Goal: Task Accomplishment & Management: Use online tool/utility

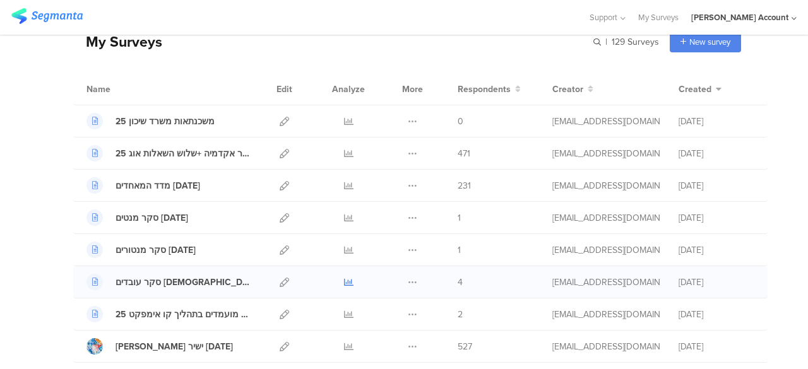
scroll to position [126, 0]
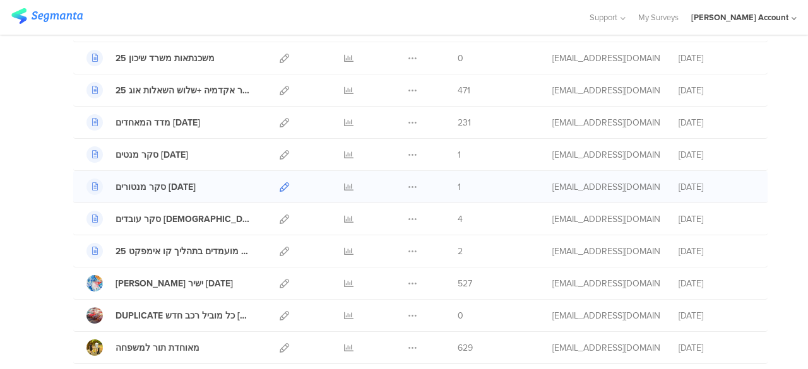
click at [280, 184] on icon at bounding box center [284, 186] width 9 height 9
click at [280, 222] on icon at bounding box center [284, 219] width 9 height 9
click at [280, 152] on icon at bounding box center [284, 154] width 9 height 9
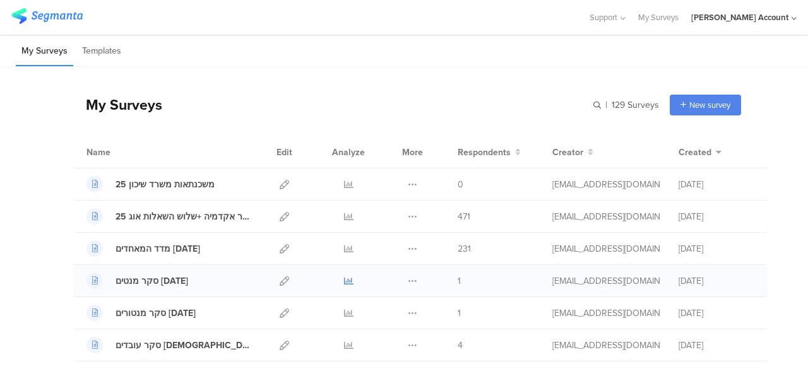
scroll to position [63, 0]
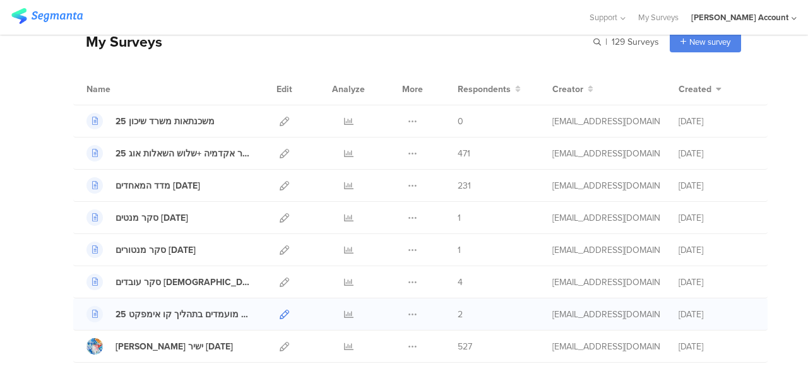
click at [280, 314] on icon at bounding box center [284, 314] width 9 height 9
click at [280, 155] on icon at bounding box center [284, 153] width 9 height 9
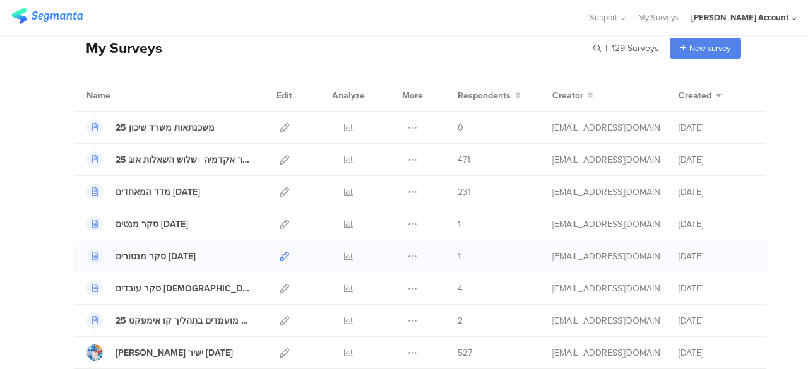
scroll to position [126, 0]
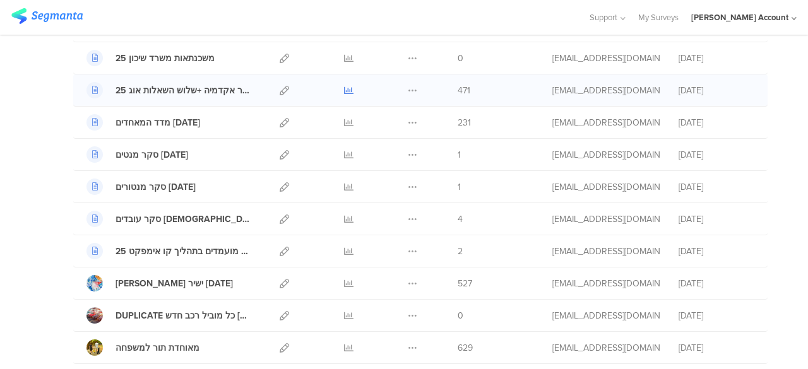
click at [344, 89] on icon at bounding box center [348, 90] width 9 height 9
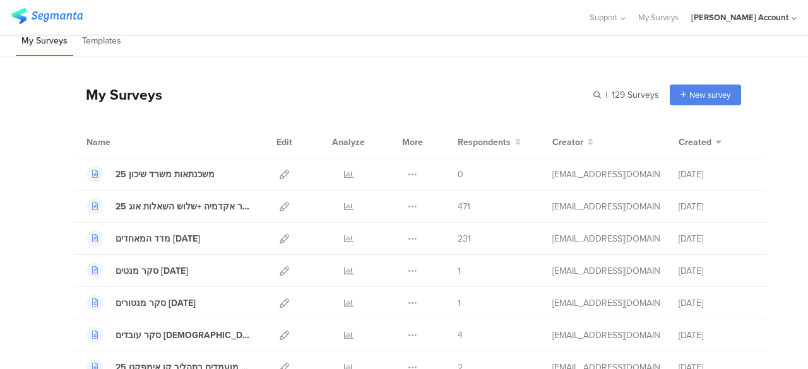
scroll to position [0, 0]
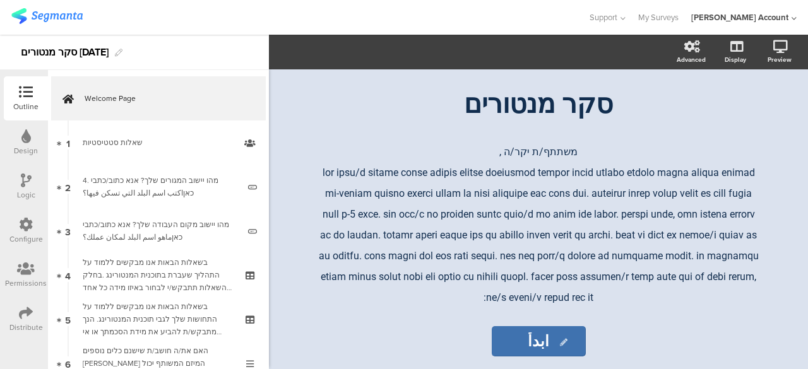
click at [25, 309] on icon at bounding box center [26, 313] width 14 height 14
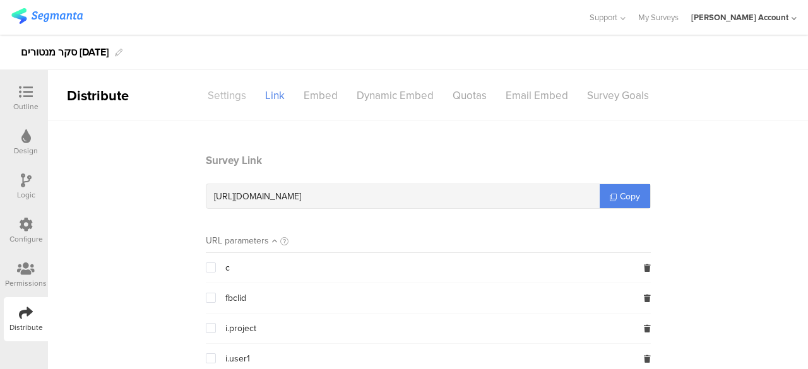
click at [232, 99] on div "Settings" at bounding box center [226, 96] width 57 height 22
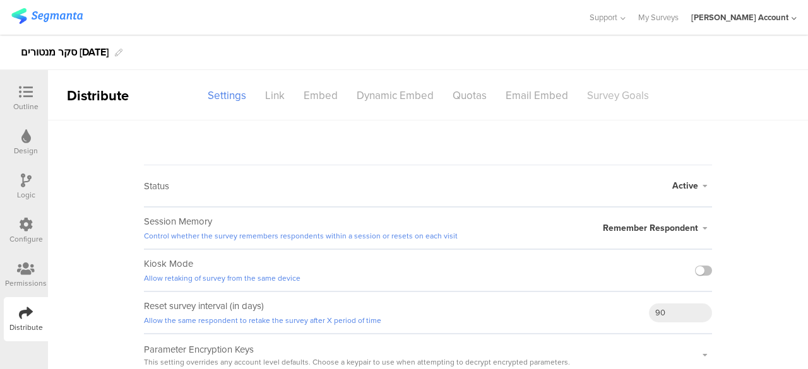
click at [616, 94] on div "Survey Goals" at bounding box center [618, 96] width 81 height 22
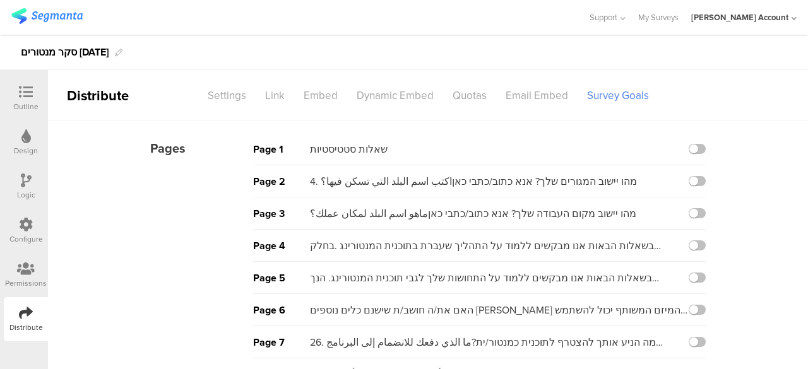
scroll to position [191, 0]
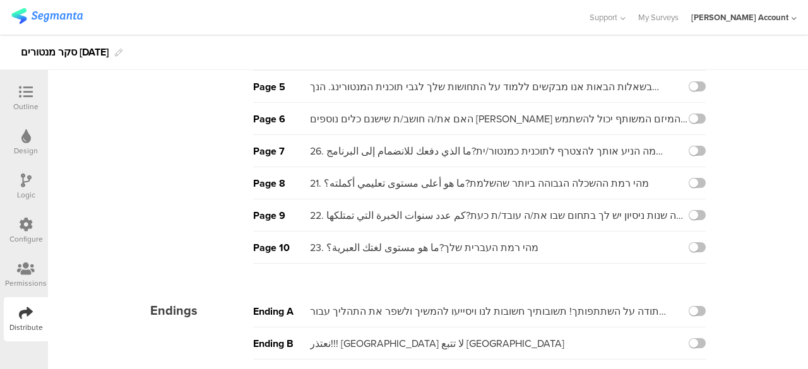
click at [691, 238] on div "Page 10 23. מהי רמת העברית שלך?ما هو مستوى لغتك العبرية؟" at bounding box center [479, 248] width 453 height 32
click at [689, 244] on label at bounding box center [697, 247] width 17 height 10
click at [0, 0] on input "checkbox" at bounding box center [0, 0] width 0 height 0
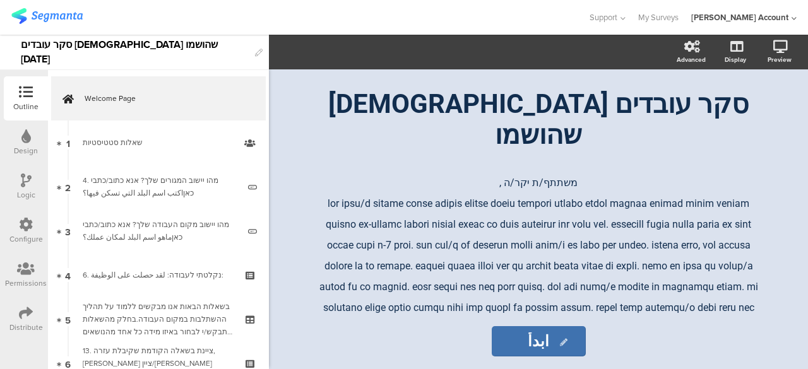
click at [23, 306] on icon at bounding box center [26, 313] width 14 height 14
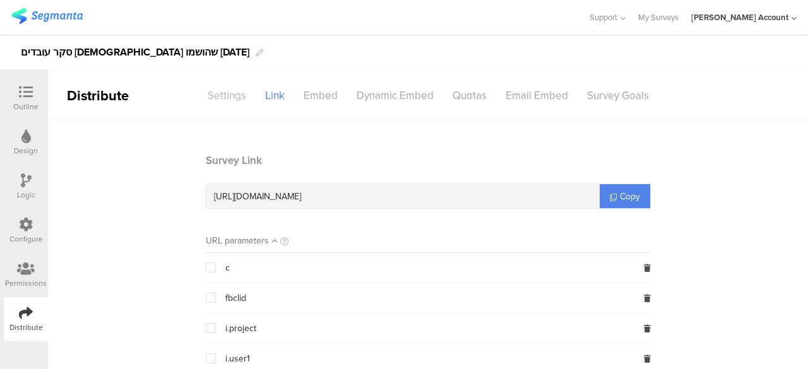
click at [232, 93] on div "Settings" at bounding box center [226, 96] width 57 height 22
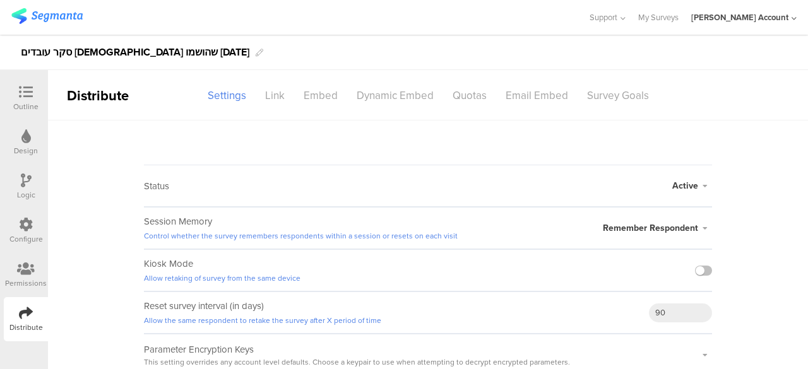
scroll to position [4, 0]
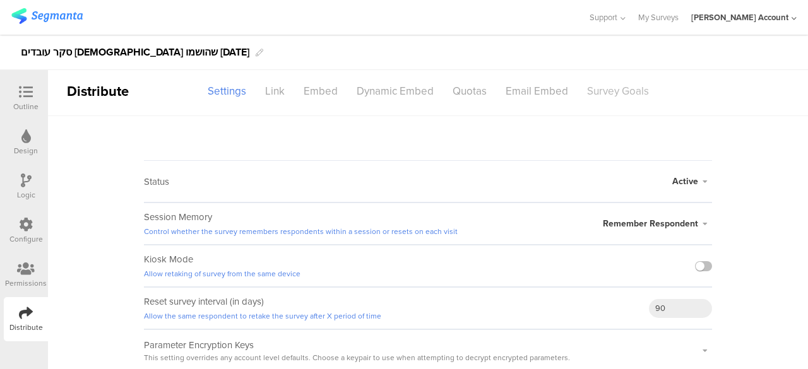
click at [611, 92] on div "Survey Goals" at bounding box center [618, 91] width 81 height 22
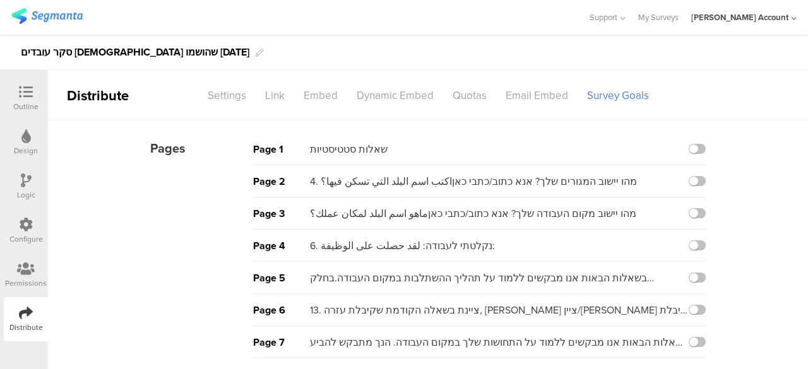
scroll to position [224, 0]
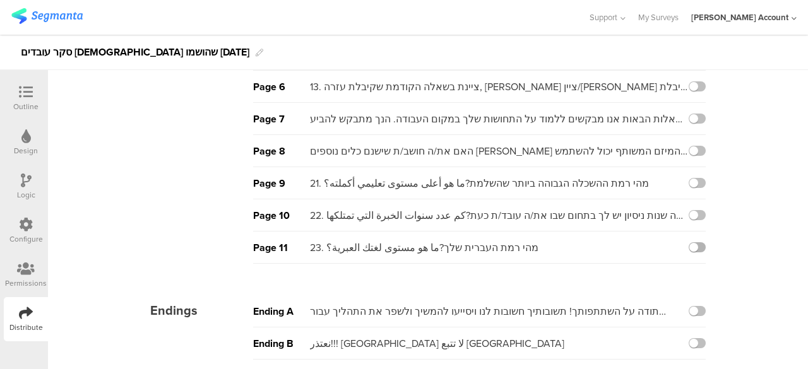
click at [691, 244] on label at bounding box center [697, 247] width 17 height 10
click at [0, 0] on input "checkbox" at bounding box center [0, 0] width 0 height 0
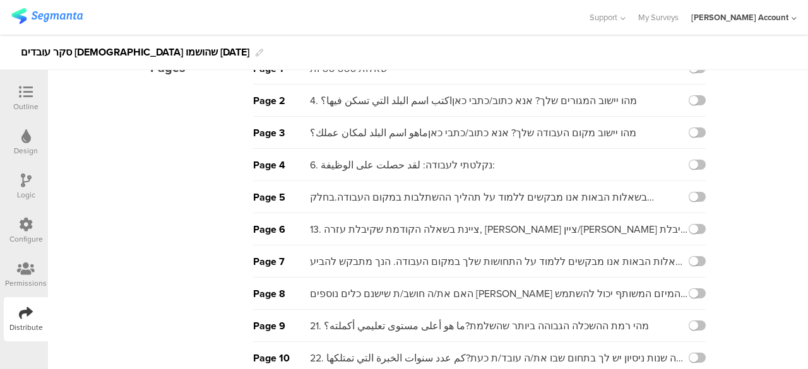
scroll to position [0, 0]
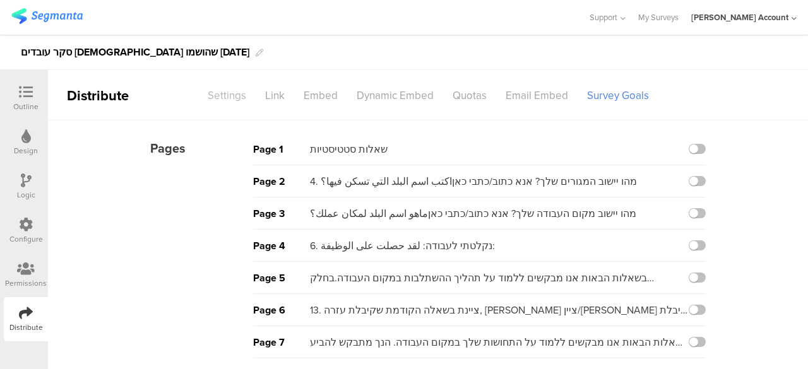
click at [216, 93] on div "Settings" at bounding box center [226, 96] width 57 height 22
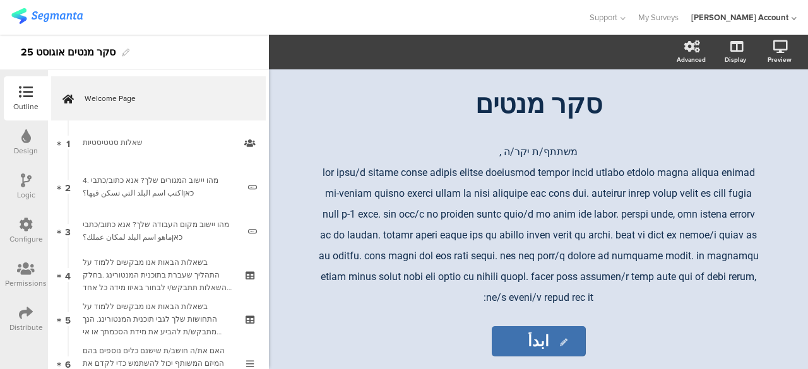
click at [28, 311] on icon at bounding box center [26, 313] width 14 height 14
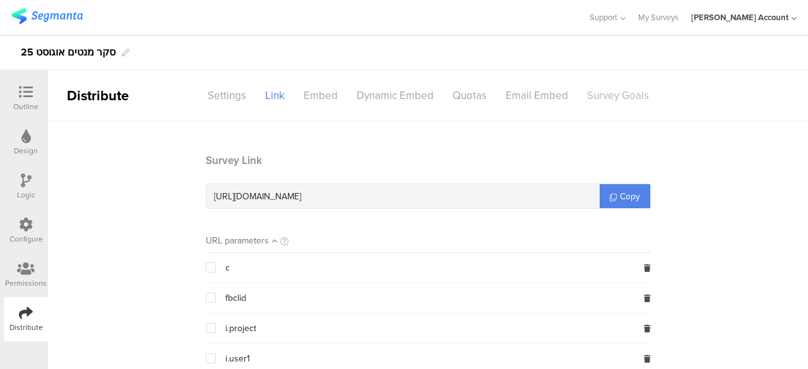
click at [614, 98] on div "Survey Goals" at bounding box center [618, 96] width 81 height 22
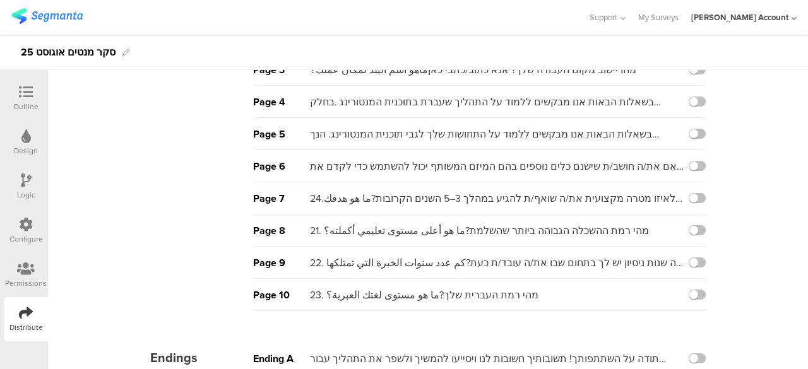
scroll to position [191, 0]
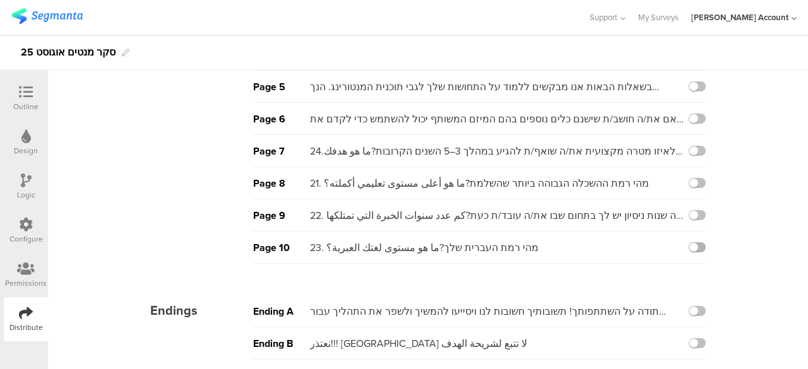
click at [693, 247] on label at bounding box center [697, 247] width 17 height 10
click at [0, 0] on input "checkbox" at bounding box center [0, 0] width 0 height 0
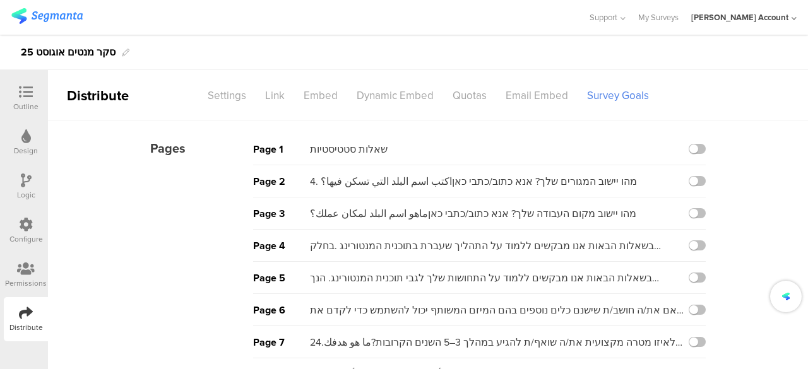
scroll to position [0, 0]
click at [222, 93] on div "Settings" at bounding box center [226, 96] width 57 height 22
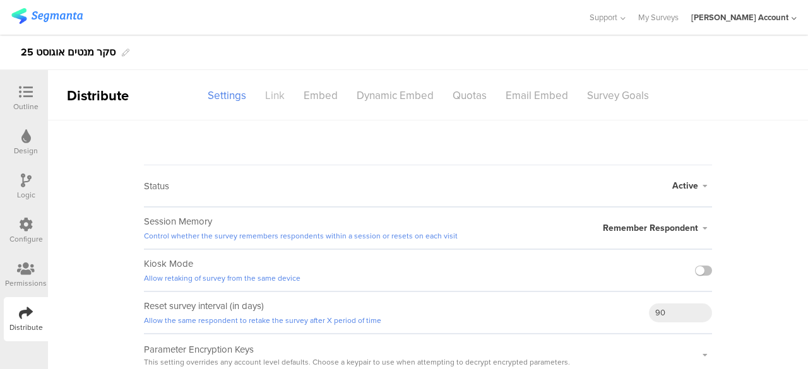
click at [279, 96] on div "Link" at bounding box center [275, 96] width 39 height 22
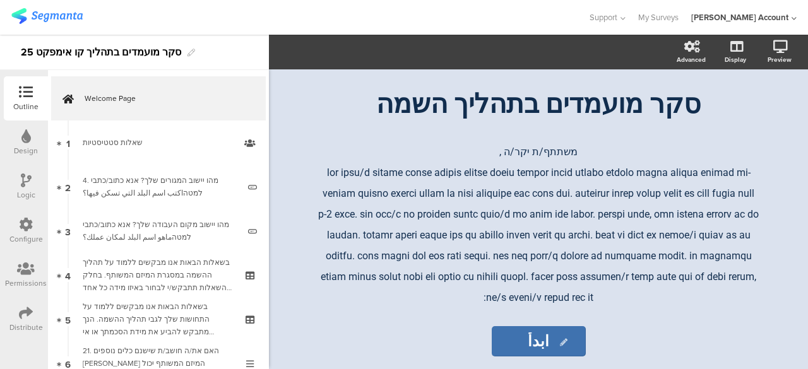
click at [24, 313] on icon at bounding box center [26, 313] width 14 height 14
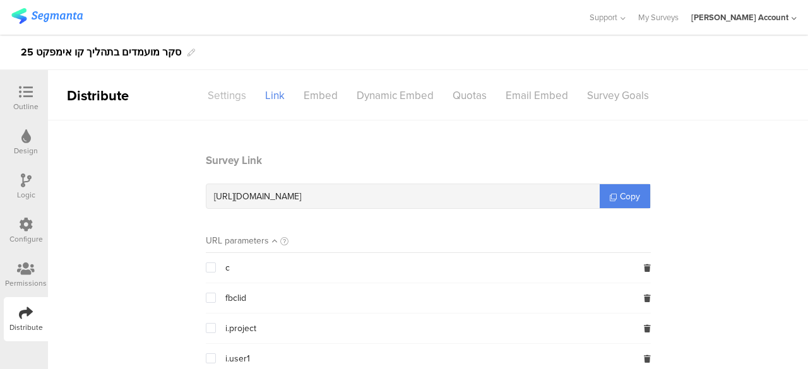
click at [226, 96] on div "Settings" at bounding box center [226, 96] width 57 height 22
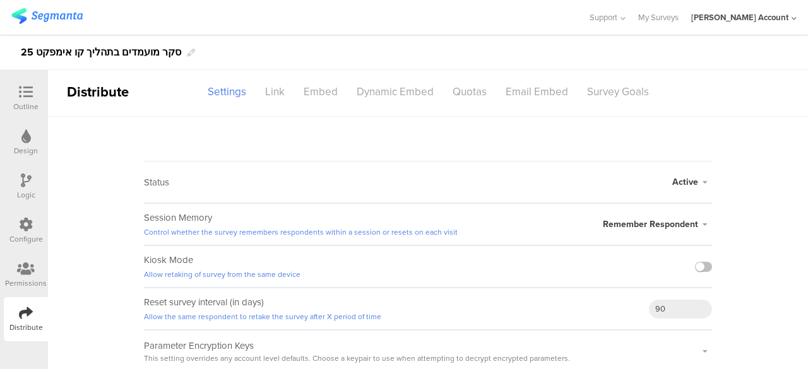
scroll to position [4, 0]
click at [597, 90] on div "Survey Goals" at bounding box center [618, 91] width 81 height 22
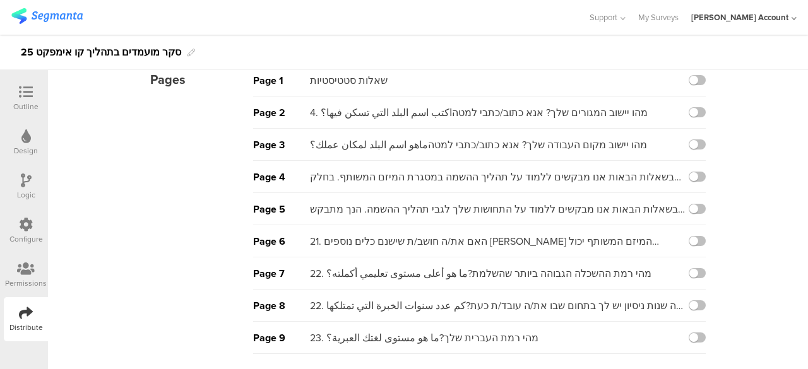
scroll to position [159, 0]
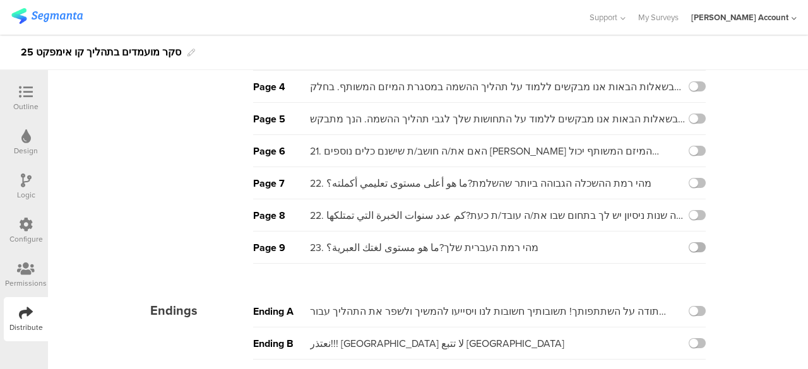
click at [695, 244] on label at bounding box center [697, 247] width 17 height 10
click at [0, 0] on input "checkbox" at bounding box center [0, 0] width 0 height 0
click at [632, 258] on div "Page 9 23. מהי רמת העברית שלך?ما هو مستوى لغتك العبرية؟" at bounding box center [479, 248] width 453 height 32
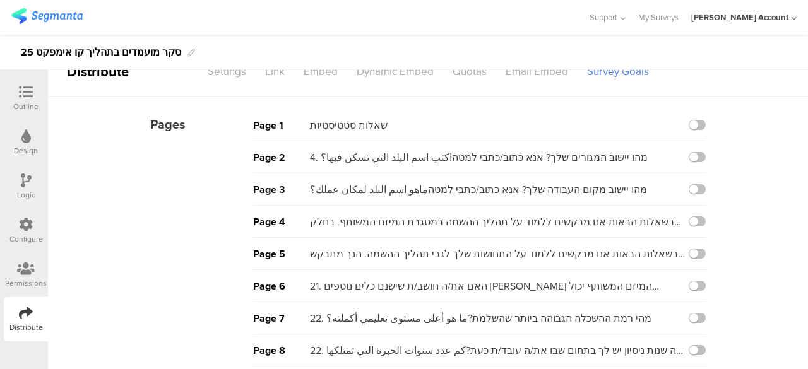
scroll to position [0, 0]
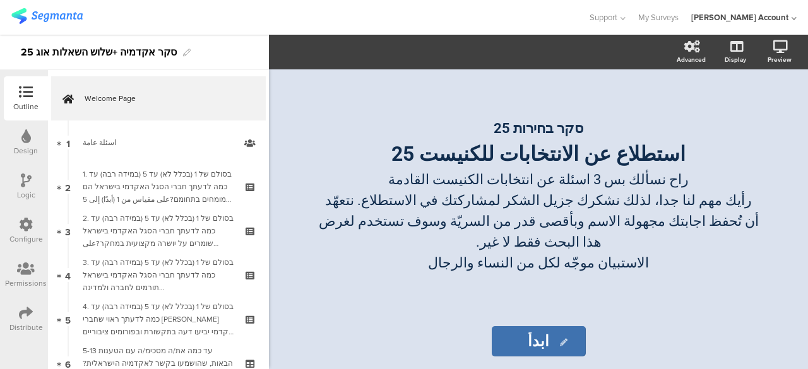
click at [134, 63] on div "סקר אקדמיה +שלוש השאלות אוג 25" at bounding box center [134, 52] width 269 height 35
click at [117, 52] on div "סקר אקדמיה +שלוש השאלות אוג 25" at bounding box center [99, 52] width 156 height 20
drag, startPoint x: 114, startPoint y: 50, endPoint x: 53, endPoint y: 56, distance: 60.9
click at [53, 56] on div "סקר אקדמיה +שלוש השאלות אוג 25" at bounding box center [99, 52] width 156 height 20
click at [141, 69] on div "סקר אקדמיה אוג 25" at bounding box center [134, 52] width 269 height 35
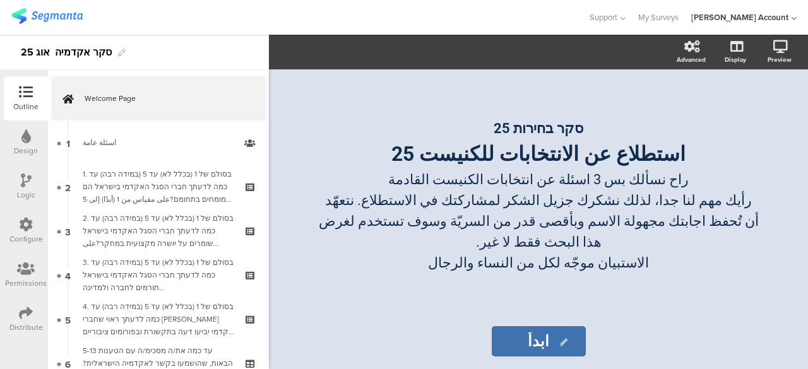
click at [452, 15] on div at bounding box center [293, 17] width 565 height 21
click at [211, 48] on div "סקר אקדמיה אוג 25" at bounding box center [134, 52] width 269 height 35
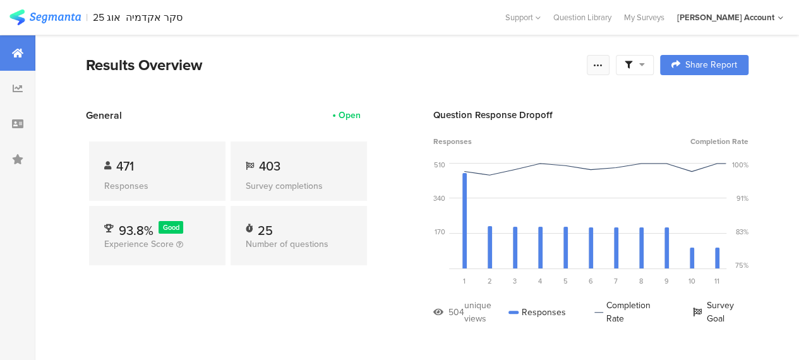
click at [603, 64] on icon at bounding box center [598, 65] width 10 height 10
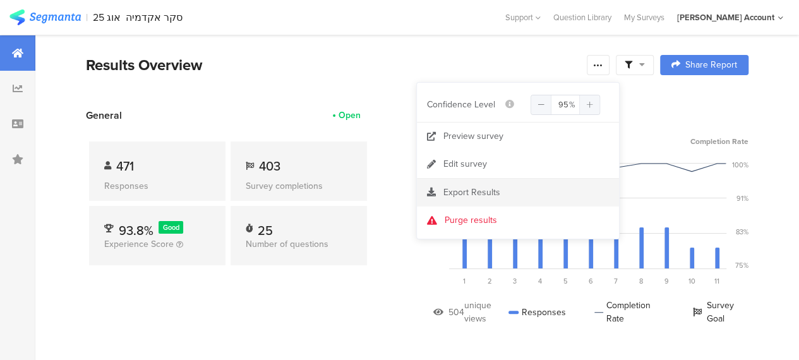
click at [462, 192] on span "Export Results" at bounding box center [471, 192] width 57 height 13
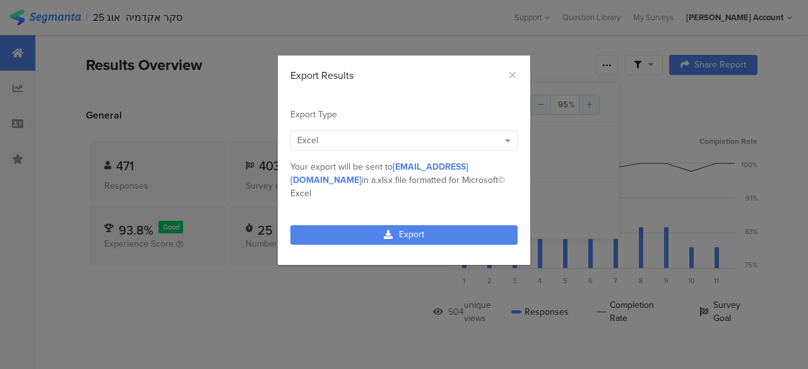
click at [410, 140] on div "Excel" at bounding box center [397, 140] width 201 height 13
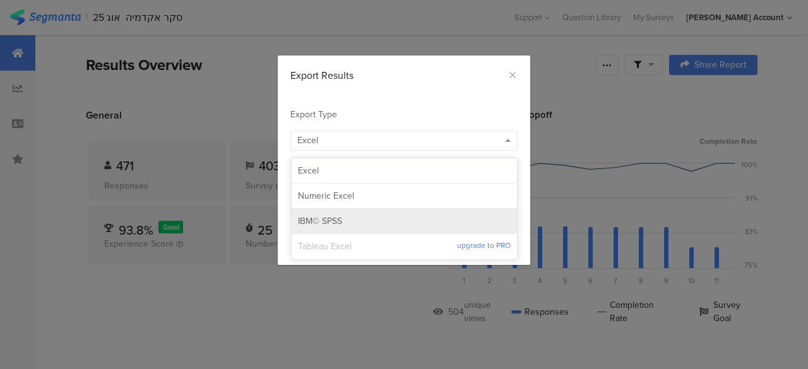
click at [333, 215] on span "IBM© SPSS" at bounding box center [320, 221] width 44 height 13
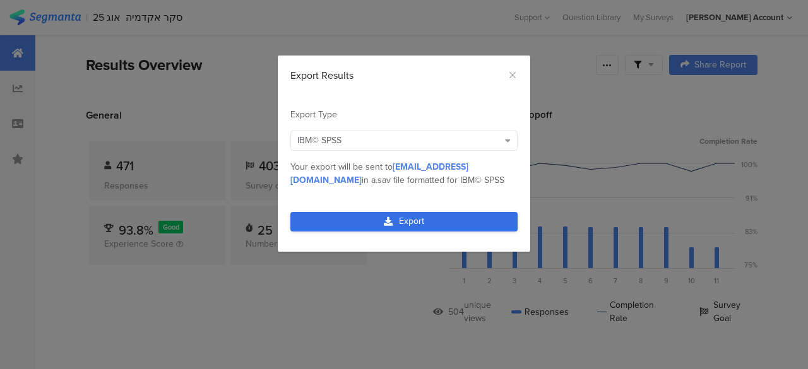
click at [388, 219] on icon "dialog" at bounding box center [388, 221] width 9 height 9
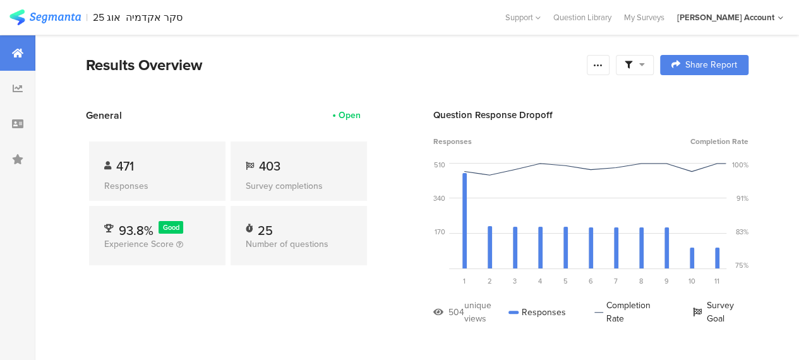
click at [645, 63] on icon at bounding box center [642, 64] width 6 height 9
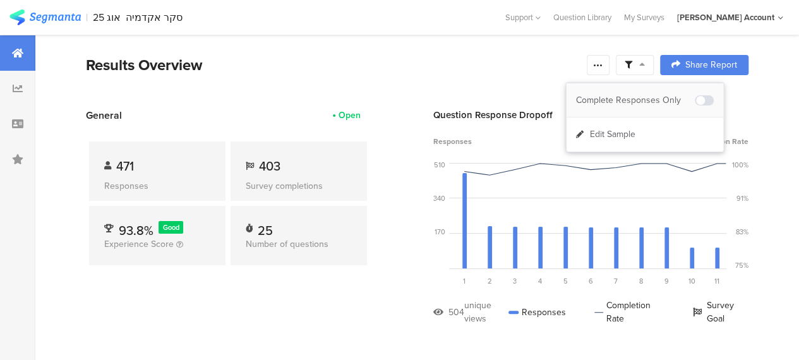
click at [652, 95] on div "Complete Responses Only" at bounding box center [635, 100] width 119 height 13
click at [535, 67] on div "Results Overview" at bounding box center [333, 65] width 494 height 23
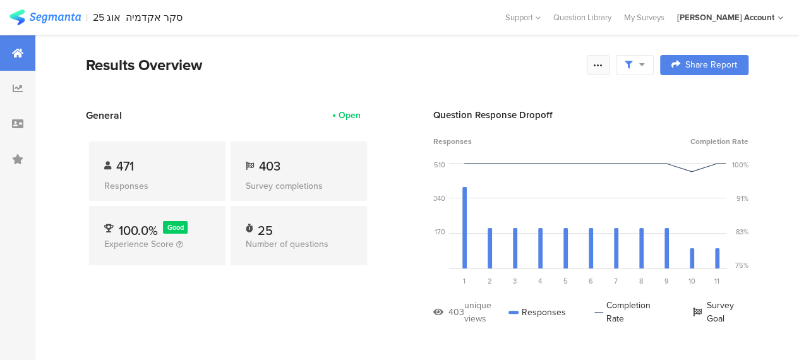
click at [603, 66] on icon at bounding box center [598, 65] width 10 height 10
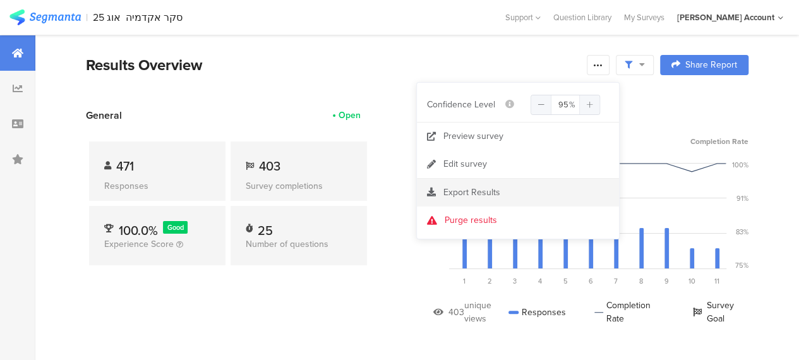
click at [467, 192] on span "Export Results" at bounding box center [471, 192] width 57 height 13
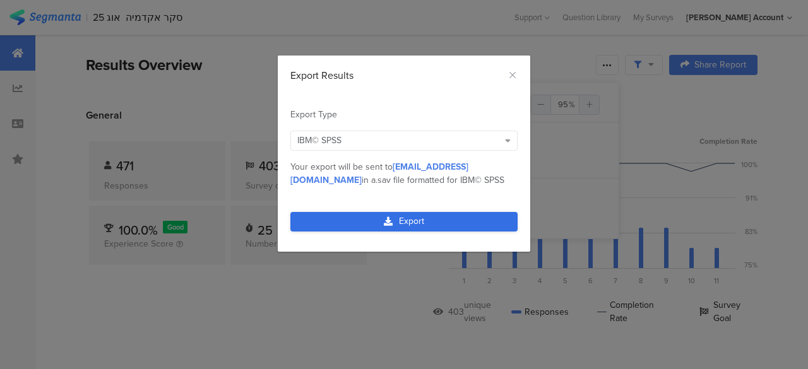
click at [372, 216] on link "Export" at bounding box center [403, 222] width 227 height 20
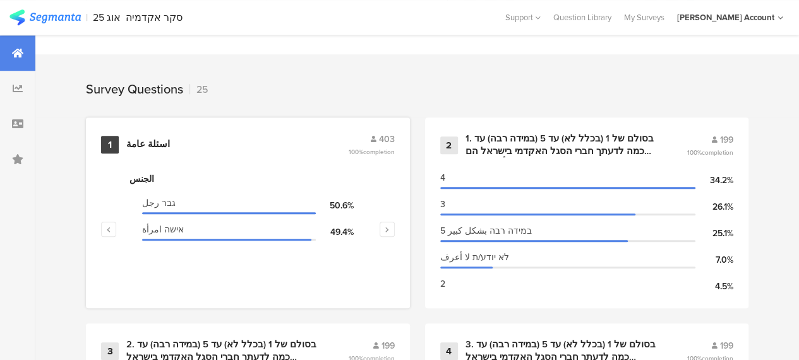
scroll to position [568, 0]
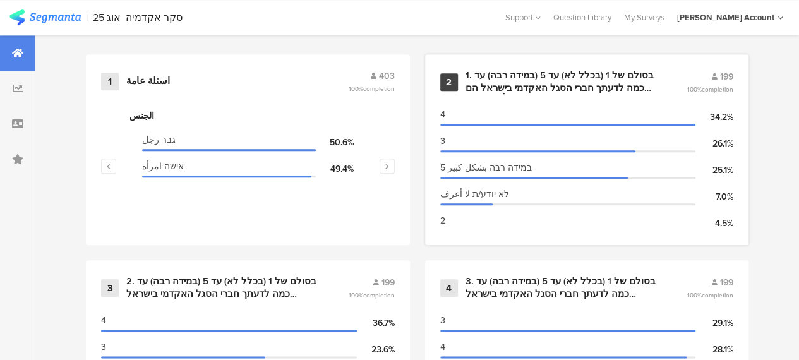
click at [512, 90] on div "1. בסולם של 1 (בכלל לא) עד 5 (במידה רבה) עד כמה לדעתך חברי הסגל האקדמי בישראל ה…" at bounding box center [560, 81] width 191 height 25
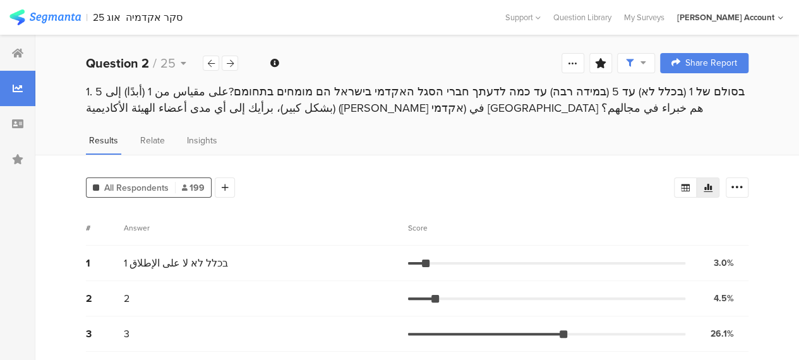
click at [342, 167] on div "All Respondents 199 Add Segment Segment markers Confidence interval Vote count …" at bounding box center [416, 311] width 763 height 313
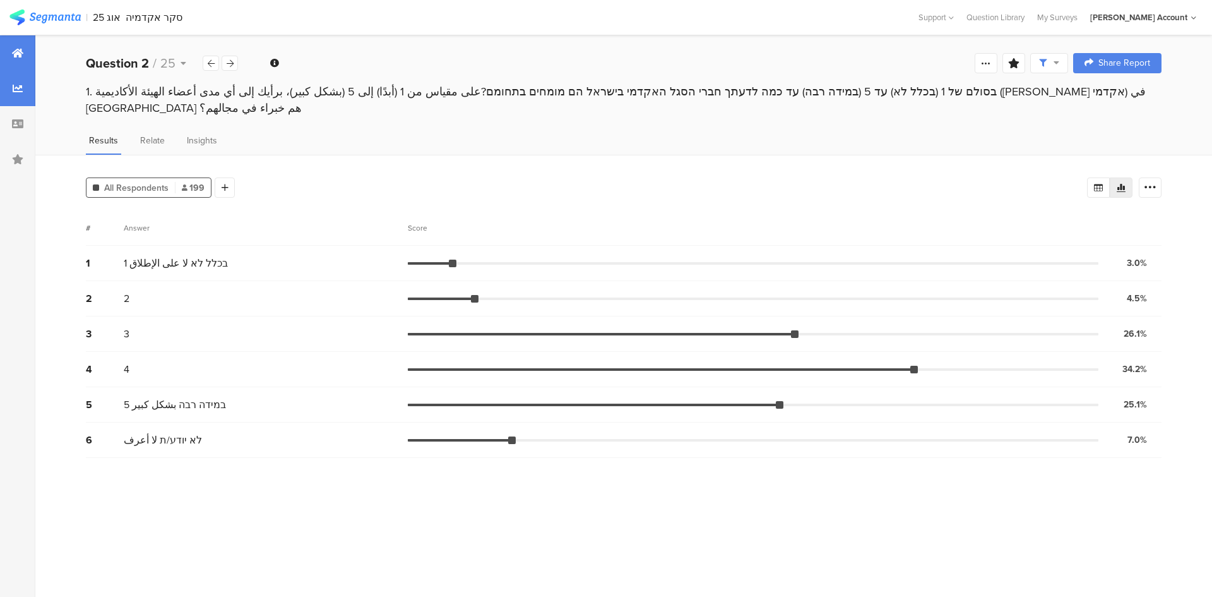
click at [18, 54] on icon at bounding box center [17, 53] width 11 height 10
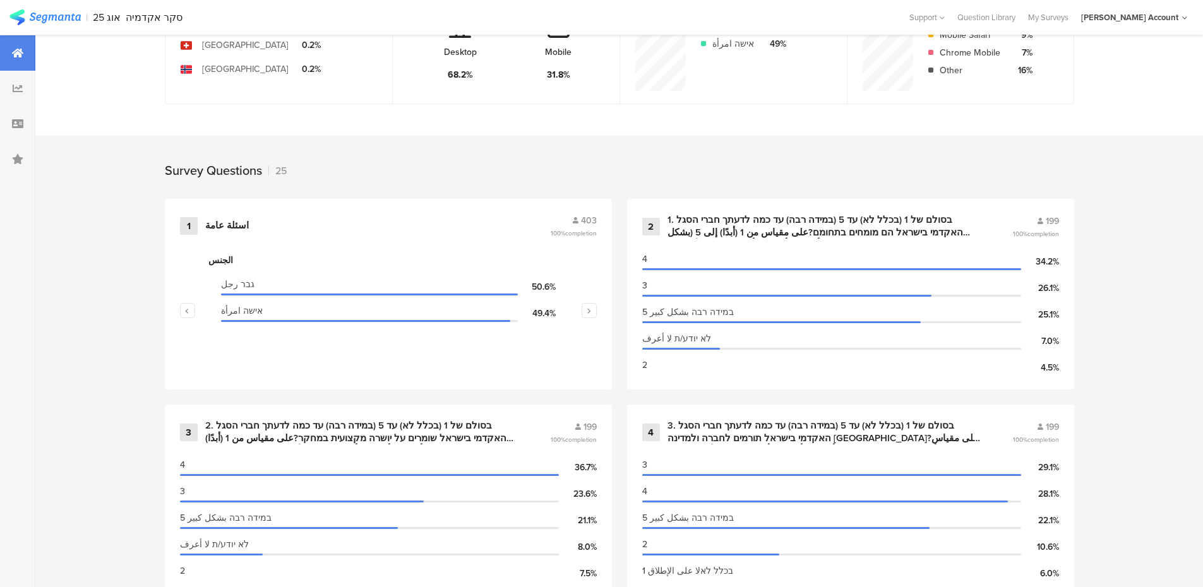
scroll to position [505, 0]
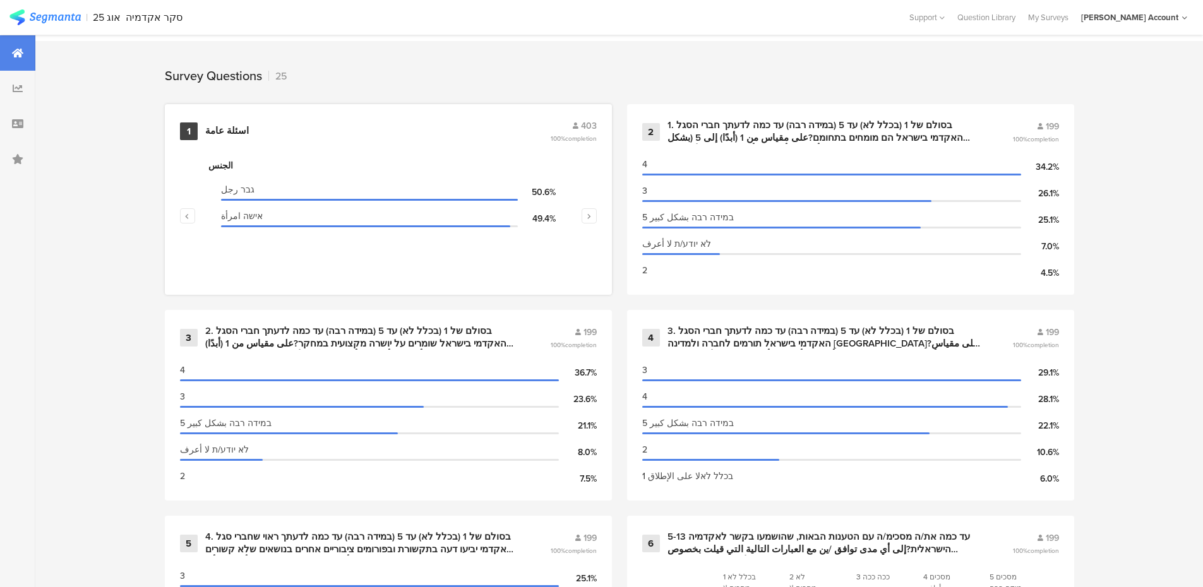
click at [228, 127] on div "اسئلة عامة" at bounding box center [227, 131] width 44 height 13
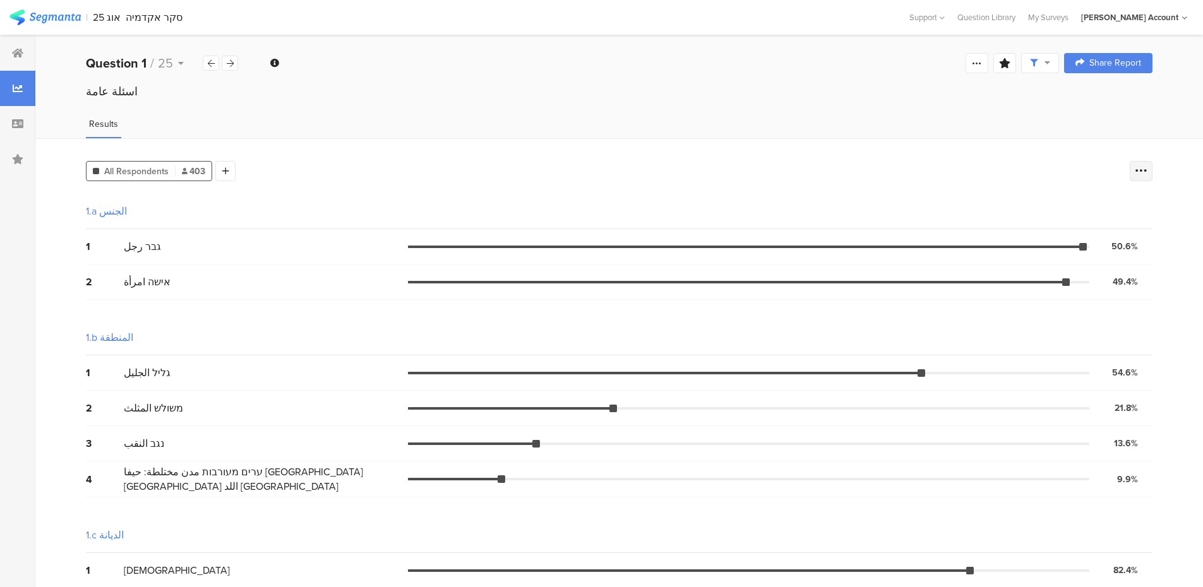
click at [808, 168] on icon at bounding box center [1141, 171] width 13 height 13
click at [808, 233] on span at bounding box center [1141, 234] width 19 height 10
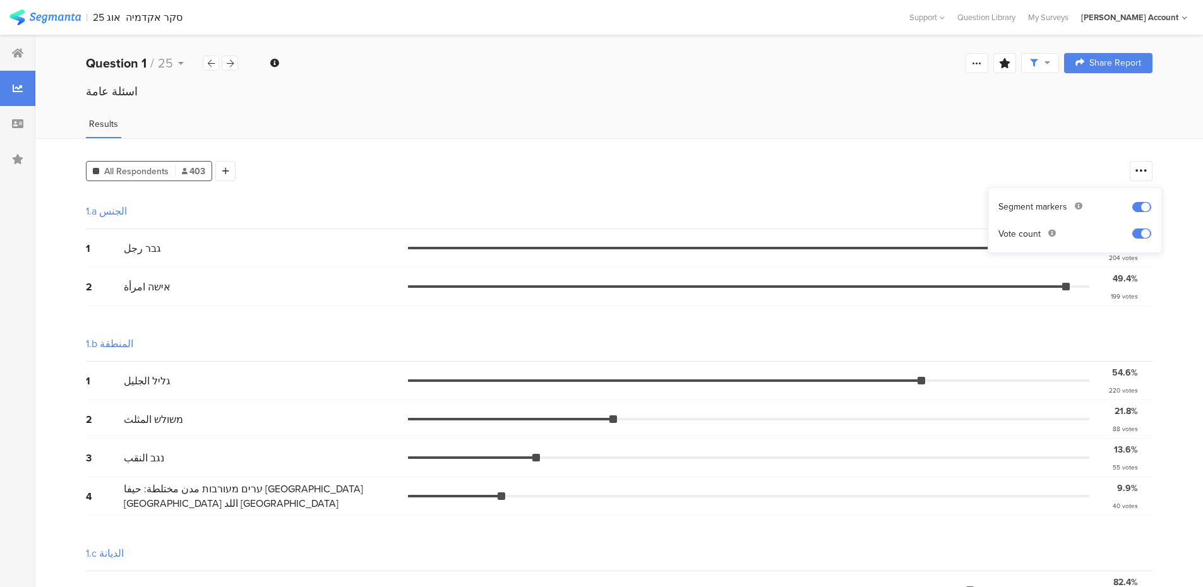
click at [808, 330] on div "1.b المنطقة" at bounding box center [619, 343] width 1067 height 35
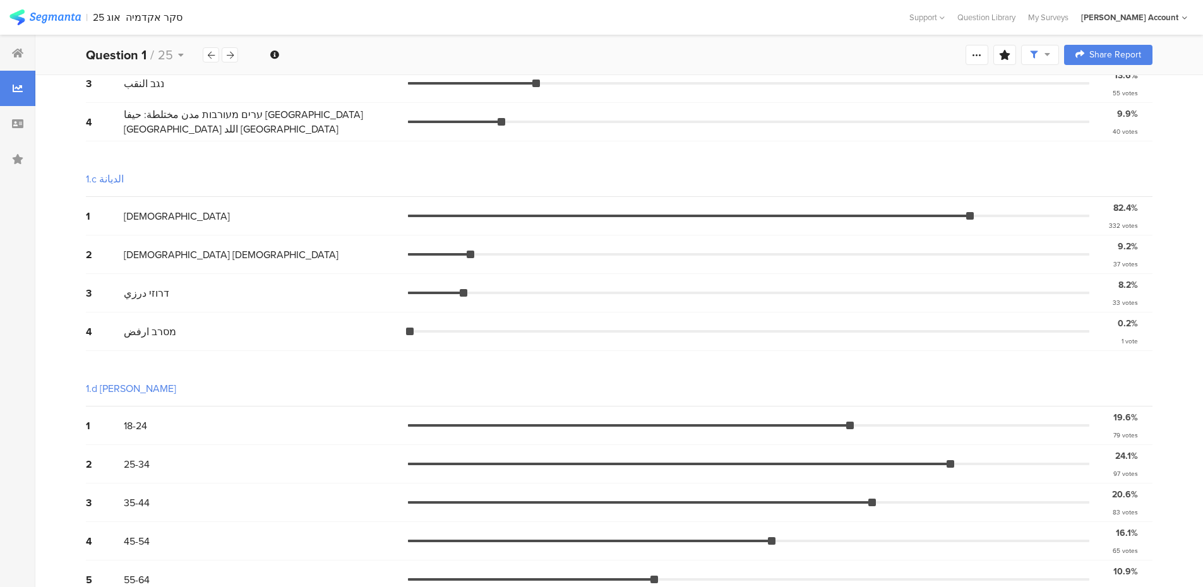
scroll to position [413, 0]
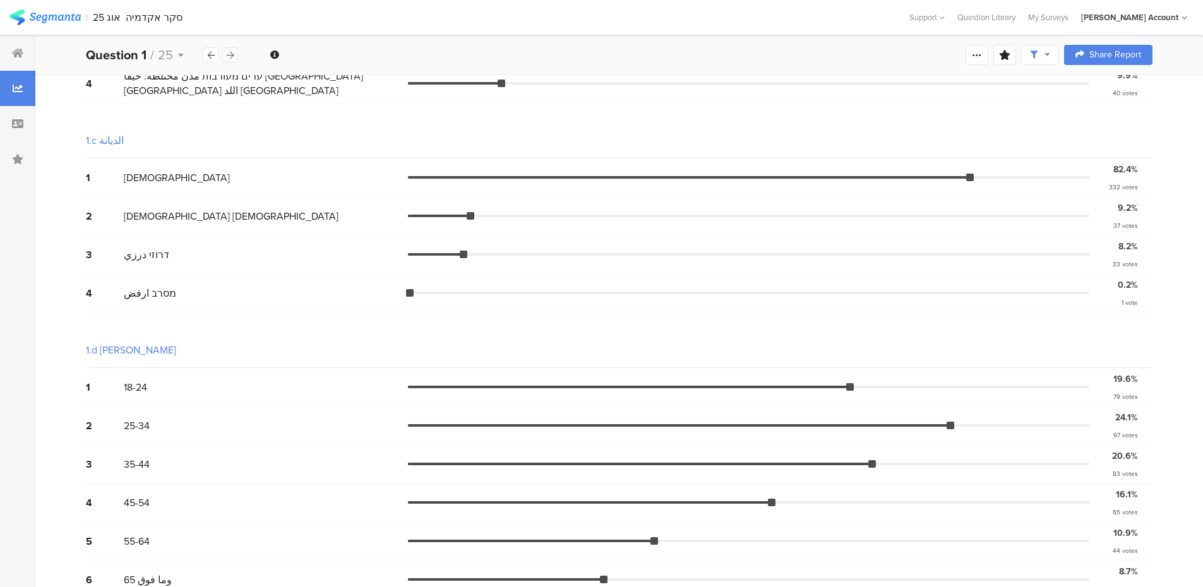
click at [230, 54] on icon at bounding box center [230, 55] width 7 height 8
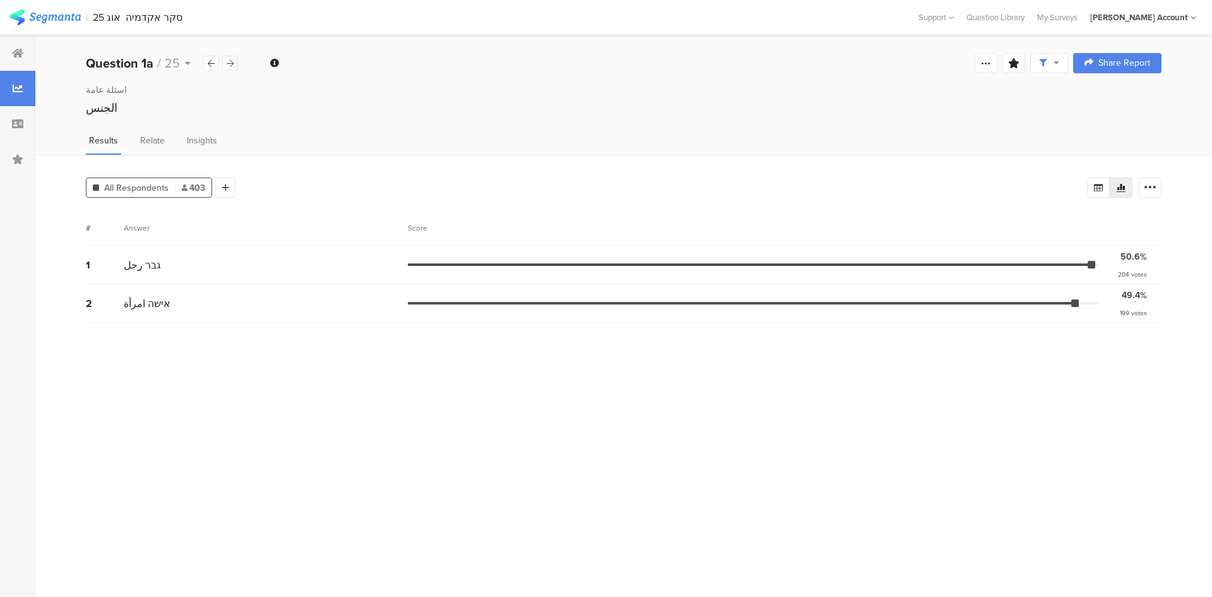
click at [230, 54] on div "Question 1a / 25" at bounding box center [162, 63] width 153 height 19
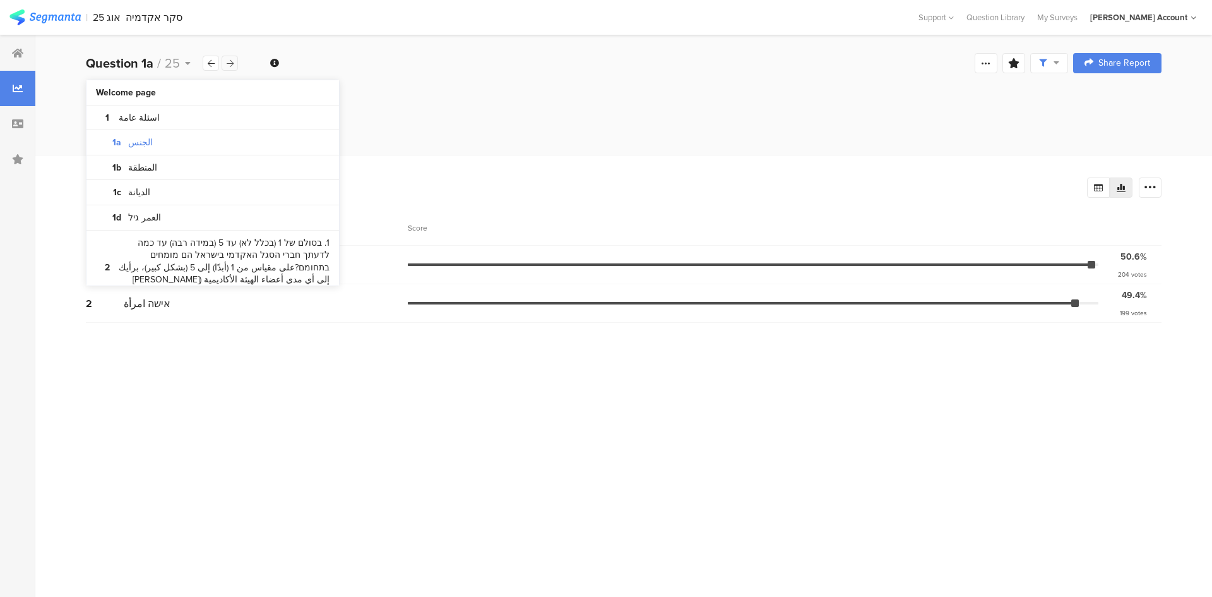
click at [230, 54] on div "Question 1a / 25" at bounding box center [162, 63] width 153 height 19
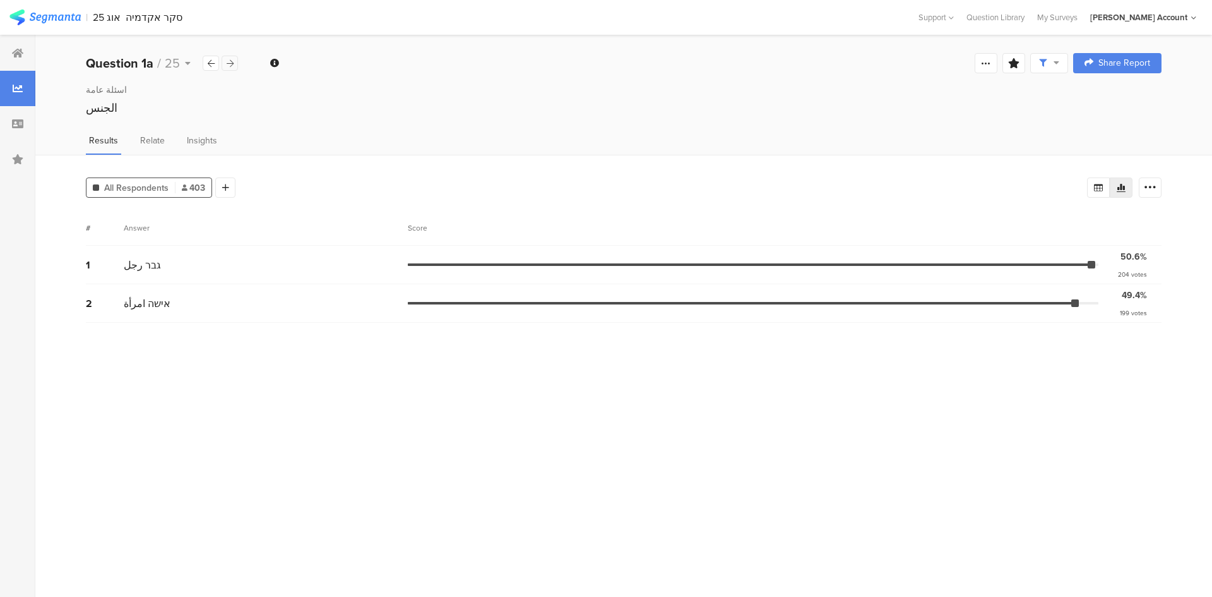
click at [230, 54] on div "Question 1a / 25" at bounding box center [162, 63] width 153 height 19
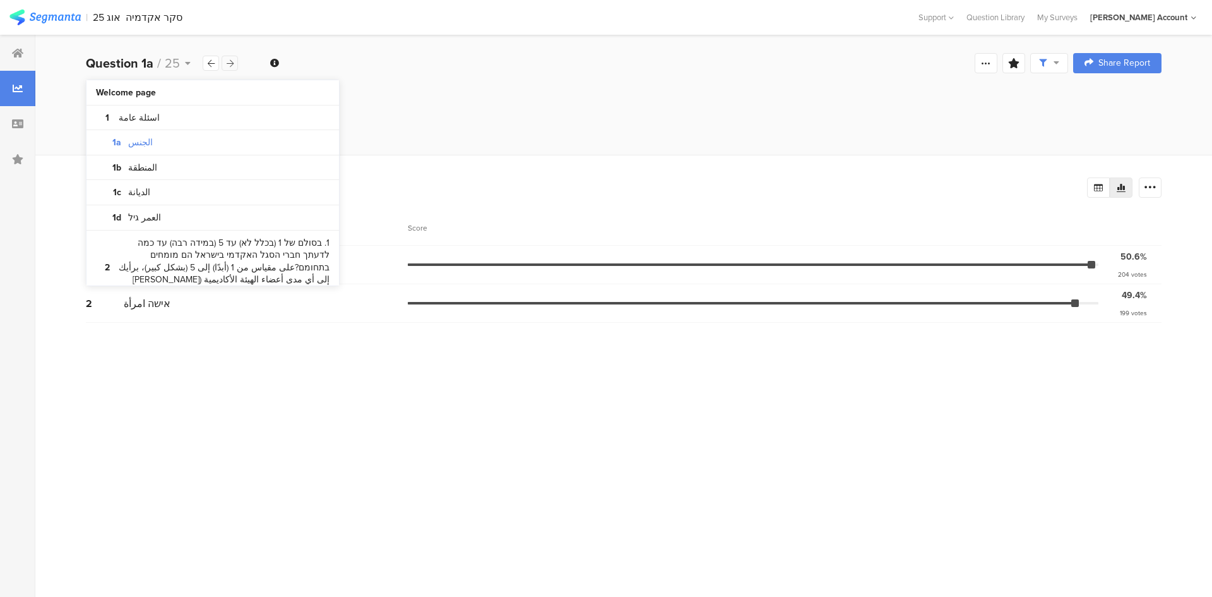
click at [229, 61] on icon at bounding box center [230, 63] width 7 height 8
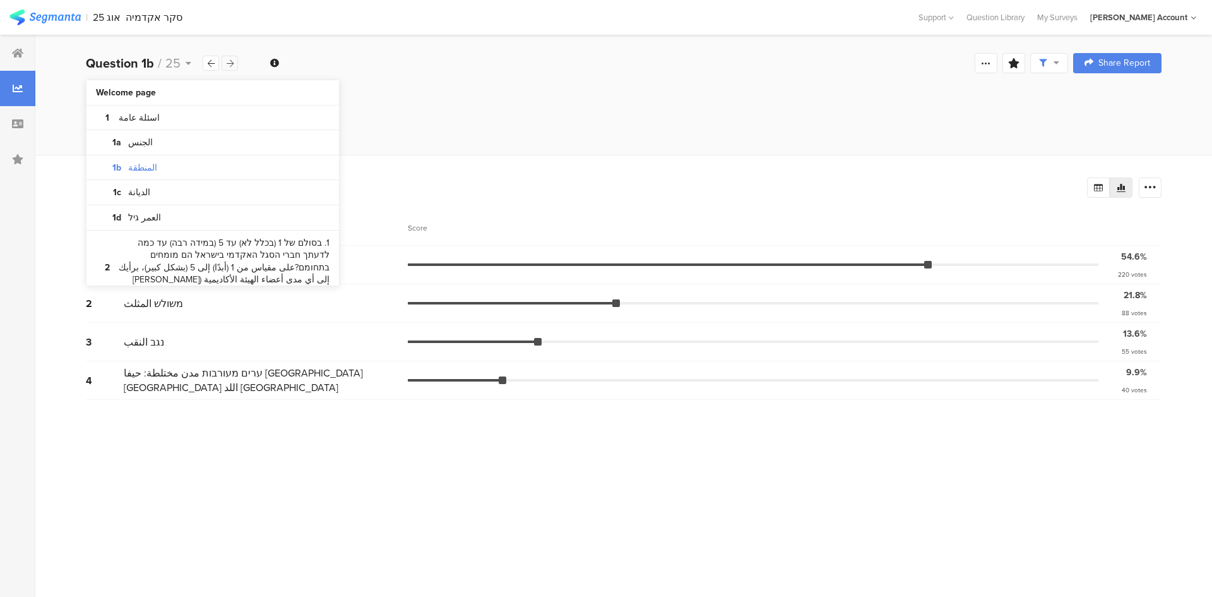
click at [229, 61] on icon at bounding box center [230, 63] width 7 height 8
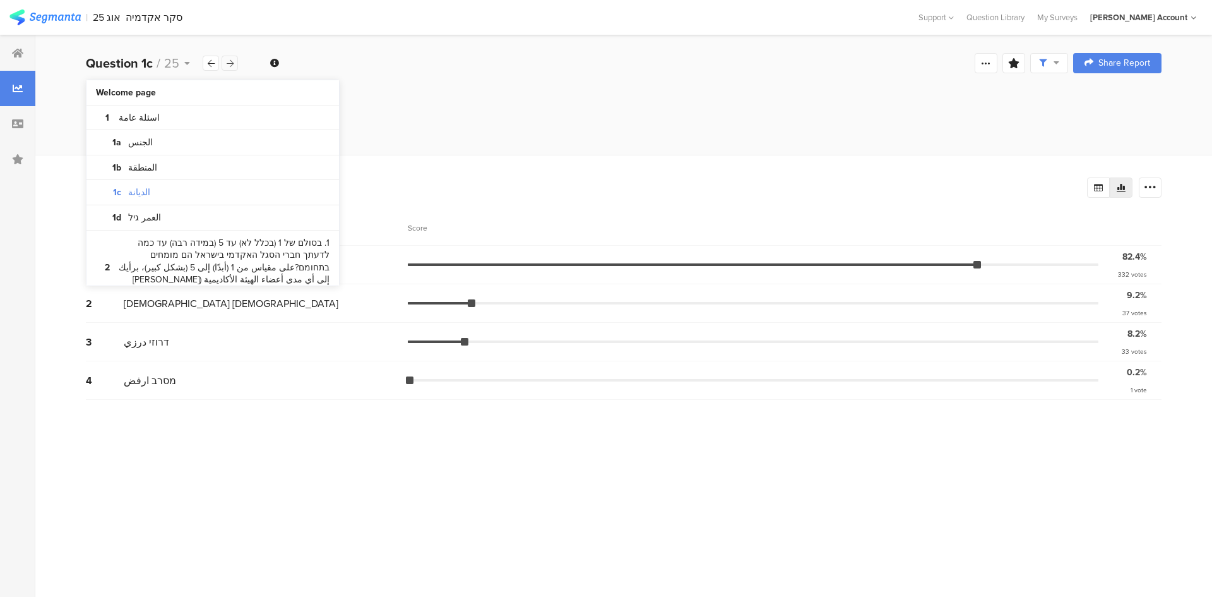
click at [229, 61] on icon at bounding box center [230, 63] width 7 height 8
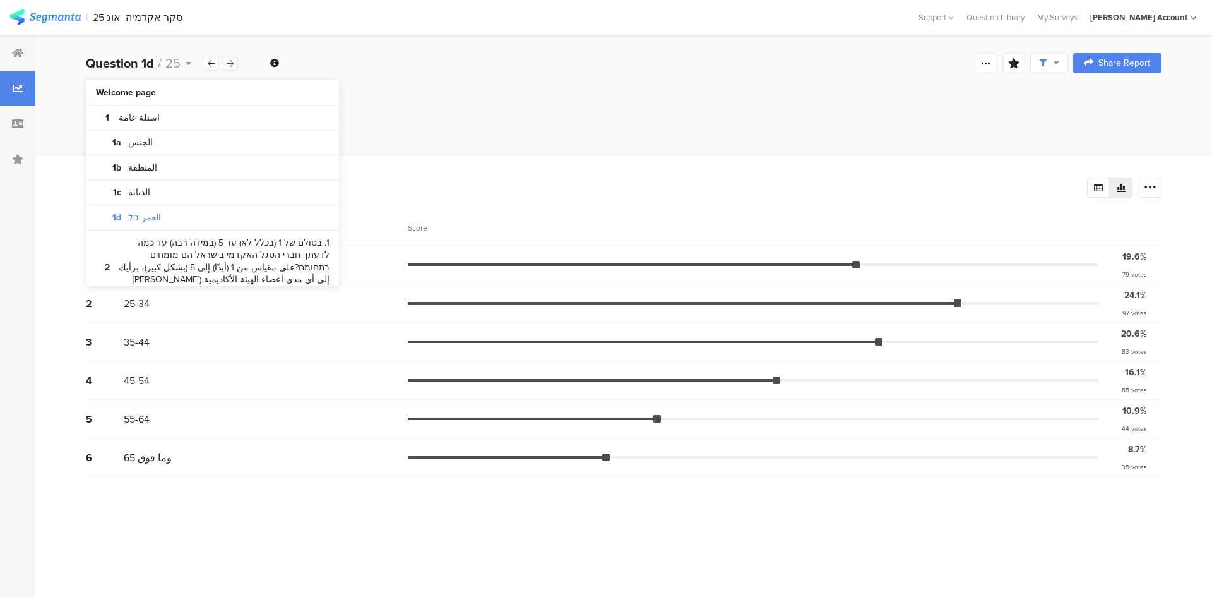
click at [229, 61] on icon at bounding box center [230, 63] width 7 height 8
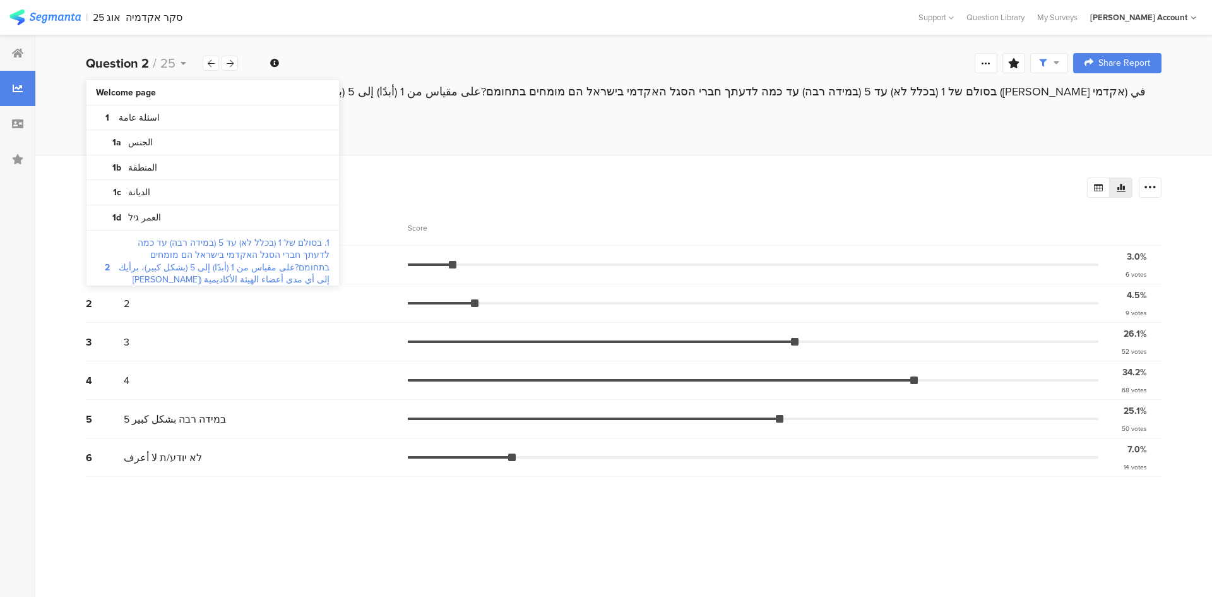
click at [229, 369] on section "# Answer Score 1 1 בכלל לא لا على الإطلاق 3.0% 6 votes 2 2 4.5% 9 votes 3 3 26.…" at bounding box center [624, 398] width 1076 height 377
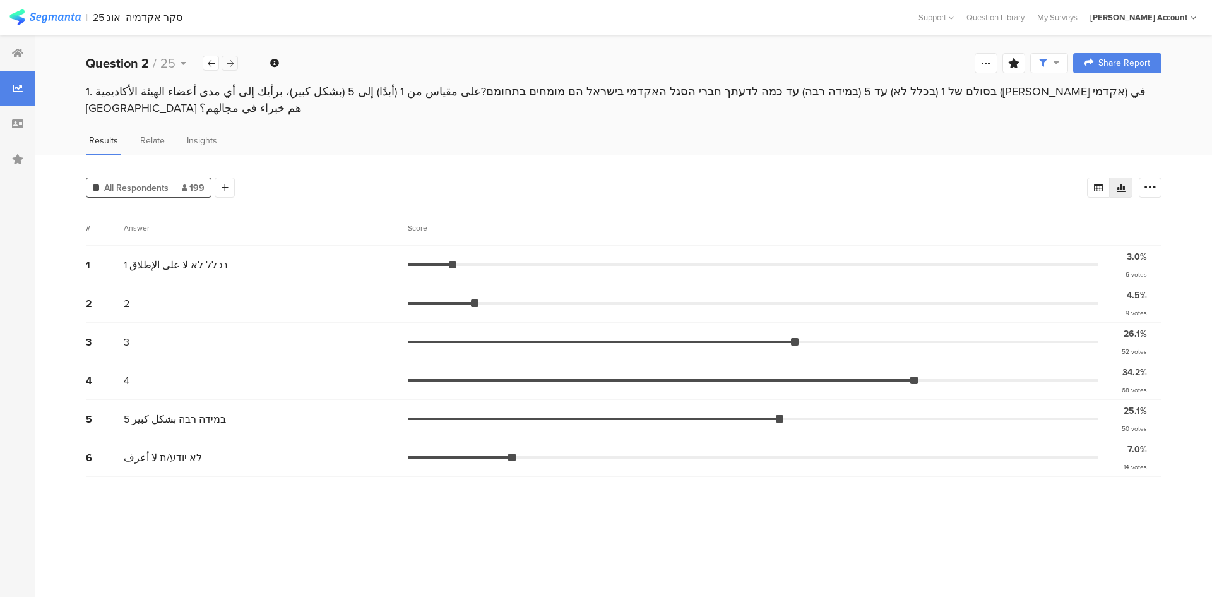
click at [227, 61] on icon at bounding box center [230, 63] width 7 height 8
click at [229, 60] on icon at bounding box center [230, 63] width 7 height 8
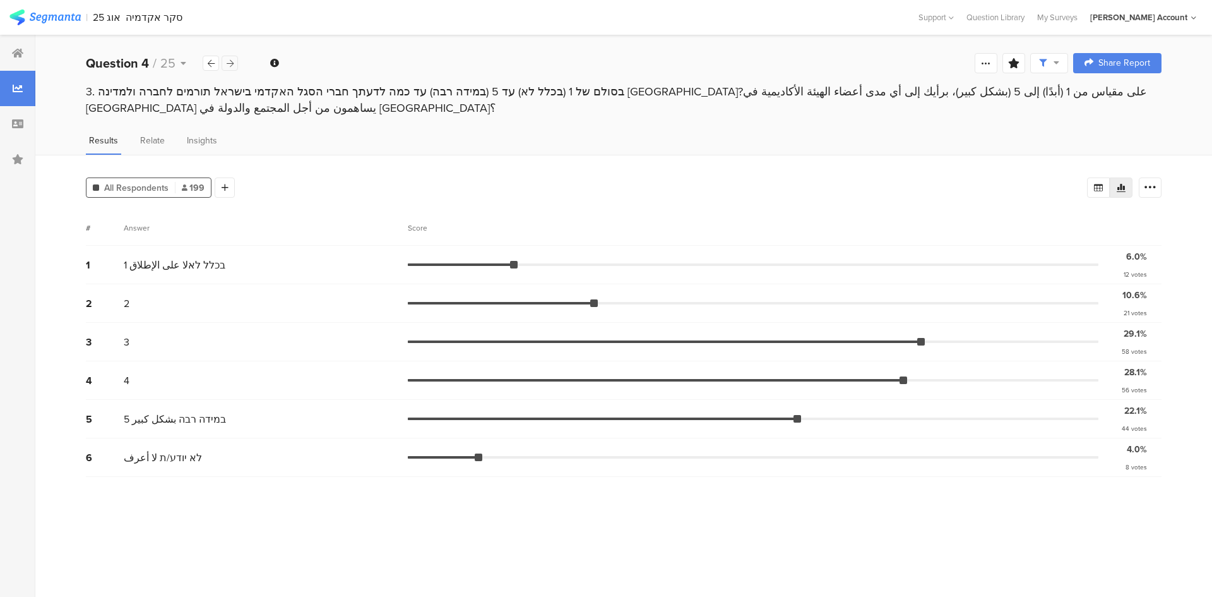
click at [227, 59] on icon at bounding box center [230, 63] width 7 height 8
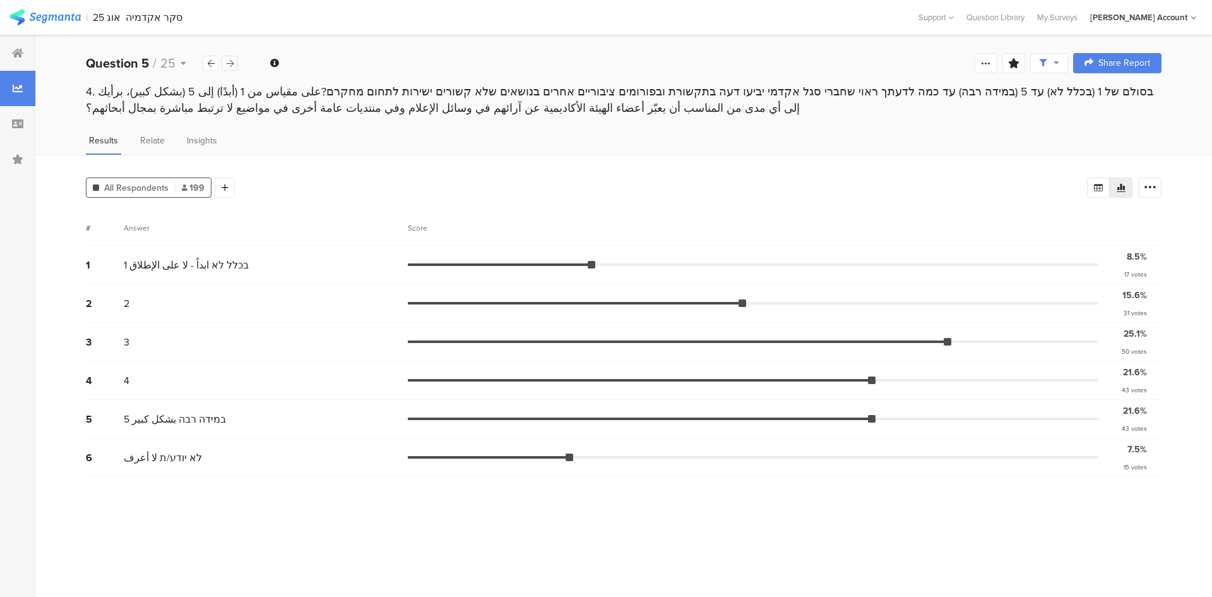
click at [229, 64] on icon at bounding box center [230, 63] width 7 height 8
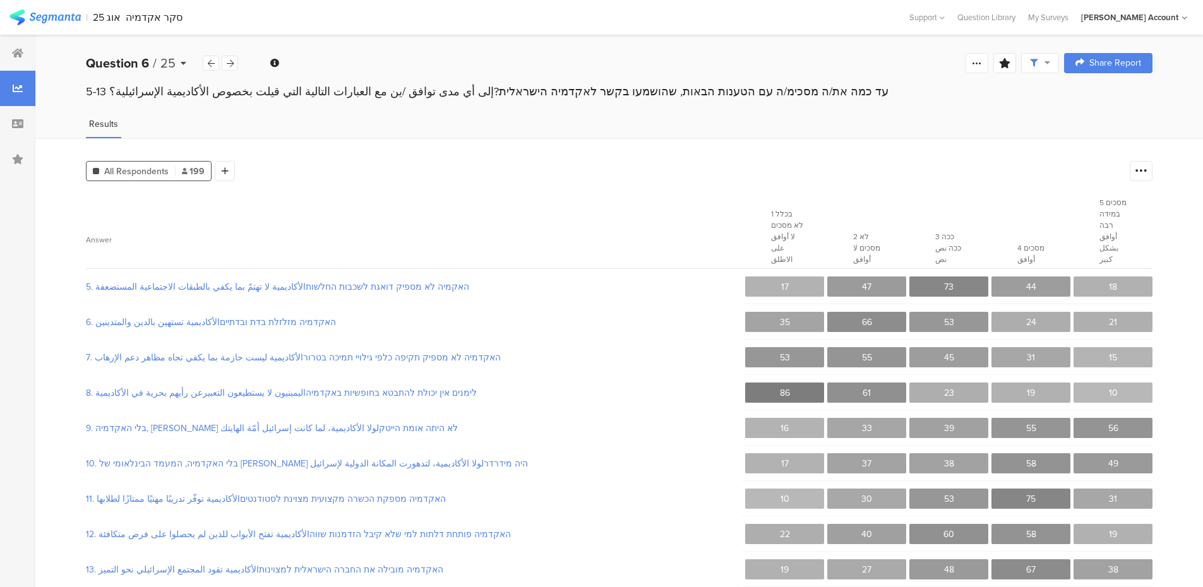
click at [185, 63] on icon at bounding box center [184, 63] width 6 height 9
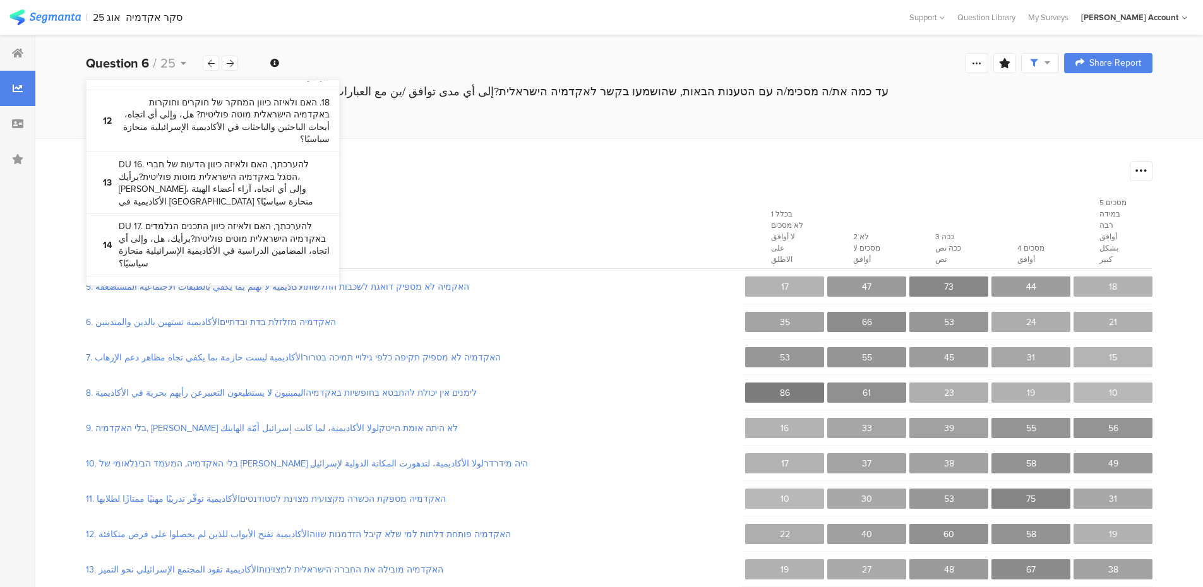
scroll to position [1227, 0]
click at [270, 352] on bdi "19-21 להערכתך, באיזו מידה כל אחד מהגורמים הבאים משפיעים על הבחירה ועל הקידום של…" at bounding box center [224, 376] width 211 height 49
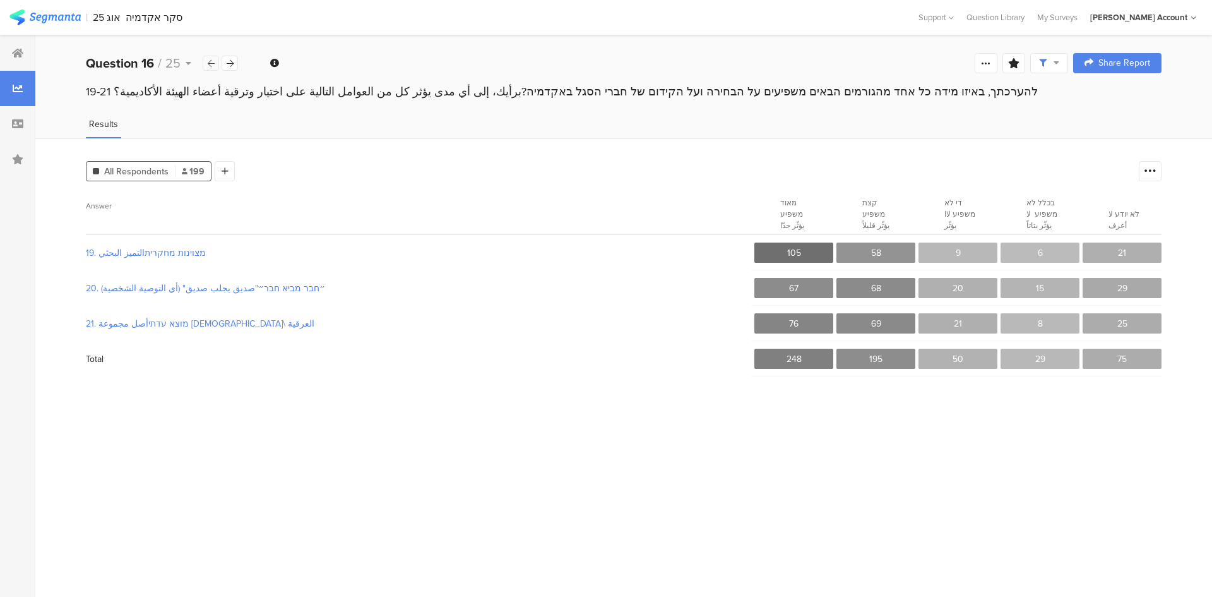
click at [212, 59] on icon at bounding box center [211, 63] width 7 height 8
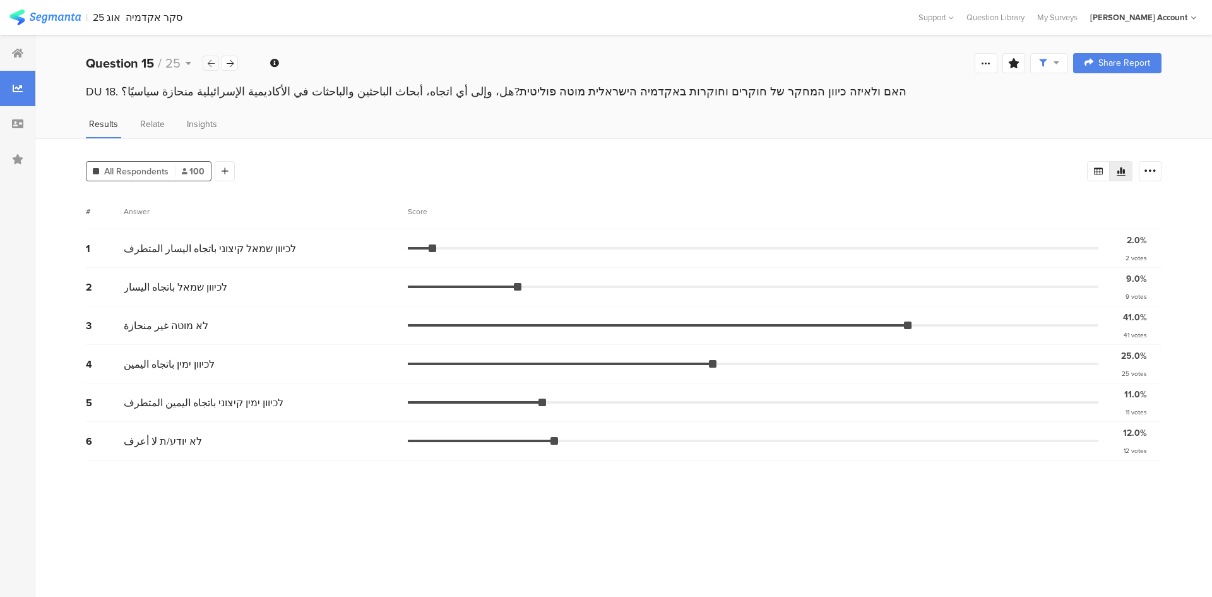
click at [210, 61] on icon at bounding box center [211, 63] width 7 height 8
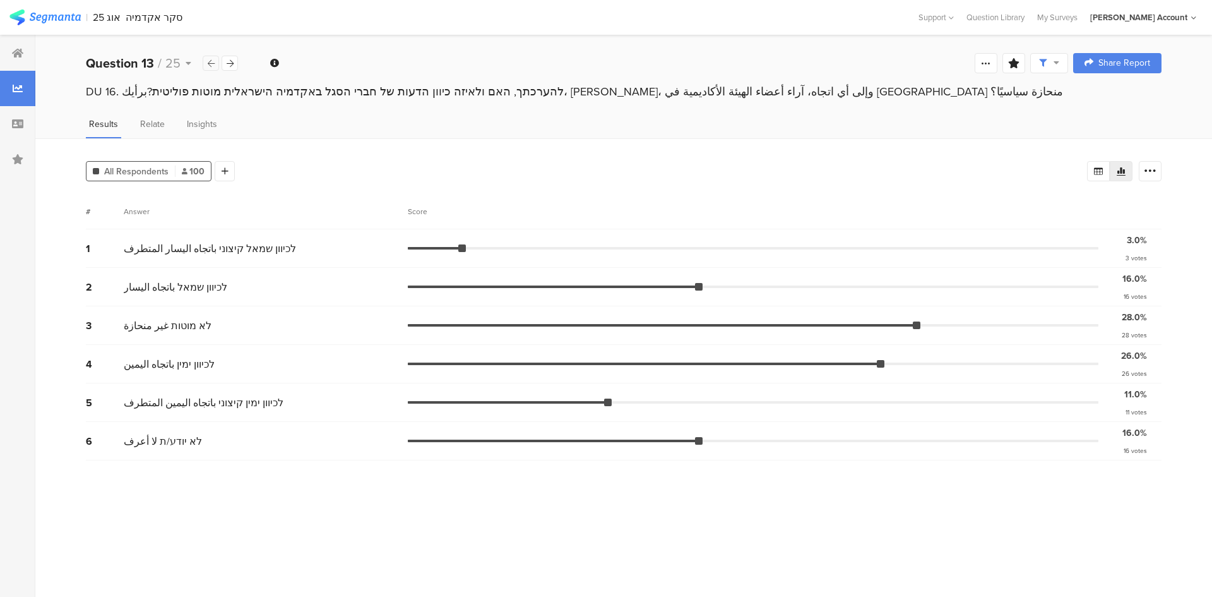
click at [210, 61] on icon at bounding box center [211, 63] width 7 height 8
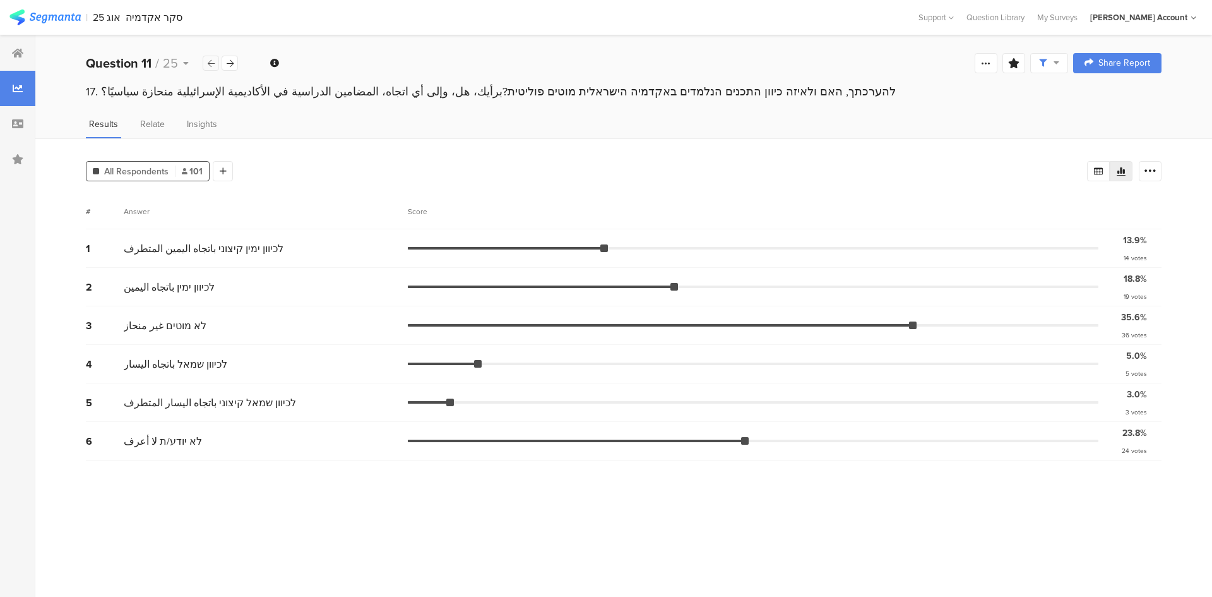
click at [210, 61] on icon at bounding box center [211, 63] width 7 height 8
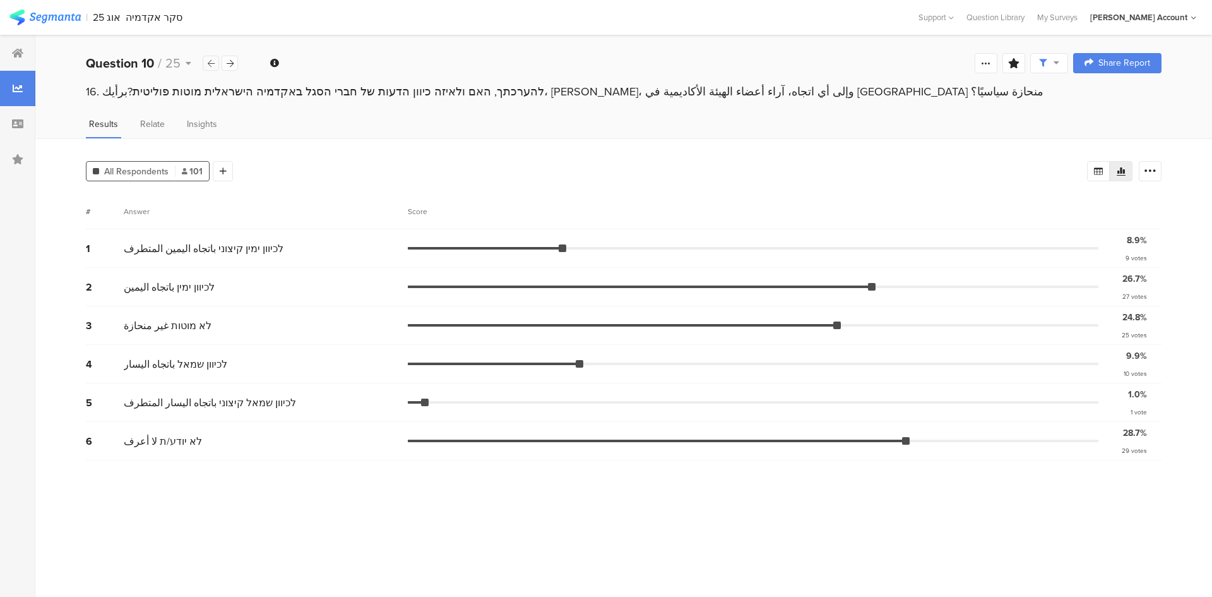
click at [210, 61] on icon at bounding box center [211, 63] width 7 height 8
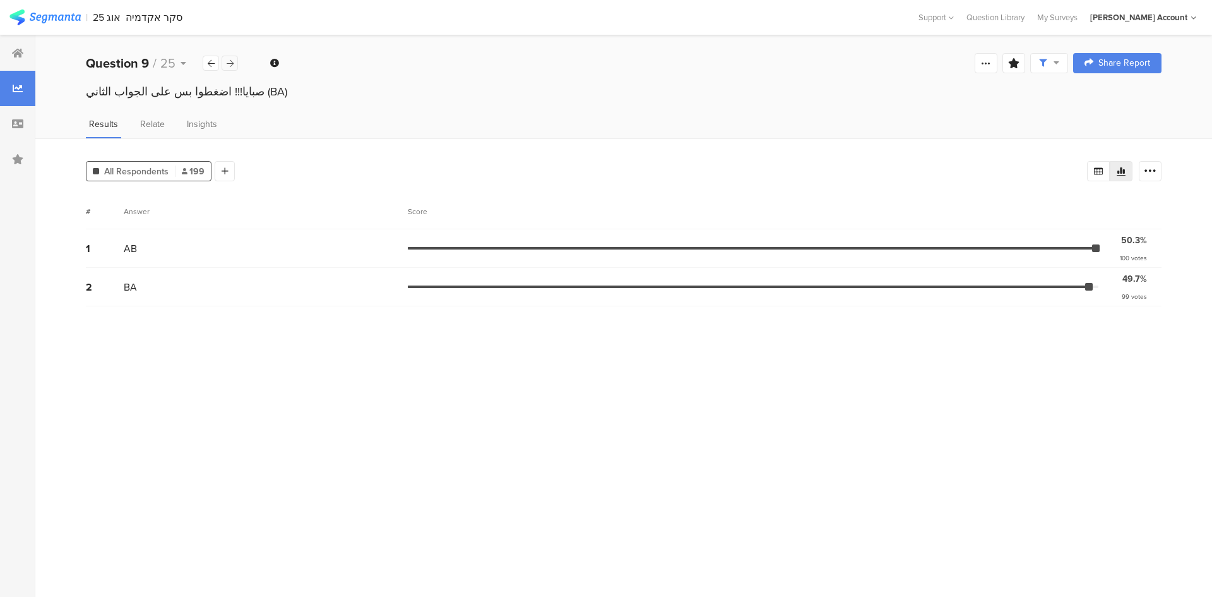
click at [231, 63] on icon at bounding box center [230, 63] width 7 height 8
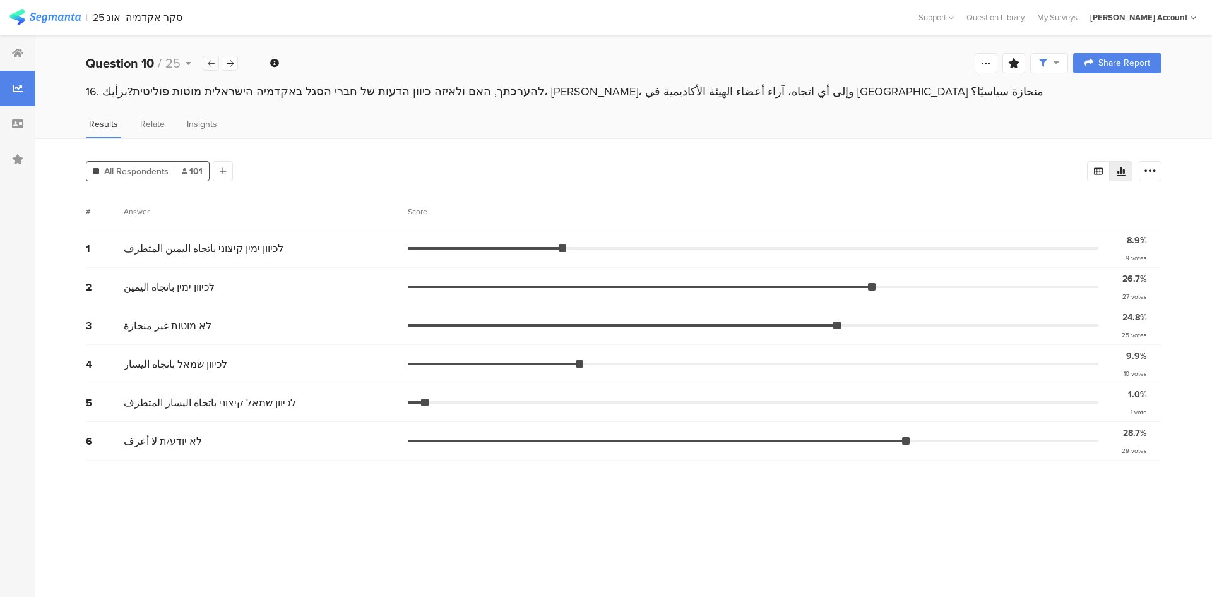
click at [210, 63] on icon at bounding box center [211, 63] width 7 height 8
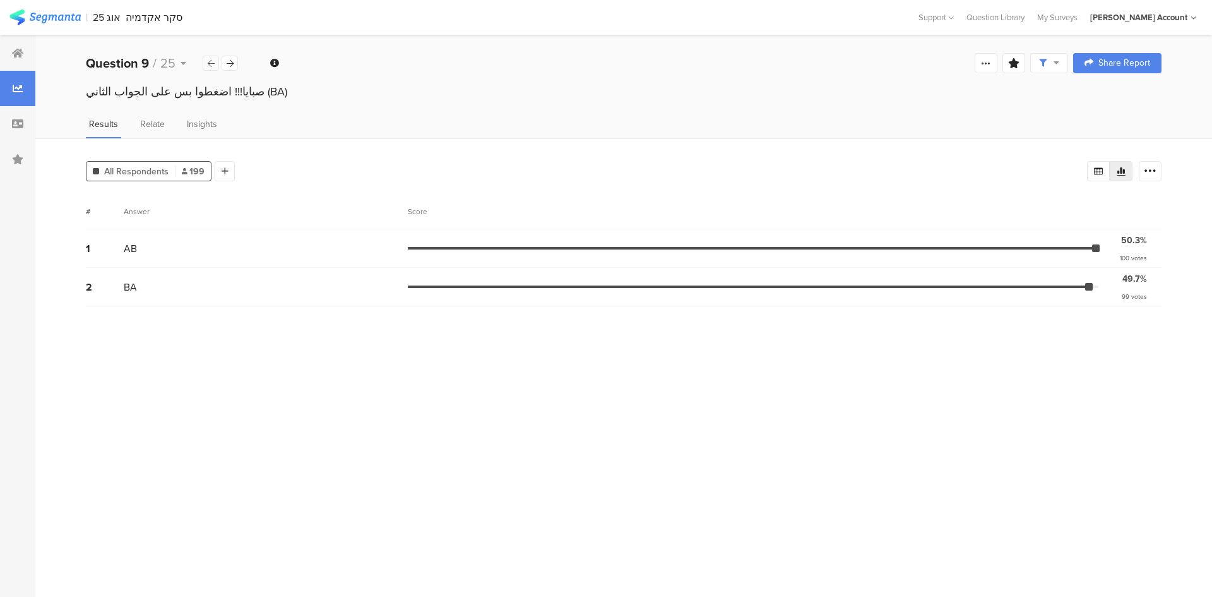
click at [210, 63] on icon at bounding box center [211, 63] width 7 height 8
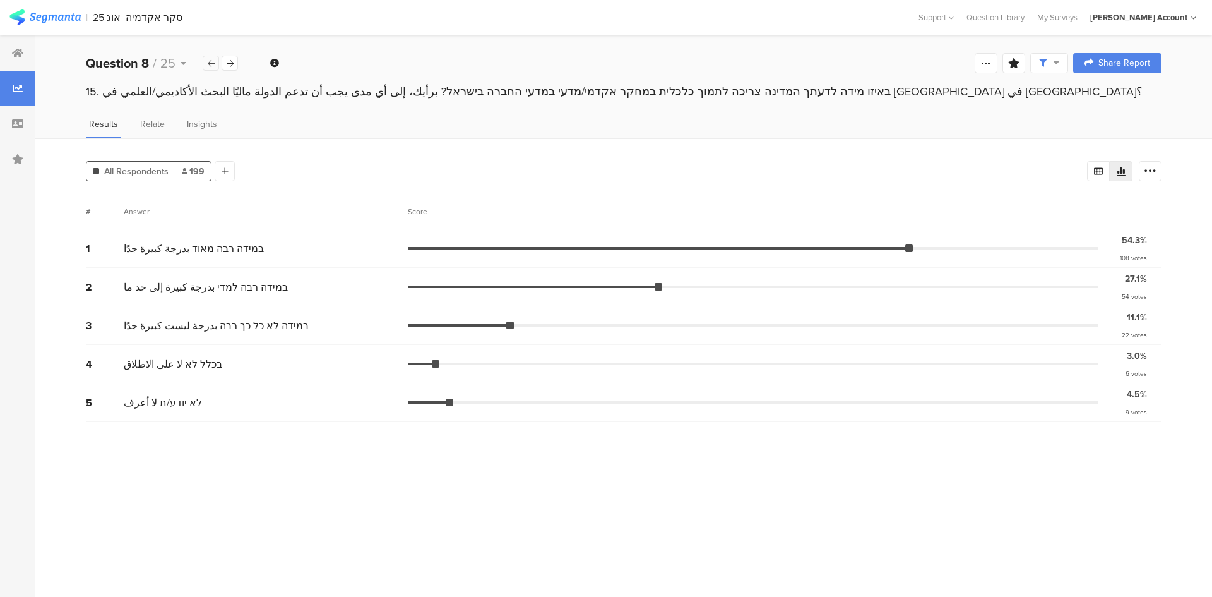
click at [210, 63] on icon at bounding box center [211, 63] width 7 height 8
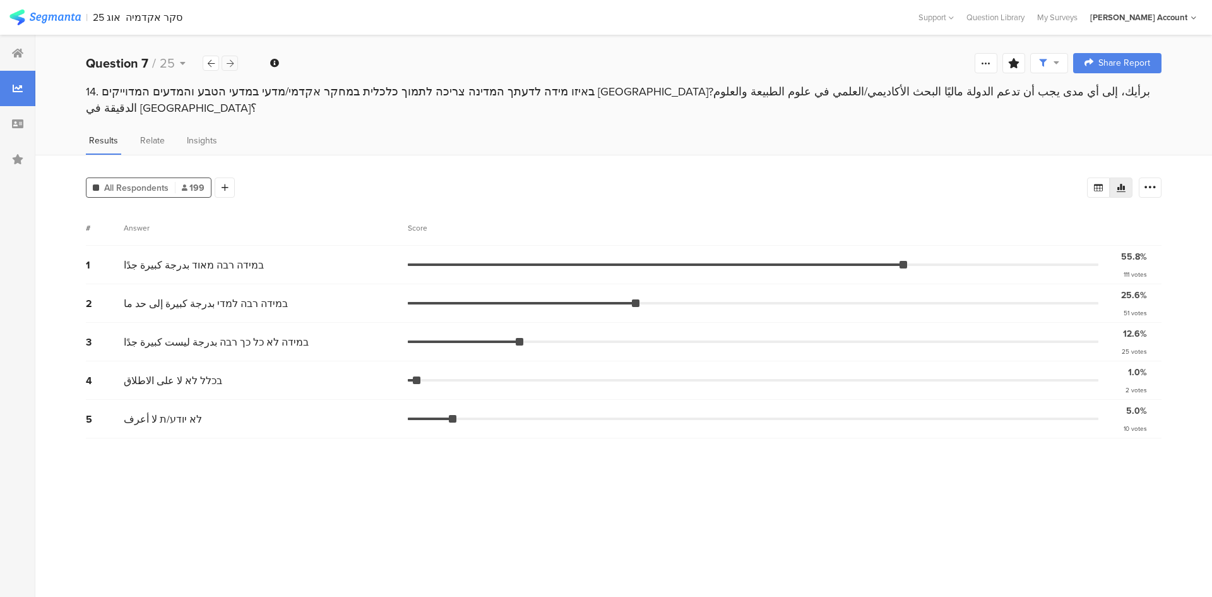
click at [232, 67] on icon at bounding box center [230, 63] width 7 height 8
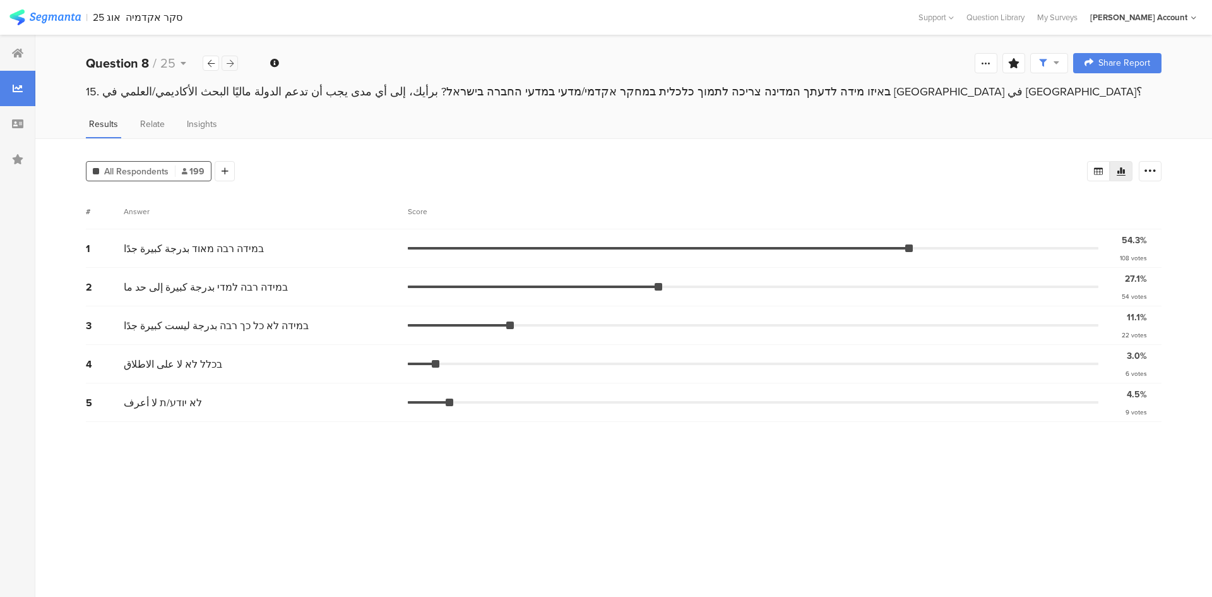
click at [233, 64] on icon at bounding box center [230, 63] width 7 height 8
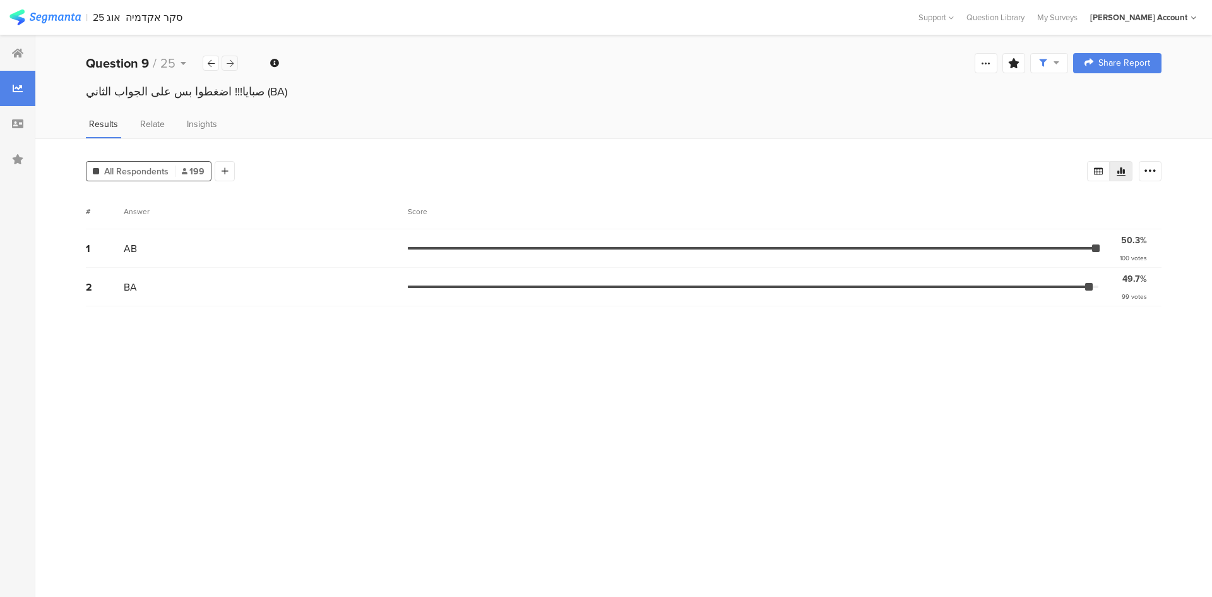
click at [230, 63] on icon at bounding box center [230, 63] width 7 height 8
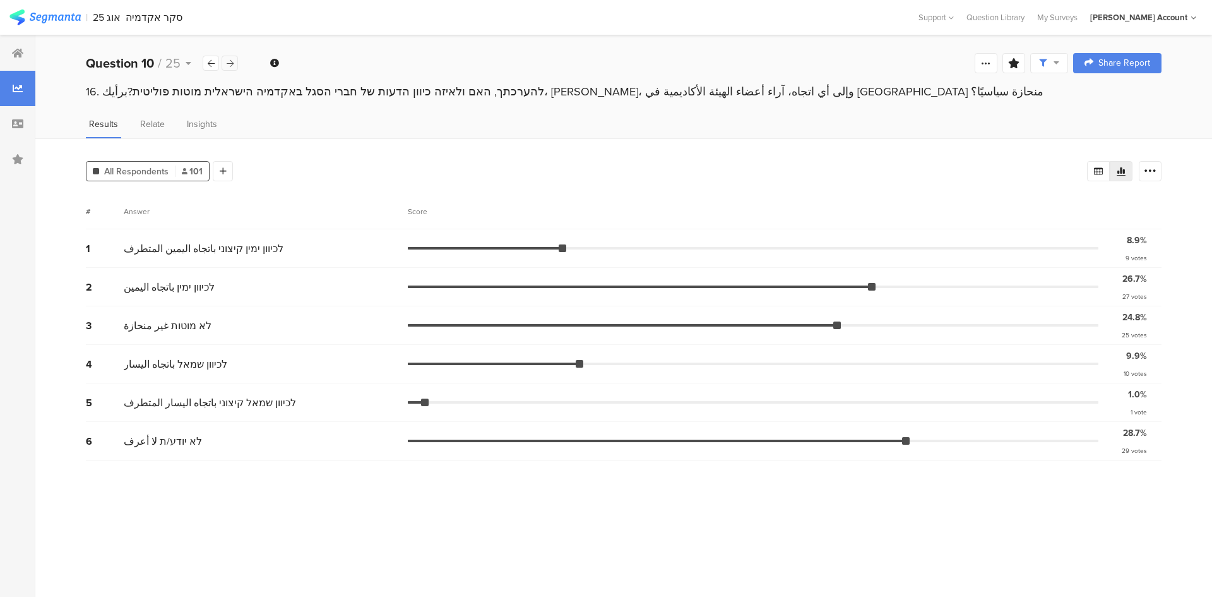
click at [229, 62] on icon at bounding box center [230, 63] width 7 height 8
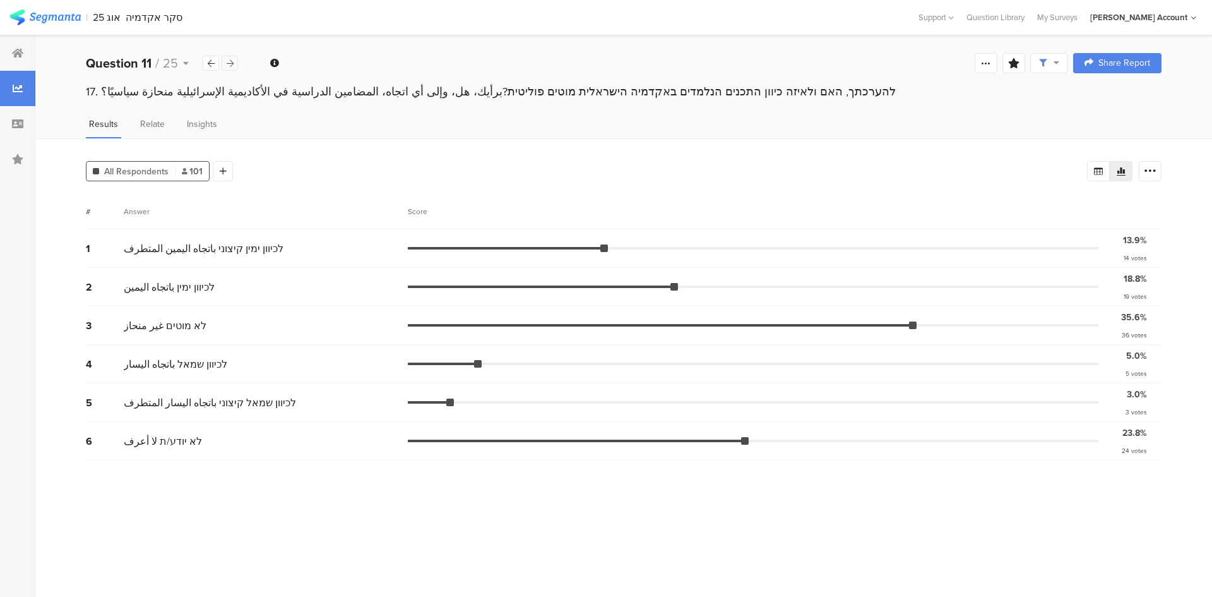
click at [230, 62] on icon at bounding box center [230, 63] width 7 height 8
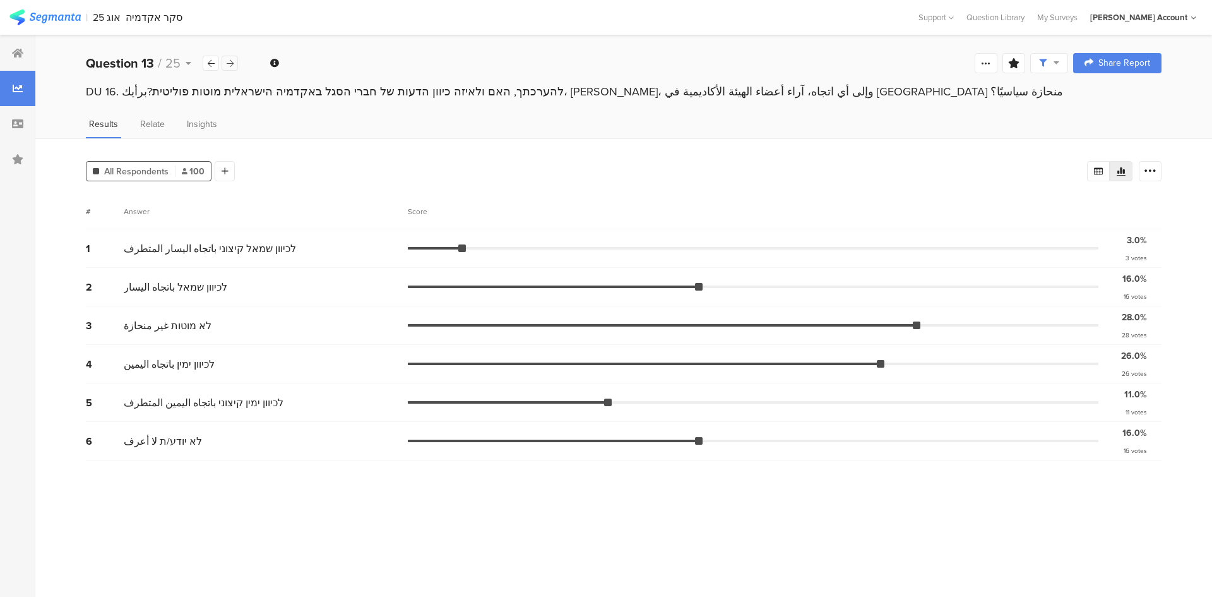
click at [230, 65] on icon at bounding box center [230, 63] width 7 height 8
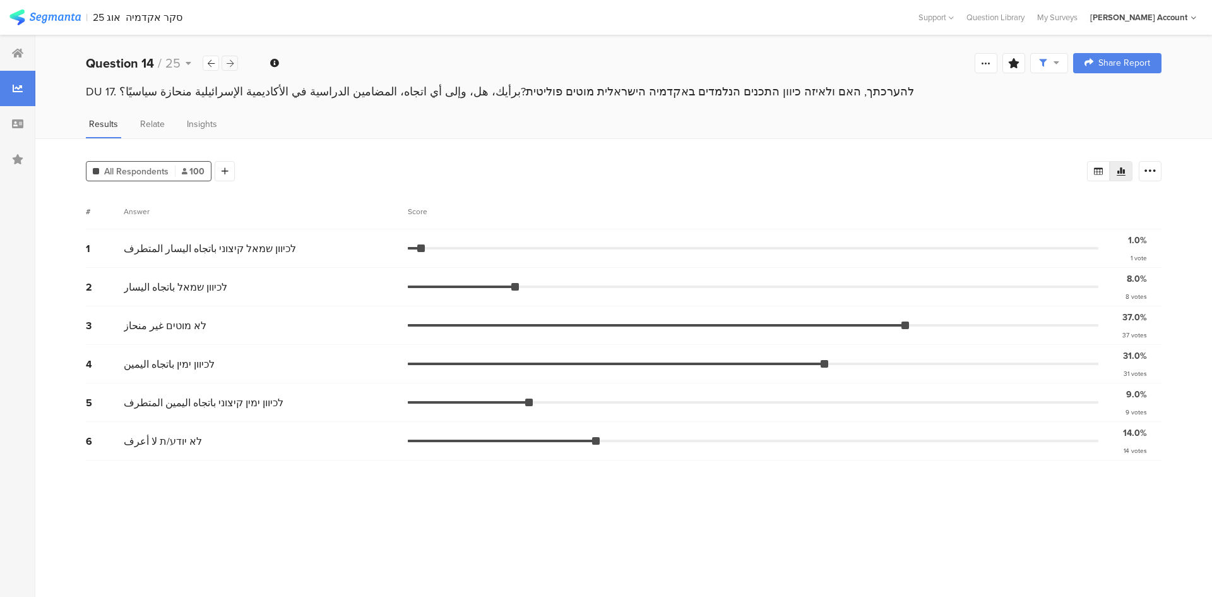
click at [230, 61] on icon at bounding box center [230, 63] width 7 height 8
click at [230, 63] on icon at bounding box center [230, 63] width 7 height 8
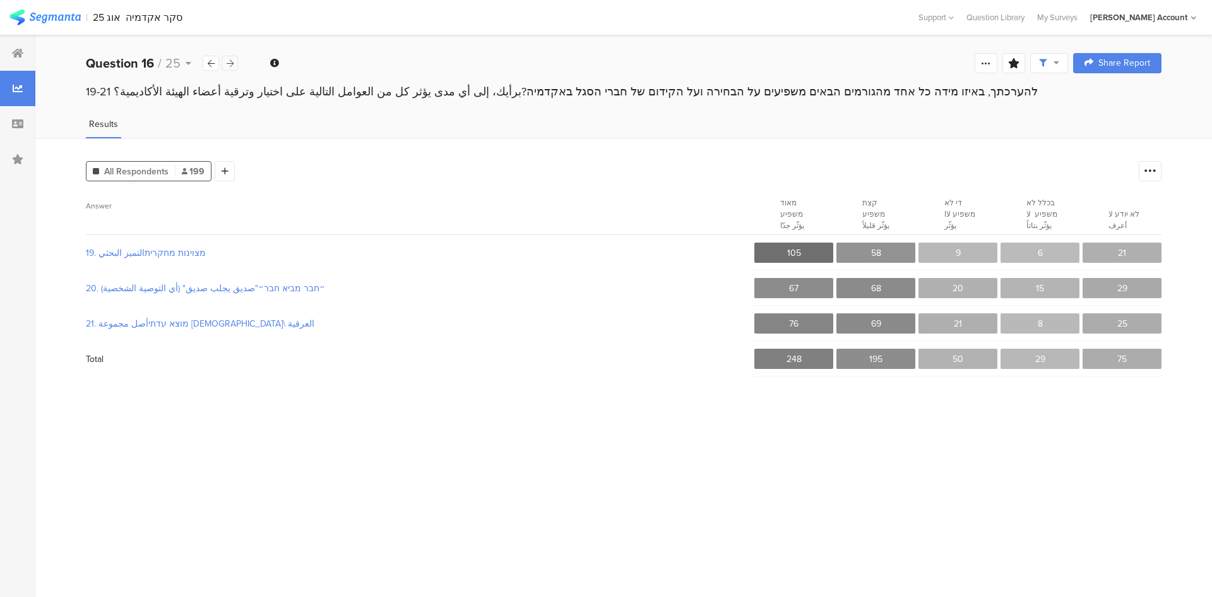
click at [230, 60] on icon at bounding box center [230, 63] width 7 height 8
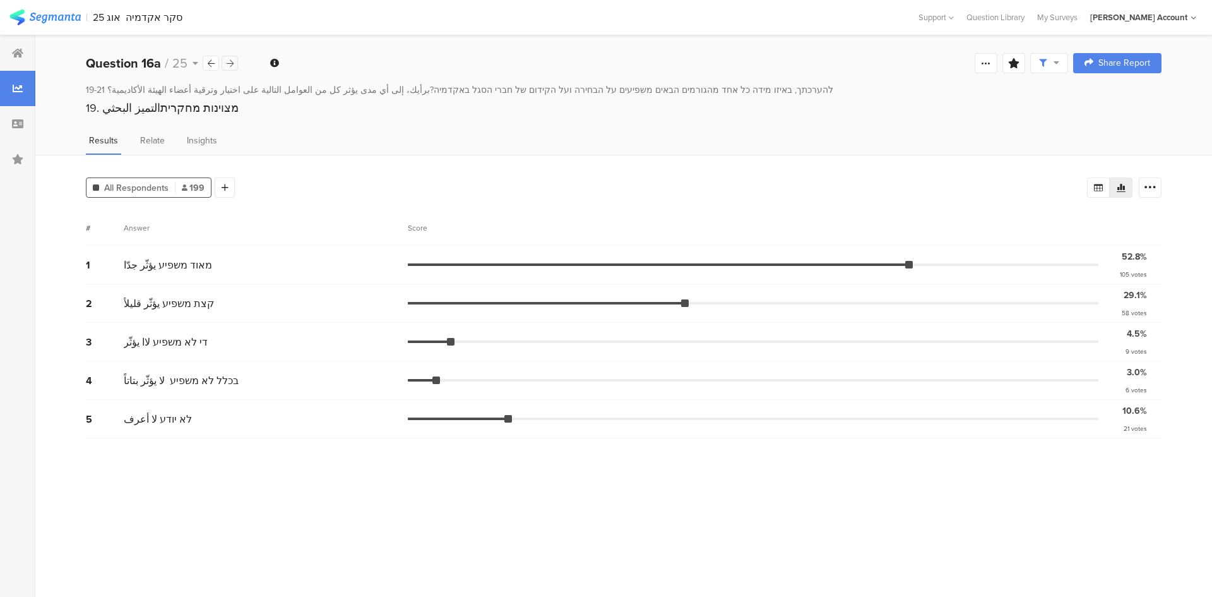
click at [230, 60] on icon at bounding box center [230, 63] width 7 height 8
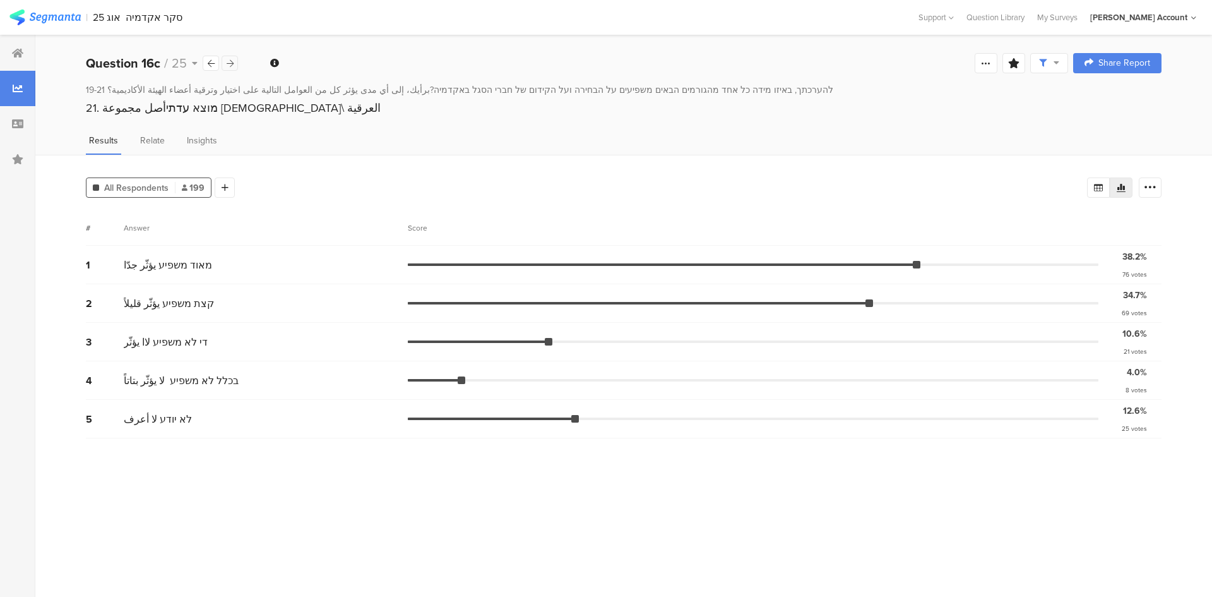
click at [230, 60] on icon at bounding box center [230, 63] width 7 height 8
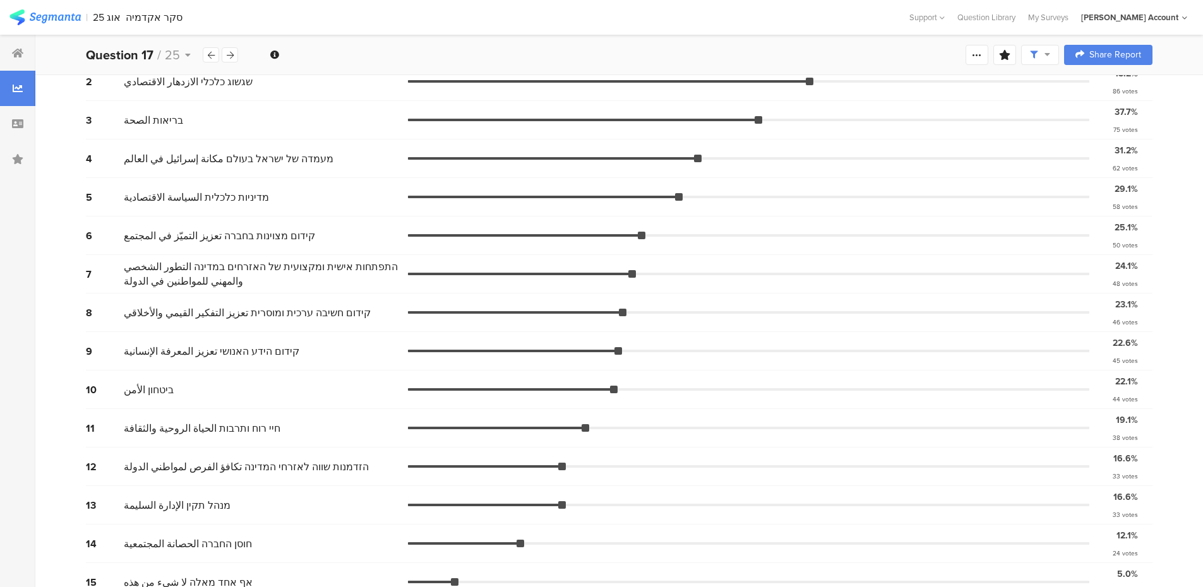
scroll to position [225, 0]
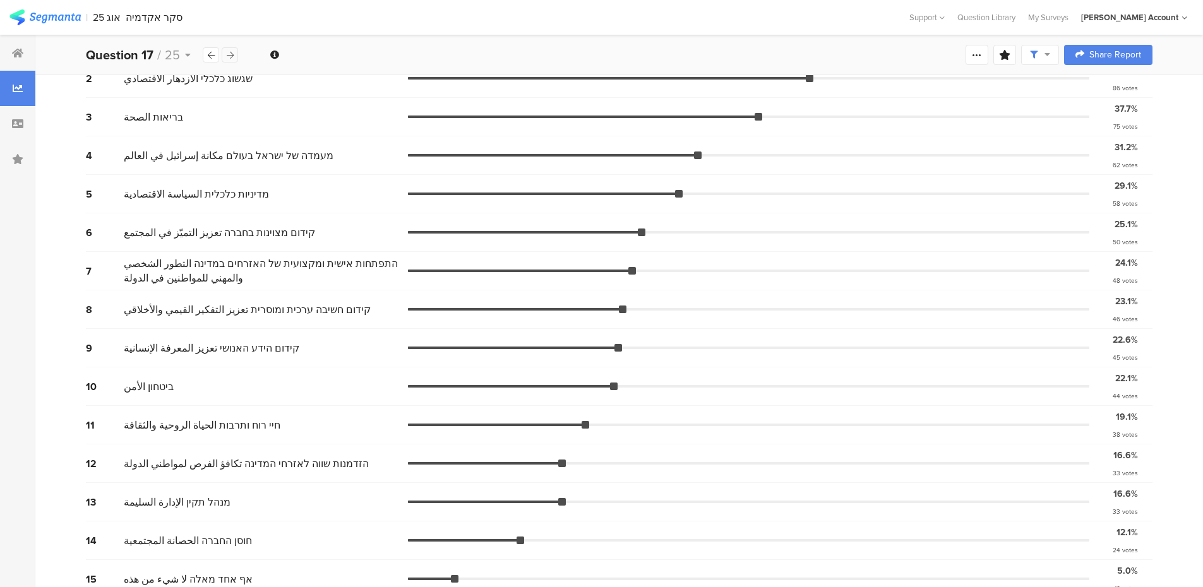
click at [232, 55] on icon at bounding box center [230, 55] width 7 height 8
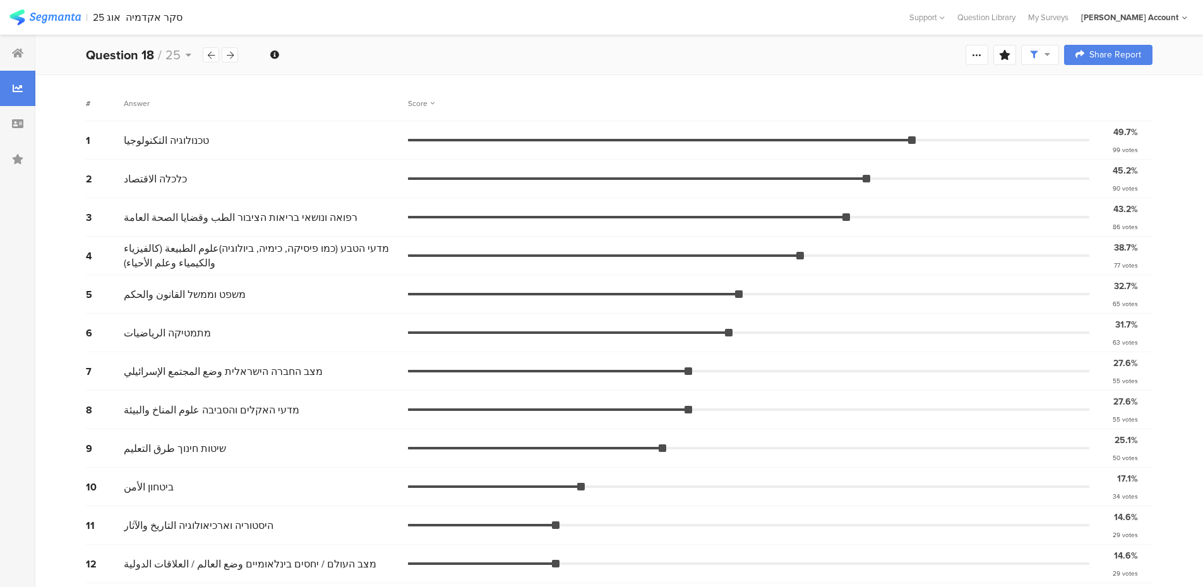
scroll to position [188, 0]
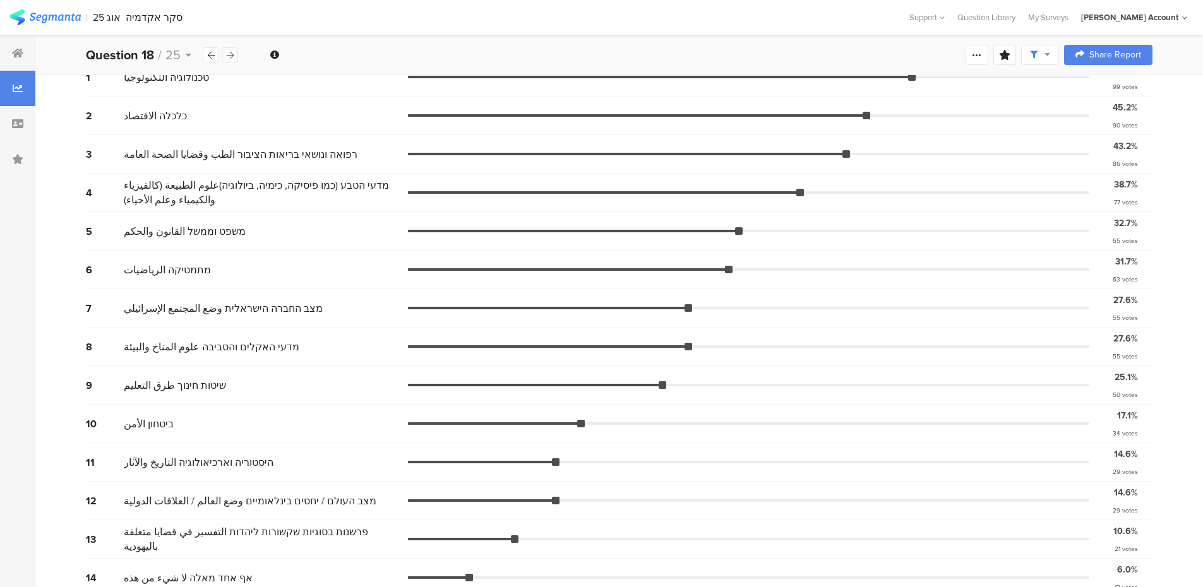
click at [229, 57] on icon at bounding box center [230, 55] width 7 height 8
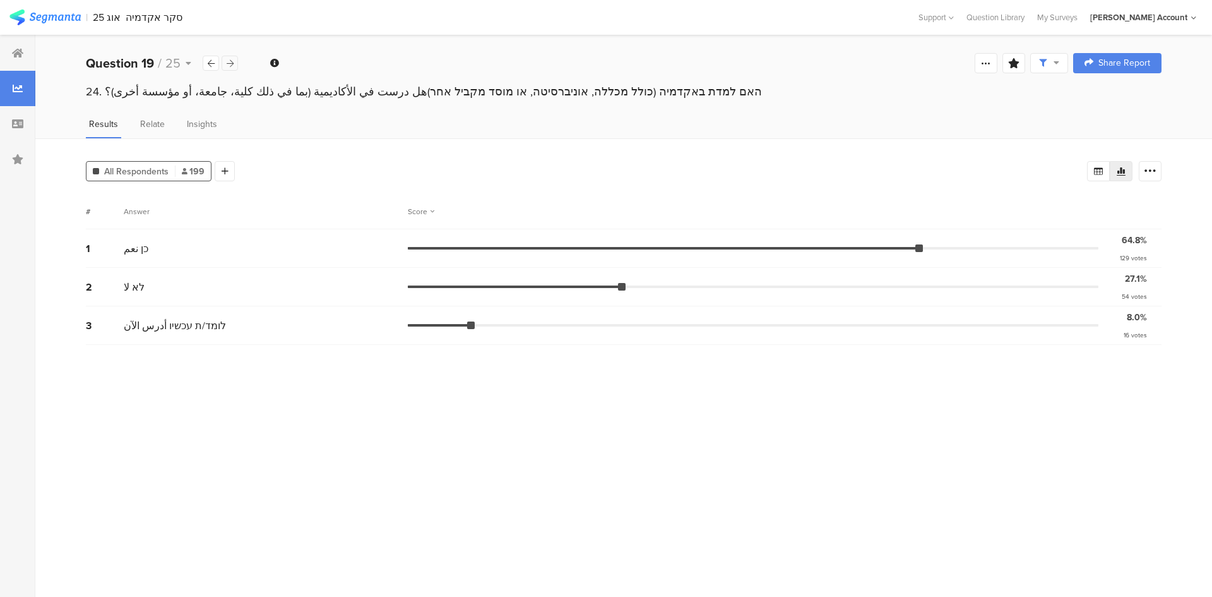
click at [229, 64] on icon at bounding box center [230, 63] width 7 height 8
click at [231, 63] on icon at bounding box center [230, 63] width 7 height 8
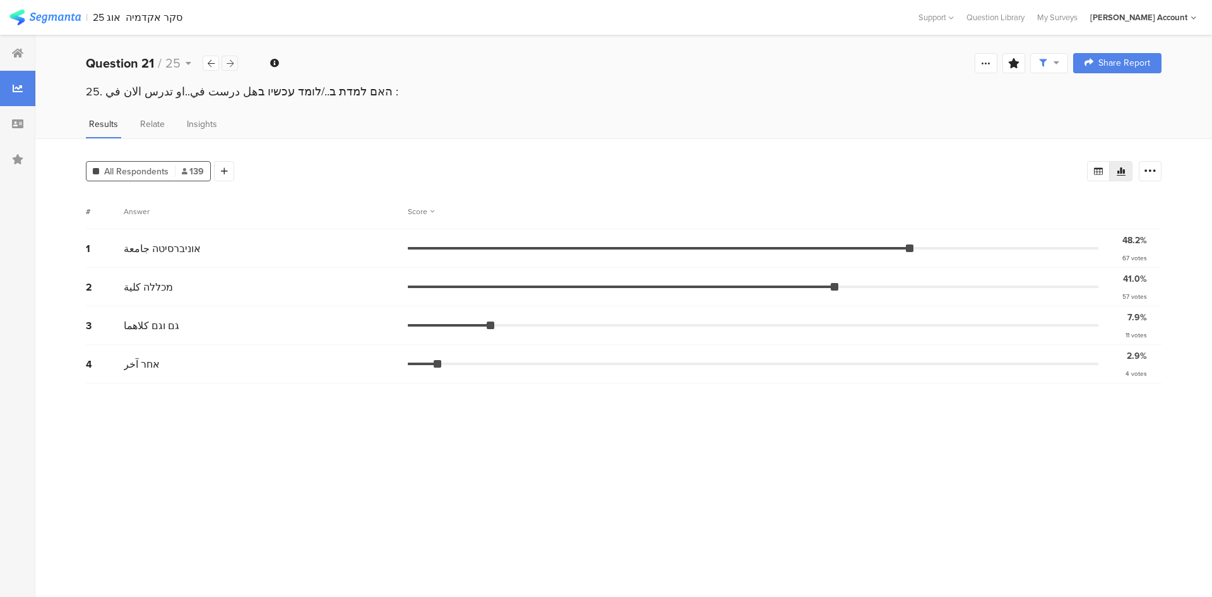
click at [227, 63] on icon at bounding box center [230, 63] width 7 height 8
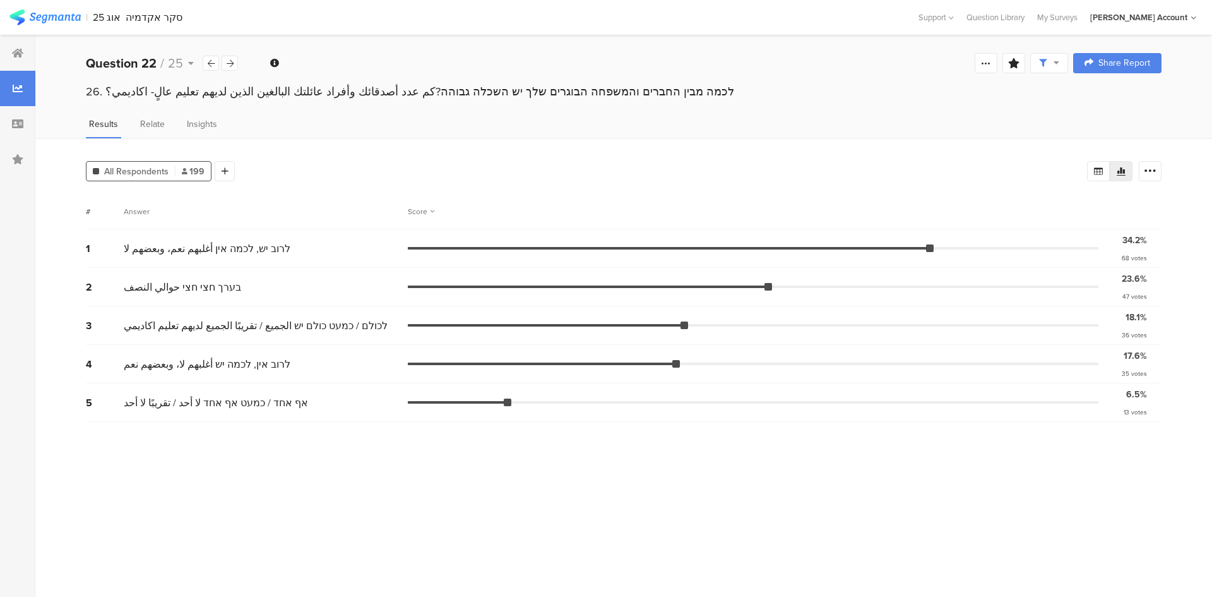
click at [425, 208] on div "Score" at bounding box center [421, 211] width 27 height 11
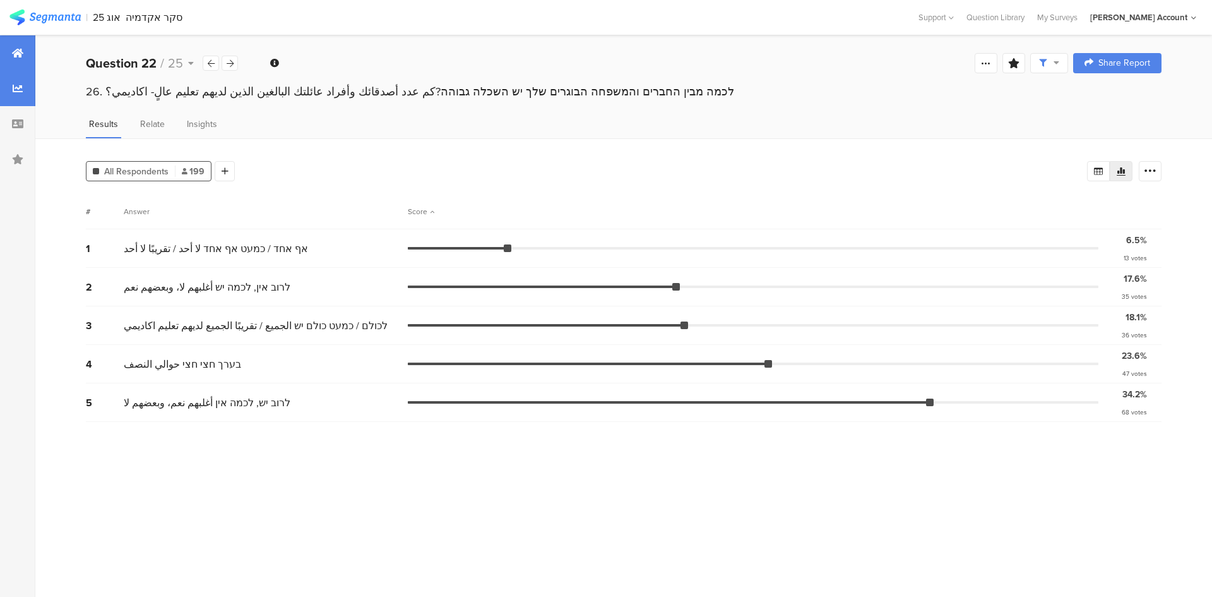
click at [13, 50] on icon at bounding box center [17, 53] width 11 height 10
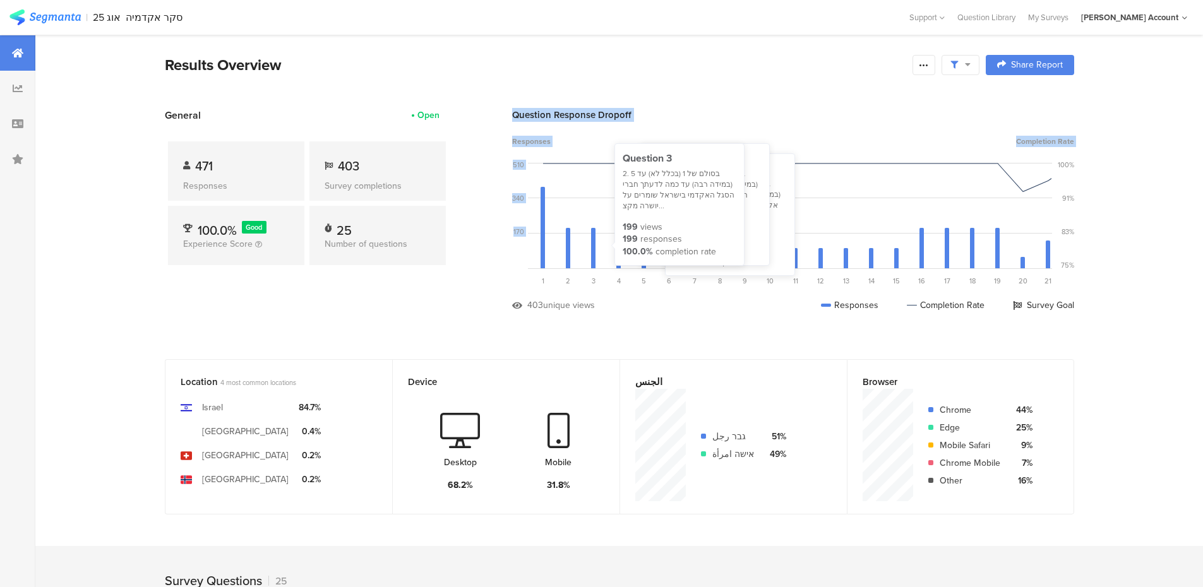
drag, startPoint x: 541, startPoint y: 237, endPoint x: 337, endPoint y: 260, distance: 204.6
click at [357, 258] on section "General Open 471 Responses 403 Survey completions 100.0% Good Experience Score …" at bounding box center [619, 219] width 1010 height 223
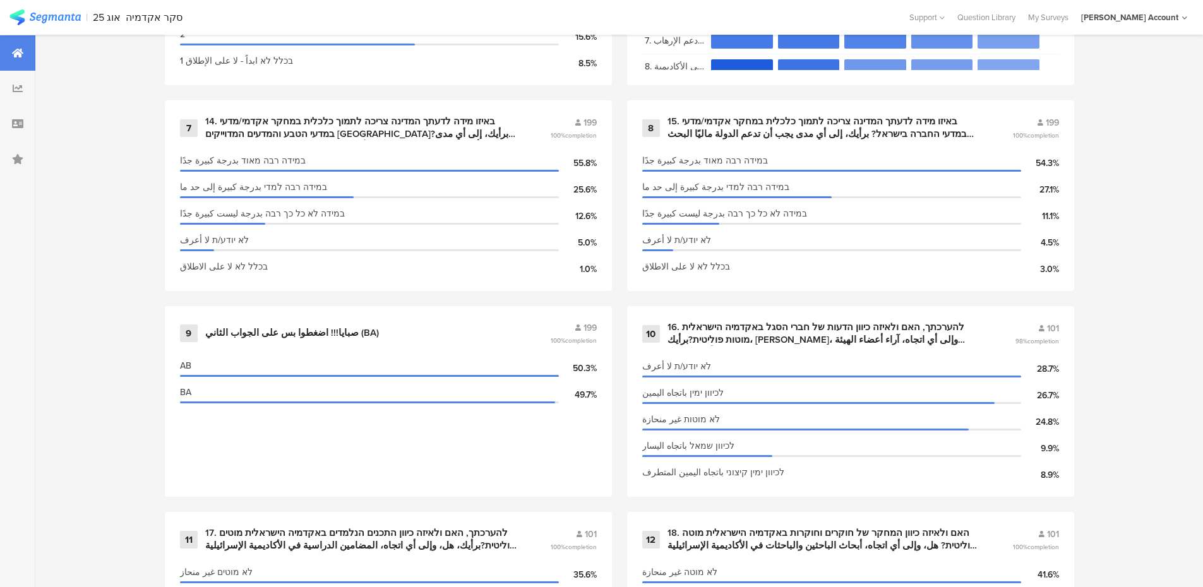
scroll to position [1263, 0]
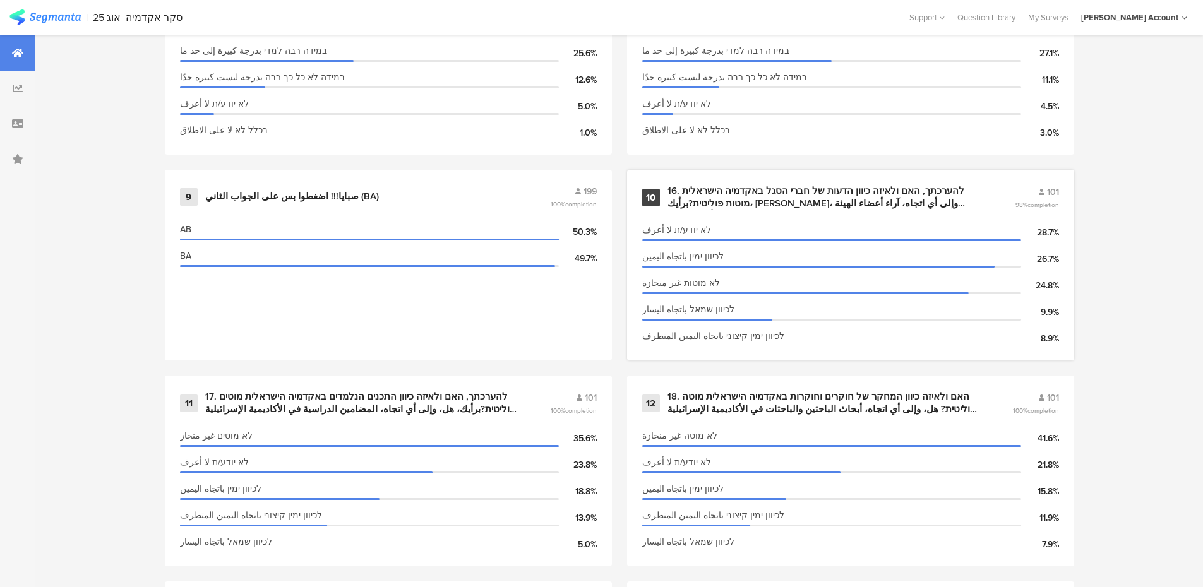
click at [711, 196] on div "16. להערכתך, האם ולאיזה כיוון הדעות של חברי הסגל באקדמיה הישראלית מוטות פוליטית…" at bounding box center [825, 197] width 317 height 25
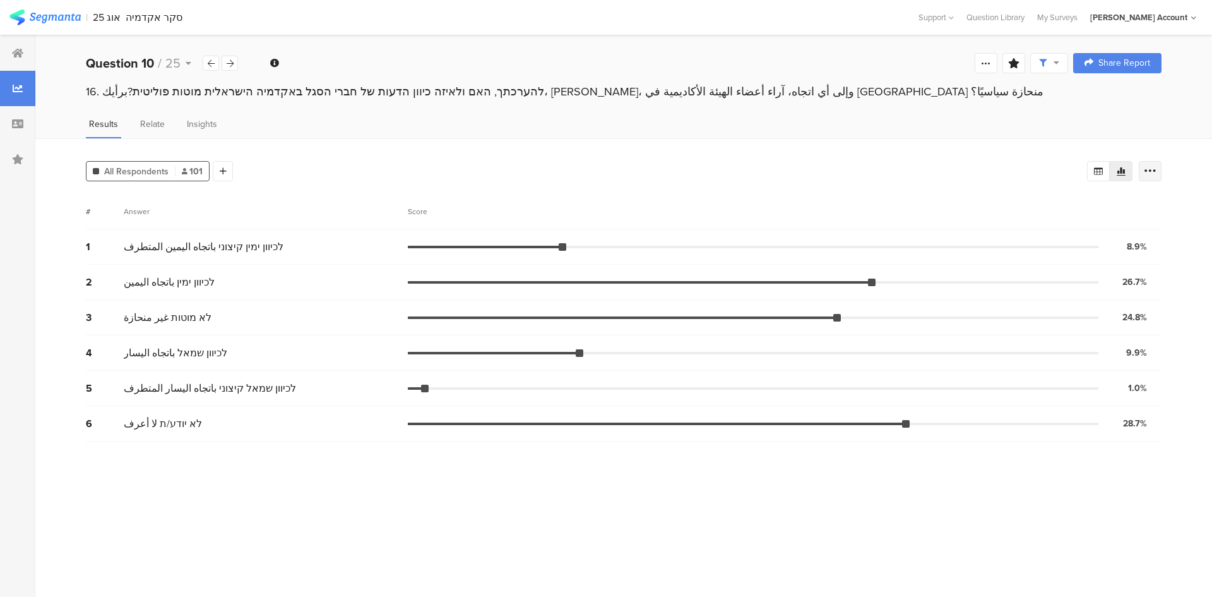
click at [808, 167] on icon at bounding box center [1150, 171] width 13 height 13
click at [808, 233] on span at bounding box center [1141, 234] width 19 height 10
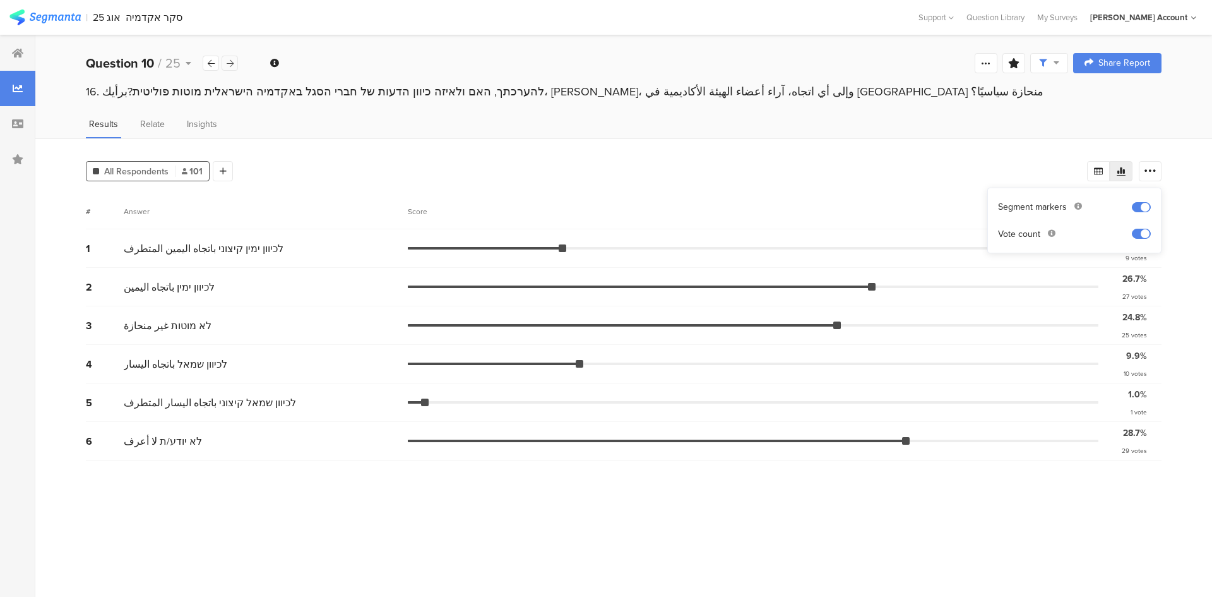
click at [231, 61] on icon at bounding box center [230, 63] width 7 height 8
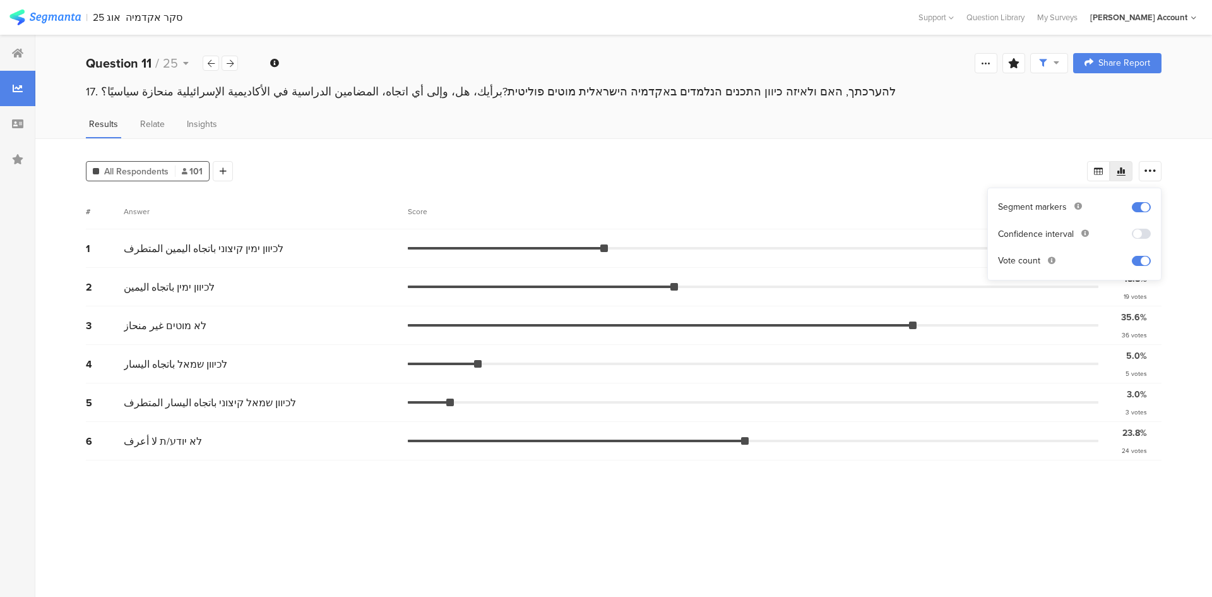
click at [808, 258] on div "1 לכיוון ימין קיצוני باتجاه اليمين المتطرف 13.9% 14 votes" at bounding box center [624, 248] width 1076 height 39
click at [229, 64] on icon at bounding box center [230, 63] width 7 height 8
click at [233, 61] on icon at bounding box center [230, 63] width 7 height 8
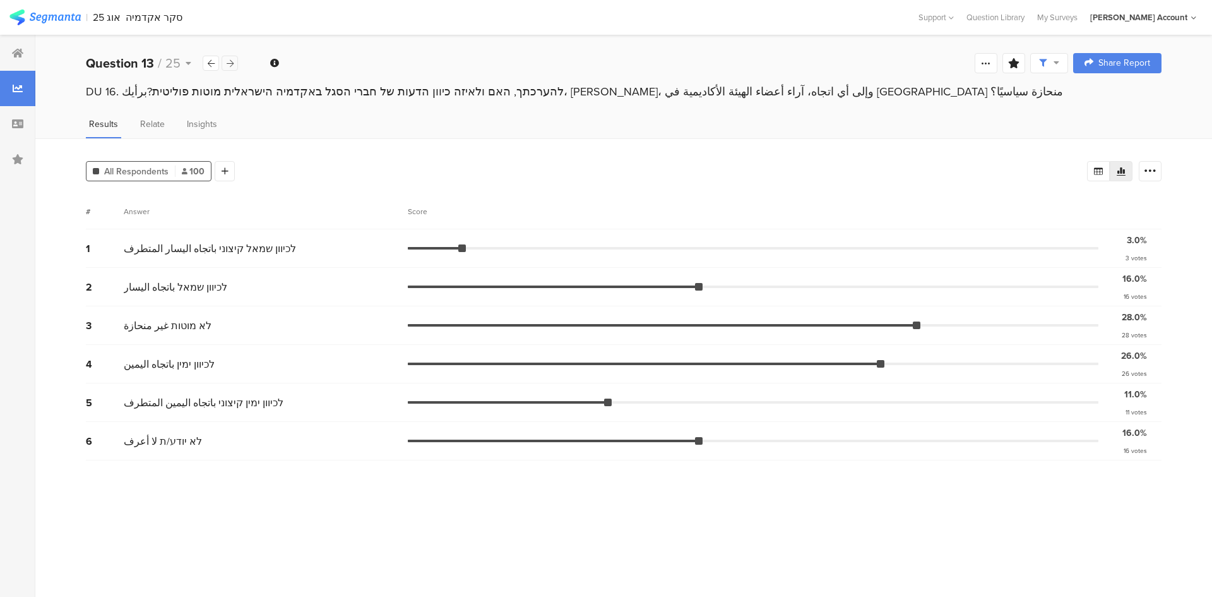
click at [232, 64] on icon at bounding box center [230, 63] width 7 height 8
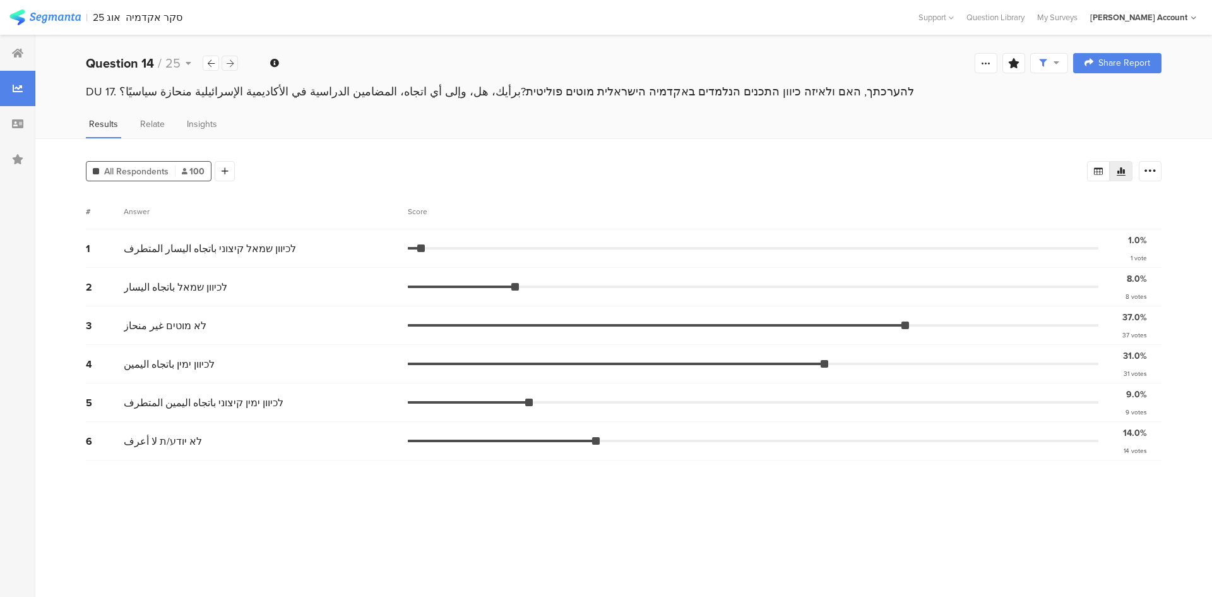
click at [232, 64] on icon at bounding box center [230, 63] width 7 height 8
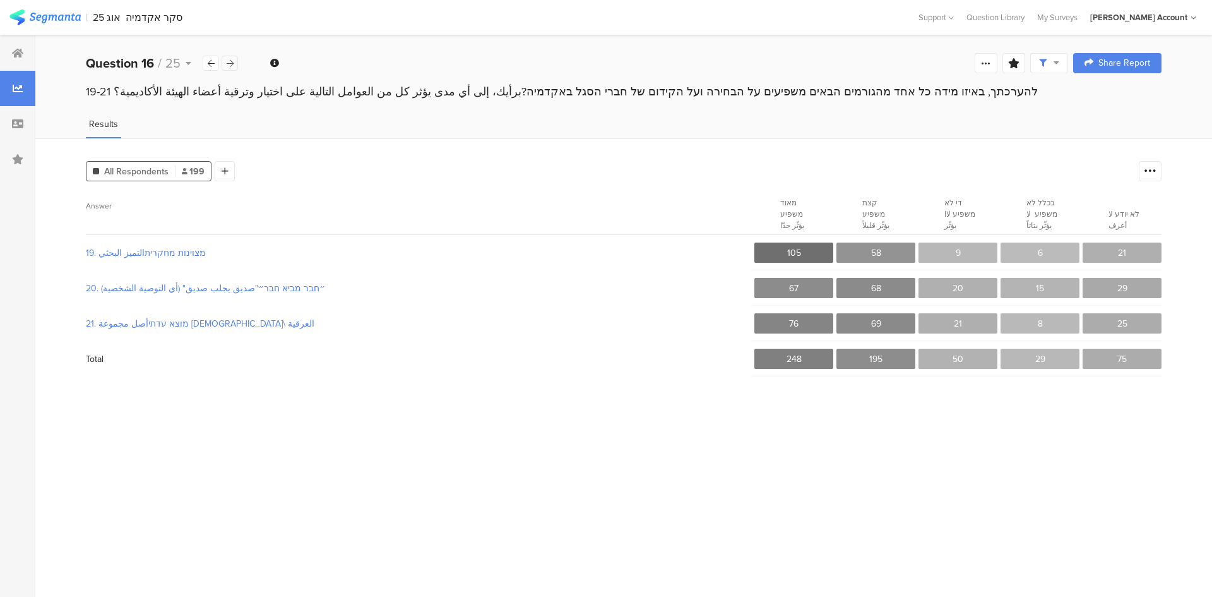
click at [232, 61] on icon at bounding box center [230, 63] width 7 height 8
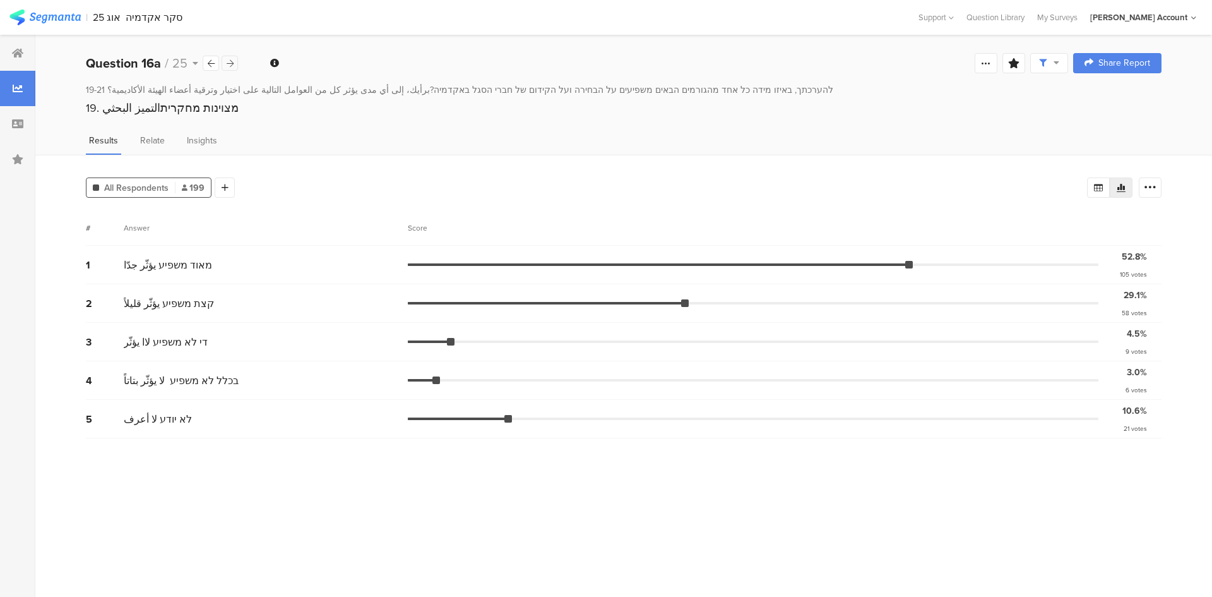
click at [232, 61] on icon at bounding box center [230, 63] width 7 height 8
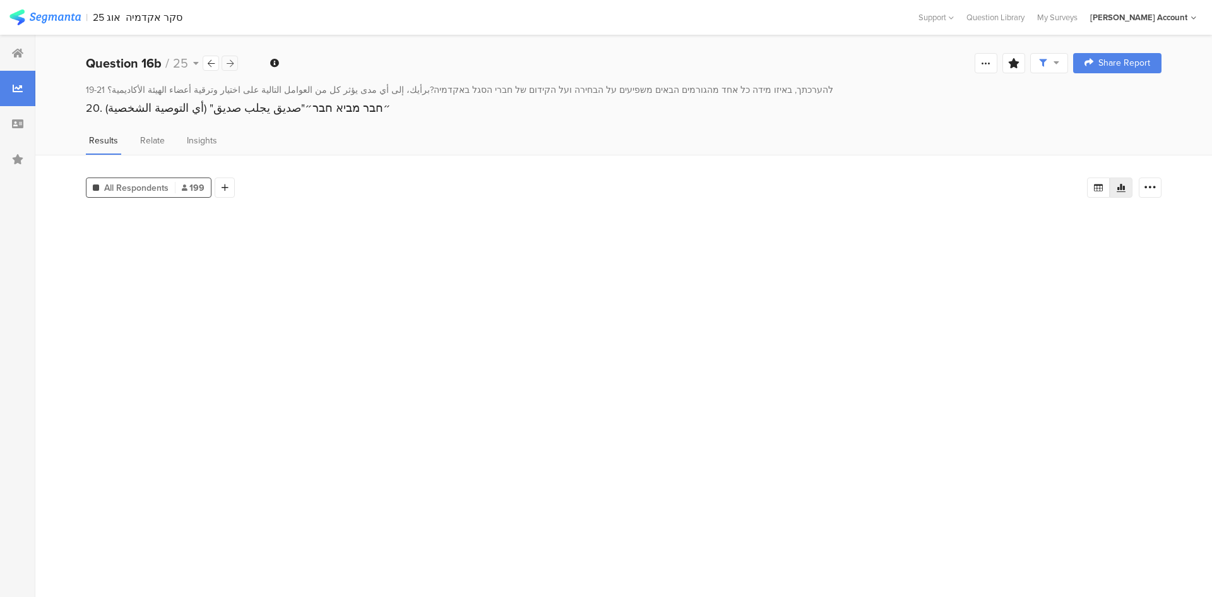
click at [232, 61] on icon at bounding box center [230, 63] width 7 height 8
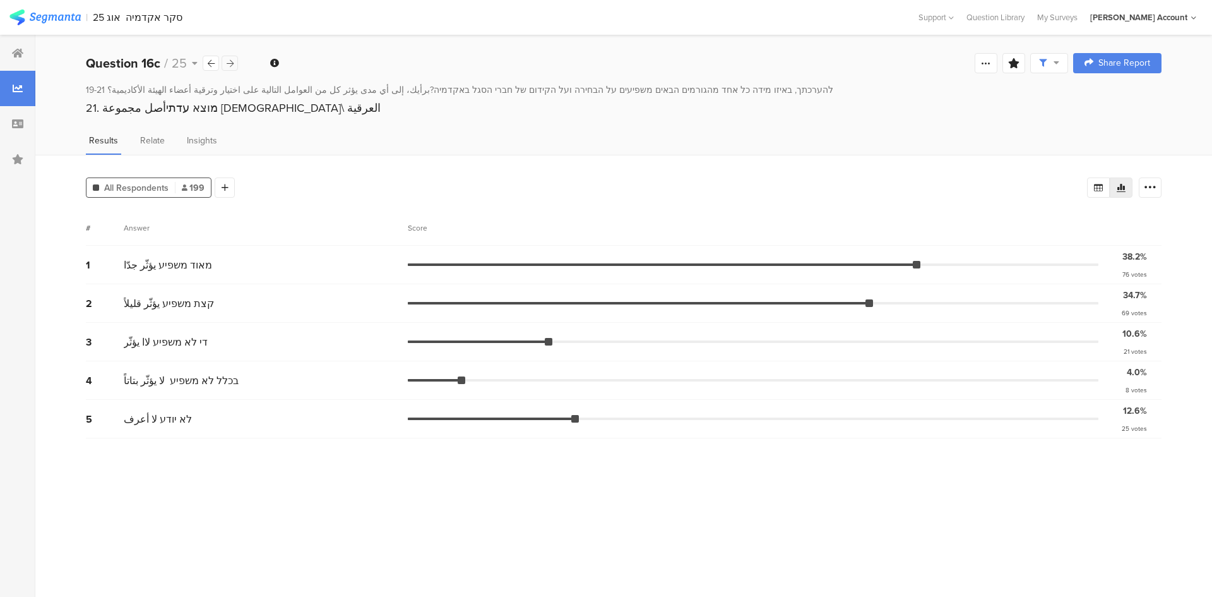
click at [232, 61] on icon at bounding box center [230, 63] width 7 height 8
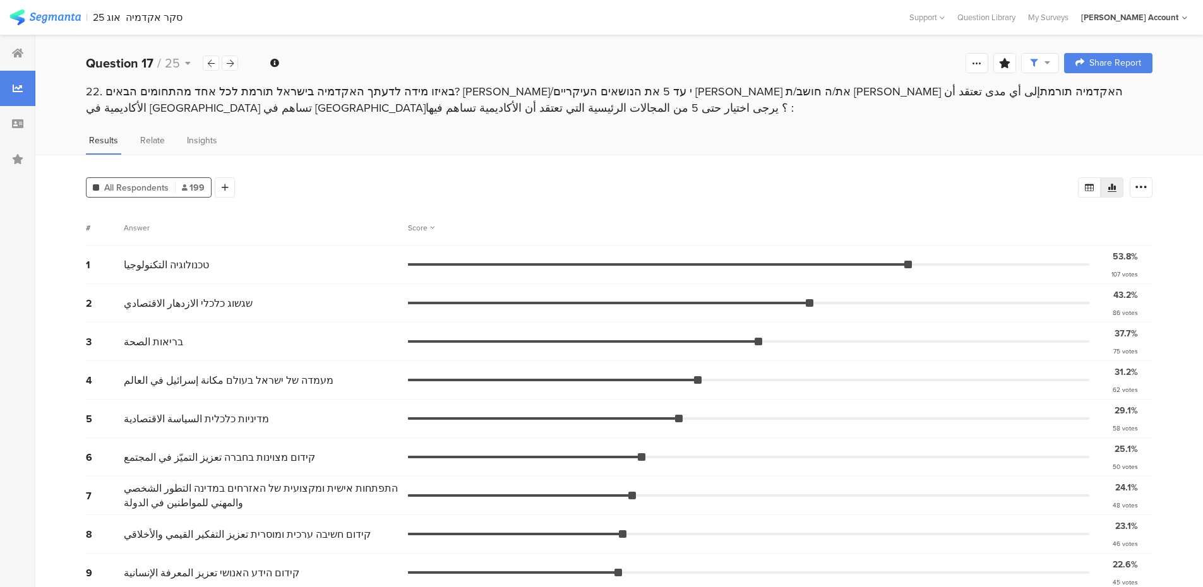
click at [421, 225] on div "Score" at bounding box center [421, 227] width 27 height 11
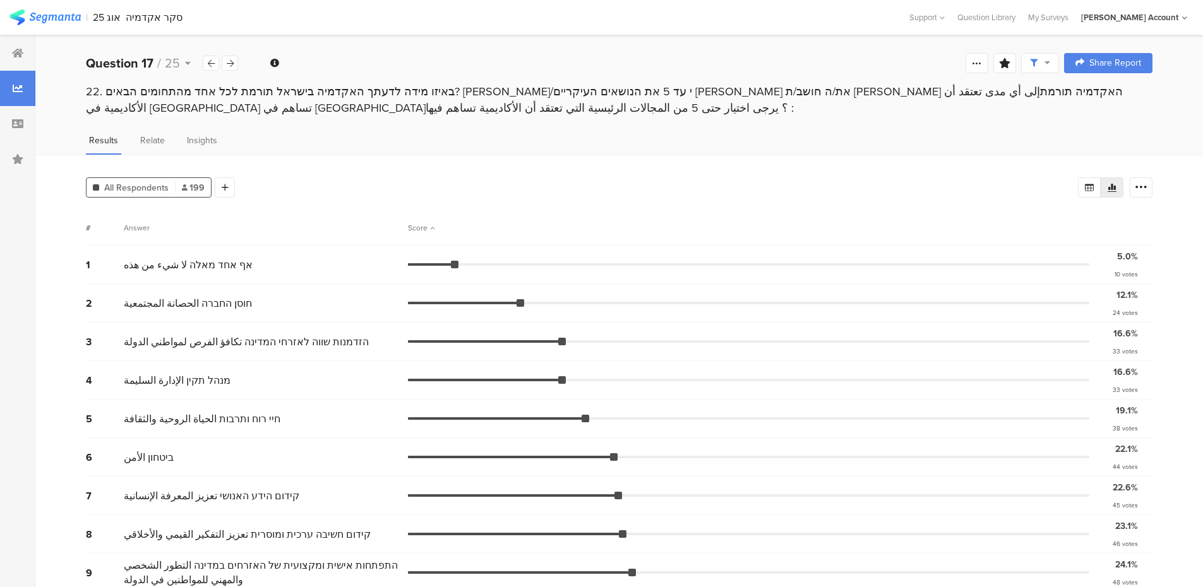
click at [421, 225] on div "Score" at bounding box center [421, 227] width 27 height 11
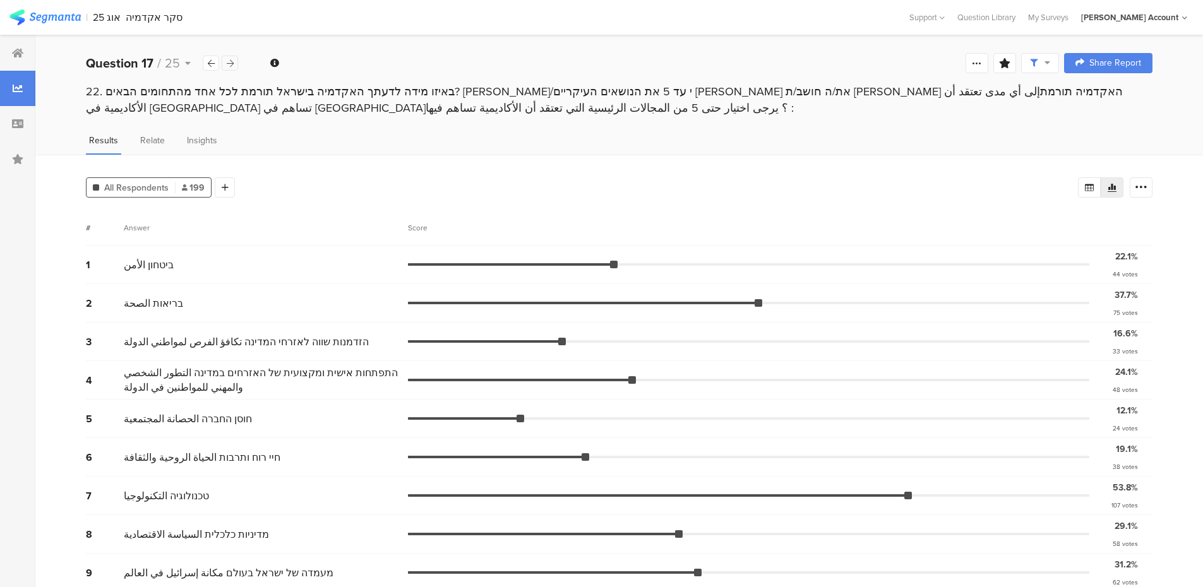
click at [230, 63] on icon at bounding box center [230, 63] width 7 height 8
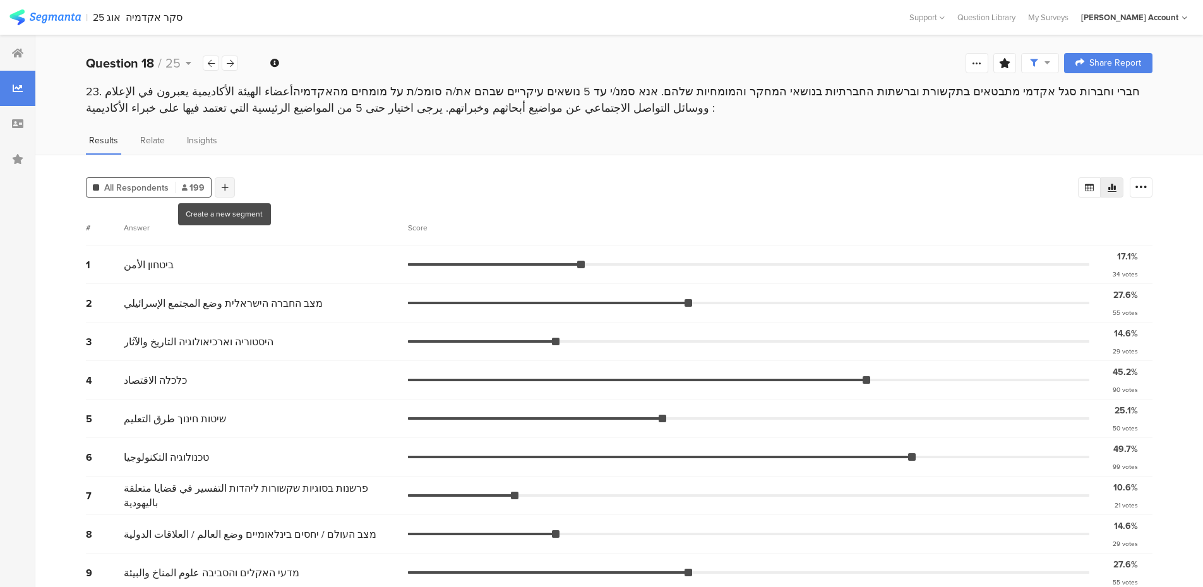
click at [226, 184] on icon at bounding box center [225, 187] width 7 height 9
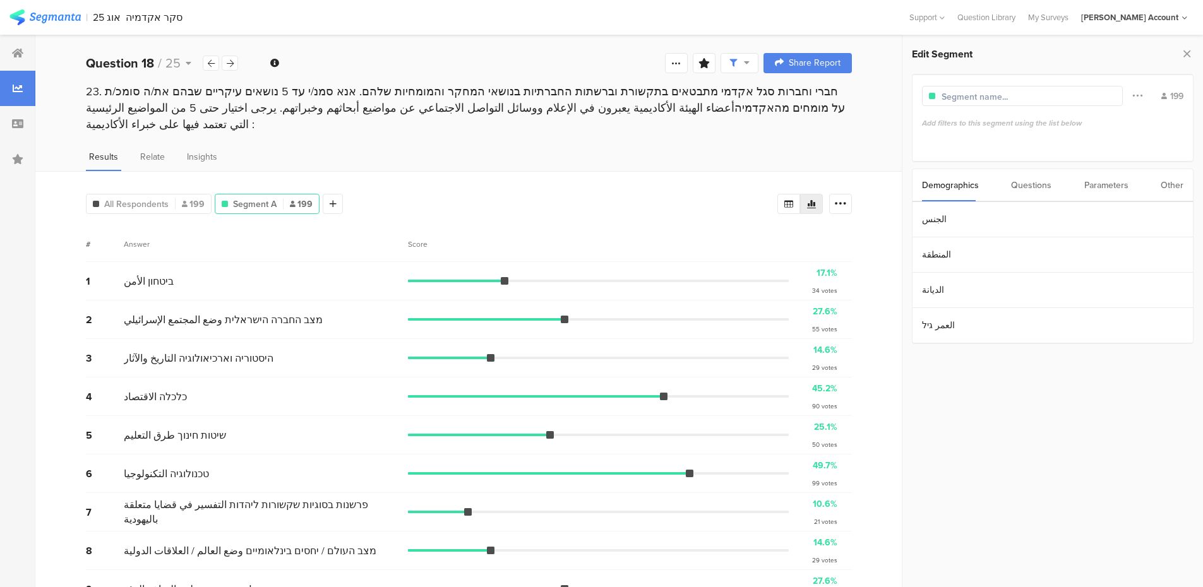
click at [808, 190] on div "Parameters" at bounding box center [1106, 185] width 44 height 32
click at [808, 222] on section "c" at bounding box center [1052, 219] width 280 height 35
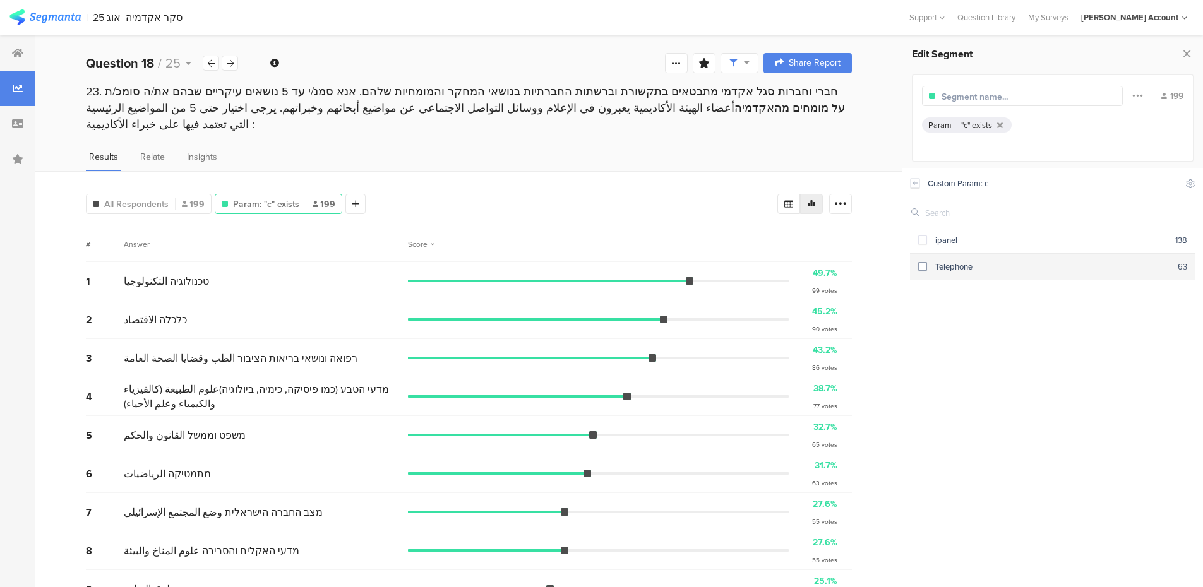
click at [808, 265] on span at bounding box center [922, 266] width 9 height 9
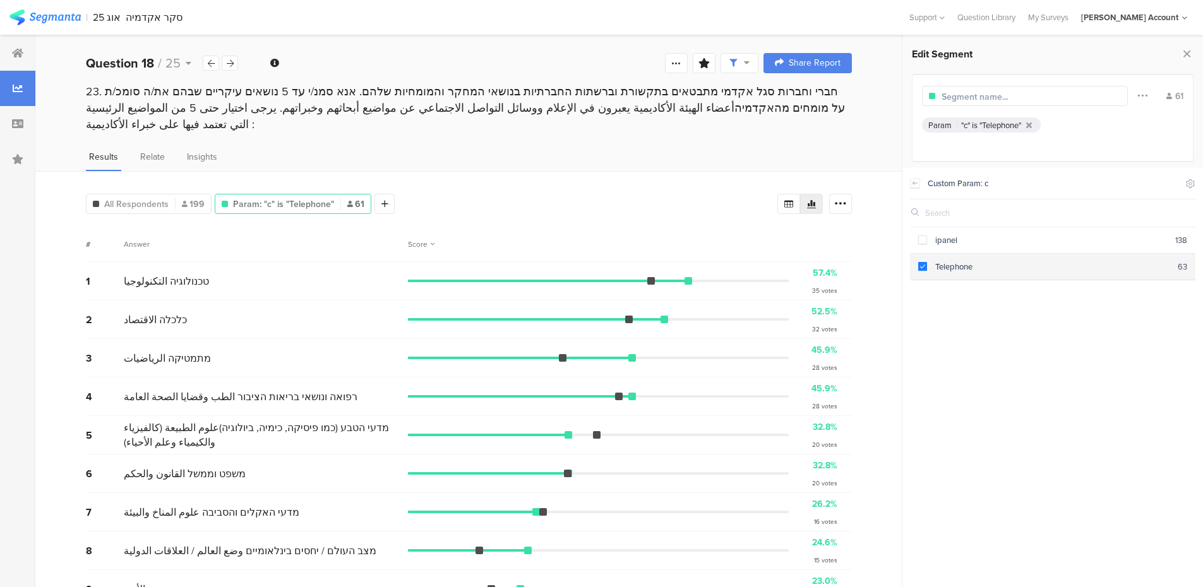
click at [808, 265] on span at bounding box center [922, 266] width 9 height 9
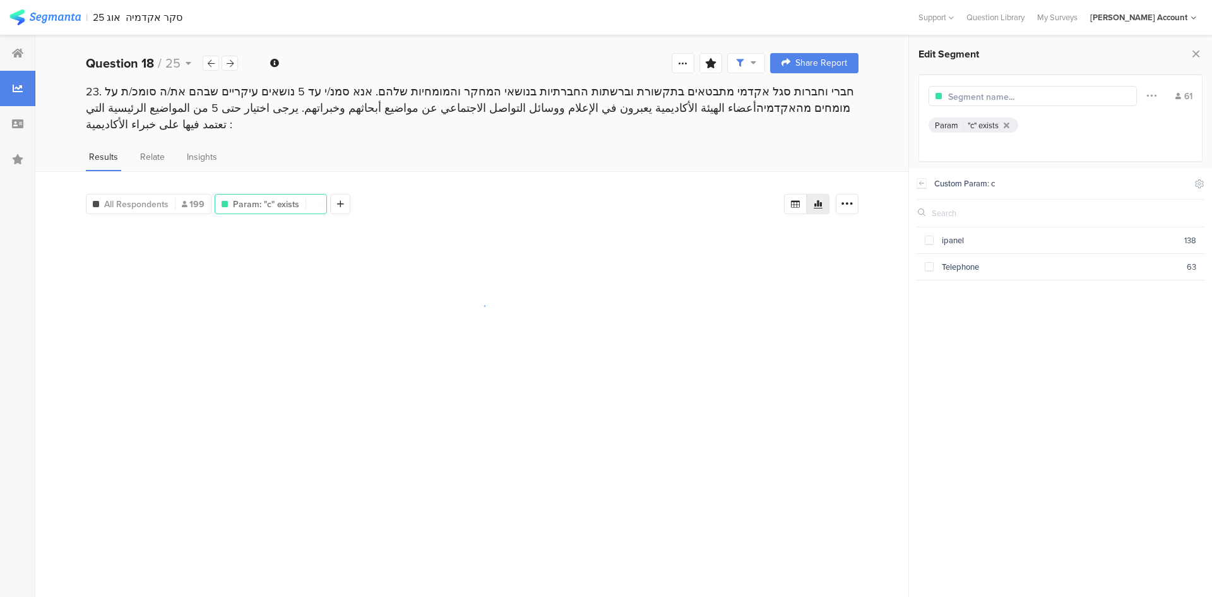
click at [556, 227] on div at bounding box center [472, 306] width 773 height 158
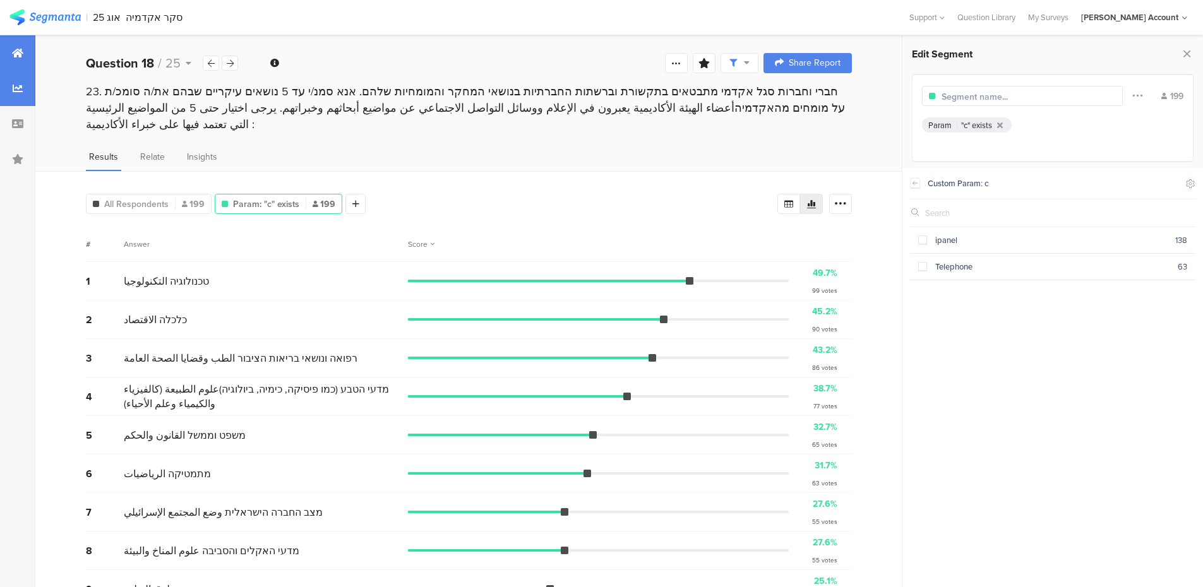
click at [15, 51] on icon at bounding box center [17, 53] width 11 height 10
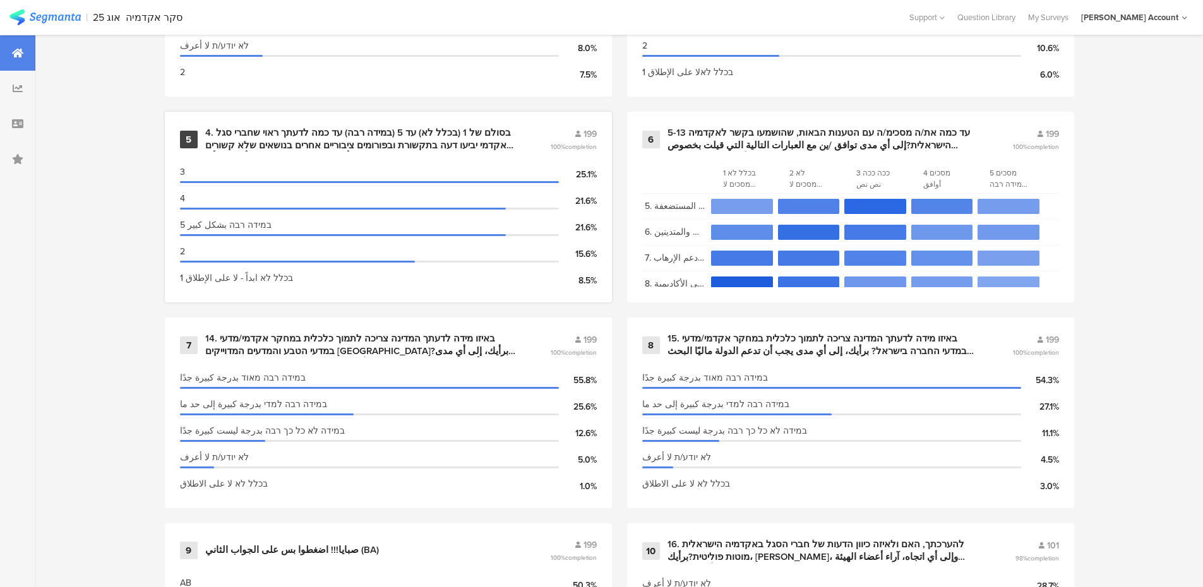
scroll to position [884, 0]
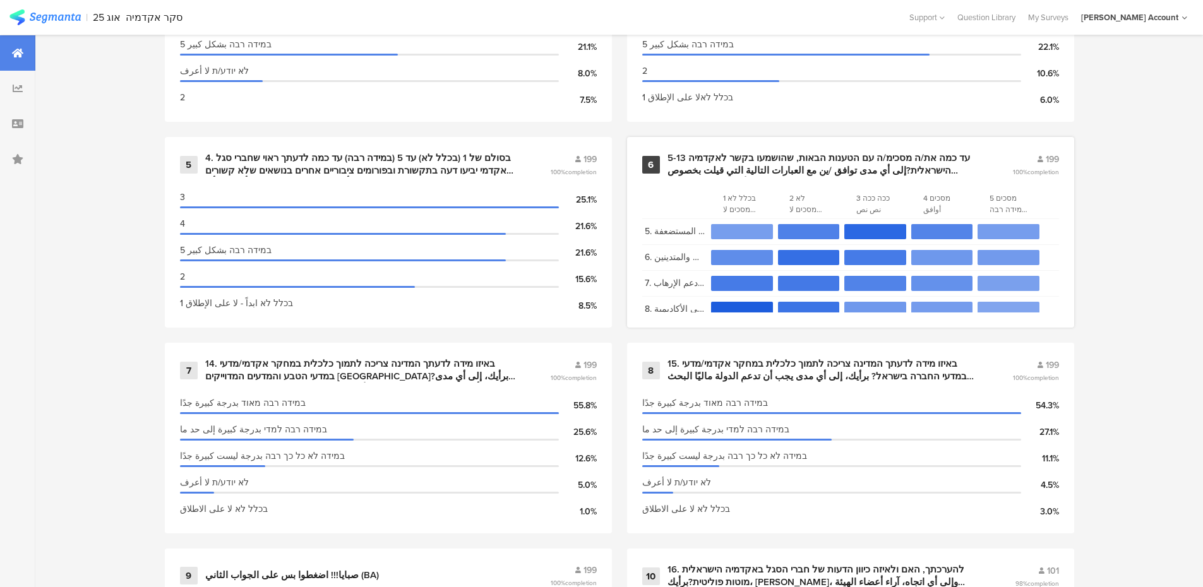
click at [716, 163] on div "5-13 עד כמה את/ה מסכימ/ה עם הטענות הבאות, שהושמעו בקשר לאקדמיה הישראלית?إلى أي …" at bounding box center [824, 164] width 314 height 25
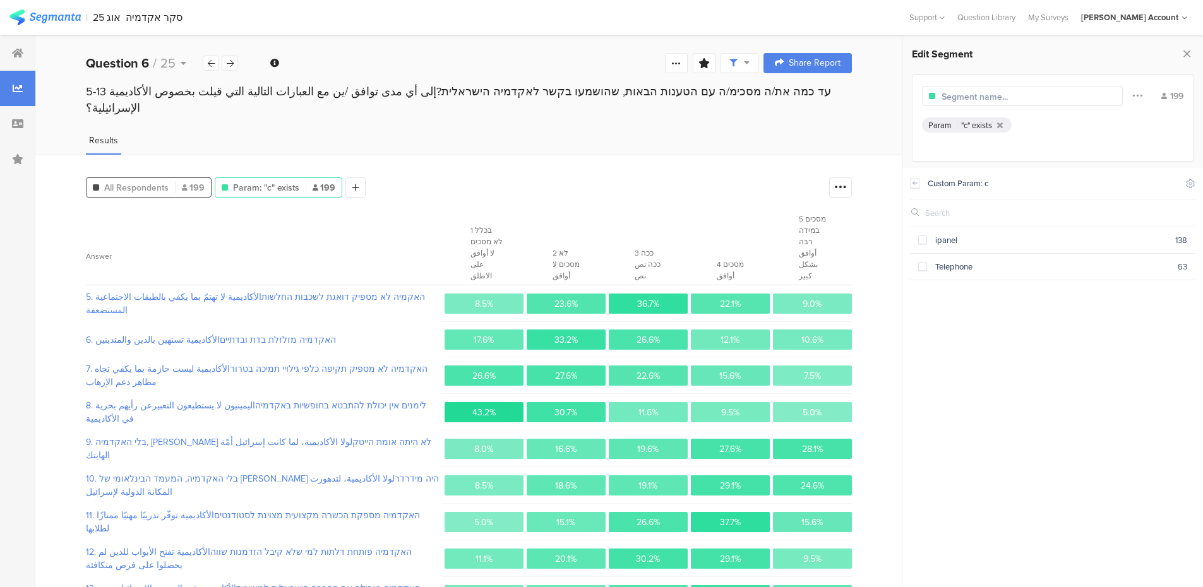
click at [157, 181] on span "All Respondents" at bounding box center [136, 187] width 64 height 13
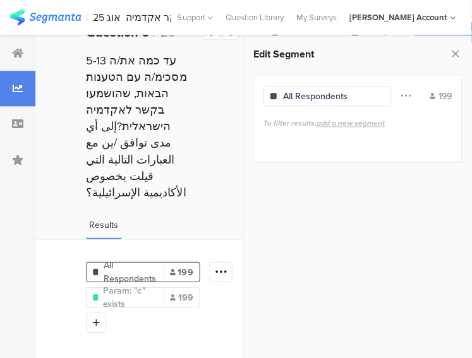
scroll to position [31, 0]
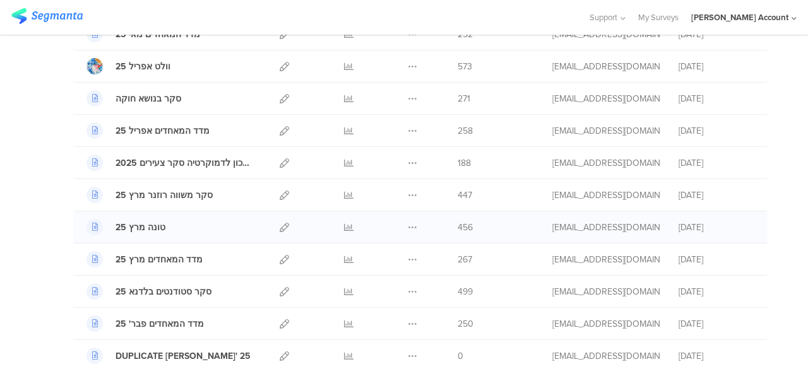
scroll to position [758, 0]
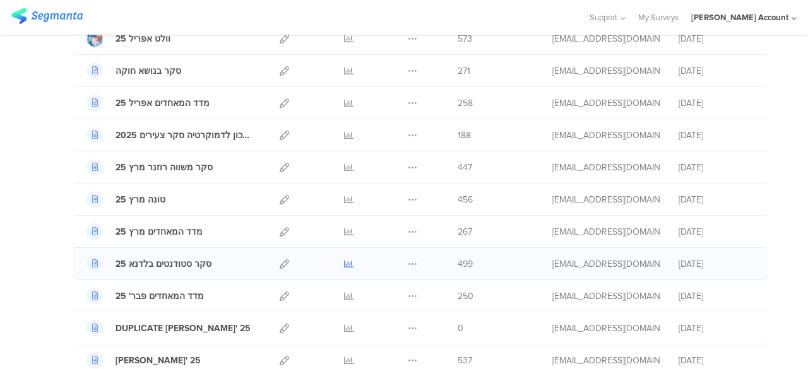
click at [344, 260] on icon at bounding box center [348, 264] width 9 height 9
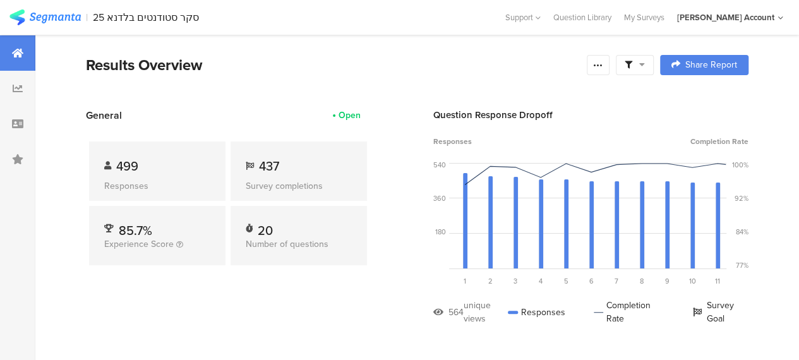
click at [645, 65] on icon at bounding box center [642, 64] width 6 height 9
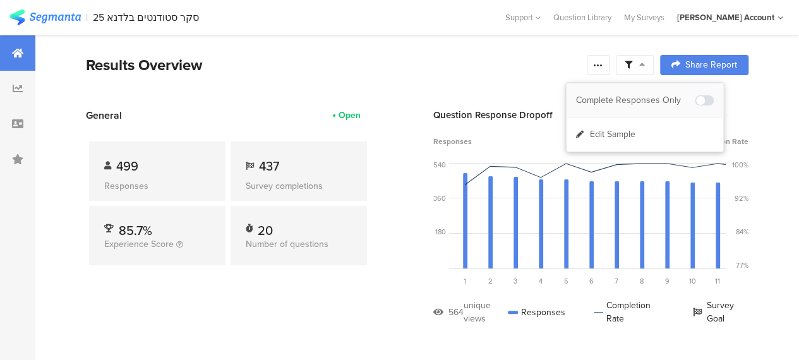
click at [648, 95] on div "Complete Responses Only" at bounding box center [635, 100] width 119 height 13
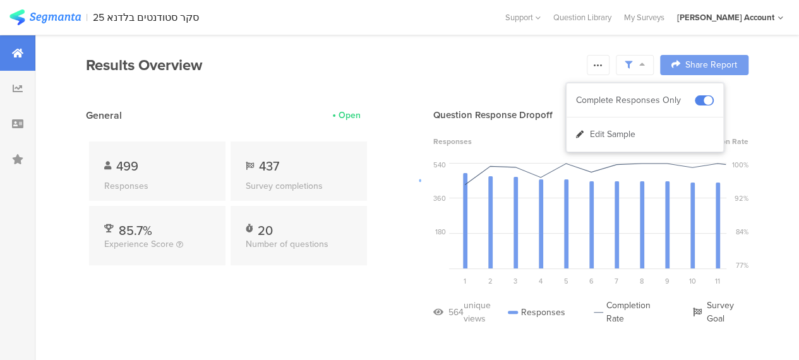
click at [335, 283] on div at bounding box center [399, 180] width 799 height 360
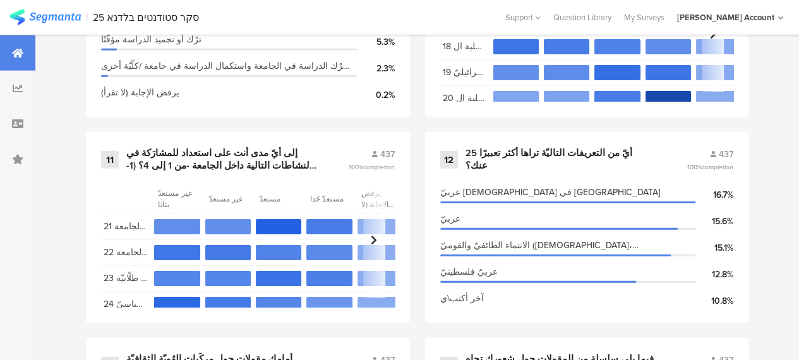
scroll to position [1517, 0]
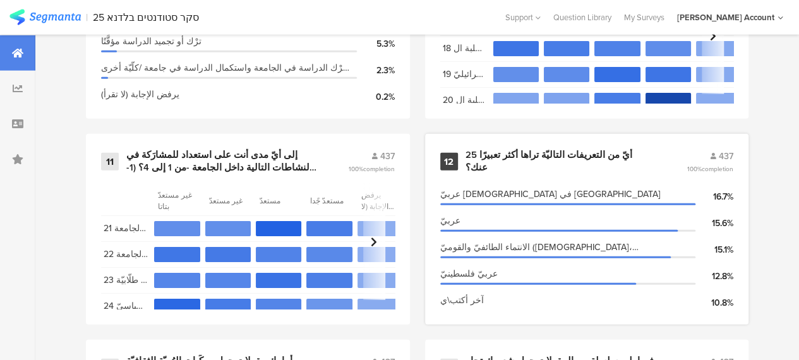
click at [539, 162] on div "25 أيّ من التعريفات التاليّة تراها أكثر تعبيرًا عنك؟" at bounding box center [560, 161] width 191 height 25
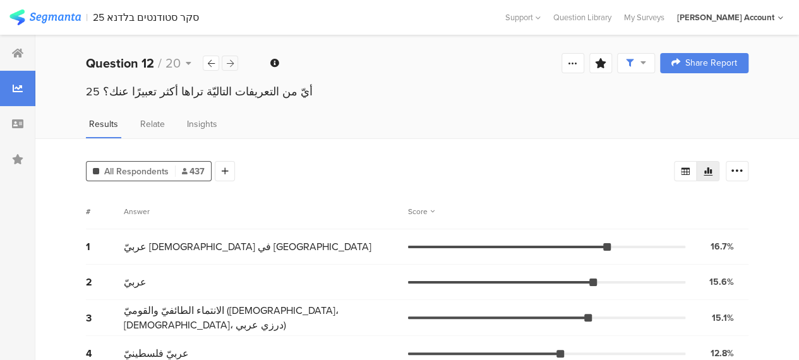
click at [232, 63] on icon at bounding box center [230, 63] width 7 height 8
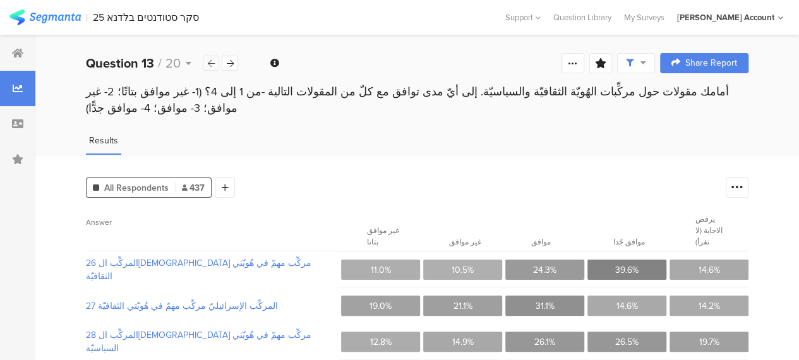
click at [208, 64] on icon at bounding box center [211, 63] width 7 height 8
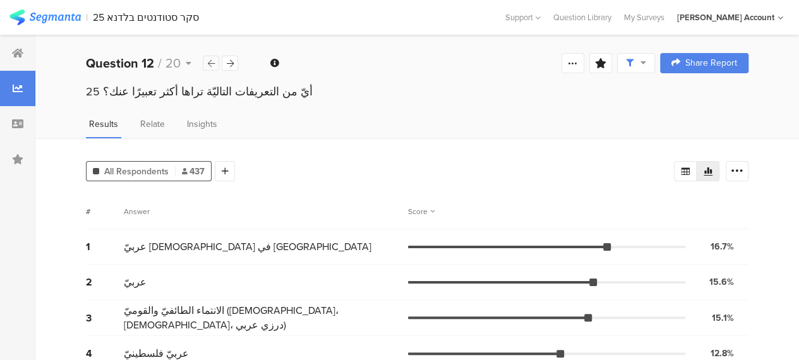
click at [210, 60] on icon at bounding box center [211, 63] width 7 height 8
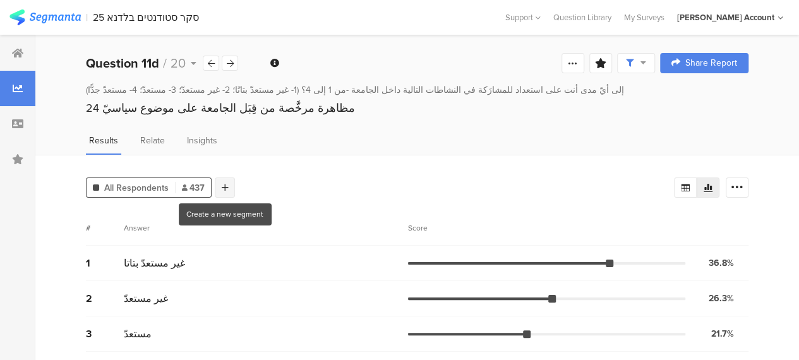
click at [220, 184] on div at bounding box center [225, 187] width 20 height 20
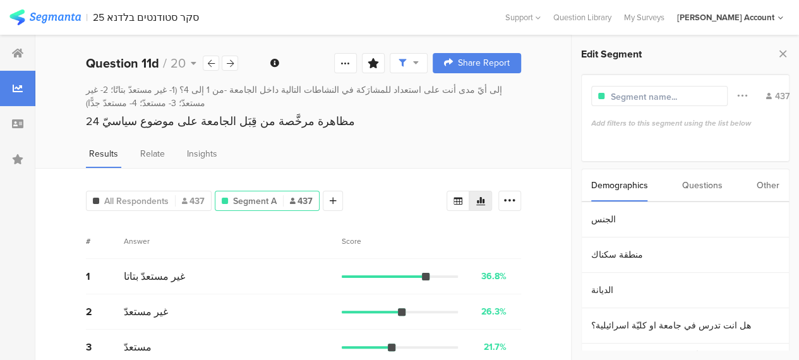
click at [706, 186] on div "Questions" at bounding box center [702, 185] width 40 height 32
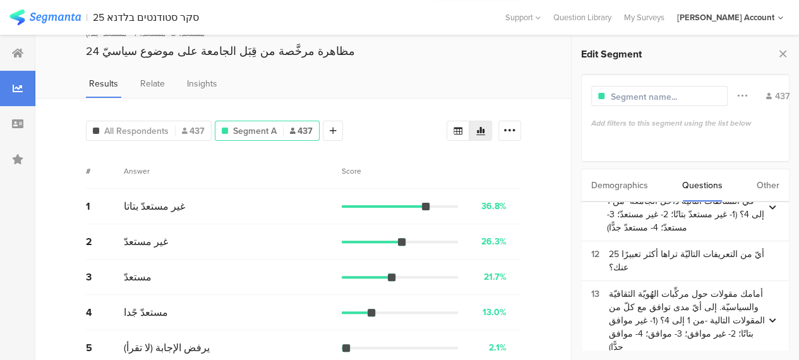
scroll to position [552, 0]
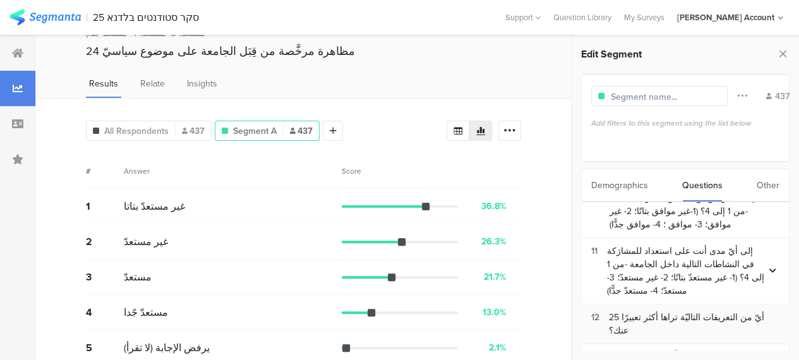
click at [659, 311] on div "25 أيّ من التعريفات التاليّة تراها أكثر تعبيرًا عنك؟" at bounding box center [694, 324] width 170 height 27
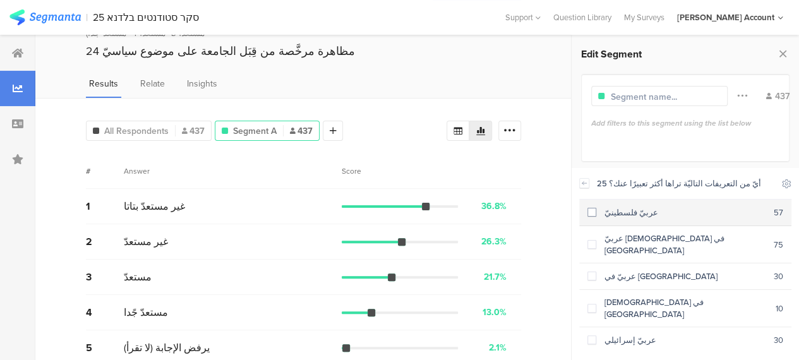
click at [590, 212] on span at bounding box center [591, 212] width 9 height 9
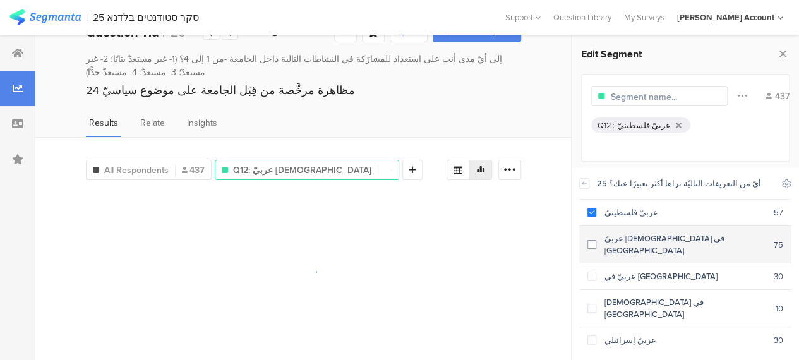
scroll to position [16, 0]
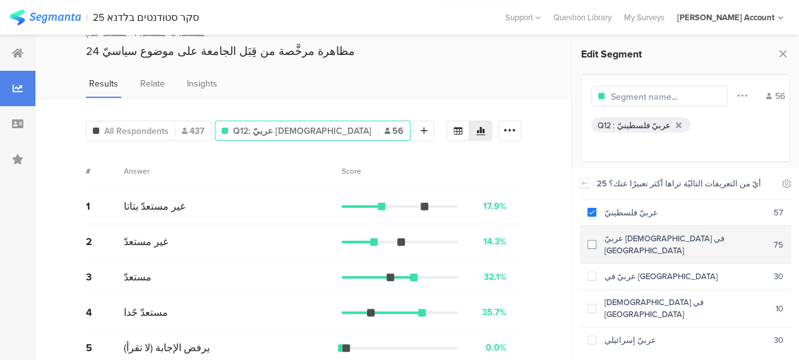
click at [593, 240] on span at bounding box center [591, 244] width 9 height 9
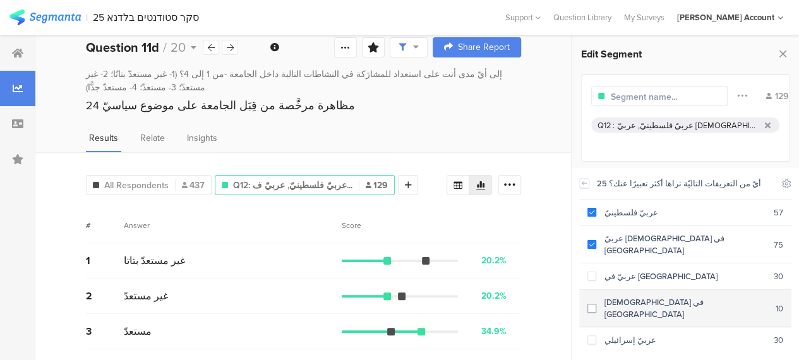
scroll to position [70, 0]
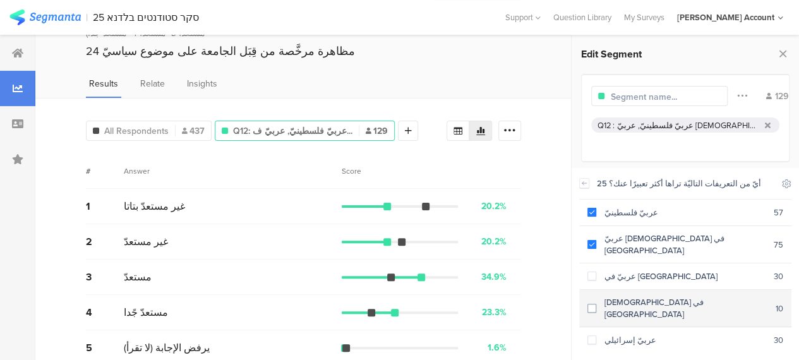
click at [592, 304] on span at bounding box center [591, 308] width 9 height 9
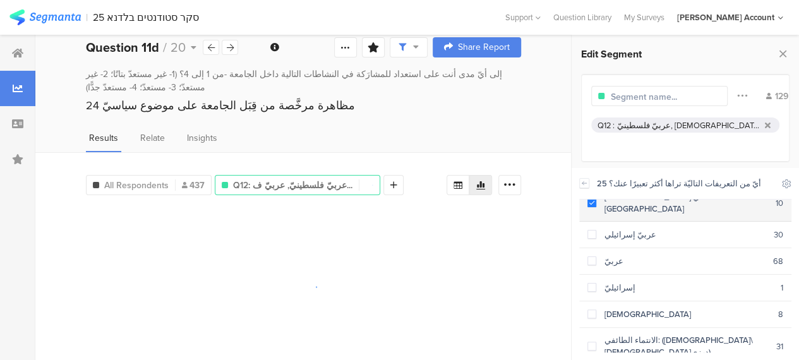
scroll to position [126, 0]
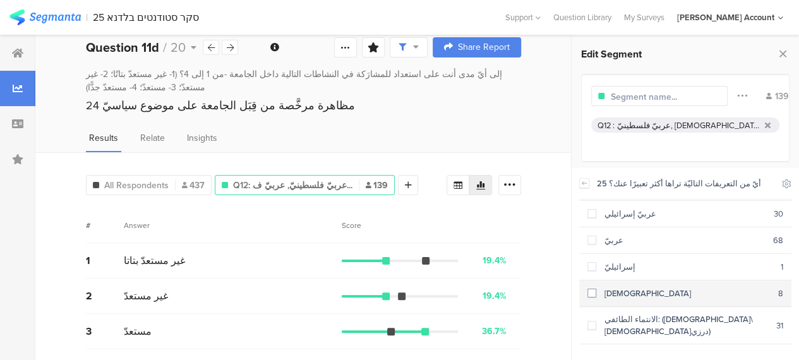
click at [593, 289] on span at bounding box center [591, 293] width 9 height 9
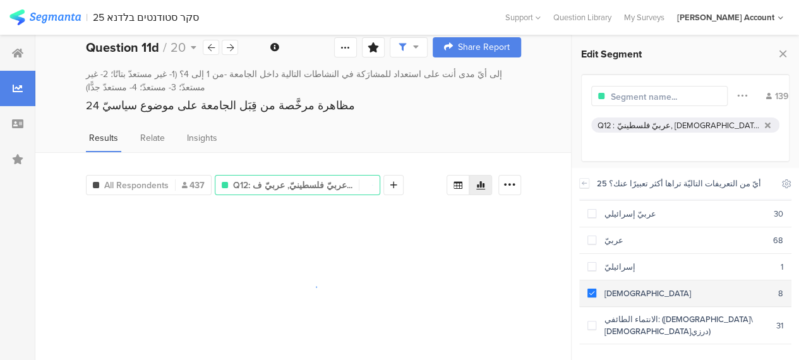
scroll to position [177, 0]
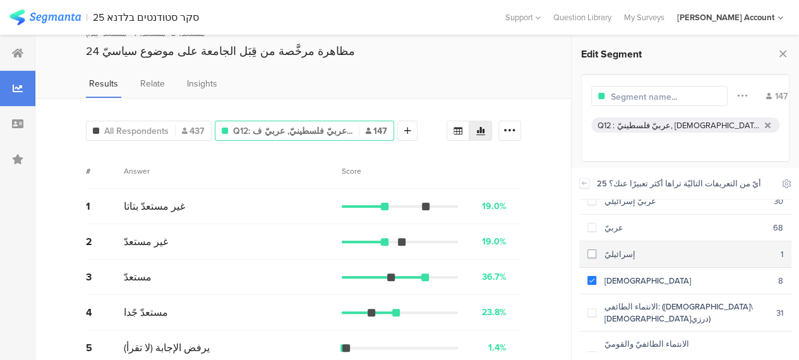
scroll to position [114, 0]
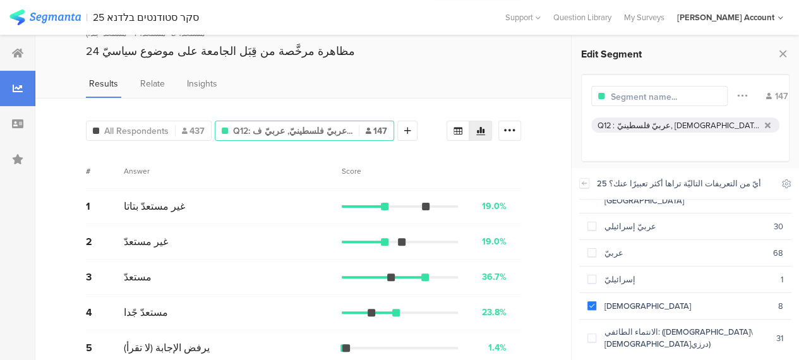
click at [655, 96] on input "text" at bounding box center [666, 96] width 110 height 13
type input "פלסטיני"
click at [545, 136] on div "All Respondents 437 פלסטיני 147 Add Segment Segment markers Confidence interval…" at bounding box center [303, 236] width 536 height 277
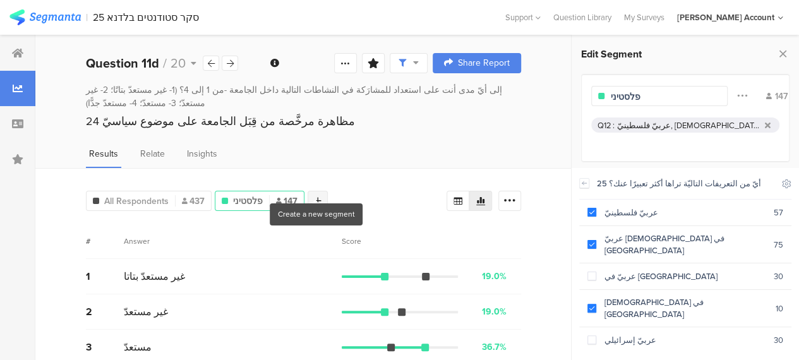
click at [318, 191] on div at bounding box center [318, 201] width 20 height 20
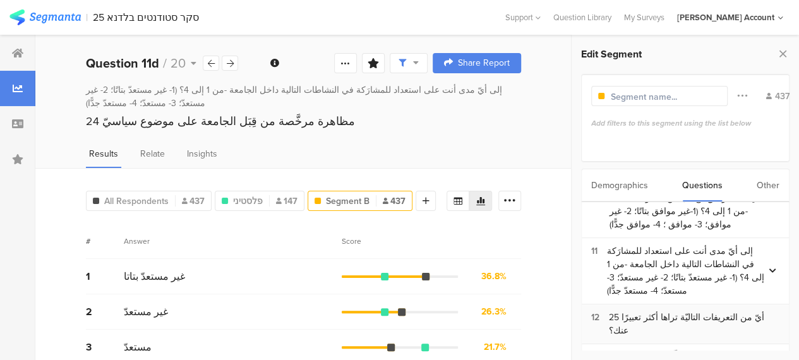
click at [631, 311] on div "25 أيّ من التعريفات التاليّة تراها أكثر تعبيرًا عنك؟" at bounding box center [694, 324] width 170 height 27
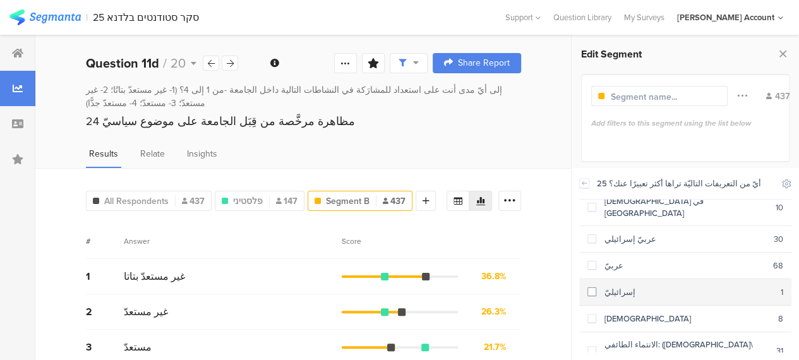
scroll to position [126, 0]
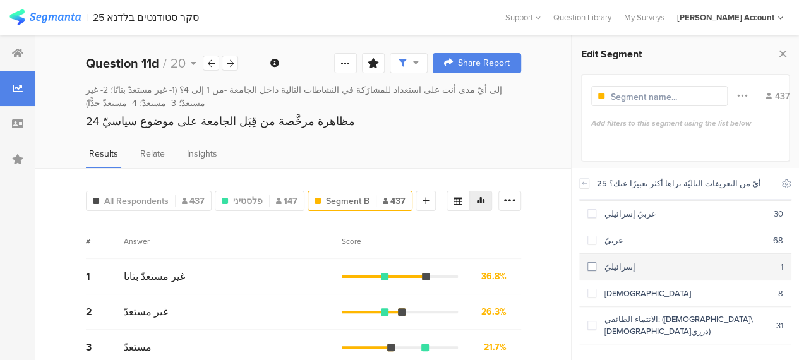
click at [592, 262] on span at bounding box center [591, 266] width 9 height 9
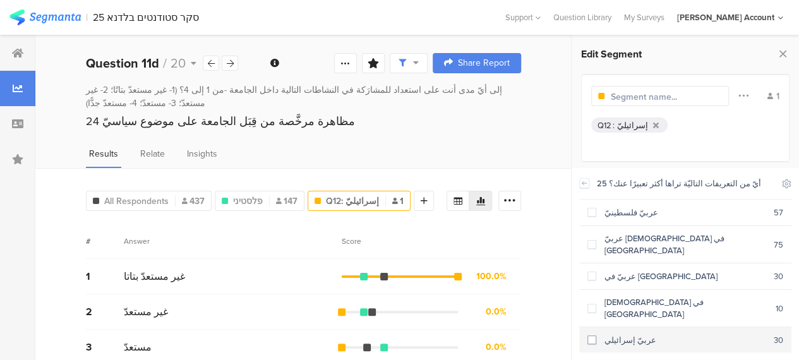
click at [595, 335] on span at bounding box center [591, 339] width 9 height 9
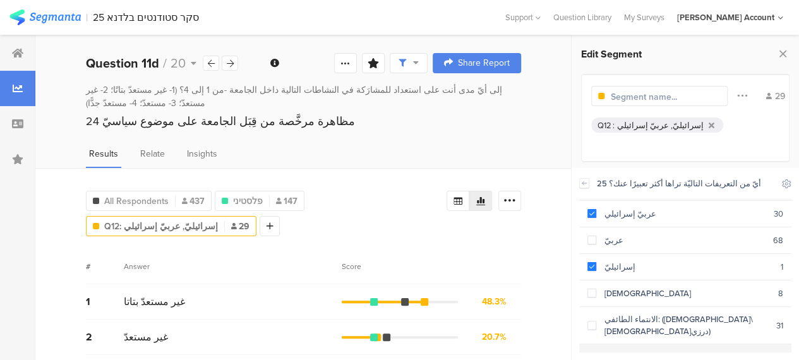
scroll to position [177, 0]
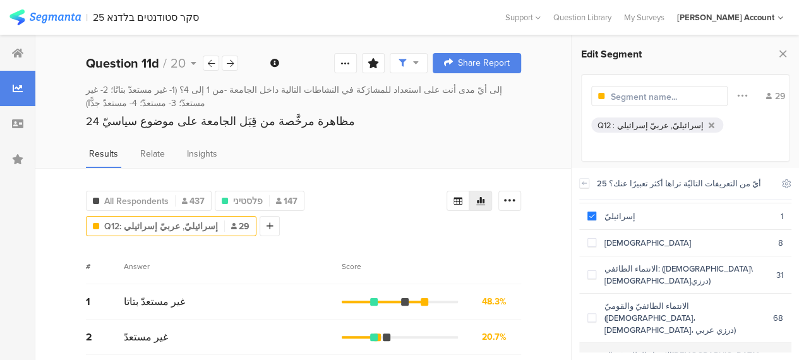
click at [591, 362] on span at bounding box center [591, 366] width 9 height 9
click at [374, 211] on div "All Respondents 437 פלסטיני 147 Q12: إسرائيليّ, عربيّ إسرائي... 50 Add Segment" at bounding box center [266, 211] width 361 height 51
click at [616, 97] on input "text" at bounding box center [666, 96] width 110 height 13
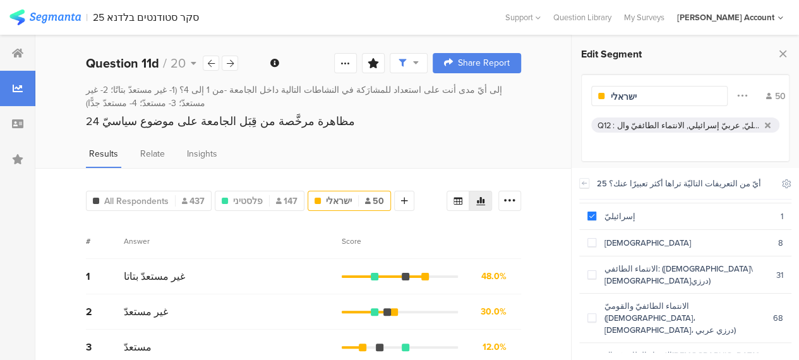
type input "ישראלי"
click at [521, 224] on div "# Answer Score" at bounding box center [303, 241] width 435 height 35
click at [407, 191] on div at bounding box center [404, 201] width 20 height 20
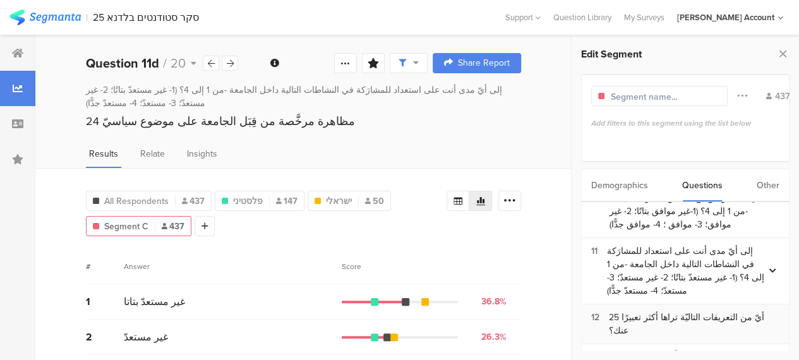
click at [633, 311] on div "25 أيّ من التعريفات التاليّة تراها أكثر تعبيرًا عنك؟" at bounding box center [694, 324] width 170 height 27
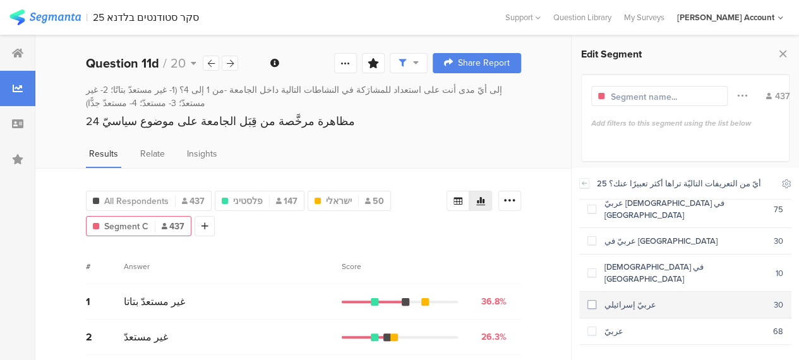
scroll to position [63, 0]
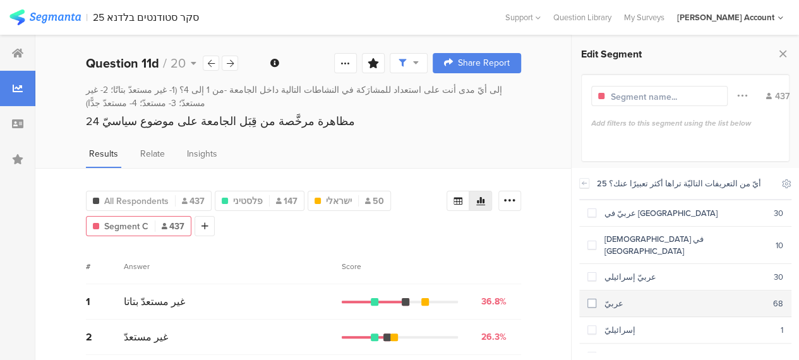
click at [592, 299] on span at bounding box center [591, 303] width 9 height 9
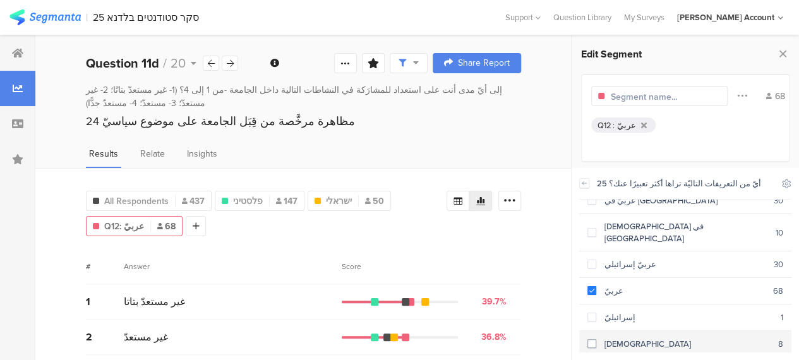
scroll to position [51, 0]
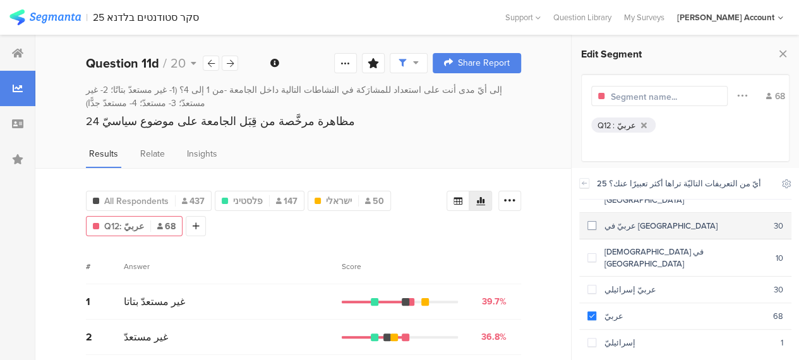
click at [590, 221] on span at bounding box center [591, 225] width 9 height 9
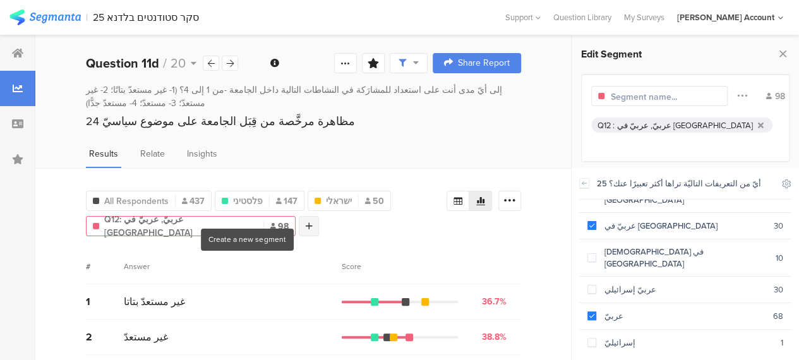
click at [299, 216] on div at bounding box center [309, 226] width 20 height 20
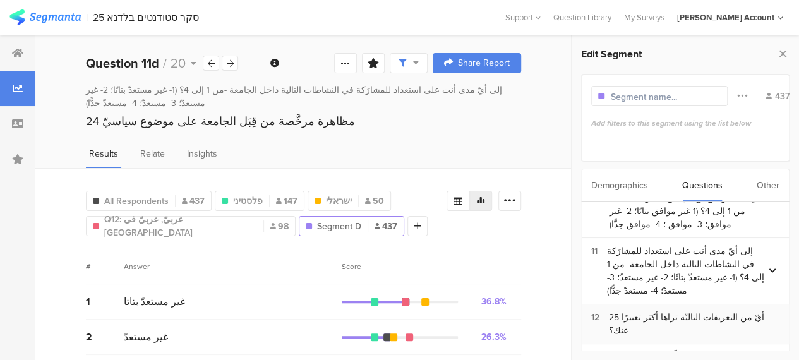
click at [669, 311] on div "25 أيّ من التعريفات التاليّة تراها أكثر تعبيرًا عنك؟" at bounding box center [694, 324] width 170 height 27
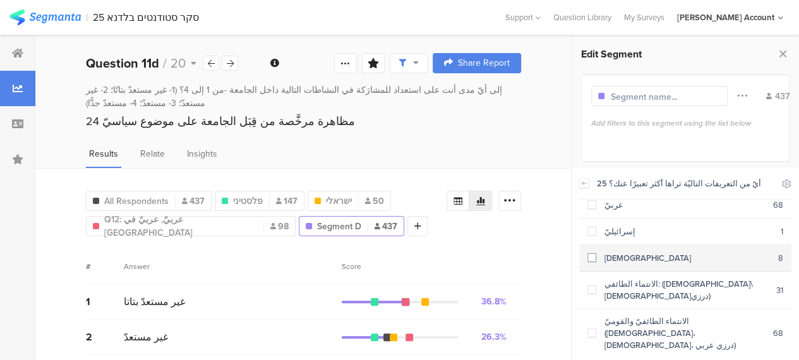
scroll to position [177, 0]
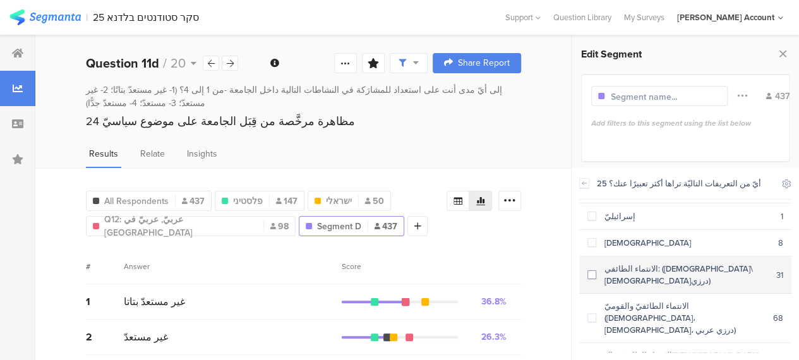
click at [592, 270] on span at bounding box center [591, 274] width 9 height 9
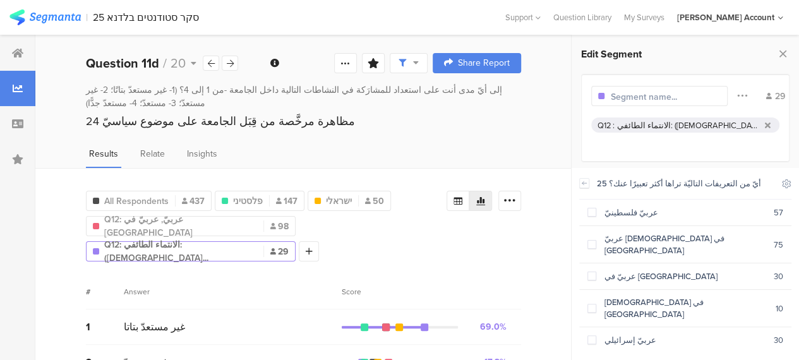
click at [541, 240] on div "All Respondents 437 פלסטיני 147 ישראלי 50 Q12 : عربيّ, عربيّ في إسرائيل Q12: عر…" at bounding box center [303, 332] width 536 height 328
click at [234, 59] on div at bounding box center [230, 63] width 16 height 15
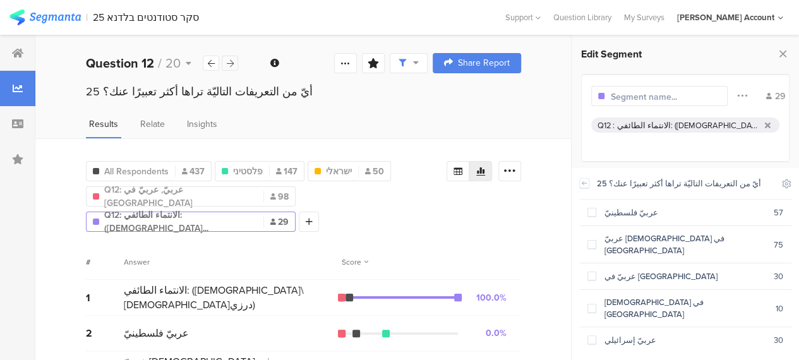
click at [231, 64] on icon at bounding box center [230, 63] width 7 height 8
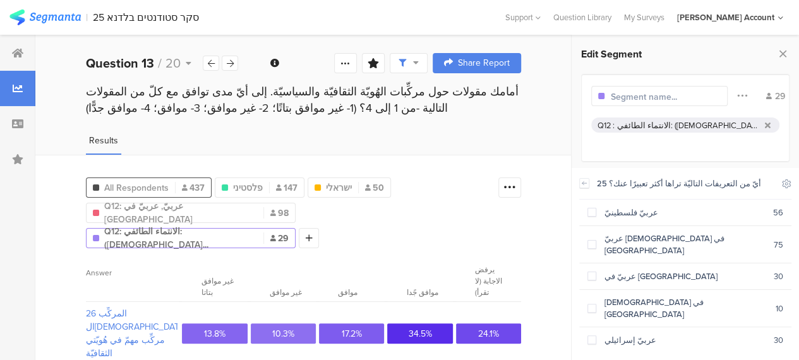
click at [134, 181] on span "All Respondents" at bounding box center [136, 187] width 64 height 13
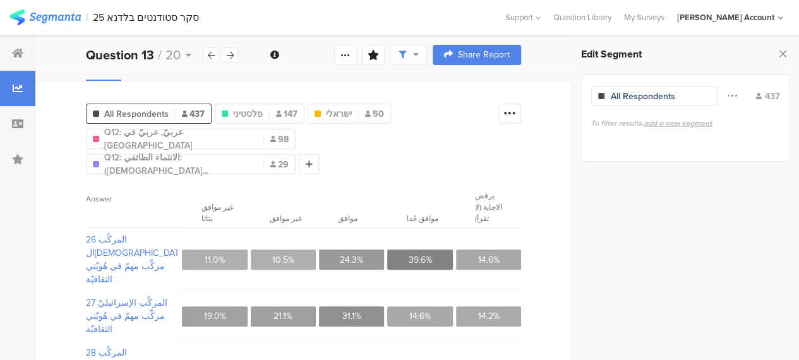
scroll to position [49, 0]
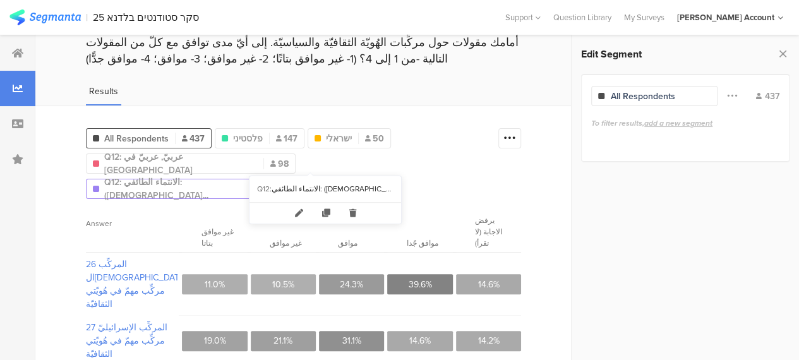
click at [257, 176] on span "Q12: الانتماء الطائفي: (مسلم..." at bounding box center [180, 189] width 153 height 27
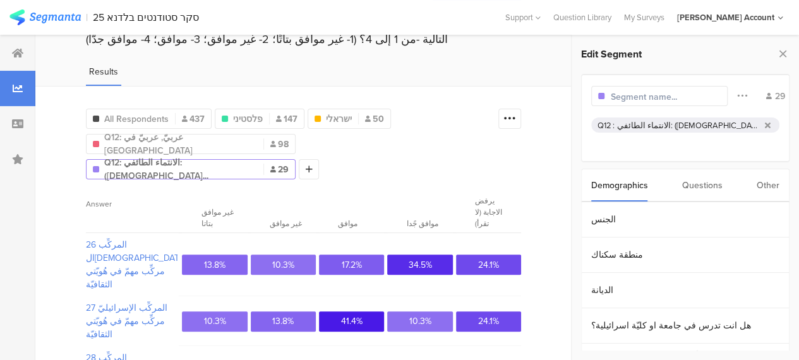
scroll to position [49, 0]
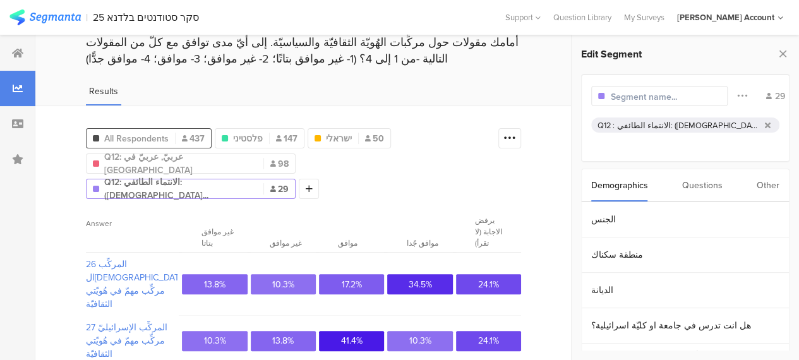
click at [144, 132] on span "All Respondents" at bounding box center [136, 138] width 64 height 13
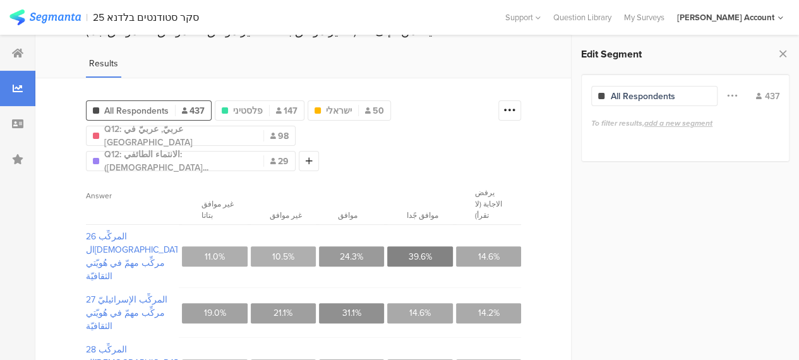
scroll to position [49, 0]
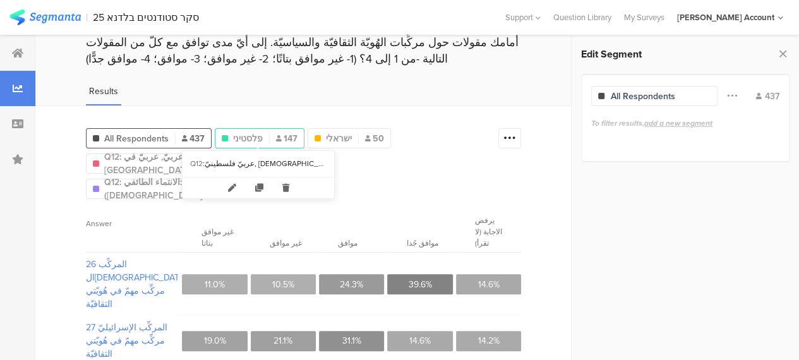
click at [256, 133] on span "פלסטיני" at bounding box center [248, 138] width 30 height 13
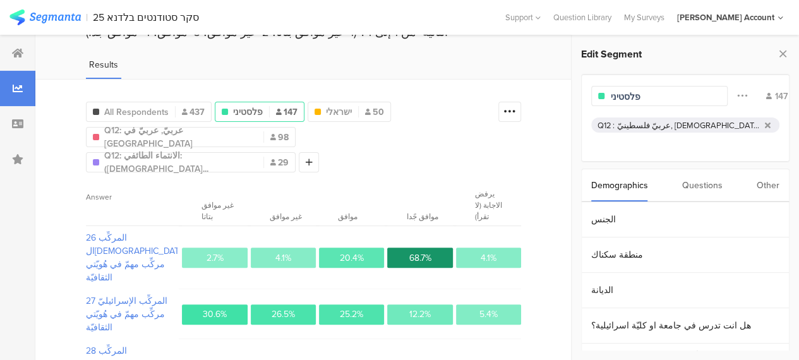
scroll to position [49, 0]
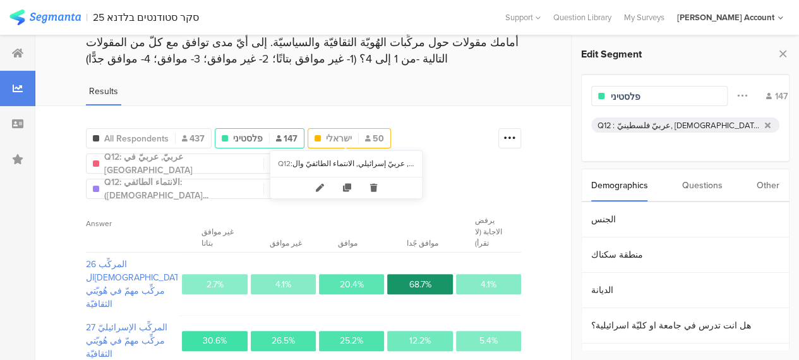
click at [342, 132] on span "ישראלי" at bounding box center [339, 138] width 26 height 13
type input "ישראלי"
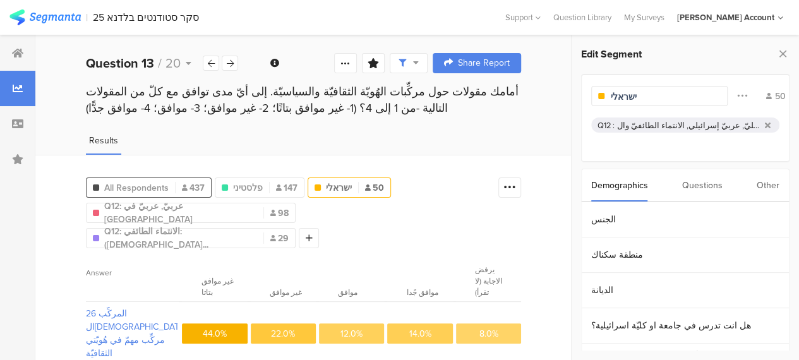
click at [131, 184] on span "All Respondents" at bounding box center [136, 187] width 64 height 13
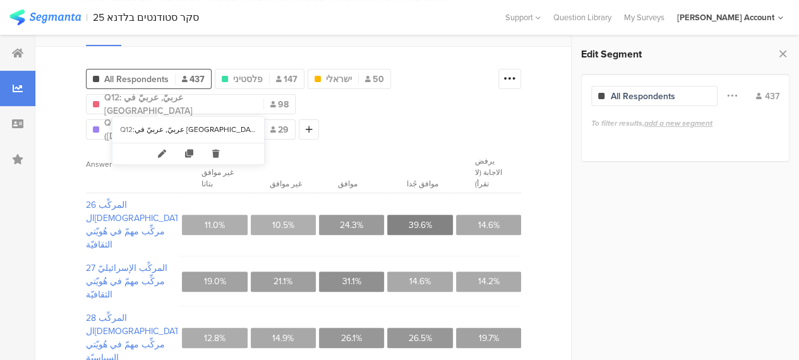
scroll to position [112, 0]
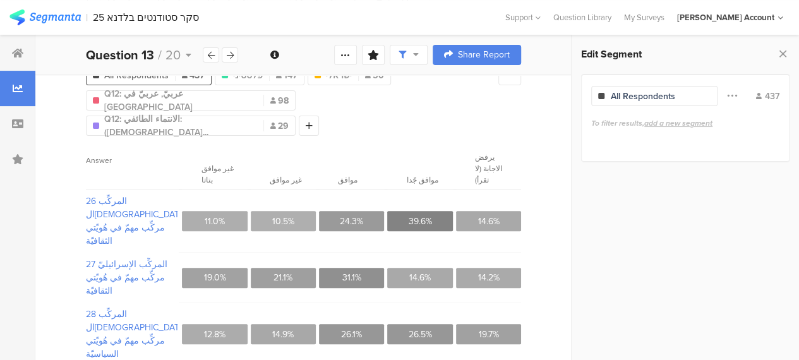
click at [625, 94] on div "All Respondents" at bounding box center [643, 96] width 64 height 13
click at [559, 123] on div "All Respondents 437 פלסטיני 147 ישראלי 50 Q12: عربيّ, عربيّ في إسرائيل 98 Q12: …" at bounding box center [303, 264] width 536 height 444
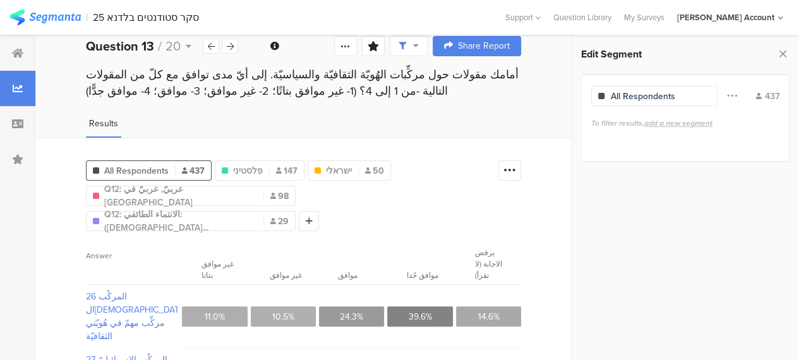
scroll to position [0, 0]
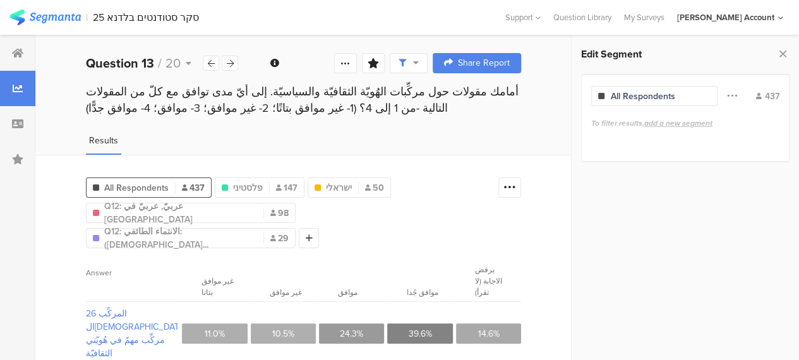
click at [513, 150] on div "Results" at bounding box center [303, 144] width 536 height 21
click at [15, 52] on icon at bounding box center [17, 53] width 11 height 10
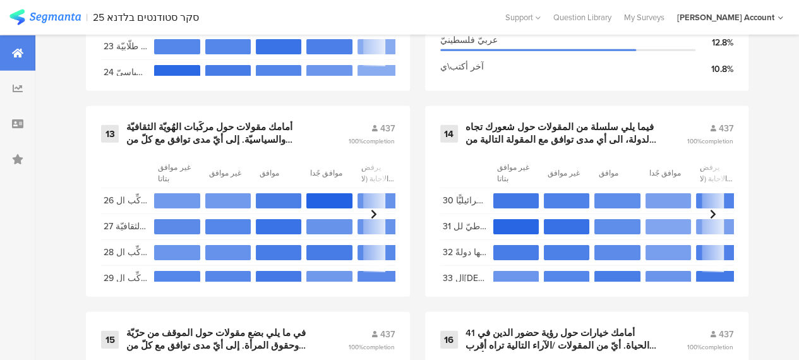
scroll to position [1768, 0]
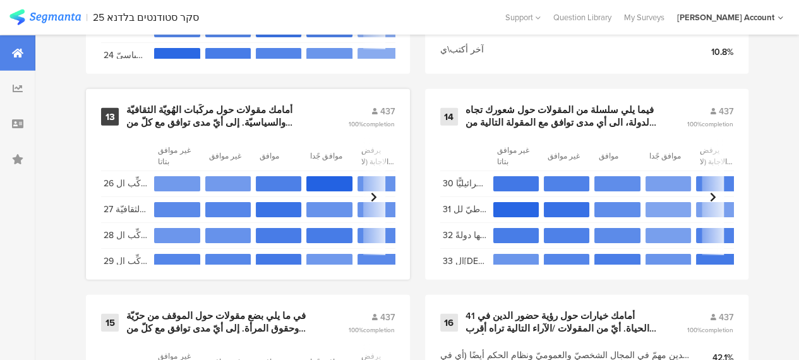
click at [214, 122] on div "أمامك مقولات حول مركِّبات الهُويّة الثقافيّة والسياسيّة. إلى أيّ مدى توافق مع ك…" at bounding box center [221, 116] width 191 height 25
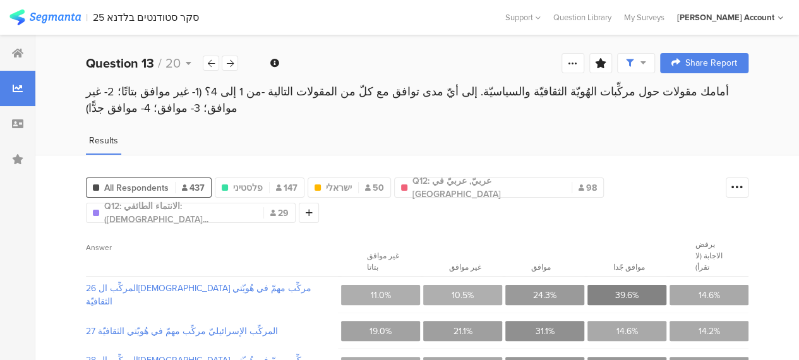
scroll to position [0, 9]
click at [232, 236] on section "Answer" at bounding box center [212, 256] width 252 height 40
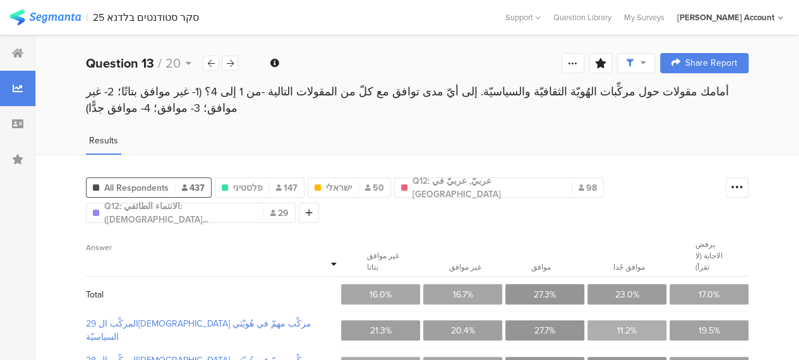
click at [146, 172] on div "All Respondents 437 פלסטיני 147 ישראלי 50 Q12: عربيّ, عربيّ في [GEOGRAPHIC_DATA…" at bounding box center [402, 197] width 633 height 51
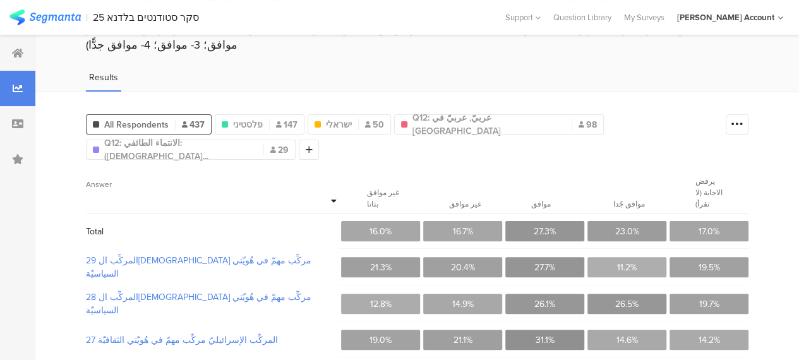
click at [328, 172] on section "Answer" at bounding box center [212, 192] width 252 height 40
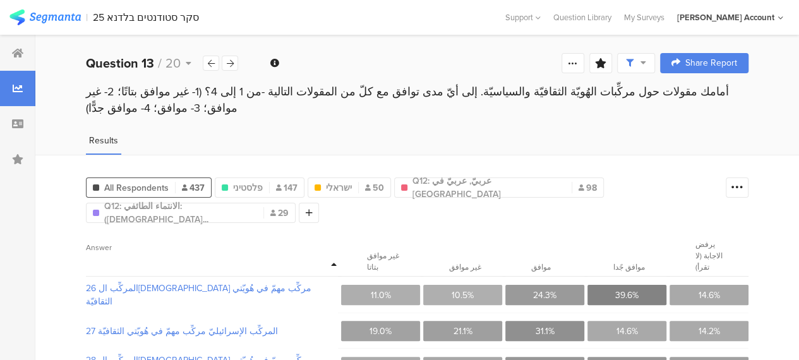
scroll to position [0, 9]
click at [705, 136] on div "Results" at bounding box center [416, 144] width 763 height 21
drag, startPoint x: 422, startPoint y: 59, endPoint x: 142, endPoint y: 28, distance: 281.4
click at [420, 59] on div "Welcome page 1 اسئلة عامة 1a الجنس 1b منطقة سكناك 1c الديانة 1d هل انت تدرس في …" at bounding box center [416, 63] width 763 height 40
click at [18, 51] on icon at bounding box center [17, 53] width 11 height 10
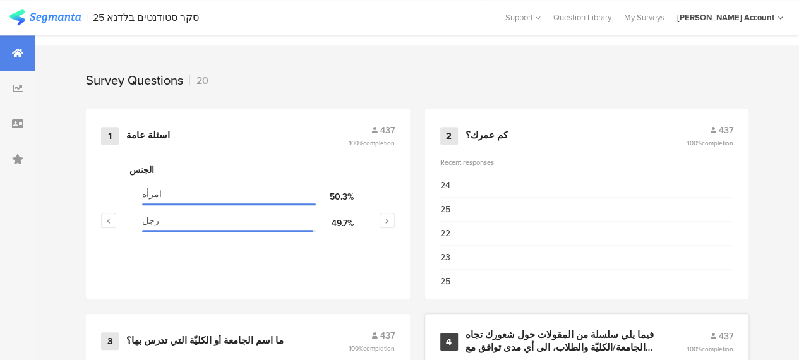
scroll to position [631, 0]
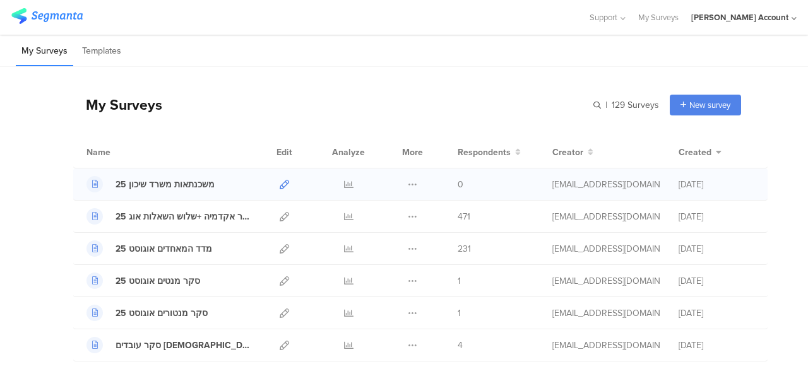
click at [280, 186] on icon at bounding box center [284, 184] width 9 height 9
click at [344, 216] on icon at bounding box center [348, 216] width 9 height 9
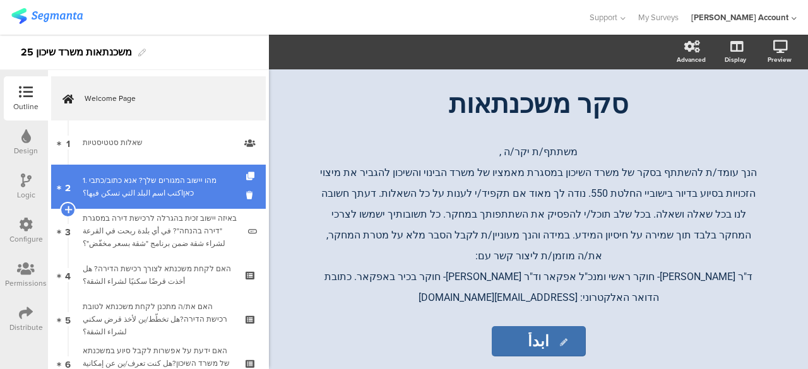
click at [180, 198] on div "1. מהו יישוב המגורים שלך? אנא כתוב/כתבי כאןاكتب اسم البلد التي تسكن فيها؟" at bounding box center [161, 186] width 156 height 25
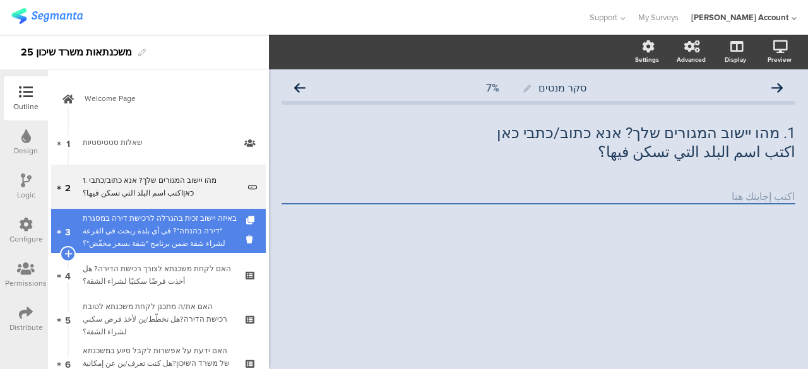
click at [191, 223] on div "באיזה יישוב זכית בהגרלה לרכישת דירה במסגרת "דירה בהנחה"? في أي بلدة ربحت في الق…" at bounding box center [161, 231] width 156 height 38
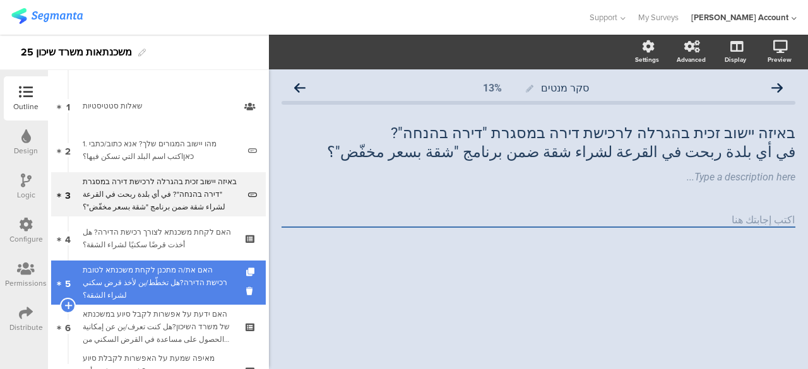
scroll to position [63, 0]
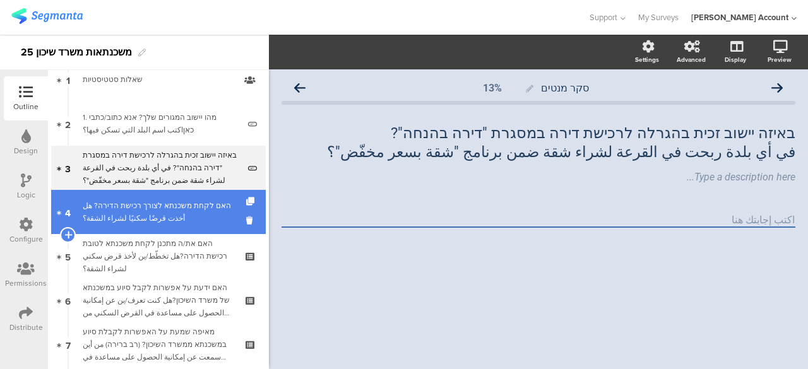
click at [180, 219] on div "האם לקחת משכנתא לצורך רכישת הדירה? هل أخذت قرضًا سكنيًا لشراء الشقة؟" at bounding box center [158, 212] width 151 height 25
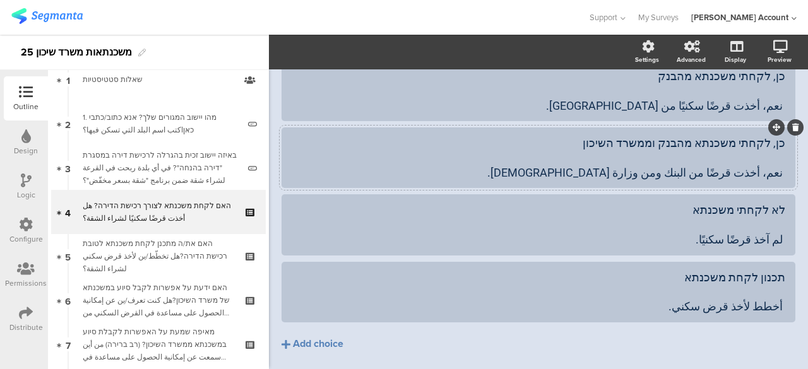
scroll to position [63, 0]
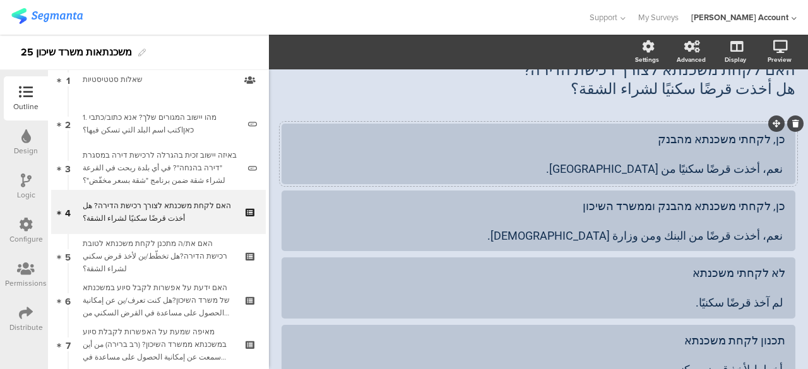
click at [731, 160] on div "כן, לקחתי משכנתא מהבנק نعم، أخذت قرضًا سكنيًا من [GEOGRAPHIC_DATA]." at bounding box center [539, 154] width 494 height 44
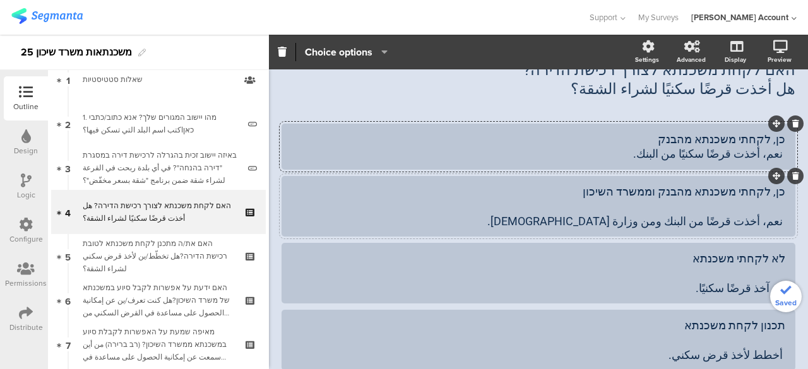
click at [738, 201] on div "כן, לקחתי משכנתא מהבנק וממשרד השיכון نعم، أخذت قرضًا من البنك ومن وزارة [DEMOGR…" at bounding box center [539, 206] width 494 height 44
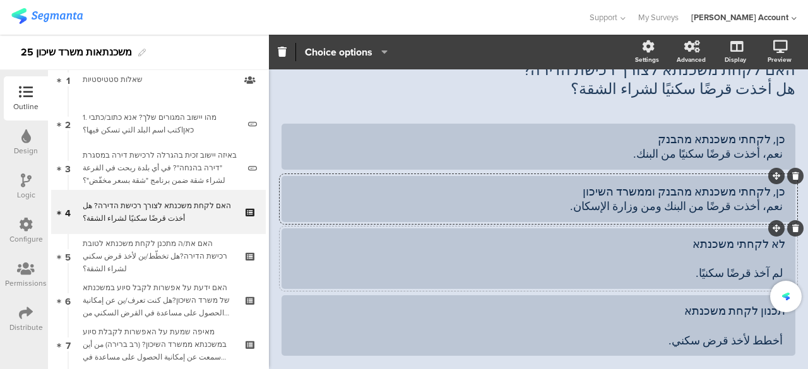
click at [729, 254] on div "לא לקחתי משכנתא لم آخذ قرضًا سكنيًا." at bounding box center [539, 259] width 494 height 44
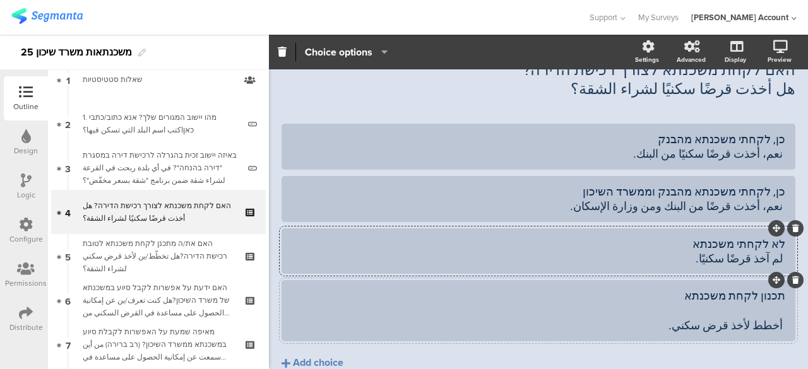
click at [741, 311] on div "תכנון לקחת משכנתא أخطط لأخذ قرض سكني." at bounding box center [539, 311] width 494 height 44
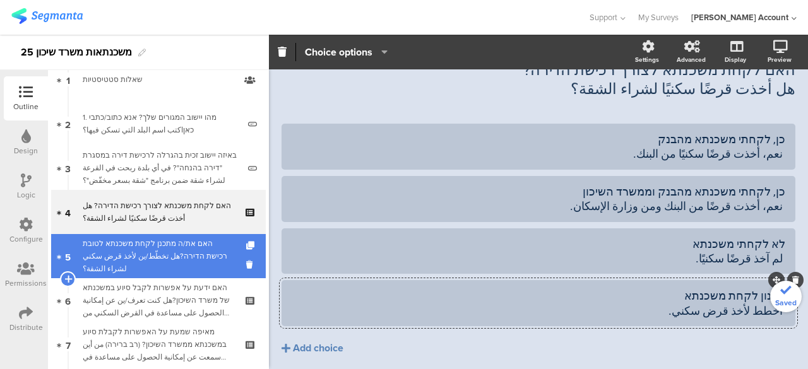
click at [197, 256] on div "האם את/ה מתכנן לקחת משכנתא לטובת רכישת הדירה?هل تخطّط/ين لأخذ قرض سكني لشراء ال…" at bounding box center [158, 256] width 151 height 38
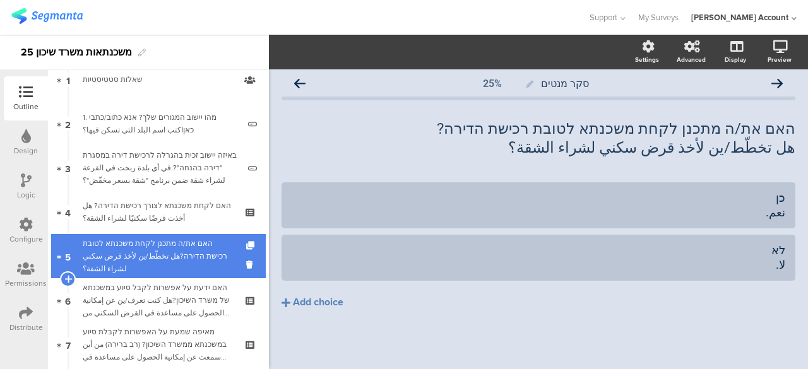
scroll to position [4, 0]
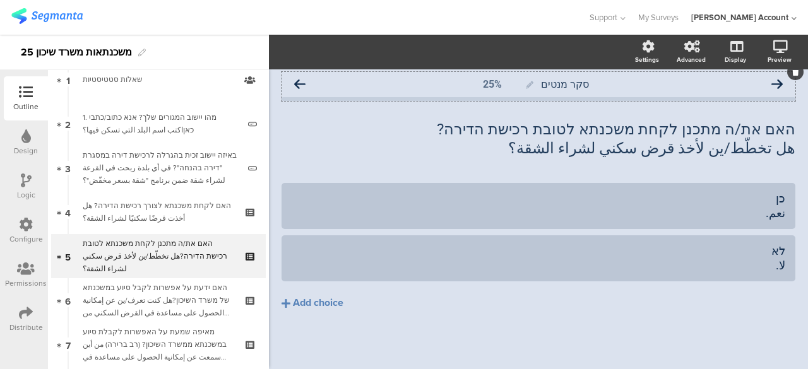
click at [299, 87] on icon at bounding box center [299, 84] width 11 height 11
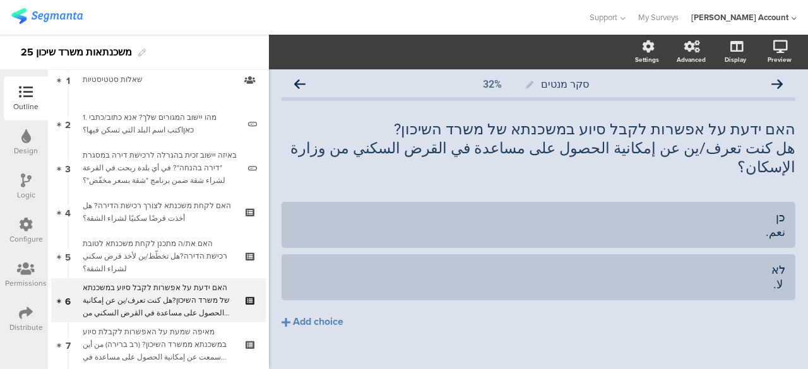
click at [299, 87] on icon at bounding box center [299, 84] width 11 height 11
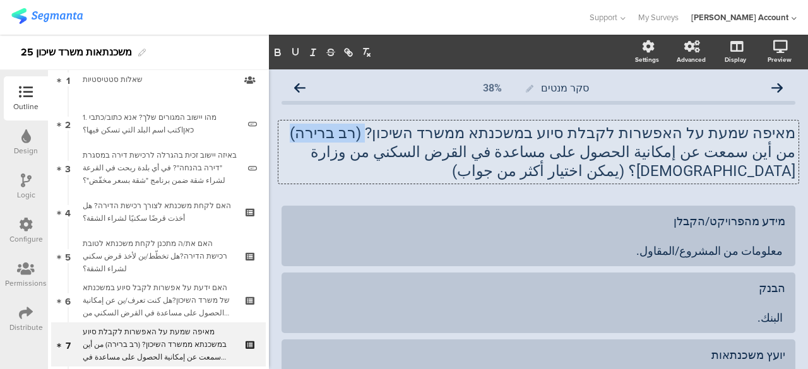
drag, startPoint x: 371, startPoint y: 90, endPoint x: 441, endPoint y: 123, distance: 77.4
click at [441, 123] on div "מאיפה שמעת על האפשרות לקבלת סיוע במשכנתא ממשרד השיכון? (רב ברירה) من أين سمعت ع…" at bounding box center [538, 152] width 520 height 63
click at [427, 176] on p "من أين سمعت عن إمكانية الحصول على مساعدة في القرض السكني من وزارة الإسكان؟ (يمك…" at bounding box center [539, 162] width 514 height 38
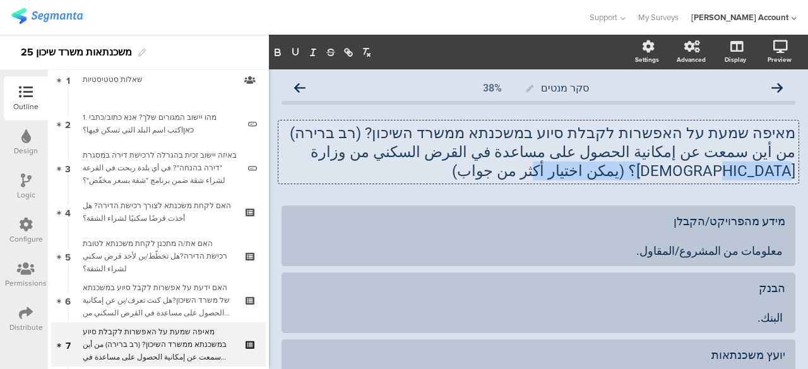
drag, startPoint x: 364, startPoint y: 155, endPoint x: 316, endPoint y: 172, distance: 51.7
click at [316, 172] on p "من أين سمعت عن إمكانية الحصول على مساعدة في القرض السكني من وزارة الإسكان؟ (يمك…" at bounding box center [539, 162] width 514 height 38
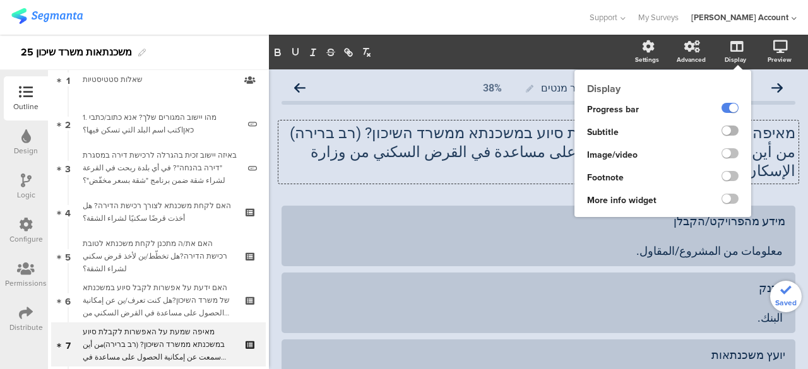
click at [722, 129] on label at bounding box center [730, 131] width 17 height 10
click at [0, 0] on input "checkbox" at bounding box center [0, 0] width 0 height 0
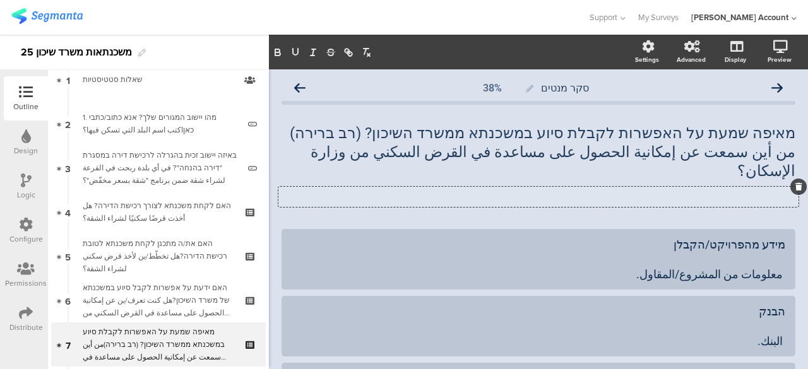
click at [768, 187] on div "Type a description here..." at bounding box center [538, 197] width 520 height 20
click at [750, 242] on div "מידע מהפרויקט/הקבלן معلومات من المشروع/المقاول." at bounding box center [539, 259] width 494 height 44
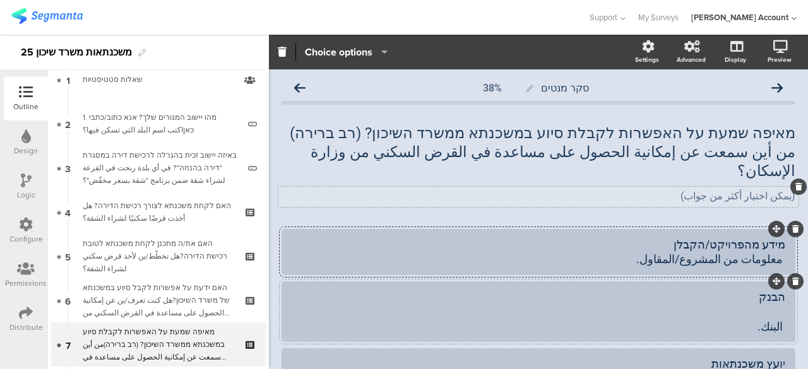
click at [750, 293] on div "הבנק البنك." at bounding box center [539, 312] width 494 height 44
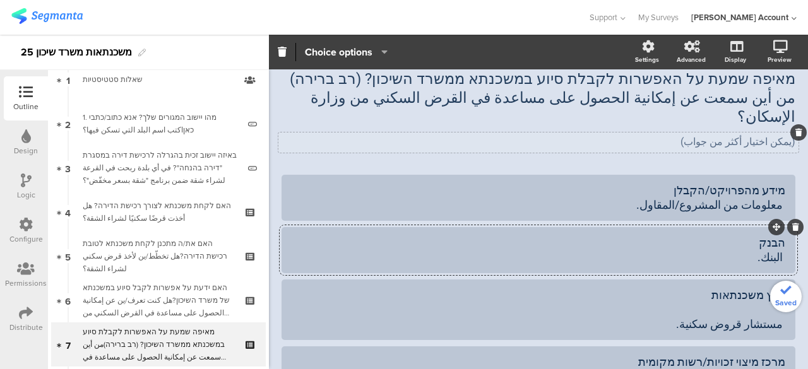
scroll to position [126, 0]
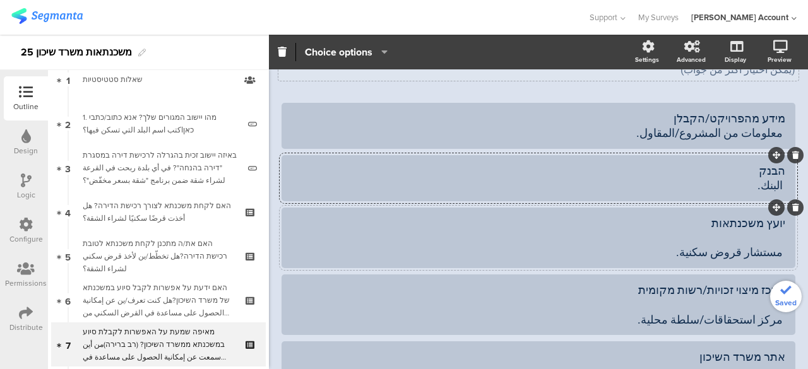
click at [755, 218] on div "יועץ משכנתאות مستشار قروض سكنية." at bounding box center [539, 238] width 494 height 44
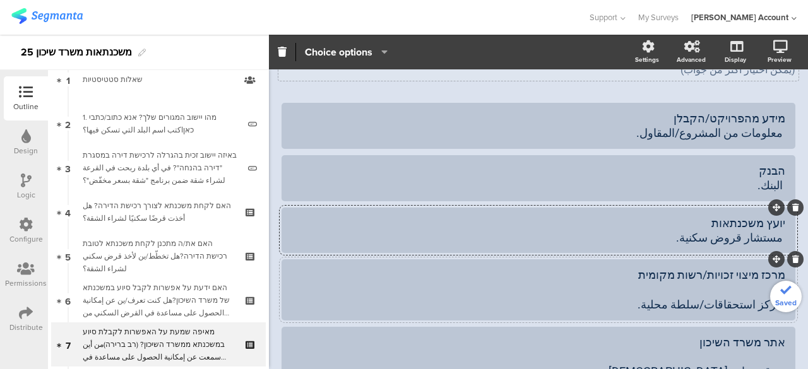
click at [756, 278] on div "מרכז מיצוי זכויות/רשות מקומית مركز استحقاقات/سلطة محلية." at bounding box center [539, 290] width 494 height 44
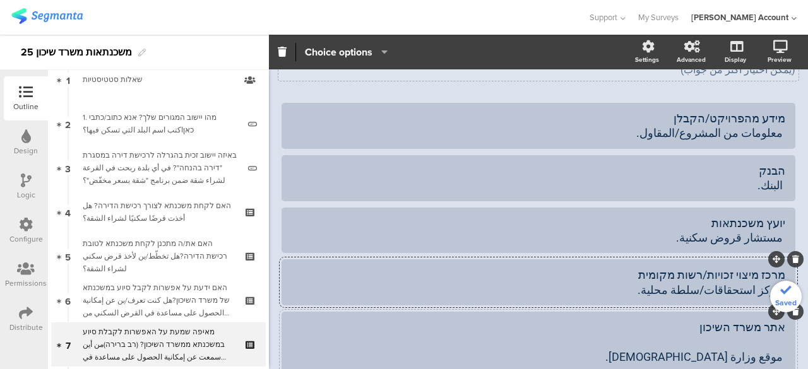
click at [748, 325] on div "אתר משרד השיכון موقع وزارة الإسكان." at bounding box center [539, 342] width 494 height 44
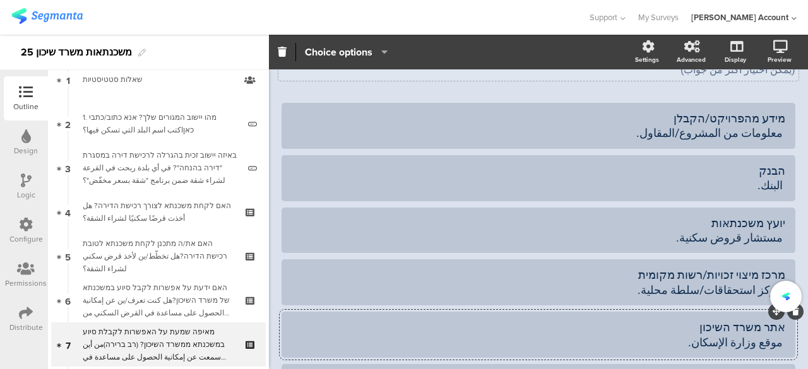
scroll to position [253, 0]
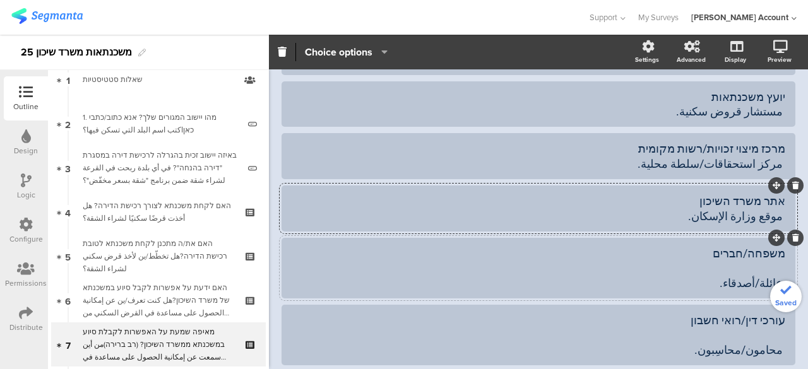
click at [765, 246] on div "משפחה/חברים عائلة/أصدقاء." at bounding box center [539, 268] width 494 height 44
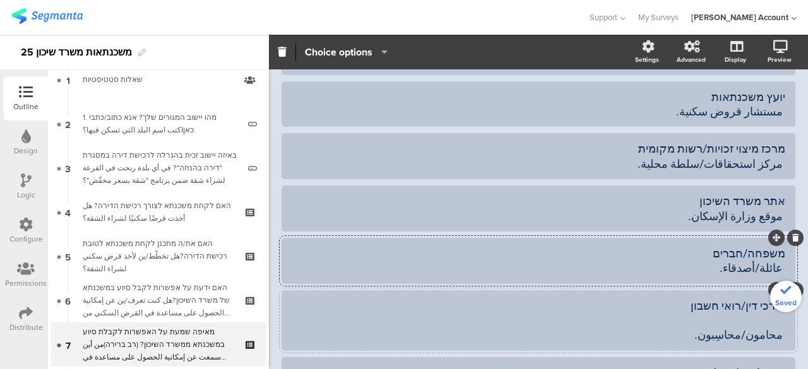
click at [760, 304] on div "עורכי דין/רואי חשבון محامون/محاسِبون." at bounding box center [539, 321] width 494 height 44
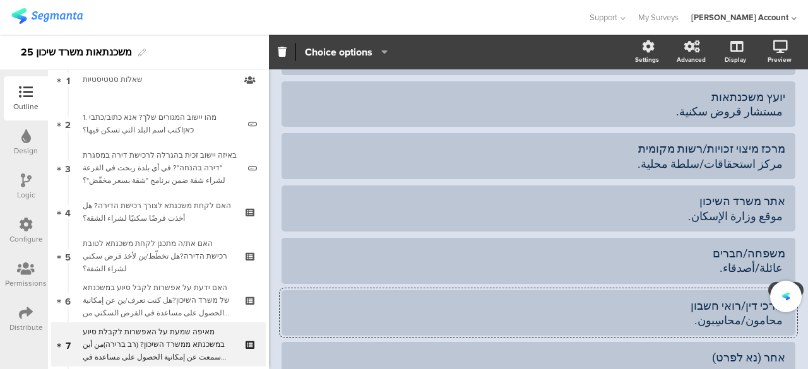
scroll to position [356, 0]
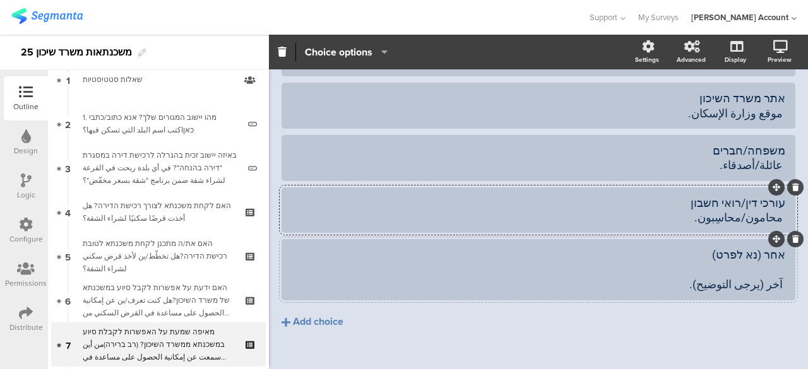
click at [762, 251] on div "אחר (נא לפרט) آخر (يرجى التوضيح)." at bounding box center [539, 270] width 494 height 44
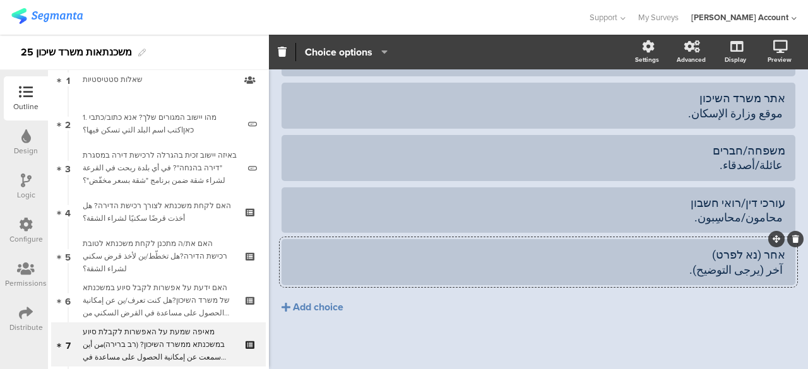
scroll to position [341, 0]
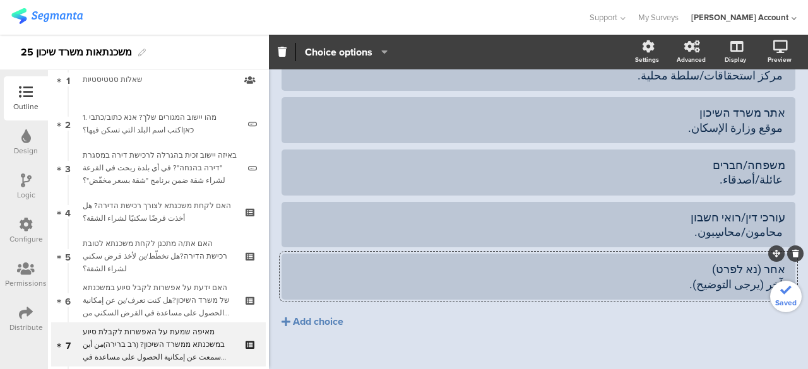
click at [686, 263] on div "אחר (נא לפרט) آخر (يرجى التوضيح)." at bounding box center [539, 277] width 494 height 30
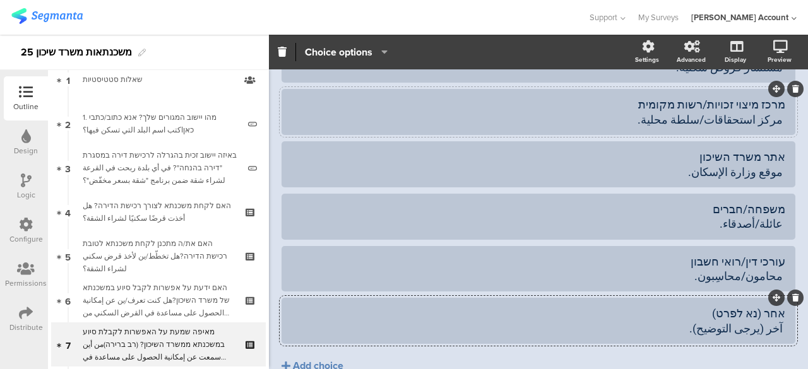
scroll to position [278, 0]
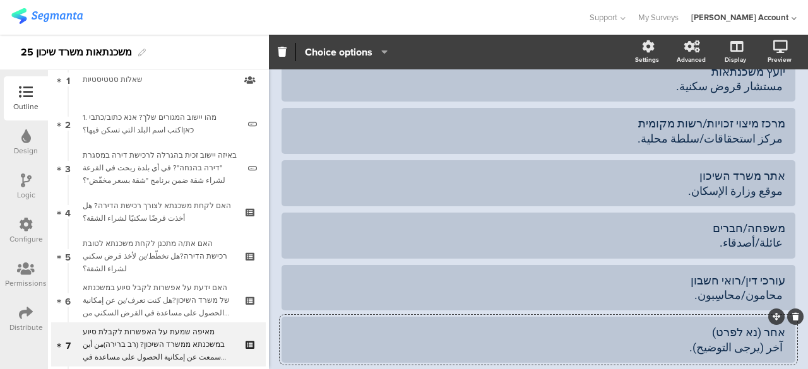
click at [384, 50] on icon "button" at bounding box center [381, 52] width 13 height 10
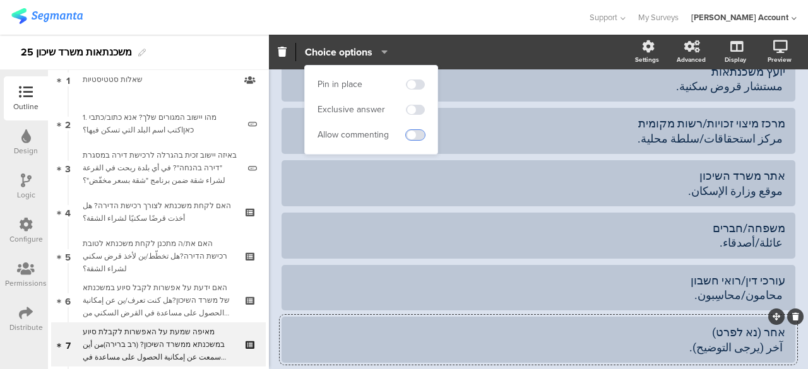
click at [407, 133] on span at bounding box center [415, 135] width 19 height 10
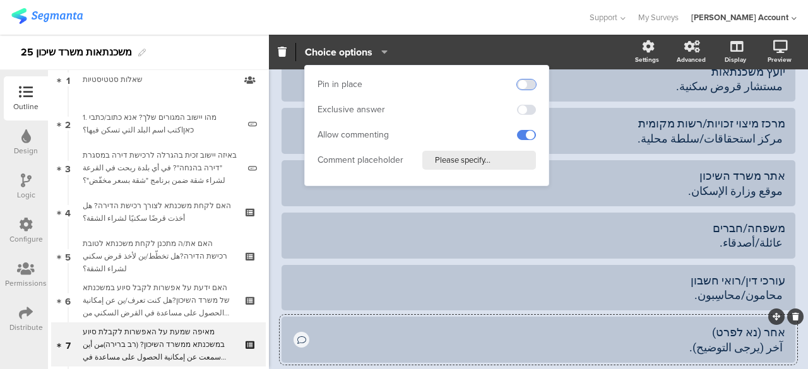
click at [529, 84] on span at bounding box center [526, 85] width 19 height 10
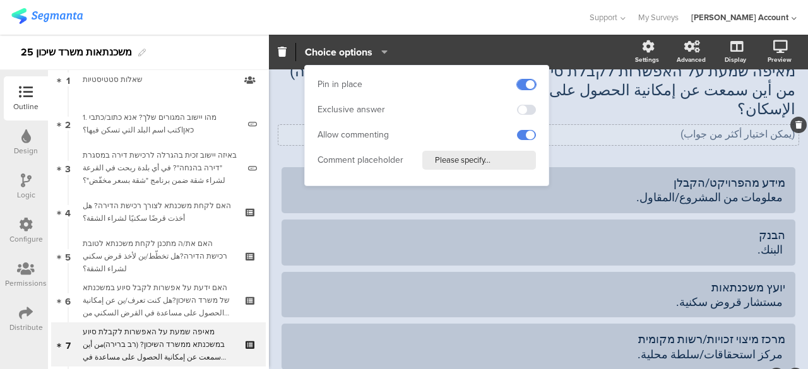
scroll to position [0, 0]
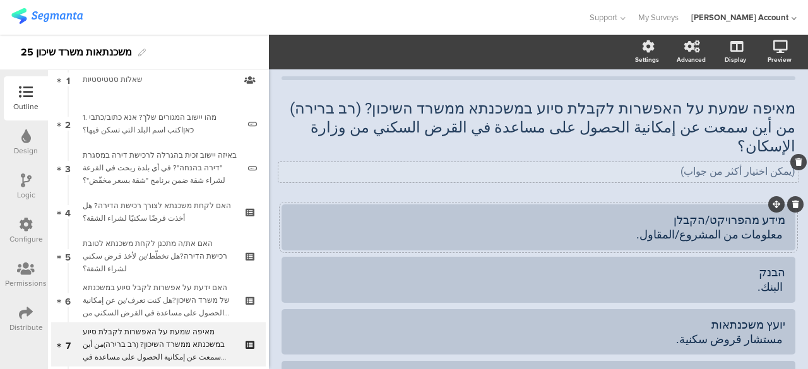
scroll to position [63, 0]
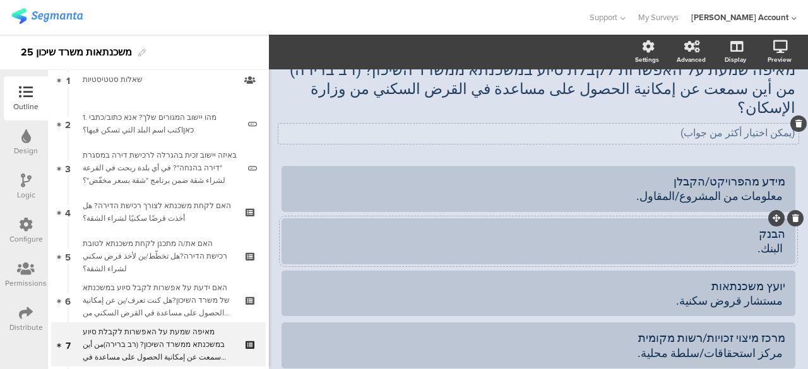
click at [662, 229] on div "הבנק البنك." at bounding box center [539, 242] width 494 height 30
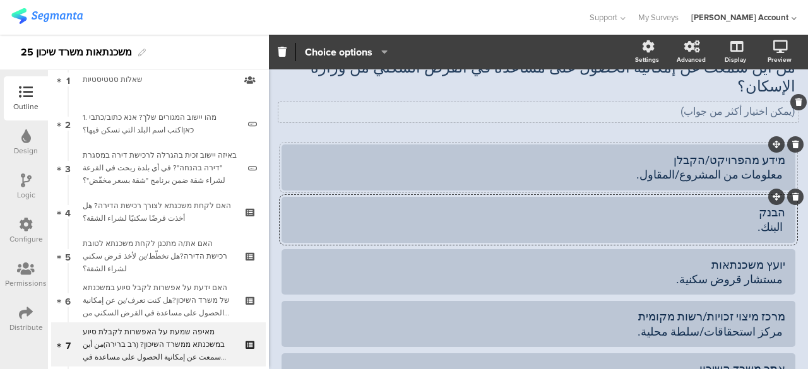
scroll to position [0, 0]
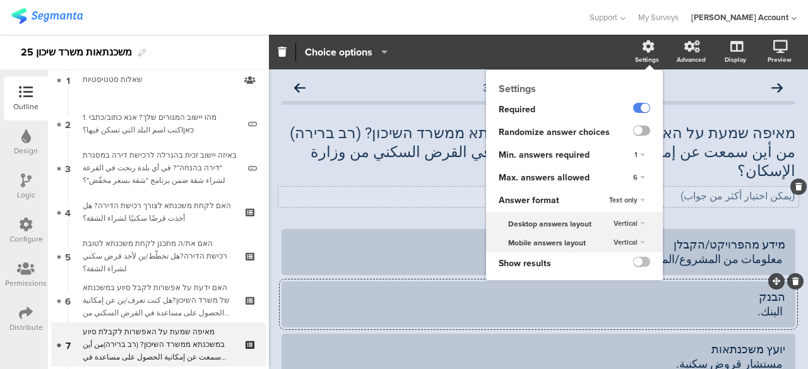
click at [633, 130] on label at bounding box center [641, 131] width 17 height 10
click at [0, 0] on input "checkbox" at bounding box center [0, 0] width 0 height 0
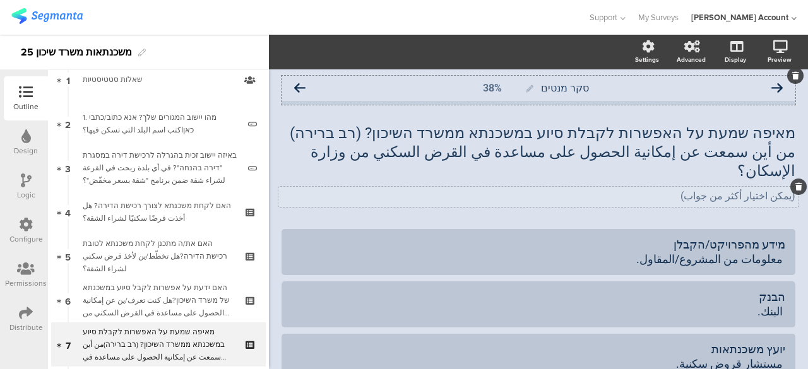
click at [301, 90] on icon at bounding box center [299, 88] width 11 height 11
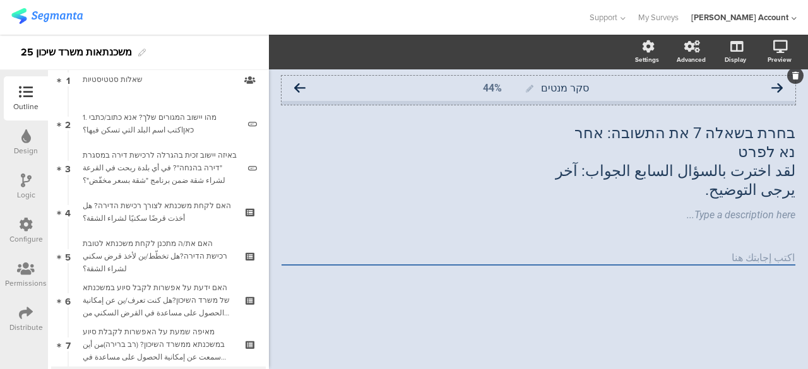
click at [774, 89] on icon at bounding box center [777, 88] width 11 height 11
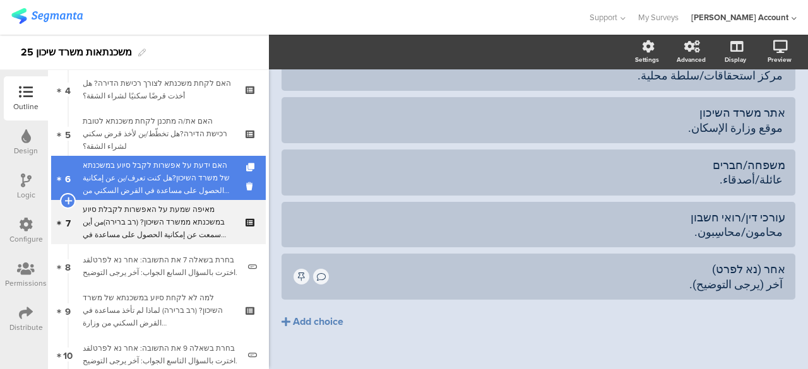
scroll to position [189, 0]
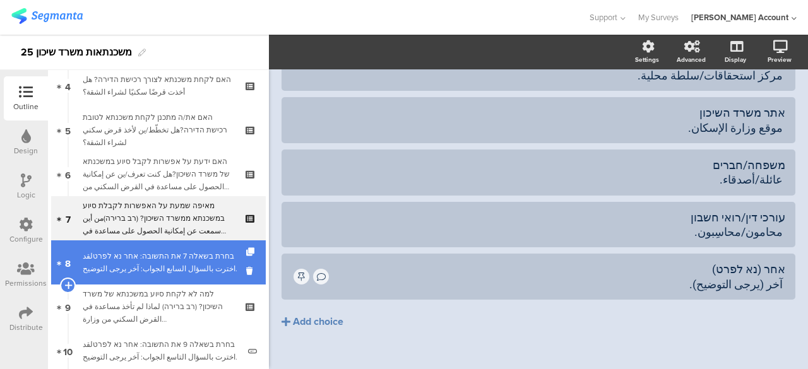
click at [203, 265] on div "בחרת בשאלה 7 את התשובה: אחר נא לפרטلقد اخترت بالسؤال السابع الجواب: آخر يرجى ال…" at bounding box center [161, 262] width 156 height 25
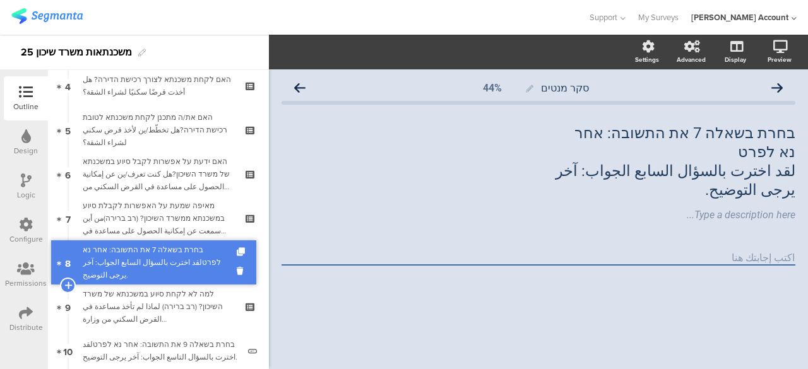
drag, startPoint x: 179, startPoint y: 265, endPoint x: 170, endPoint y: 263, distance: 9.0
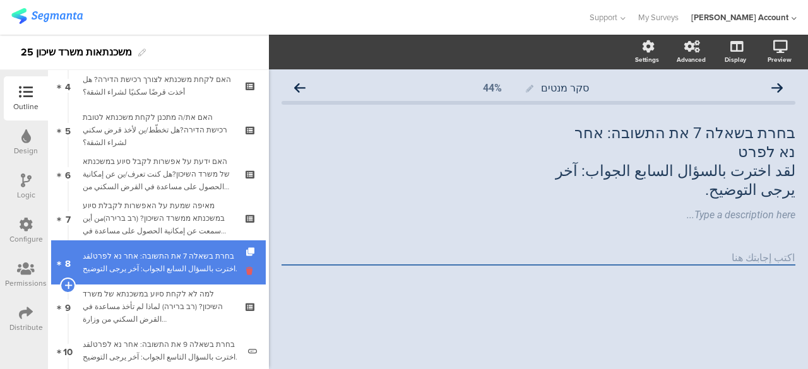
click at [246, 270] on icon at bounding box center [251, 271] width 11 height 12
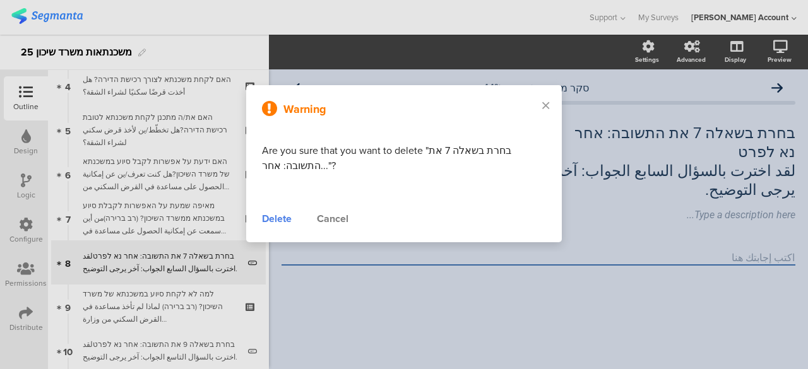
click at [277, 220] on div "Delete" at bounding box center [277, 219] width 30 height 15
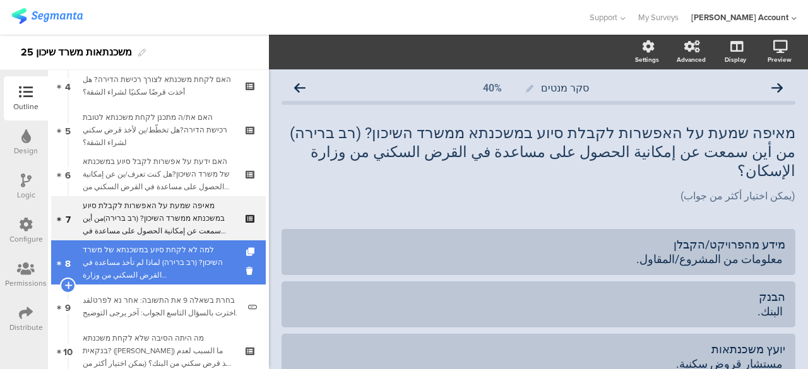
click at [221, 253] on div "למה לא לקחת סיוע במשכנתא של משרד השיכון? (רב ברירה) لماذا لم تأخذ مساعدة في الق…" at bounding box center [158, 263] width 151 height 38
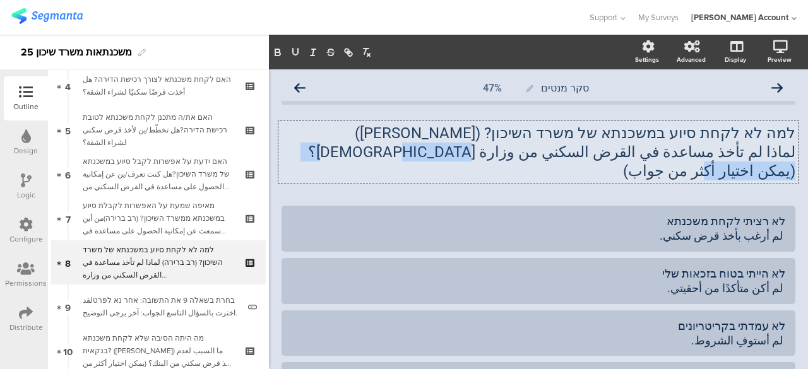
drag, startPoint x: 356, startPoint y: 152, endPoint x: 499, endPoint y: 160, distance: 143.6
click at [499, 160] on div "למה לא לקחת סיוע במשכנתא של משרד השיכון? (רב ברירה) لماذا لم تأخذ مساعدة في الق…" at bounding box center [538, 152] width 520 height 63
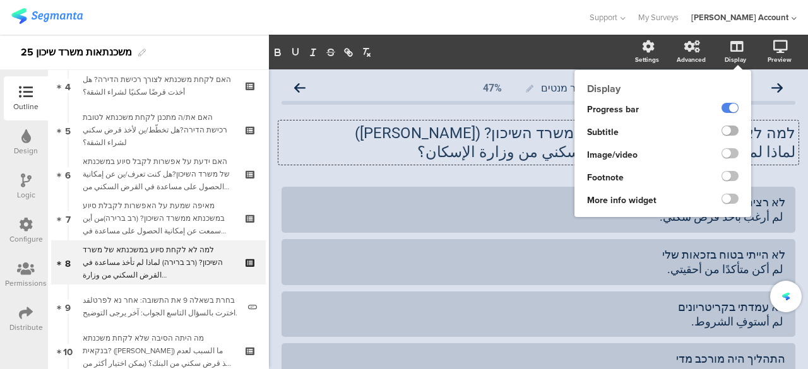
click at [722, 128] on label at bounding box center [730, 131] width 17 height 10
click at [0, 0] on input "checkbox" at bounding box center [0, 0] width 0 height 0
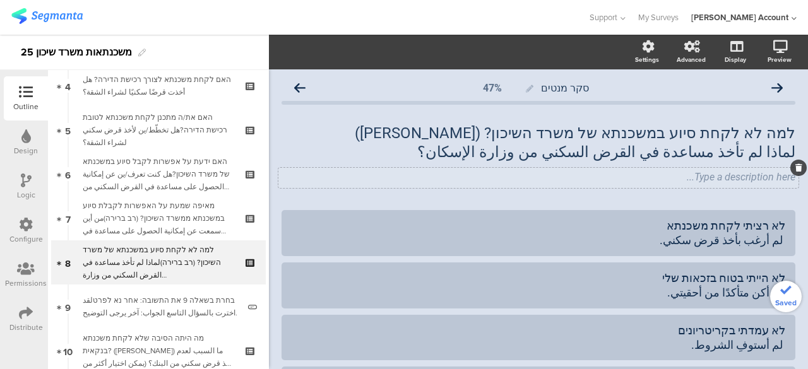
click at [763, 180] on div "Type a description here..." at bounding box center [538, 178] width 520 height 20
click at [759, 189] on div "למה לא לקחת סיוע במשכנתא של משרד השיכון? (רב ברירה) لماذا لم تأخذ مساعدة في الق…" at bounding box center [539, 154] width 514 height 87
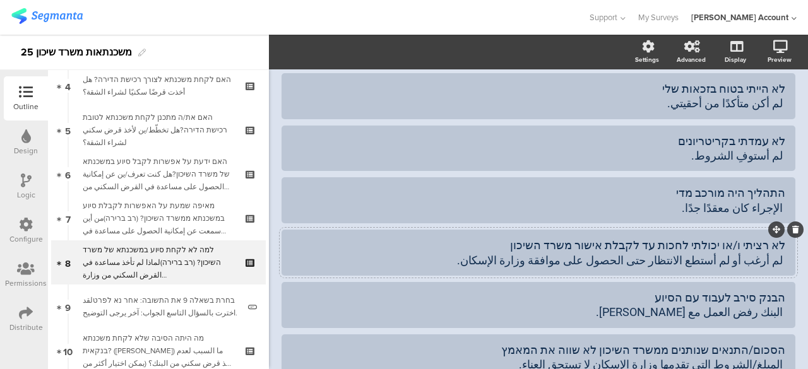
scroll to position [253, 0]
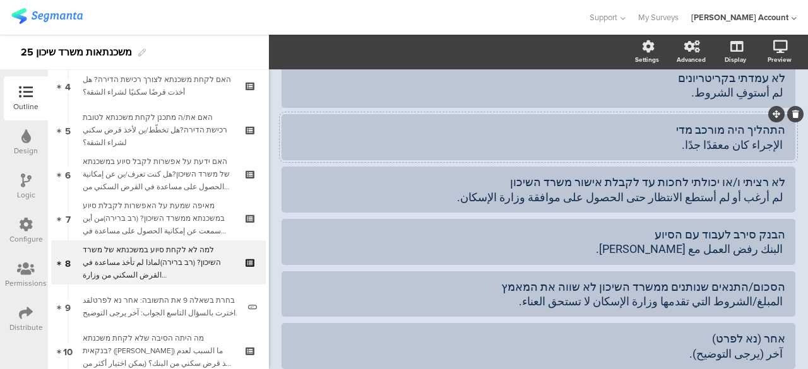
click at [684, 145] on div "התהליך היה מורכב מדי الإجراء كان معقدًا جدًا." at bounding box center [539, 138] width 494 height 30
click at [508, 197] on div "לא רציתי ו/או יכולתי לחכות עד לקבלת אישור משרד השיכון لم أرغب أو لم أستطع الانت…" at bounding box center [539, 190] width 494 height 30
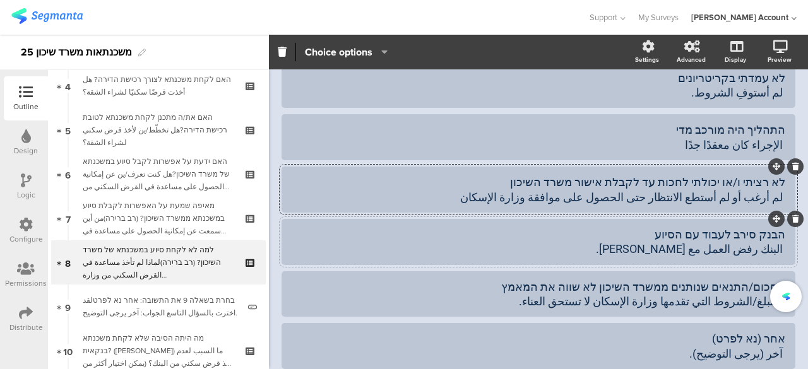
click at [570, 245] on div "הבנק סירב לעבוד עם הסיוע البنك رفض العمل مع المساعدة." at bounding box center [539, 242] width 494 height 30
click at [533, 305] on div "הסכום/התנאים שנותנים ממשרד השיכון לא שווה את המאמץ المبلغ/الشروط التي تقدمها وز…" at bounding box center [539, 295] width 494 height 30
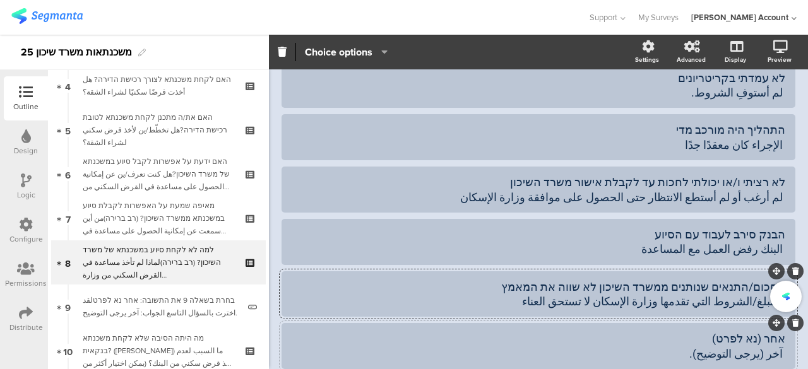
click at [547, 337] on div "אחר (נא לפרט) آخر (يرجى التوضيح)." at bounding box center [539, 347] width 494 height 30
click at [553, 342] on div "אחר (נא לפרט) آخر (يرجى التوضيح)." at bounding box center [539, 347] width 494 height 30
click at [572, 349] on div "אחר (נא לפרט) آخر (يرجى التوضيح)." at bounding box center [539, 347] width 494 height 30
click at [575, 349] on div "אחר (נא לפרט) آخر (يرجى التوضيح)" at bounding box center [539, 347] width 494 height 30
click at [389, 54] on div "Pin in place Exclusive answer Allow commenting Choice options" at bounding box center [346, 52] width 100 height 18
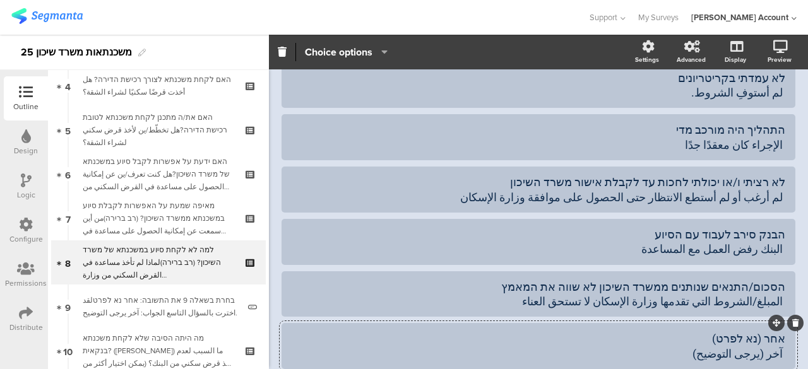
click at [386, 50] on icon "button" at bounding box center [381, 52] width 13 height 10
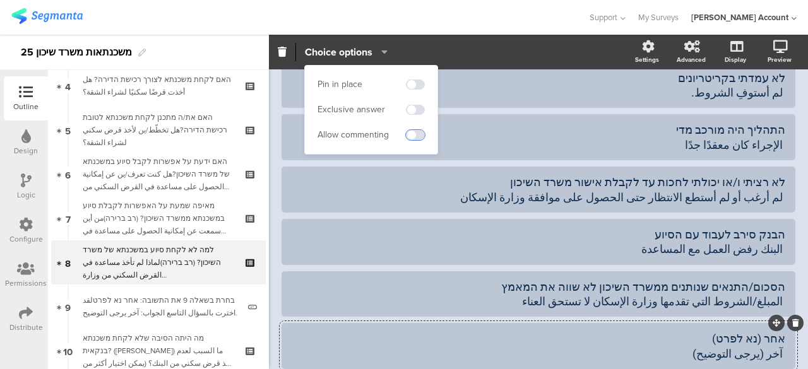
click at [414, 136] on span at bounding box center [415, 135] width 19 height 10
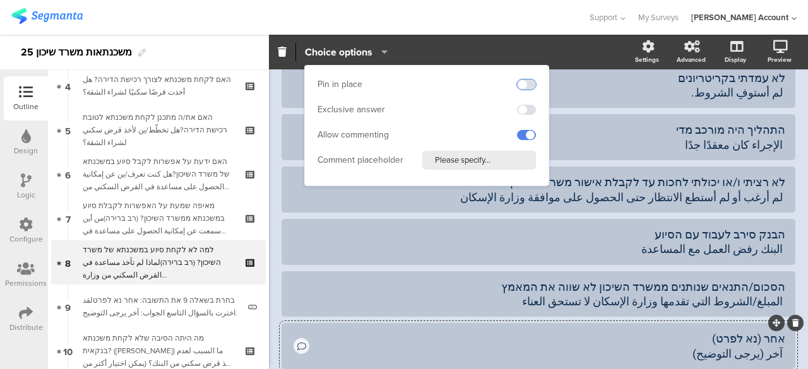
click at [532, 82] on span at bounding box center [526, 85] width 19 height 10
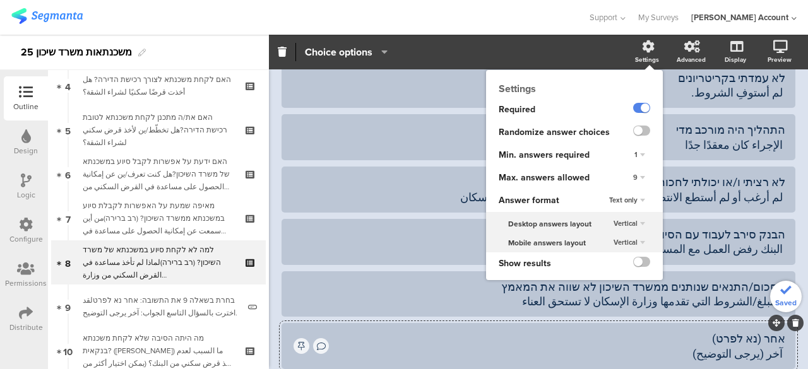
click at [636, 55] on div "Settings" at bounding box center [647, 59] width 24 height 9
click at [633, 127] on label at bounding box center [641, 131] width 17 height 10
click at [0, 0] on input "checkbox" at bounding box center [0, 0] width 0 height 0
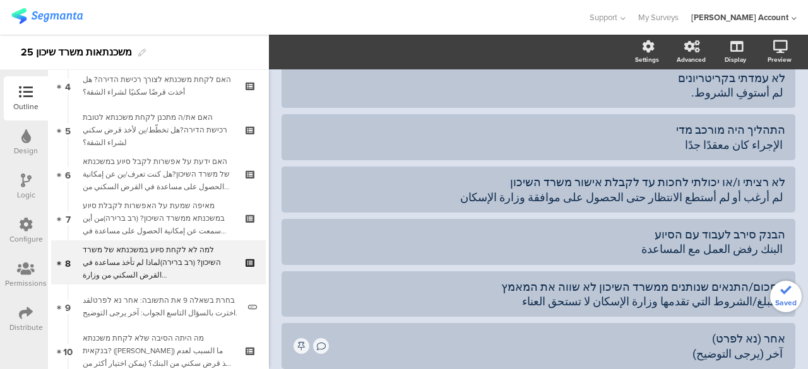
click at [276, 126] on div "סקר מנטים 47% למה לא לקחת סיוע במשכנתא של משרד השיכון? (רב ברירה) لماذا لم تأخذ…" at bounding box center [538, 137] width 539 height 641
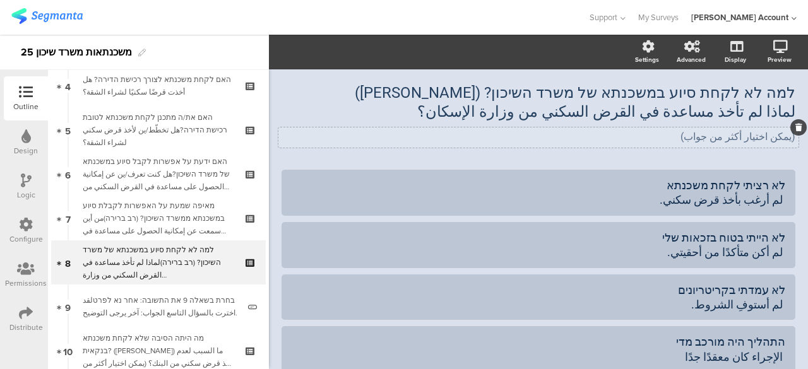
scroll to position [0, 0]
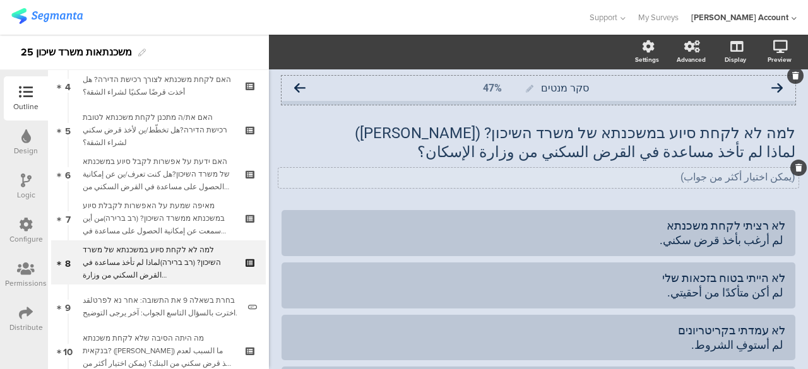
click at [301, 88] on icon at bounding box center [299, 88] width 11 height 11
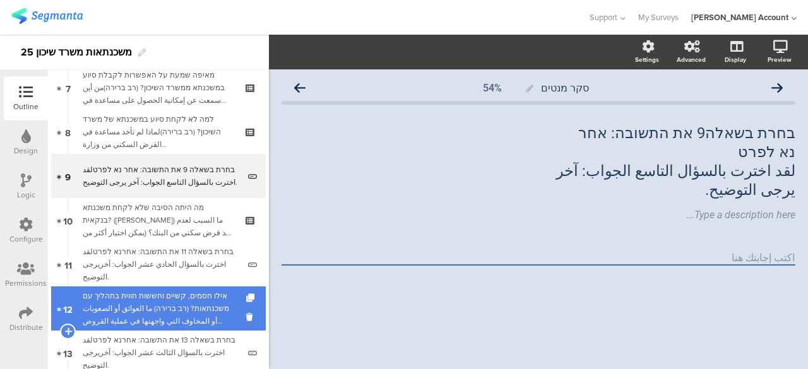
scroll to position [379, 0]
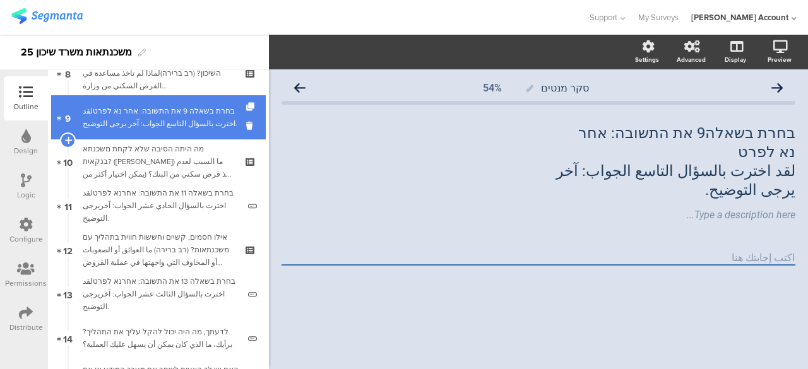
click at [205, 124] on div "בחרת בשאלה 9 את התשובה: אחר נא לפרטلقد اخترت بالسؤال التاسع الجواب: آخر يرجى ال…" at bounding box center [161, 117] width 156 height 25
click at [246, 124] on icon at bounding box center [251, 126] width 11 height 12
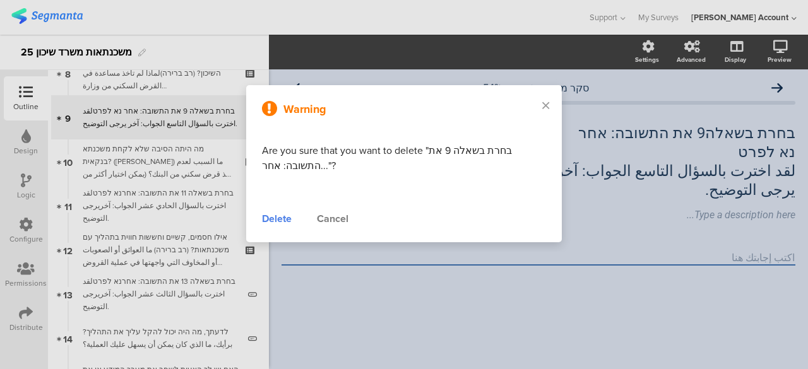
click at [278, 218] on div "Delete" at bounding box center [277, 219] width 30 height 15
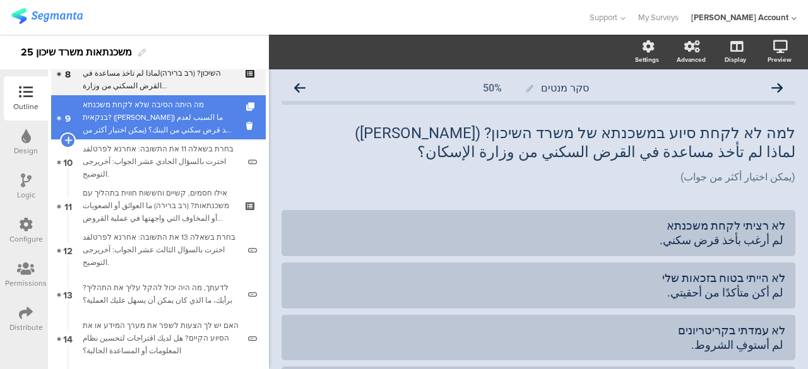
click at [200, 121] on div "מה היתה הסיבה שלא לקחת משכנתא בנקאית? (רב ברירה) ما السبب لعدم أخذ قرض سكني من …" at bounding box center [158, 118] width 151 height 38
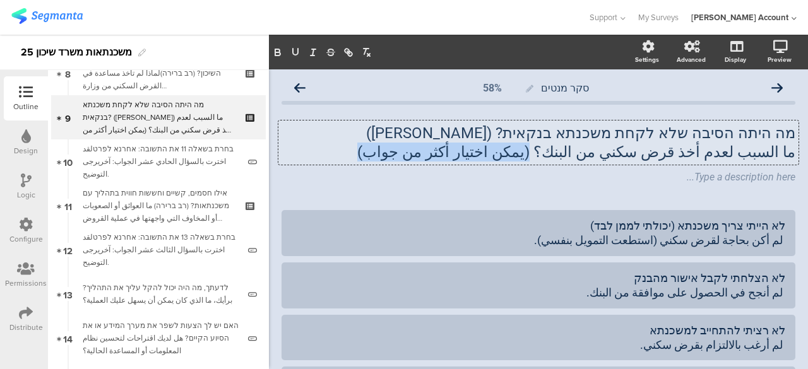
drag, startPoint x: 439, startPoint y: 155, endPoint x: 585, endPoint y: 158, distance: 145.3
click at [585, 158] on div "מה היתה הסיבה שלא לקחת משכנתא בנקאית? (רב ברירה) ما السبب لعدم أخذ قرض سكني من …" at bounding box center [538, 143] width 520 height 44
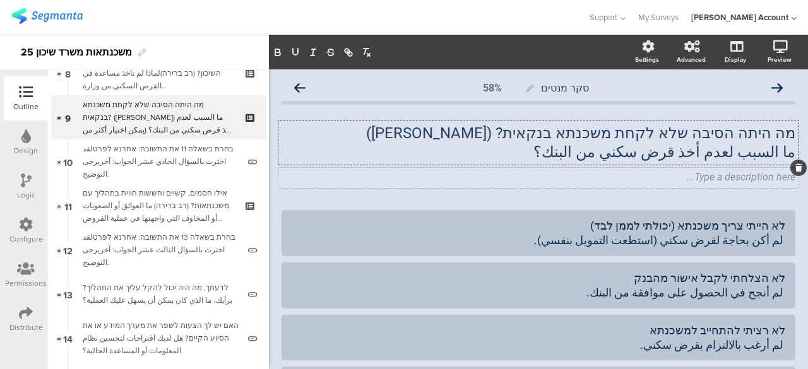
click at [608, 181] on div "Type a description here..." at bounding box center [538, 178] width 520 height 20
click at [301, 84] on icon at bounding box center [299, 88] width 11 height 11
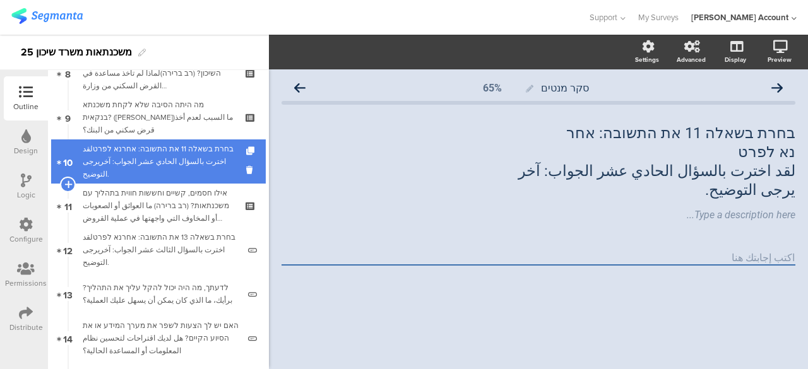
click at [164, 164] on div "בחרת בשאלה 11 את התשובה: אחרנא לפרטلقد اخترت بالسؤال الحادي عشر الجواب: آخريرجى…" at bounding box center [161, 162] width 156 height 38
click at [246, 167] on icon at bounding box center [251, 170] width 11 height 12
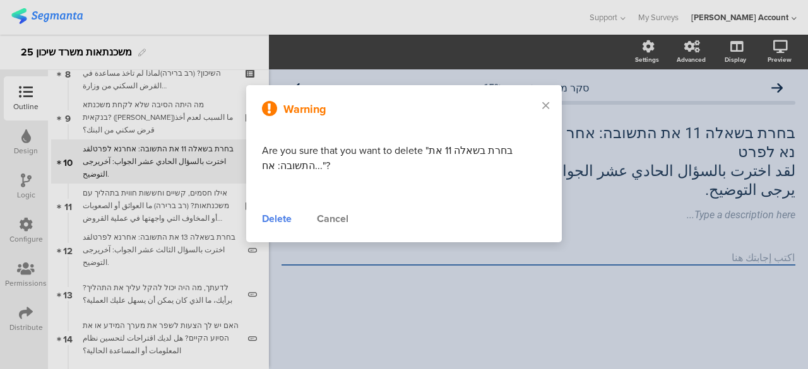
click at [280, 217] on div "Delete" at bounding box center [277, 219] width 30 height 15
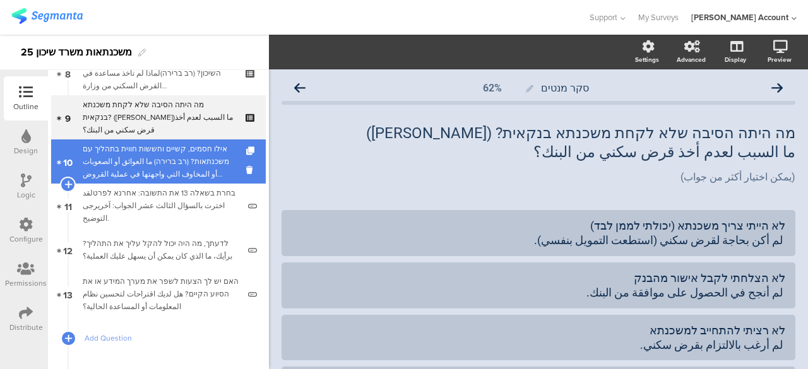
click at [208, 164] on div "אילו חסמים, קשיים וחששות חווית בתהליך עם משכנתאות? (רב ברירה) ما العوائق أو الص…" at bounding box center [158, 162] width 151 height 38
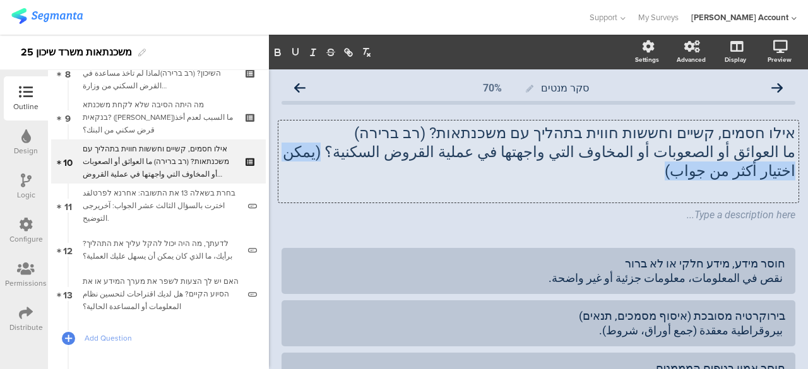
drag, startPoint x: 409, startPoint y: 153, endPoint x: 393, endPoint y: 175, distance: 27.0
click at [393, 175] on div "אילו חסמים, קשיים וחששות חווית בתהליך עם משכנתאות? (רב ברירה) ما العوائق أو الص…" at bounding box center [538, 162] width 520 height 82
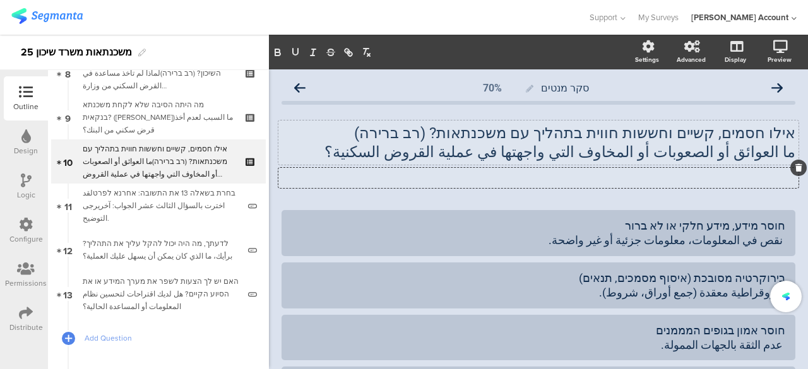
click at [666, 182] on div "Type a description here..." at bounding box center [538, 178] width 520 height 20
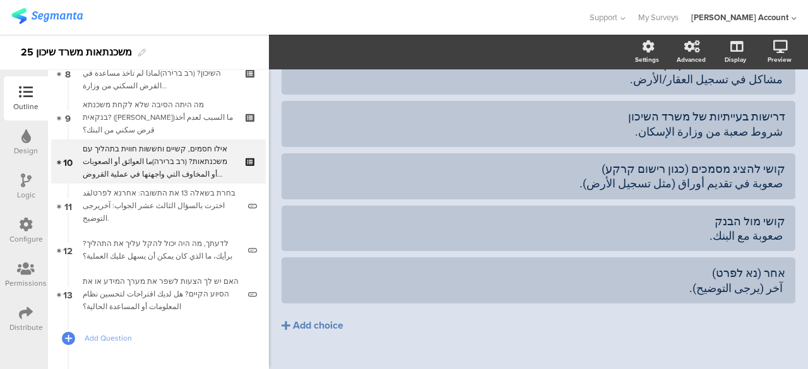
scroll to position [341, 0]
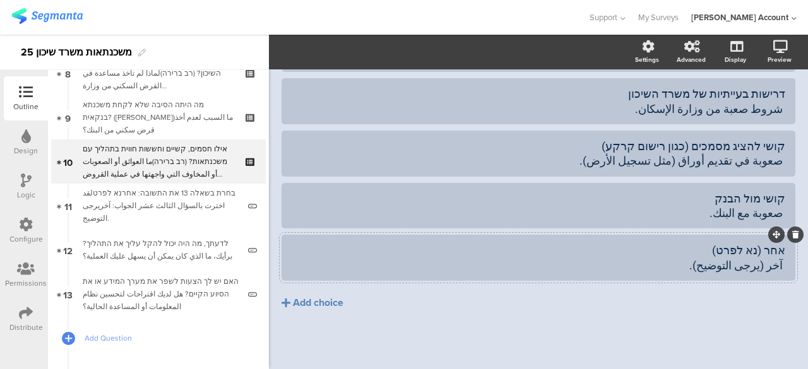
click at [596, 247] on div "אחר (נא לפרט) آخر (يرجى التوضيح)." at bounding box center [539, 258] width 494 height 30
click at [385, 53] on icon "button" at bounding box center [381, 52] width 13 height 10
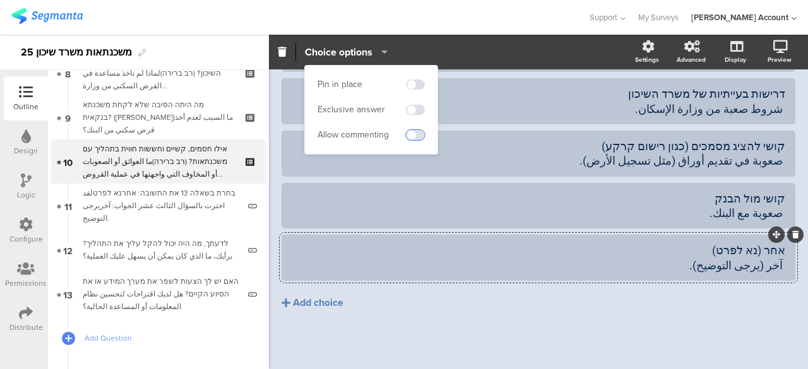
click at [415, 133] on span at bounding box center [415, 135] width 19 height 10
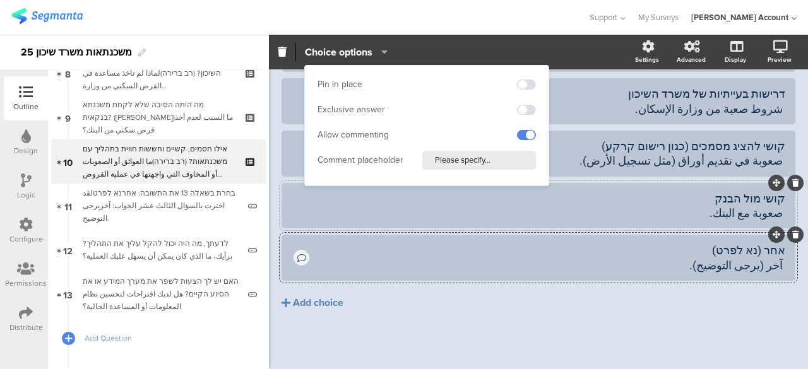
click at [546, 190] on div "קושי מול הבנק صعوبة مع البنك." at bounding box center [539, 206] width 494 height 36
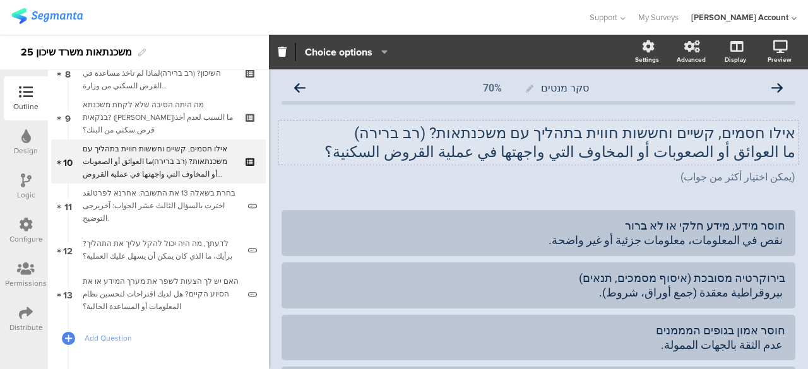
scroll to position [0, 0]
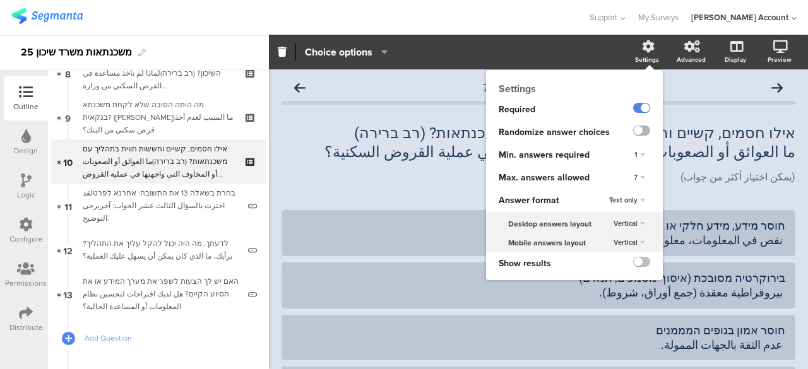
click at [633, 131] on label at bounding box center [641, 131] width 17 height 10
click at [0, 0] on input "checkbox" at bounding box center [0, 0] width 0 height 0
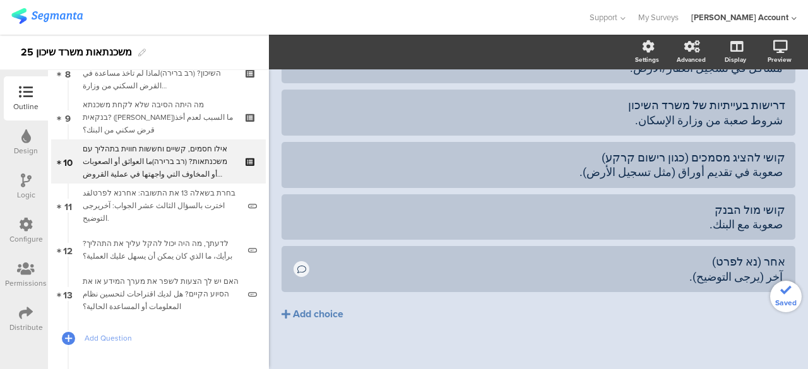
scroll to position [341, 0]
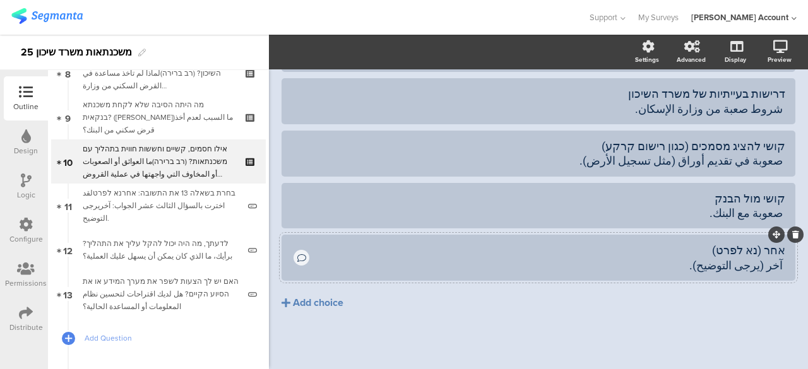
click at [332, 248] on div "אחר (נא לפרט) آخر (يرجى التوضيح)." at bounding box center [548, 258] width 474 height 30
click at [383, 49] on icon "button" at bounding box center [381, 52] width 13 height 10
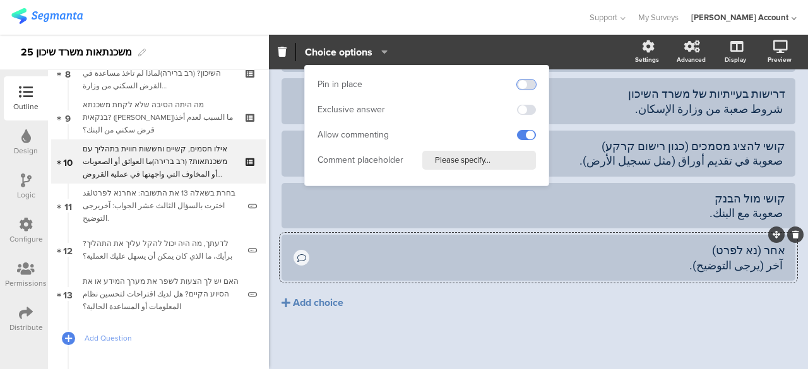
click at [529, 83] on span at bounding box center [526, 85] width 19 height 10
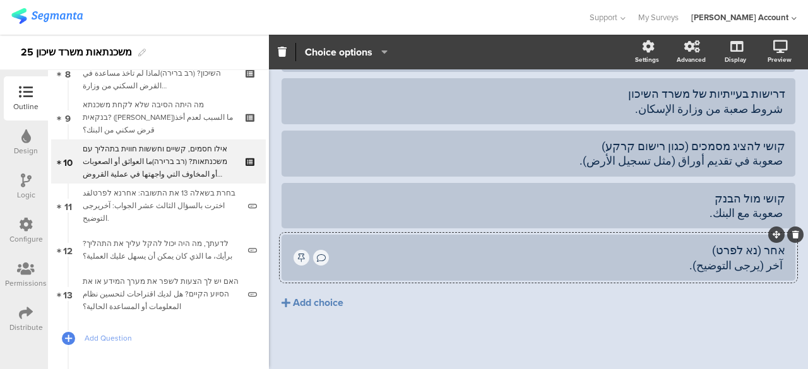
click at [278, 129] on div "סקר מנטים 70% אילו חסמים, קשיים וחששות חווית בתהליך עם משכנתאות? (רב ברירה) ما …" at bounding box center [538, 48] width 539 height 641
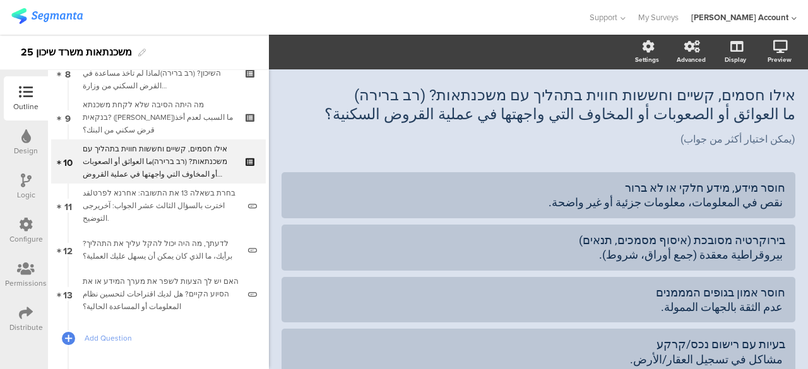
scroll to position [0, 0]
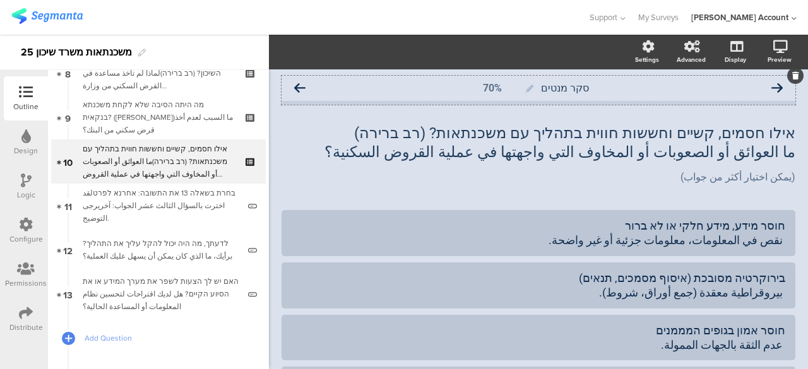
click at [301, 87] on icon at bounding box center [299, 88] width 11 height 11
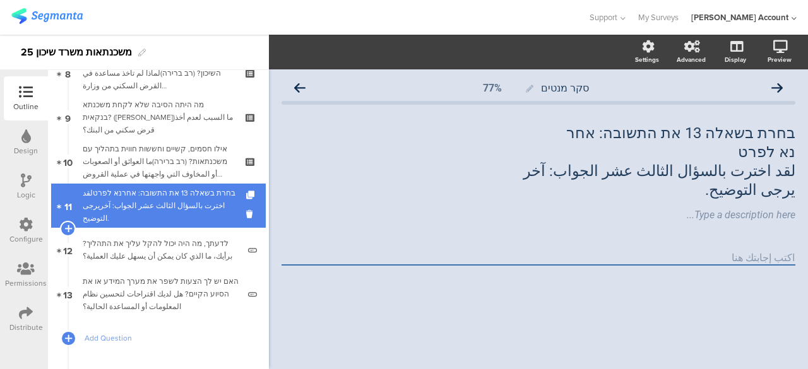
click at [236, 210] on link "11 בחרת בשאלה 13 את התשובה: אחרנא לפרטلقد اخترت بالسؤال الثالث عشر الجواب: آخري…" at bounding box center [158, 206] width 215 height 44
click at [246, 212] on icon at bounding box center [251, 214] width 11 height 12
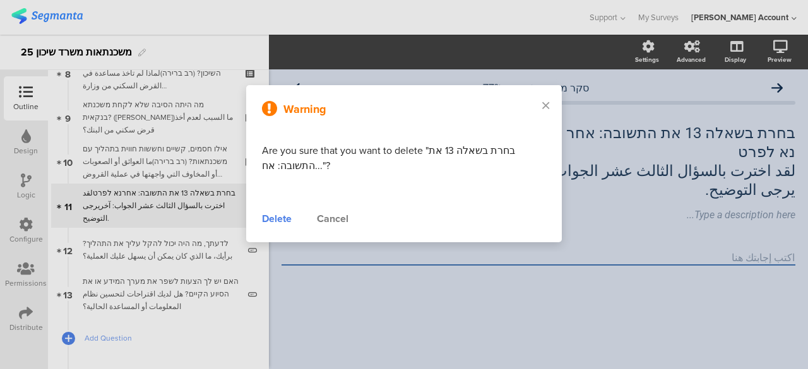
click at [271, 215] on div "Delete" at bounding box center [277, 219] width 30 height 15
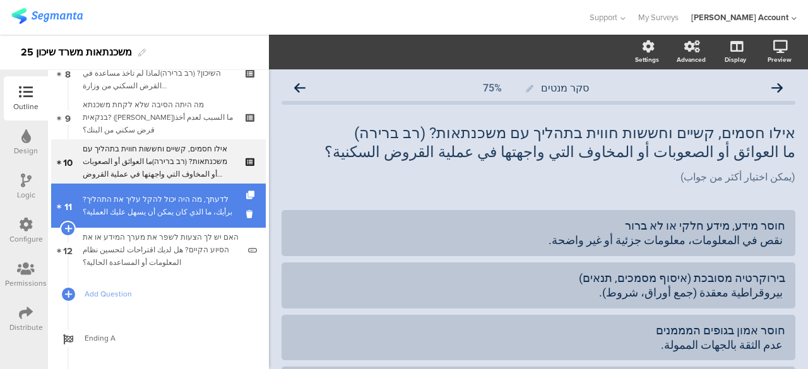
click at [226, 203] on div "לדעתך, מה היה יכול להקל עליך את התהליך? برأيك، ما الذي كان يمكن أن يسهل عليك ال…" at bounding box center [161, 205] width 156 height 25
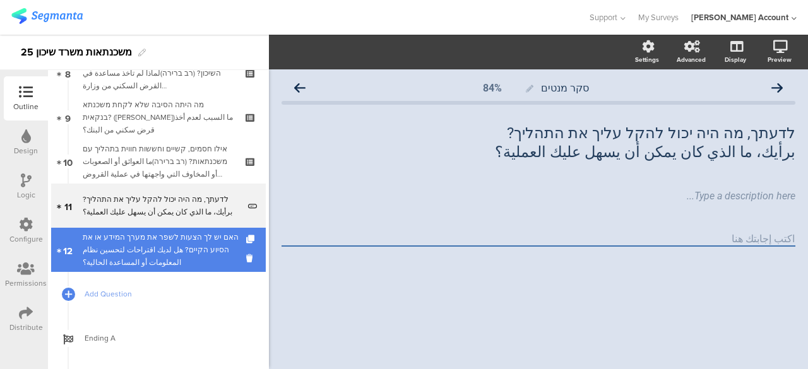
click at [191, 241] on div "האם יש לך הצעות לשפר את מערך המידע או את הסיוע הקיים? هل لديك اقتراحات لتحسين ن…" at bounding box center [161, 250] width 156 height 38
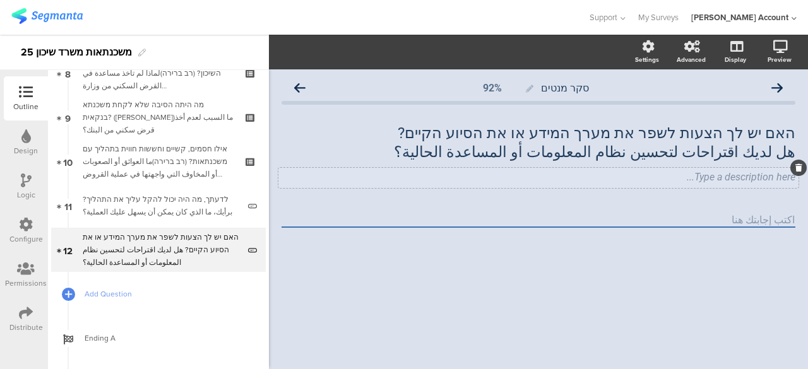
click at [763, 178] on div "Type a description here..." at bounding box center [538, 178] width 520 height 20
click at [146, 298] on span "Add Question" at bounding box center [166, 294] width 162 height 13
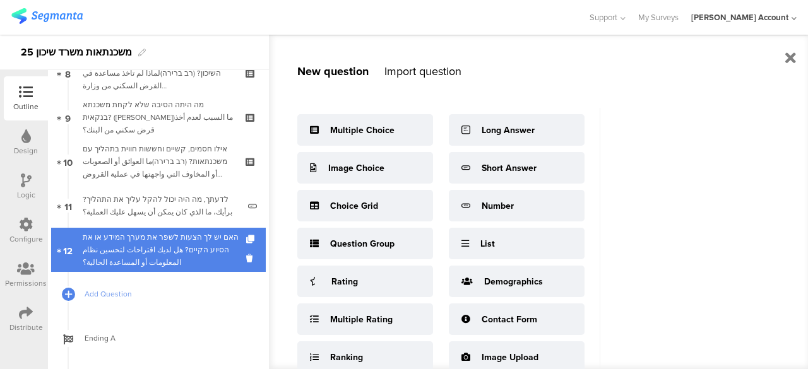
click at [167, 248] on div "האם יש לך הצעות לשפר את מערך המידע או את הסיוע הקיים? هل لديك اقتراحات لتحسين ن…" at bounding box center [161, 250] width 156 height 38
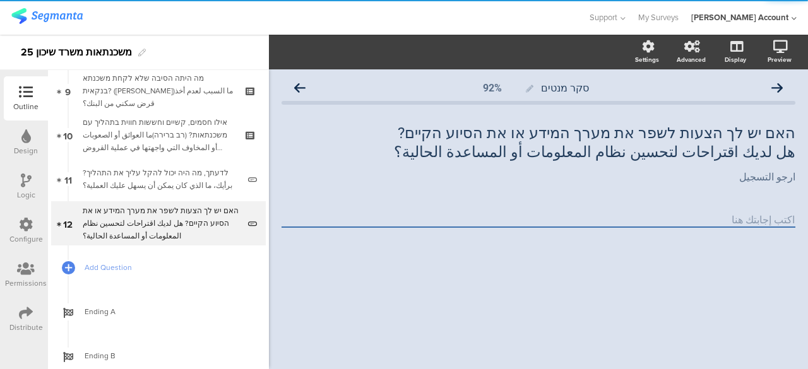
scroll to position [409, 0]
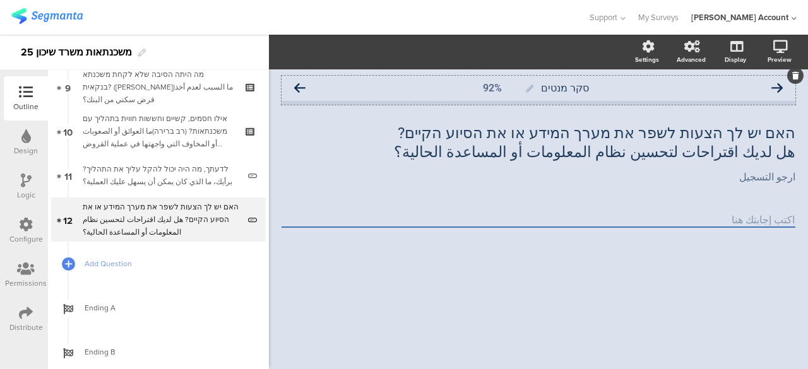
click at [779, 87] on icon at bounding box center [777, 88] width 11 height 11
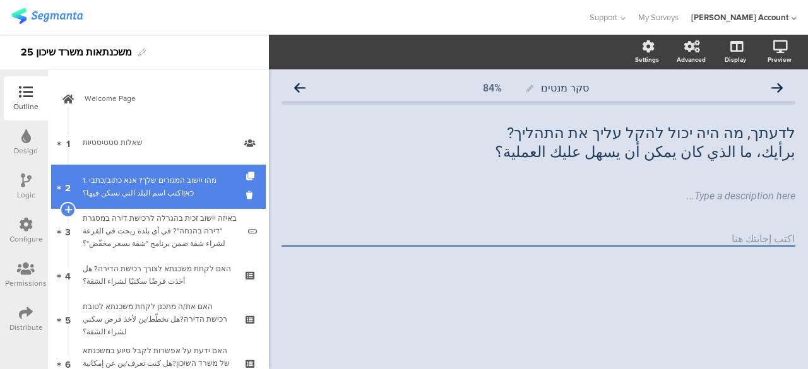
click at [194, 188] on div "1. מהו יישוב המגורים שלך? אנא כתוב/כתבי כאןاكتب اسم البلد التي تسكن فيها؟" at bounding box center [161, 186] width 156 height 25
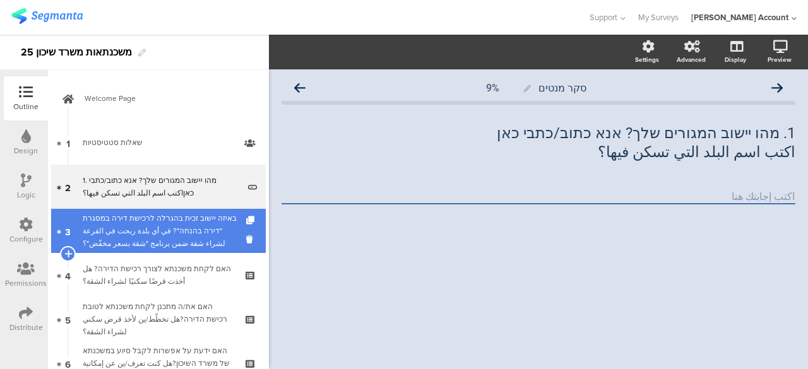
click at [162, 225] on div "באיזה יישוב זכית בהגרלה לרכישת דירה במסגרת "דירה בהנחה"? في أي بلدة ربحت في الق…" at bounding box center [161, 231] width 156 height 38
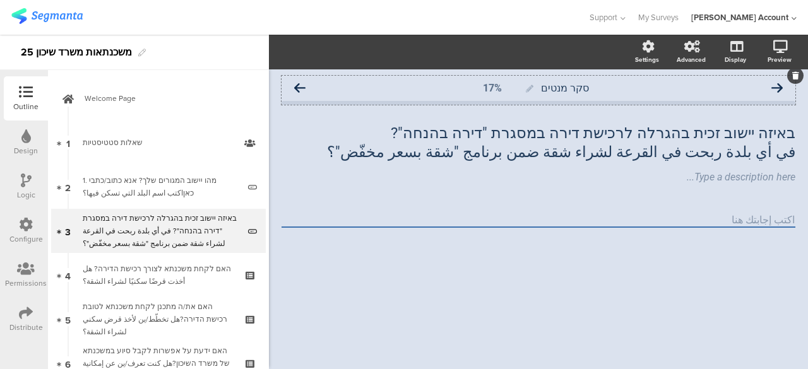
click at [301, 88] on icon at bounding box center [299, 88] width 11 height 11
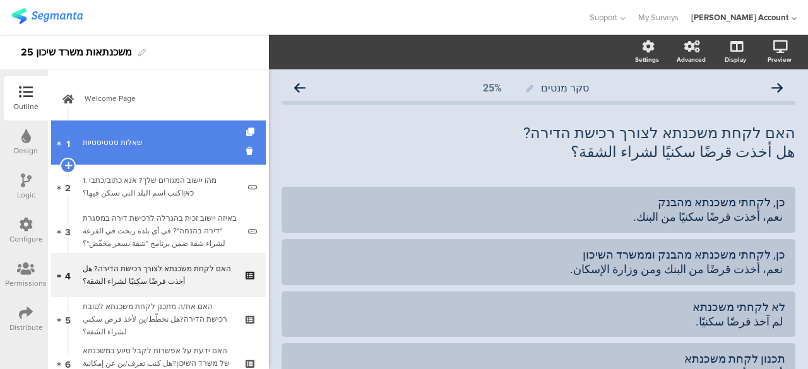
click at [128, 143] on div "שאלות סטטיסטיות" at bounding box center [158, 142] width 151 height 13
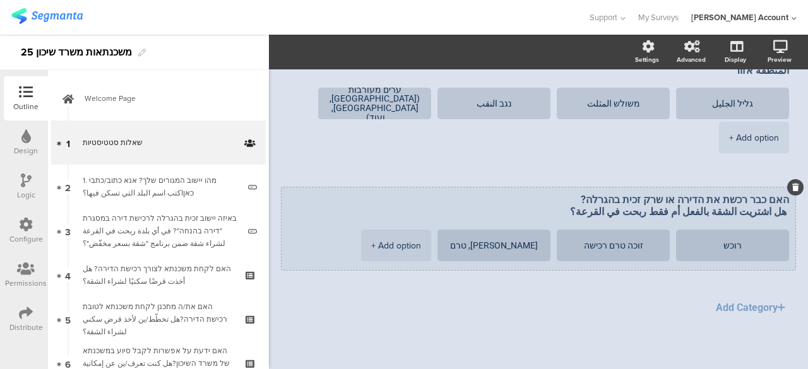
scroll to position [621, 0]
click at [730, 244] on textarea "רוכש" at bounding box center [732, 244] width 93 height 9
type textarea "ئ"
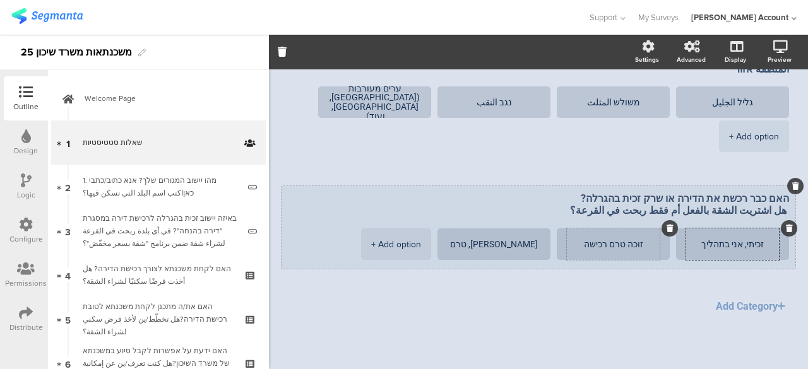
type textarea "זכיתי, אני בתהליך"
click at [628, 247] on textarea "זוכה טרם רכישה" at bounding box center [613, 244] width 93 height 9
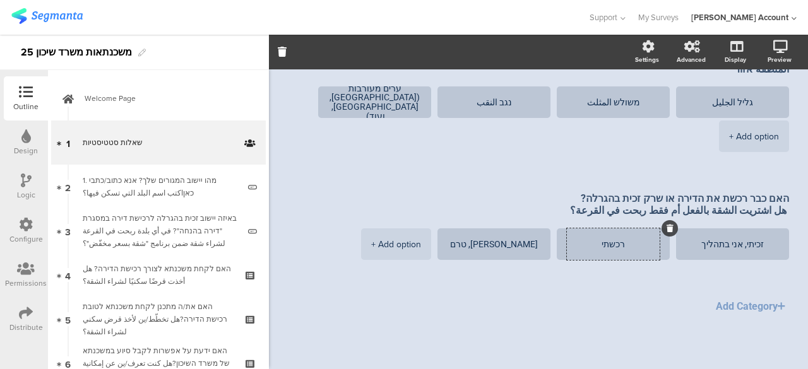
type textarea "רכשתי"
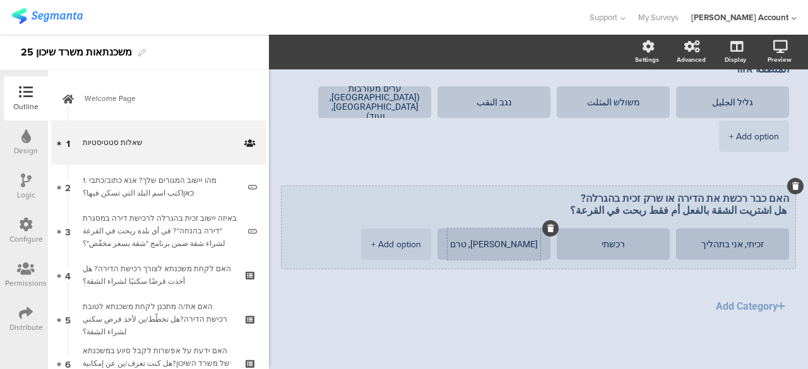
click at [550, 230] on icon at bounding box center [550, 229] width 7 height 8
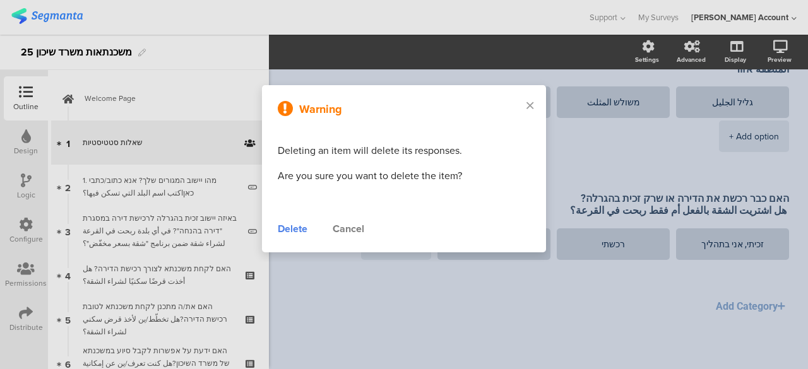
click at [292, 233] on div "Delete" at bounding box center [293, 229] width 30 height 15
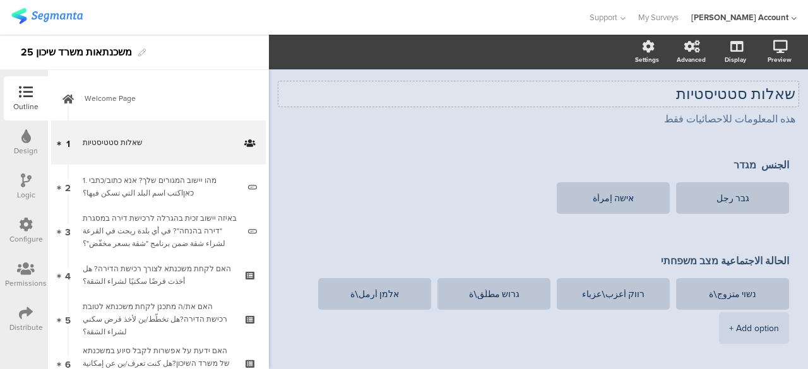
scroll to position [0, 0]
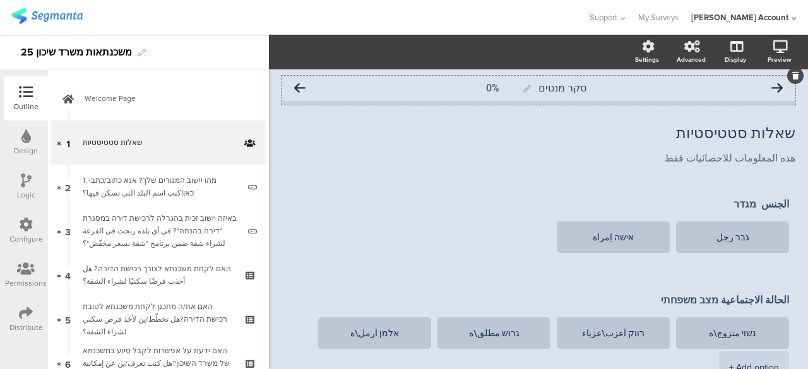
click at [298, 89] on icon at bounding box center [299, 88] width 11 height 11
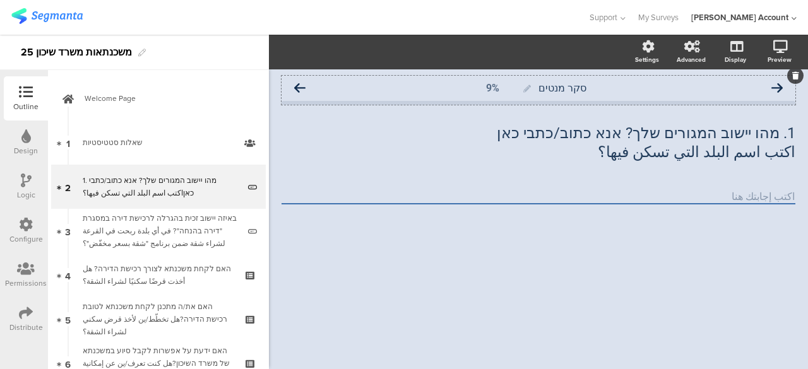
click at [301, 85] on icon at bounding box center [299, 88] width 11 height 11
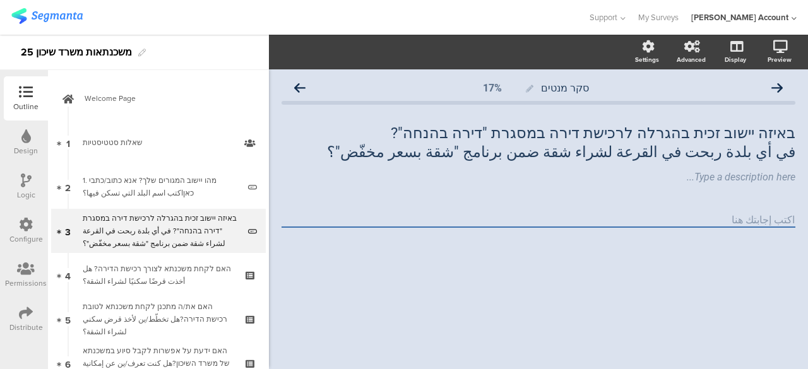
click at [301, 85] on icon at bounding box center [299, 88] width 11 height 11
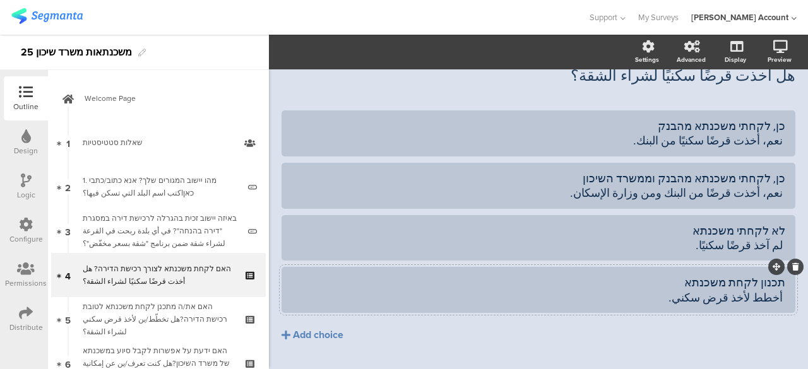
scroll to position [108, 0]
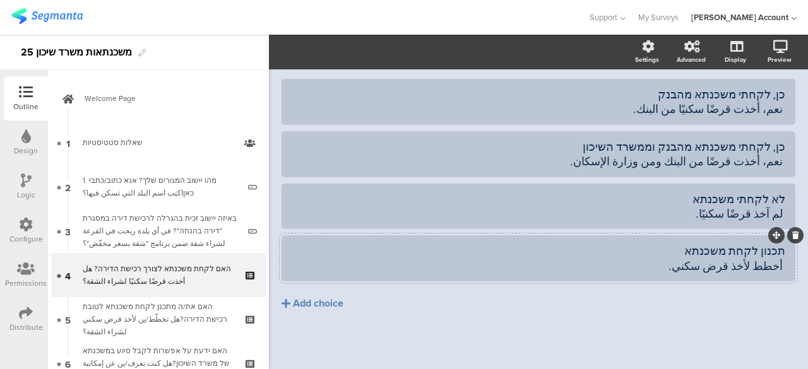
click at [787, 239] on div at bounding box center [795, 235] width 16 height 16
click at [792, 233] on icon at bounding box center [795, 236] width 7 height 8
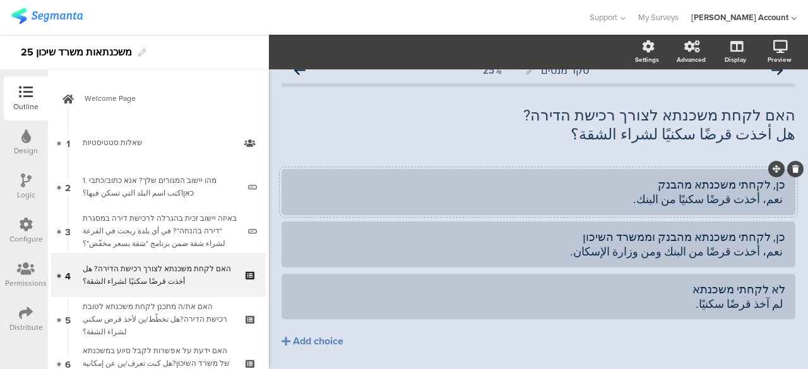
scroll to position [0, 0]
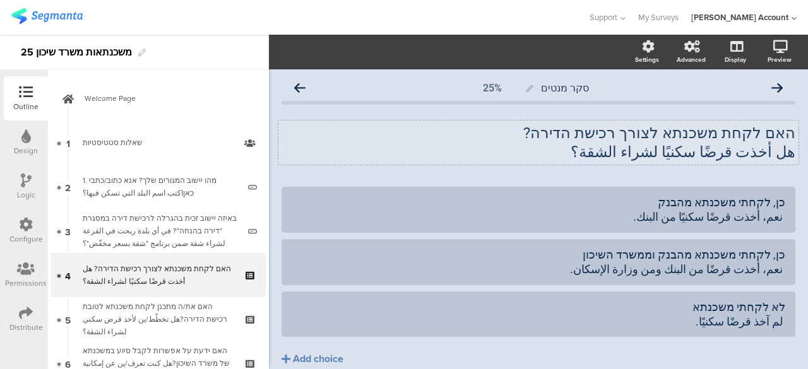
click at [784, 136] on div "האם לקחת משכנתא לצורך רכישת הדירה? هل أخذت قرضًا سكنيًا لشراء الشقة؟ האם לקחת מ…" at bounding box center [538, 143] width 520 height 44
click at [301, 86] on icon at bounding box center [299, 88] width 11 height 11
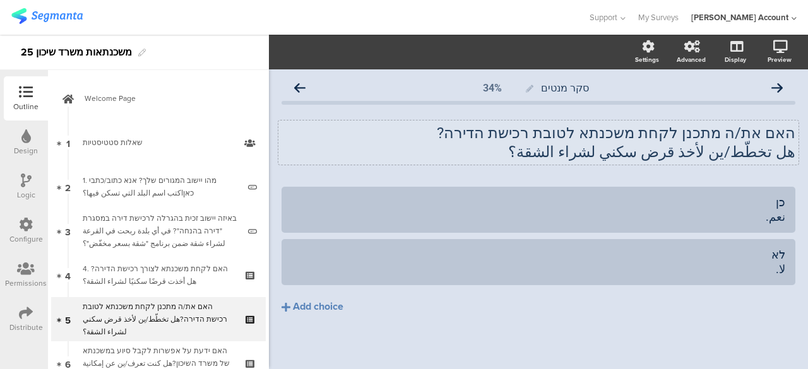
click at [786, 135] on div "האם את/ה מתכנן לקחת משכנתא לטובת רכישת הדירה? هل تخطّط/ين لأخذ قرض سكني لشراء ا…" at bounding box center [538, 143] width 520 height 44
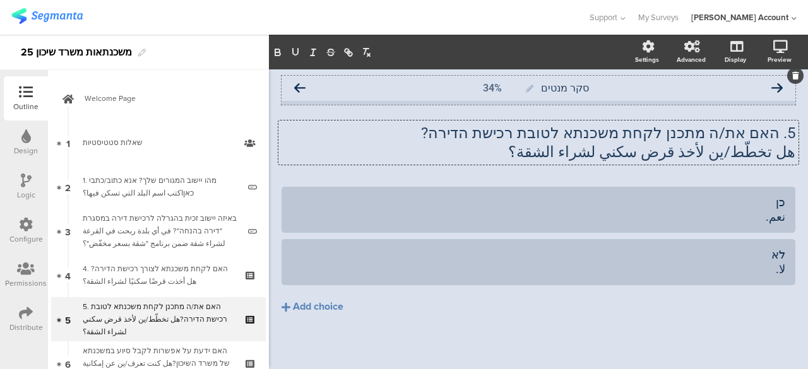
click at [302, 87] on icon at bounding box center [299, 88] width 11 height 11
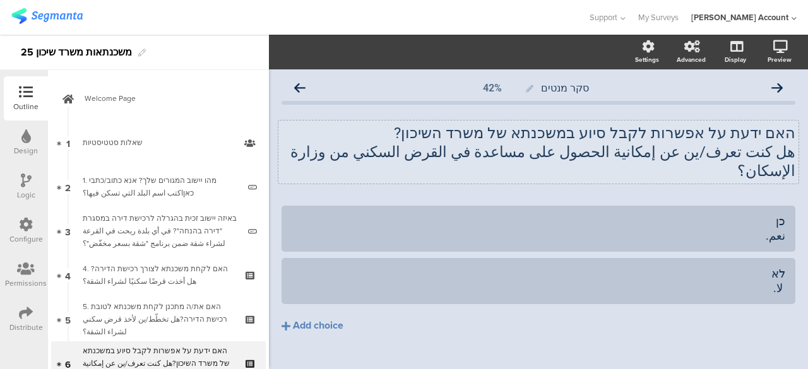
click at [786, 137] on div "האם ידעת על אפשרות לקבל סיוע במשכנתא של משרד השיכון? هل كنت تعرف/ين عن إمكانية …" at bounding box center [538, 152] width 520 height 63
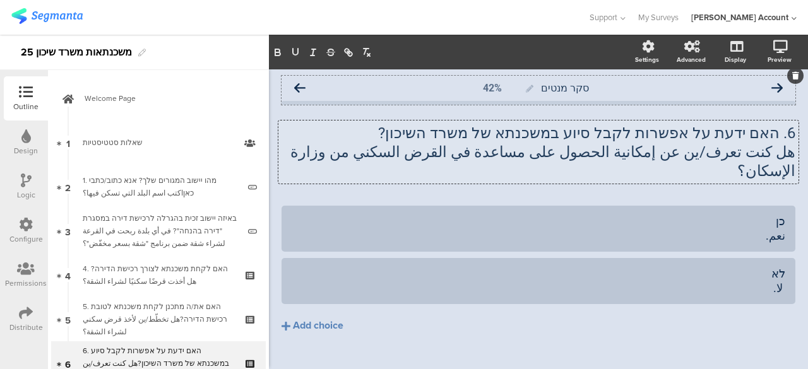
click at [299, 88] on icon at bounding box center [299, 88] width 11 height 11
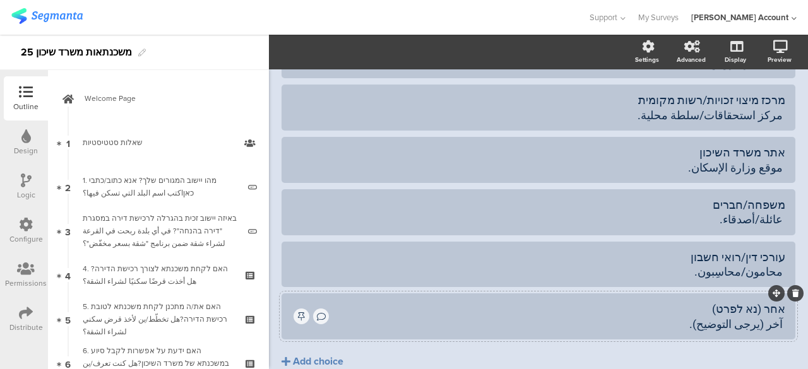
scroll to position [341, 0]
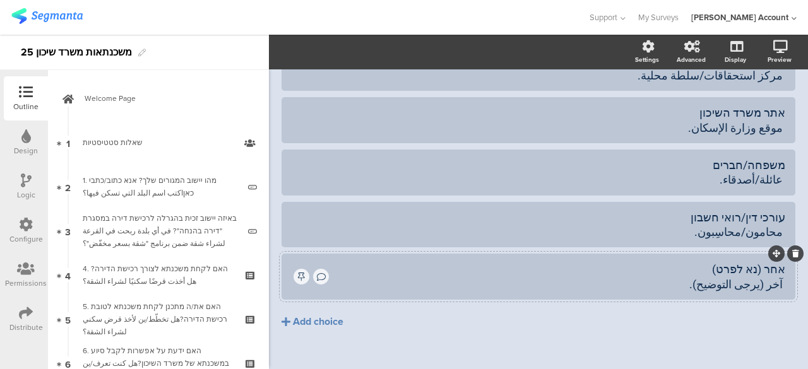
click at [604, 262] on div "אחר (נא לפרט) آخر (يرجى التوضيح)." at bounding box center [558, 277] width 455 height 30
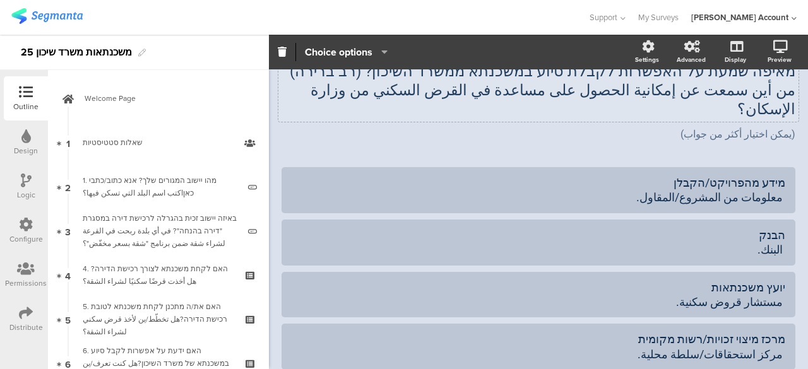
scroll to position [0, 0]
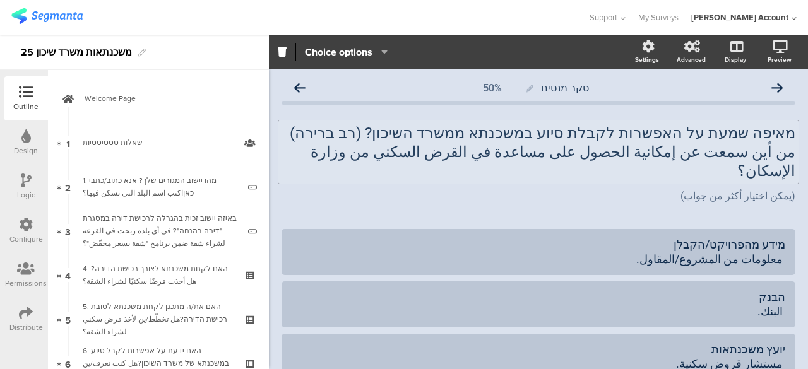
drag, startPoint x: 301, startPoint y: 88, endPoint x: 333, endPoint y: 136, distance: 57.8
click at [786, 133] on div "מאיפה שמעת על האפשרות לקבלת סיוע במשכנתא ממשרד השיכון? (רב ברירה) من أين سمعت ع…" at bounding box center [538, 152] width 520 height 63
click at [785, 133] on p "מאיפה שמעת על האפשרות לקבלת סיוע במשכנתא ממשרד השיכון? (רב ברירה)" at bounding box center [539, 133] width 514 height 19
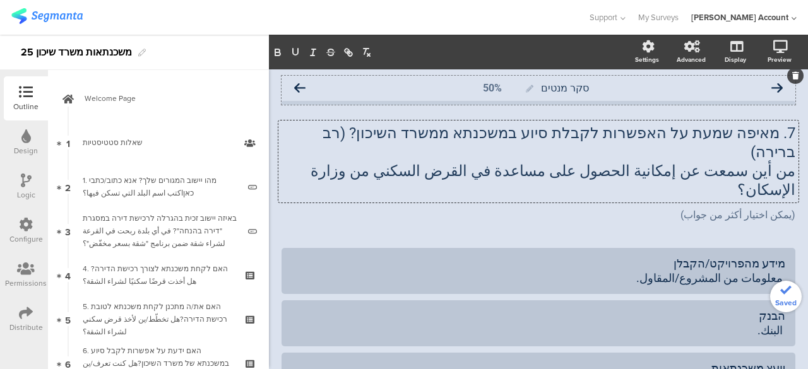
click at [302, 88] on icon at bounding box center [299, 88] width 11 height 11
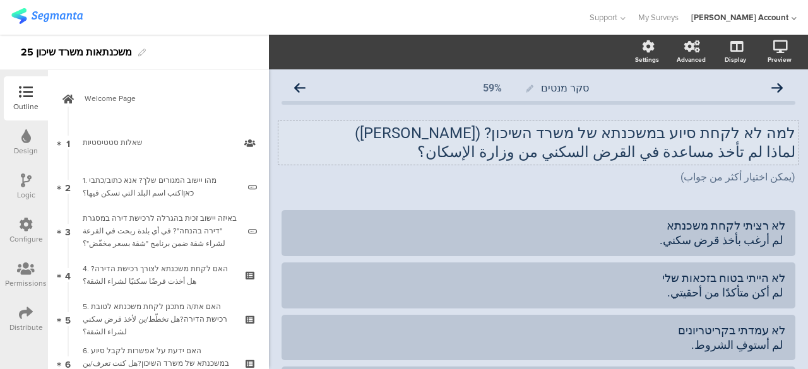
click at [785, 134] on div "למה לא לקחת סיוע במשכנתא של משרד השיכון? (רב ברירה) لماذا لم تأخذ مساعدة في الق…" at bounding box center [538, 143] width 520 height 44
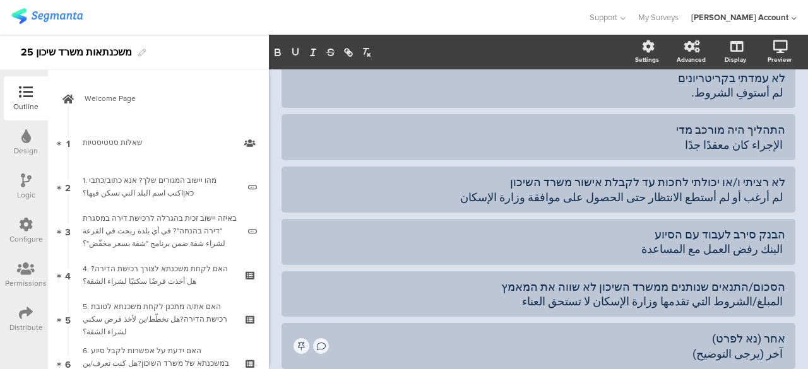
scroll to position [316, 0]
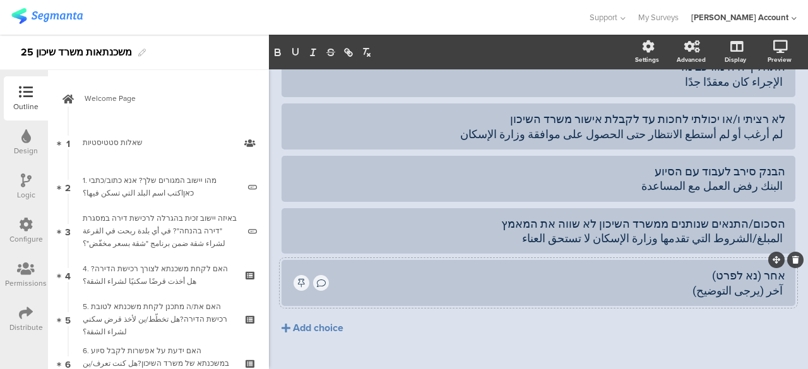
click at [669, 290] on div "אחר (נא לפרט) آخر (يرجى التوضيح)" at bounding box center [558, 283] width 455 height 30
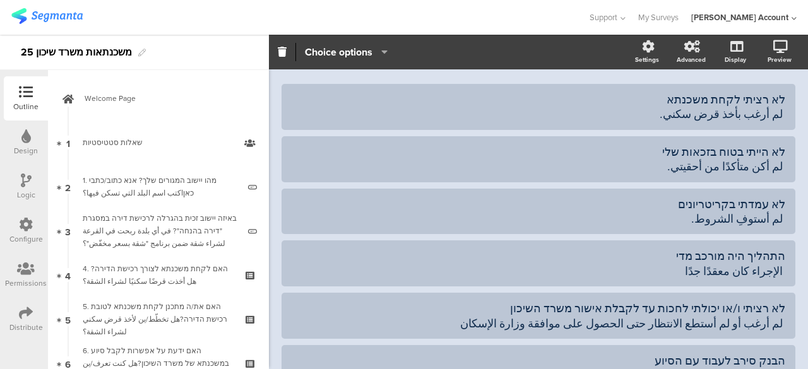
scroll to position [0, 0]
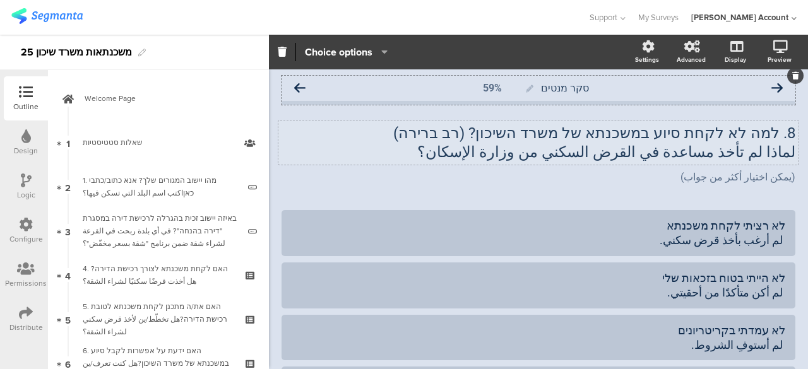
click at [302, 87] on icon at bounding box center [299, 88] width 11 height 11
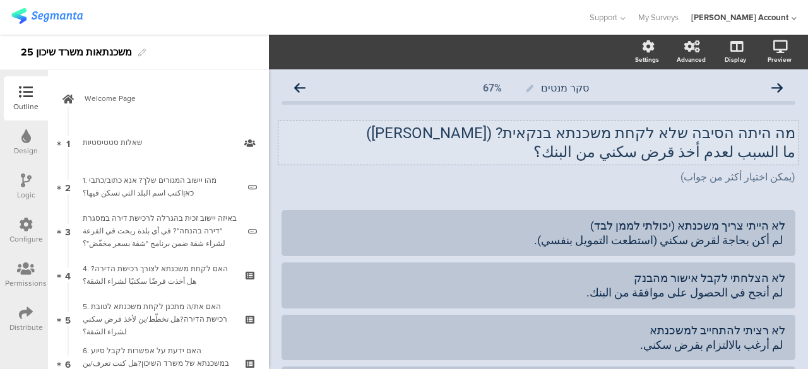
click at [785, 136] on div "מה היתה הסיבה שלא לקחת משכנתא בנקאית? ([PERSON_NAME]) ما السبب لعدم أخذ قرض سكن…" at bounding box center [538, 143] width 520 height 44
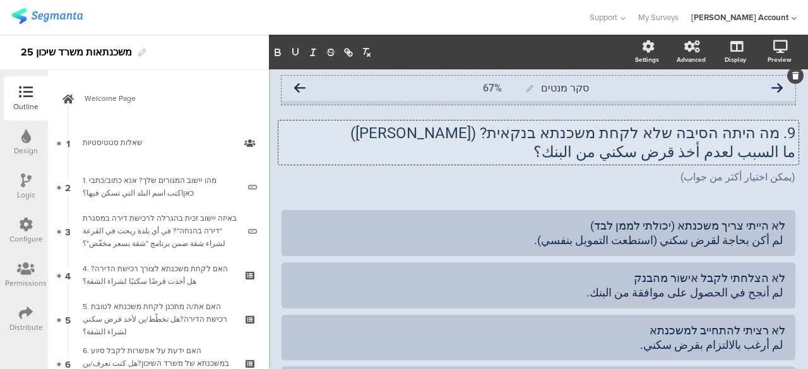
click at [299, 88] on icon at bounding box center [299, 88] width 11 height 11
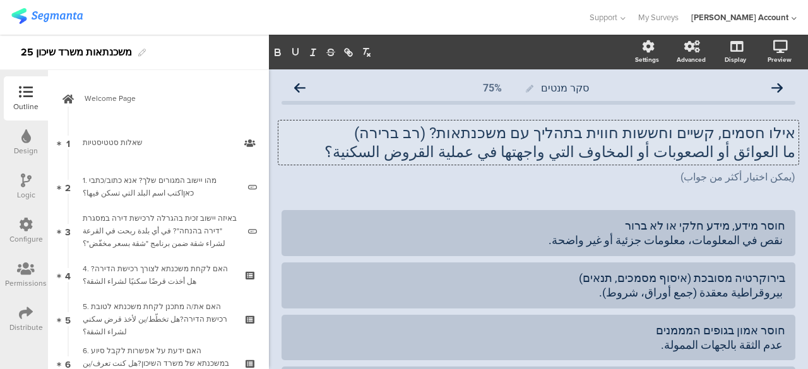
click at [784, 134] on div "אילו חסמים, קשיים וחששות חווית בתהליך עם משכנתאות? (רב ברירה) ما العوائق أو الص…" at bounding box center [538, 143] width 520 height 44
click at [303, 87] on icon at bounding box center [299, 88] width 11 height 11
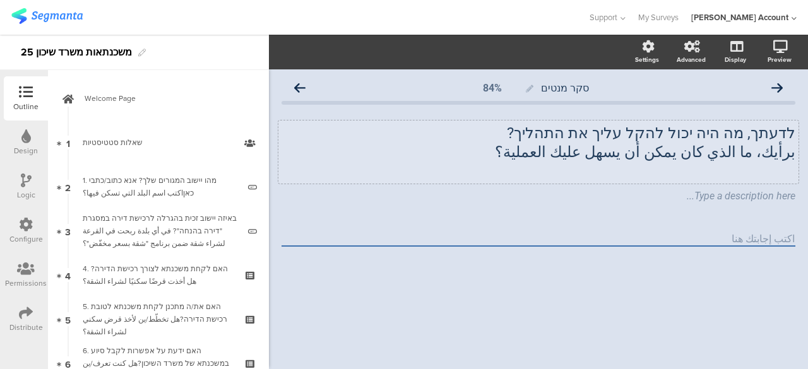
click at [793, 133] on div "לדעתך, מה היה יכול להקל עליך את התהליך? برأيك، ما الذي كان يمكن أن يسهل عليك ال…" at bounding box center [538, 152] width 520 height 63
click at [301, 87] on icon at bounding box center [299, 88] width 11 height 11
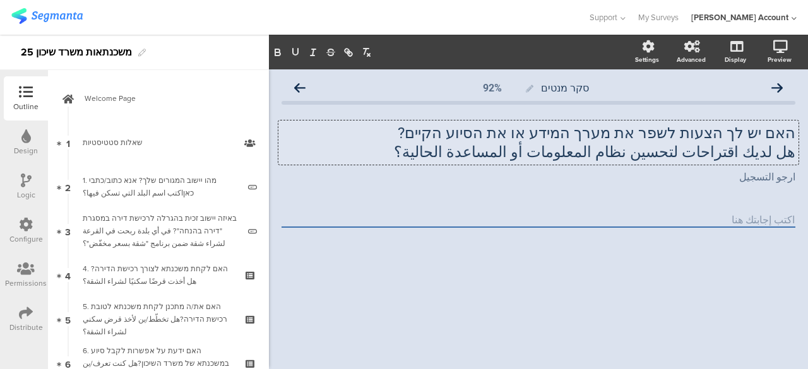
click at [792, 134] on div "האם יש לך הצעות לשפר את מערך המידע או את הסיוע הקיים? هل لديك اقتراحات لتحسين ن…" at bounding box center [538, 143] width 520 height 44
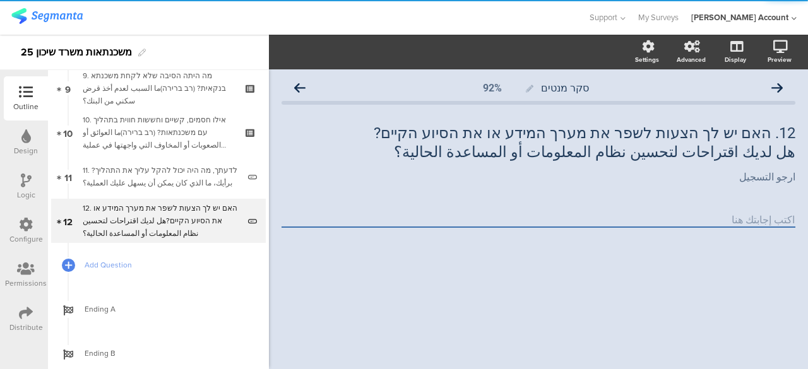
scroll to position [409, 0]
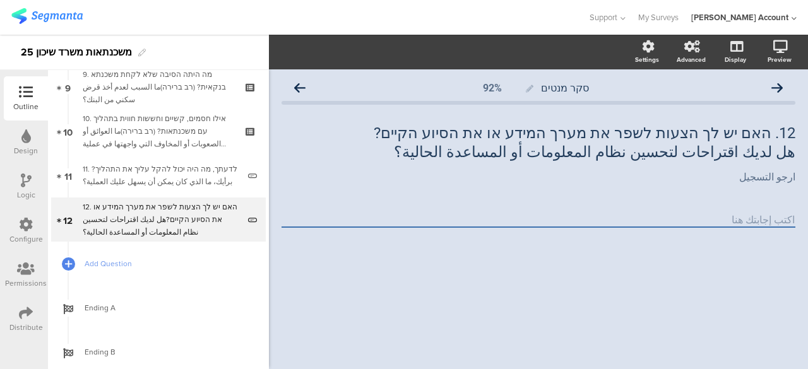
click at [494, 294] on div "סקר מנטים 92% 12. האם יש לך הצעות לשפר את מערך המידע או את הסיוע הקיים? هل لديك…" at bounding box center [538, 219] width 539 height 300
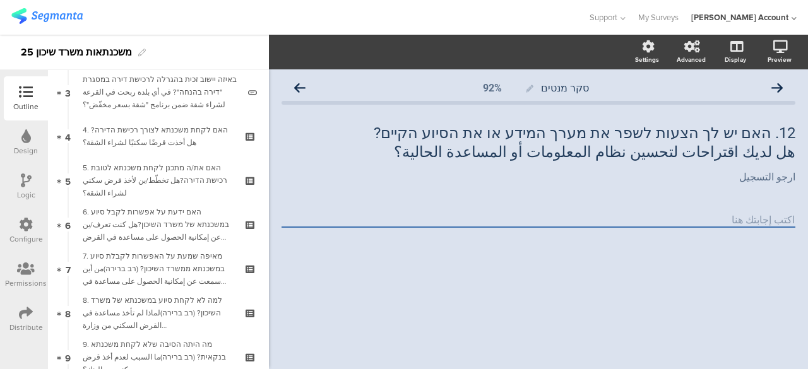
scroll to position [0, 0]
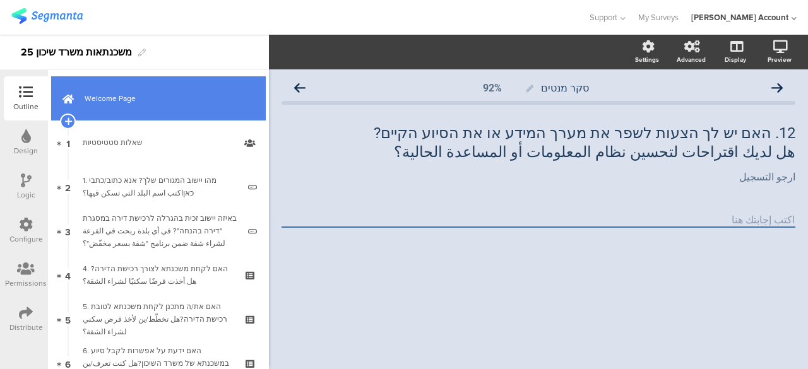
click at [193, 105] on link "Welcome Page" at bounding box center [158, 98] width 215 height 44
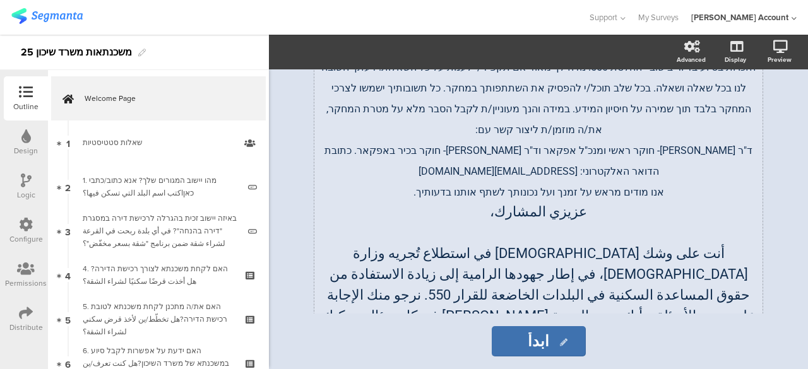
scroll to position [189, 0]
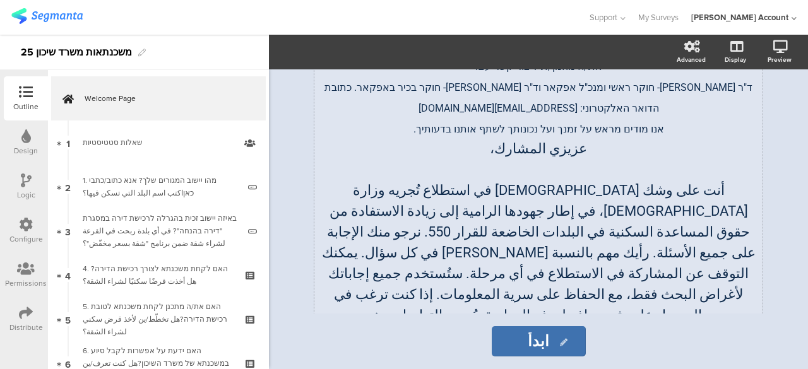
click at [538, 147] on div "משתתף/ת יקר/ה , הנך עומד/ת להשתתף בסקר של משרד השיכון במסגרת מאמציו של משרד הבי…" at bounding box center [539, 201] width 442 height 500
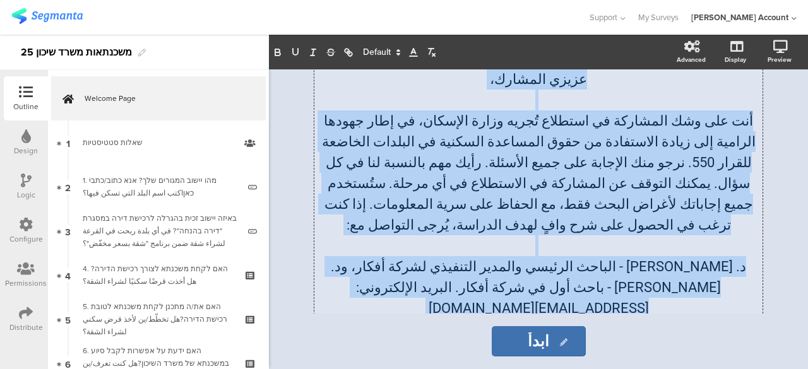
scroll to position [275, 0]
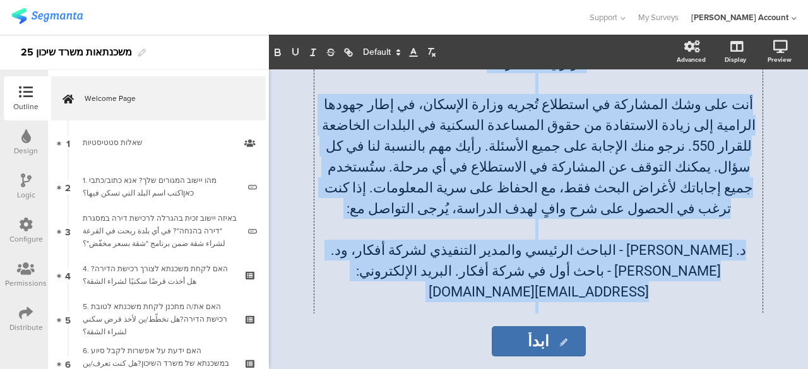
drag, startPoint x: 585, startPoint y: 108, endPoint x: 389, endPoint y: 289, distance: 267.2
click at [389, 289] on sg-rich-text-input "משתתף/ת יקר/ה , הנך עומד/ת להשתתף בסקר של משרד השיכון במסגרת מאמציו של משרד הבי…" at bounding box center [538, 109] width 467 height 495
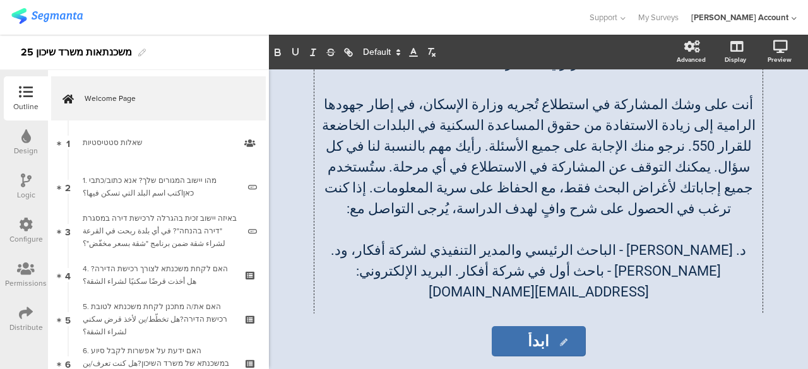
click at [399, 54] on polygon at bounding box center [398, 54] width 3 height 1
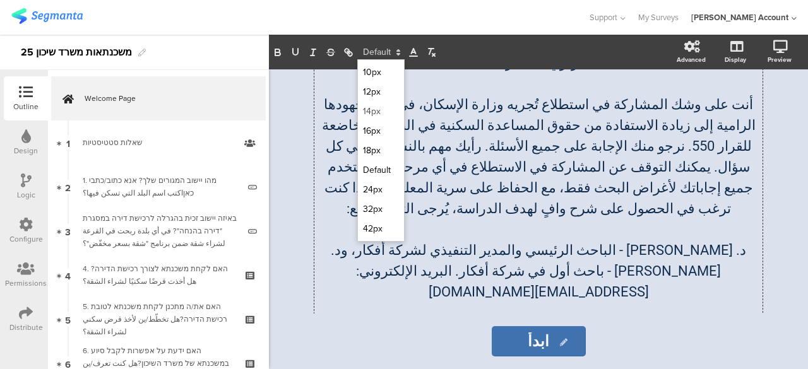
click at [375, 109] on span at bounding box center [381, 112] width 36 height 20
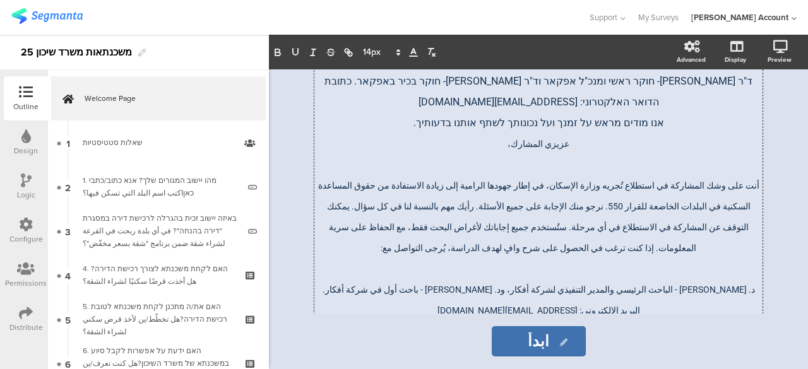
scroll to position [170, 0]
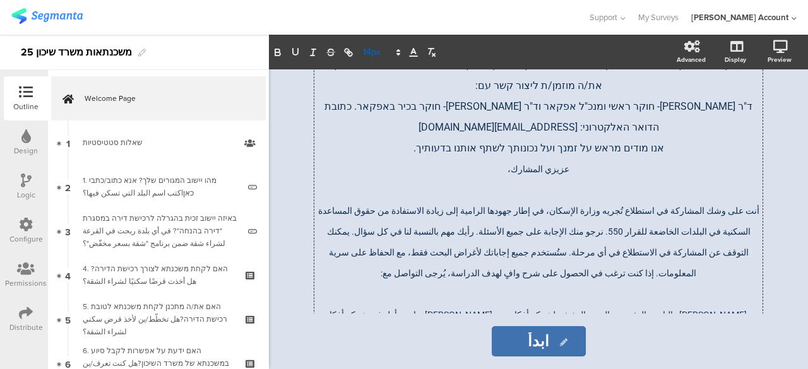
click at [399, 54] on polygon at bounding box center [398, 54] width 3 height 1
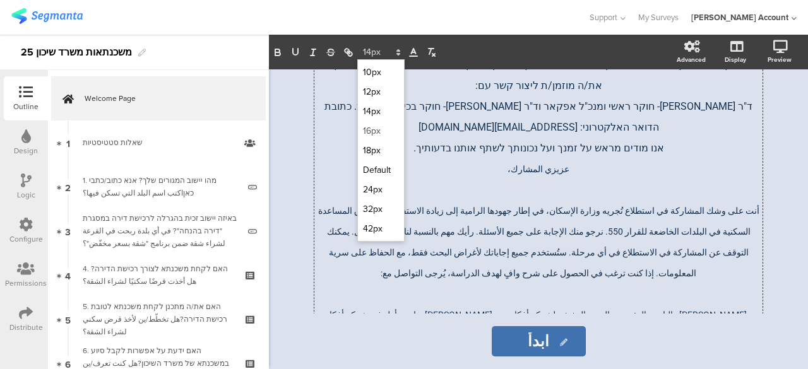
click at [374, 128] on span at bounding box center [381, 131] width 36 height 20
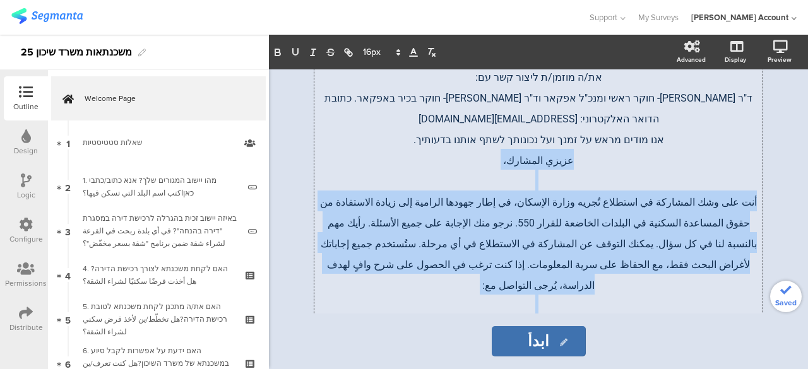
scroll to position [189, 0]
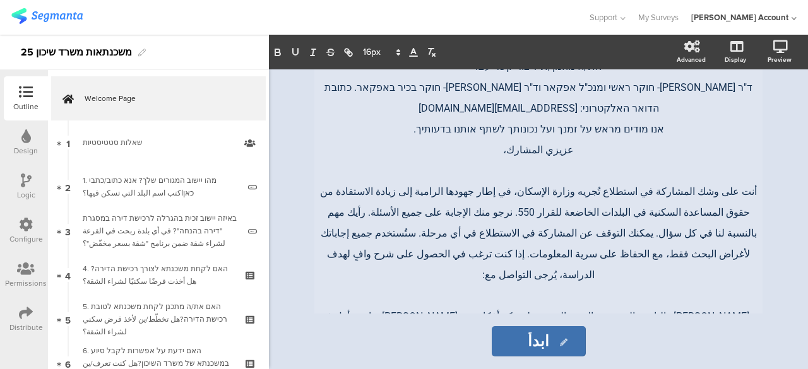
click at [780, 190] on div "סקר משכנתאות סקר משכנתאות משתתף/ת יקר/ה , הנך עומד/ת להשתתף בסקר של משרד השיכון…" at bounding box center [538, 191] width 505 height 244
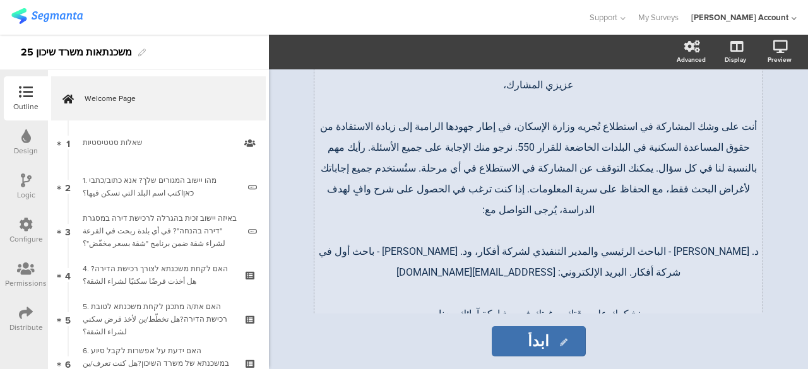
click at [570, 188] on div "משתתף/ת יקר/ה , הנך עומד/ת להשתתף בסקר של משרד השיכון במסגרת מאמציו של משרד הבי…" at bounding box center [538, 105] width 448 height 444
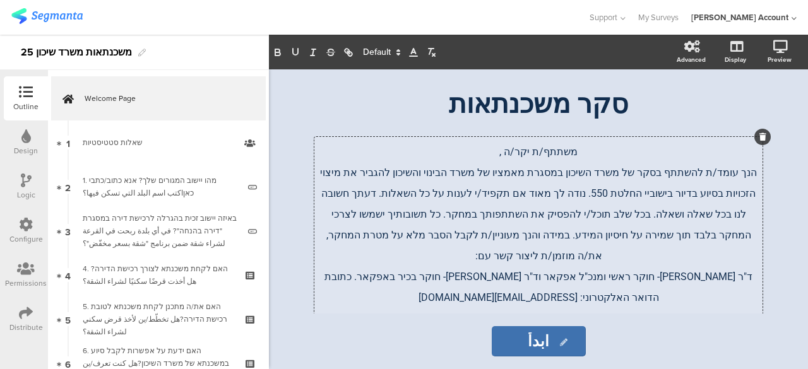
scroll to position [63, 0]
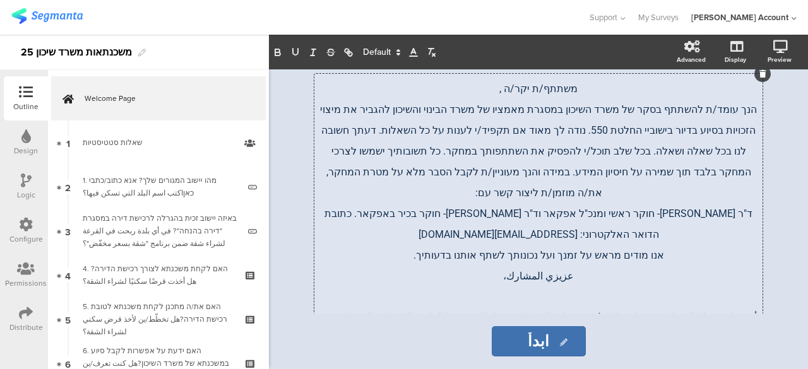
click at [635, 160] on p "הנך עומד/ת להשתתף בסקר של משרד השיכון במסגרת מאמציו של משרד הבינוי והשיכון להגב…" at bounding box center [539, 150] width 442 height 104
click at [624, 208] on span "ד"ר [PERSON_NAME]- חוקר ראשי ומנכ"ל אפקאר וד"ר [PERSON_NAME]- חוקר בכיר באפקאר.…" at bounding box center [537, 224] width 431 height 33
click at [634, 265] on p "عزيزي المشارك،" at bounding box center [539, 275] width 442 height 21
click at [633, 202] on p "ד"ר [PERSON_NAME]- חוקר ראשי ומנכ"ל אפקאר וד"ר [PERSON_NAME]- חוקר בכיר באפקאר.…" at bounding box center [539, 223] width 442 height 42
click at [586, 214] on span "ד"ר [PERSON_NAME]- חוקר ראשי ומנכ"ל אפקאר וד"ר [PERSON_NAME]- חוקר בכיר באפקאר.…" at bounding box center [537, 224] width 431 height 33
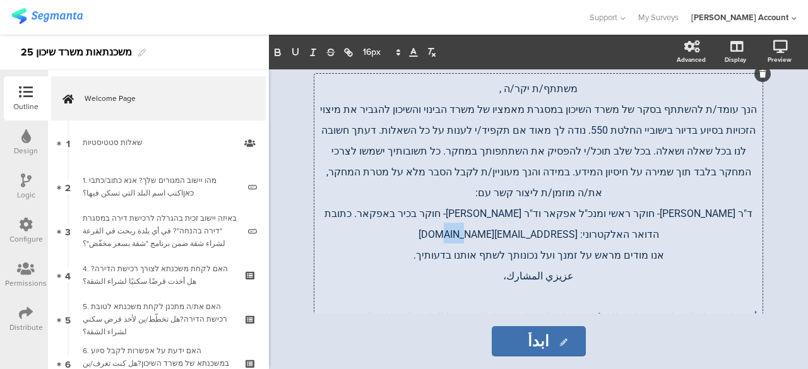
click at [586, 214] on span "ד"ר [PERSON_NAME]- חוקר ראשי ומנכ"ל אפקאר וד"ר [PERSON_NAME]- חוקר בכיר באפקאר.…" at bounding box center [537, 224] width 431 height 33
click at [574, 249] on span "אנו מודים מראש על זמנך ועל נכונותך לשתף אותנו בדעותיך." at bounding box center [539, 255] width 251 height 12
click at [549, 270] on span "عزيزي المشارك،" at bounding box center [538, 276] width 71 height 12
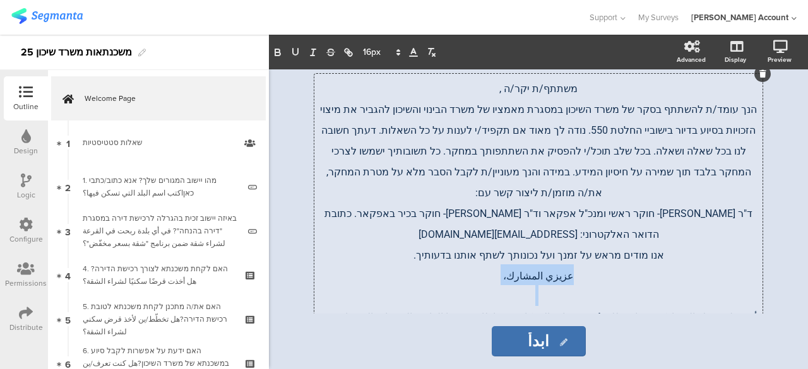
click at [549, 270] on span "عزيزي المشارك،" at bounding box center [538, 276] width 71 height 12
click at [471, 265] on p "عزيزي المشارك،" at bounding box center [539, 275] width 442 height 21
click at [521, 249] on span "אנו מודים מראש על זמנך ועל נכונותך לשתף אותנו בדעותיך." at bounding box center [539, 255] width 251 height 12
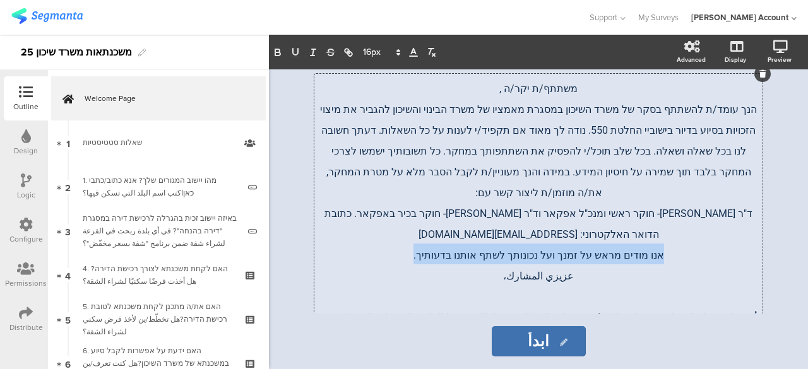
click at [521, 249] on span "אנו מודים מראש על זמנך ועל נכונותך לשתף אותנו בדעותיך." at bounding box center [539, 255] width 251 height 12
click at [557, 244] on p "אנו מודים מראש על זמנך ועל נכונותך לשתף אותנו בדעותיך." at bounding box center [539, 254] width 442 height 21
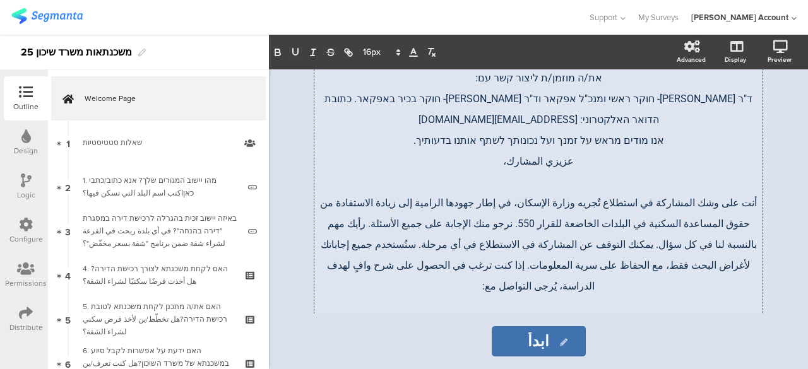
scroll to position [189, 0]
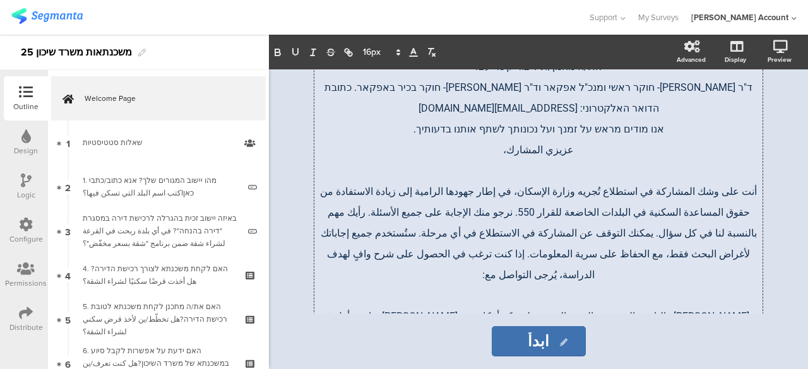
click at [580, 159] on p at bounding box center [539, 169] width 442 height 21
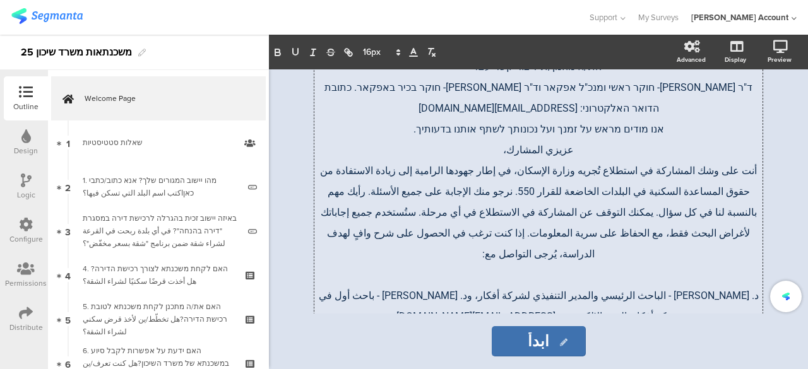
click at [594, 263] on p at bounding box center [539, 273] width 442 height 21
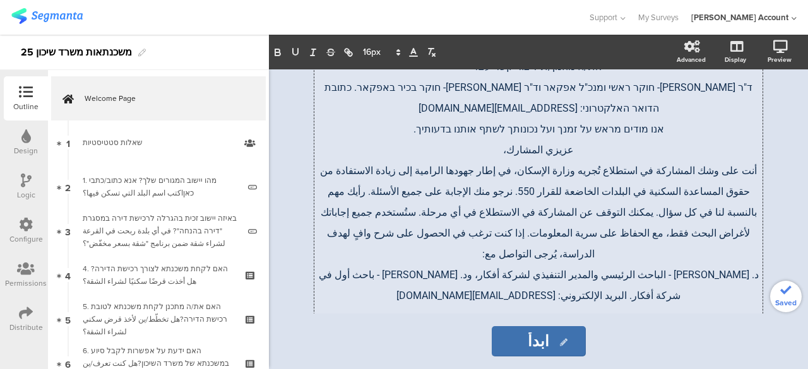
click at [596, 305] on p at bounding box center [539, 315] width 442 height 21
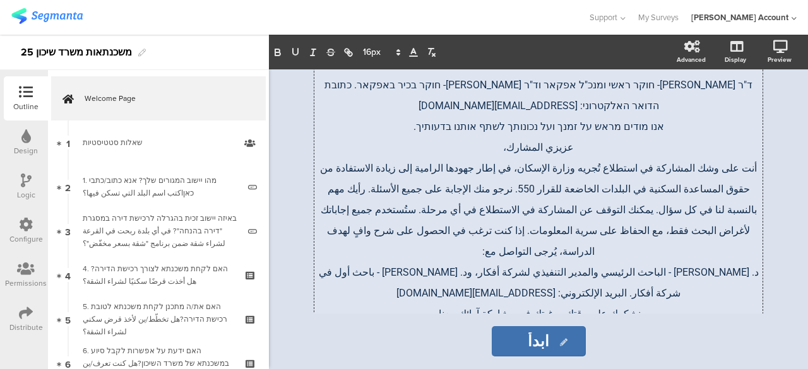
click at [791, 241] on div "סקר משכנתאות סקר משכנתאות משתתף/ת יקר/ה , הנך עומד/ת להשתתף בסקר של משרד השיכון…" at bounding box center [538, 219] width 530 height 300
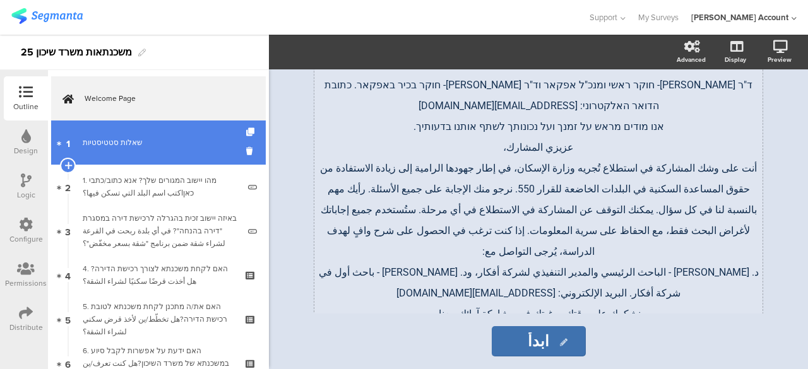
click at [147, 143] on div "שאלות סטטיסטיות" at bounding box center [158, 142] width 151 height 13
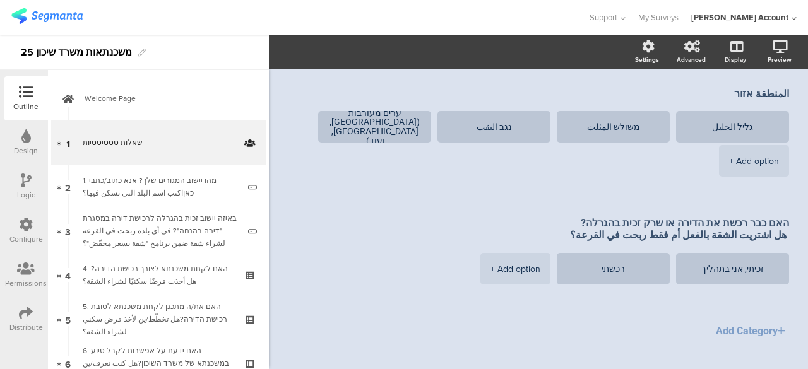
scroll to position [621, 0]
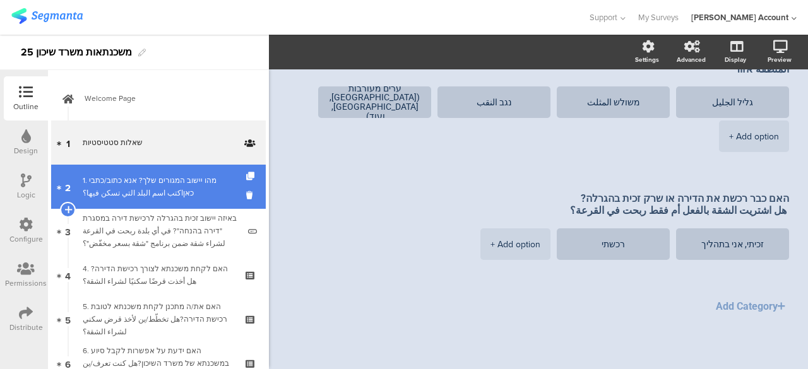
click at [197, 188] on div "1. מהו יישוב המגורים שלך? אנא כתוב/כתבי כאןاكتب اسم البلد التي تسكن فيها؟" at bounding box center [161, 186] width 156 height 25
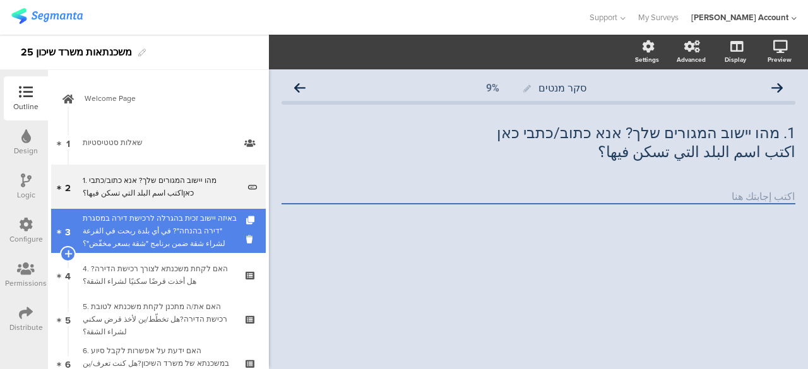
click at [210, 227] on div "באיזה יישוב זכית בהגרלה לרכישת דירה במסגרת "דירה בהנחה"? في أي بلدة ربحت في الق…" at bounding box center [161, 231] width 156 height 38
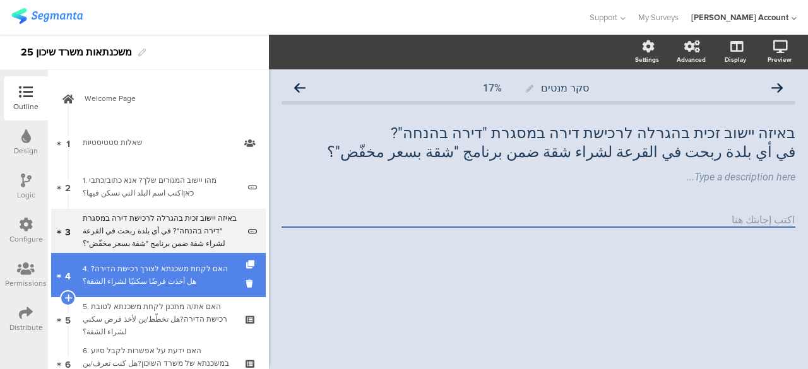
click at [208, 268] on div "4. האם לקחת משכנתא לצורך רכישת הדירה?هل أخذت قرضًا سكنيًا لشراء الشقة؟" at bounding box center [158, 275] width 151 height 25
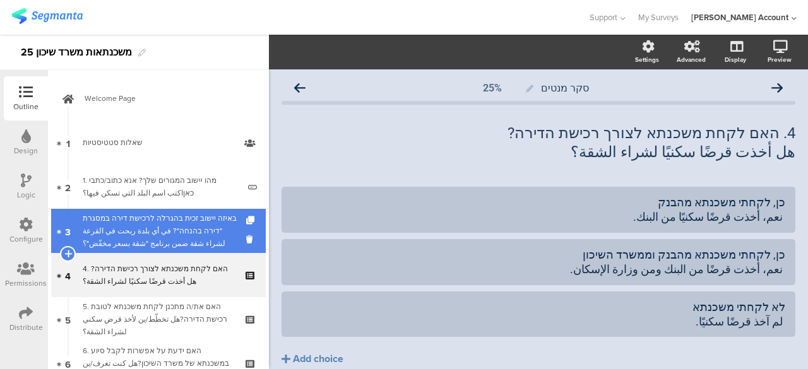
drag, startPoint x: 213, startPoint y: 227, endPoint x: 212, endPoint y: 236, distance: 8.9
click at [213, 227] on div "באיזה יישוב זכית בהגרלה לרכישת דירה במסגרת "דירה בהנחה"? في أي بلدة ربحت في الق…" at bounding box center [161, 231] width 156 height 38
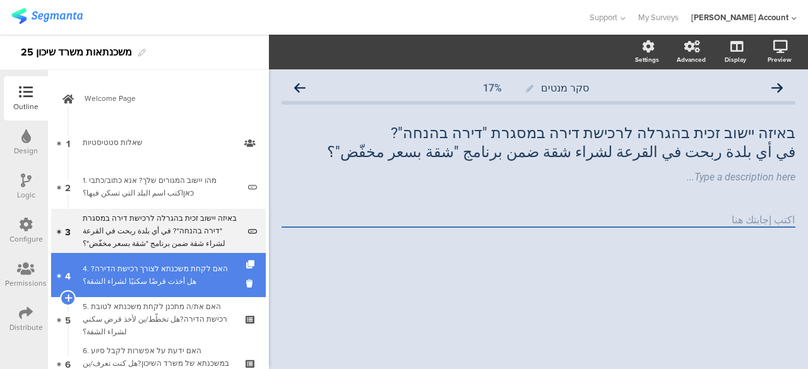
click at [210, 258] on link "4 4. האם לקחת משכנתא לצורך רכישת הדירה?هل أخذت قرضًا سكنيًا لشراء الشقة؟" at bounding box center [158, 275] width 215 height 44
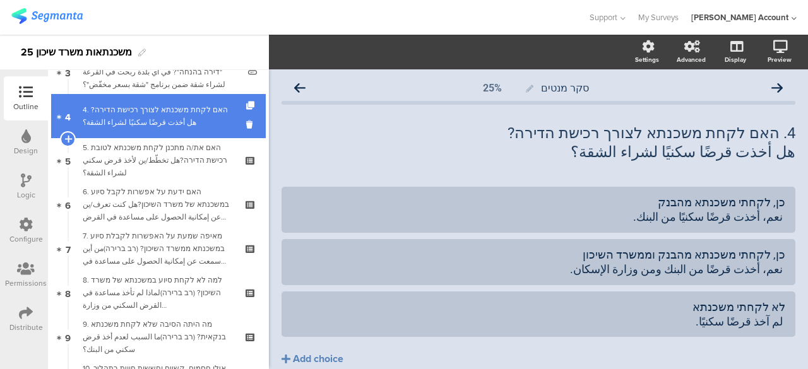
scroll to position [189, 0]
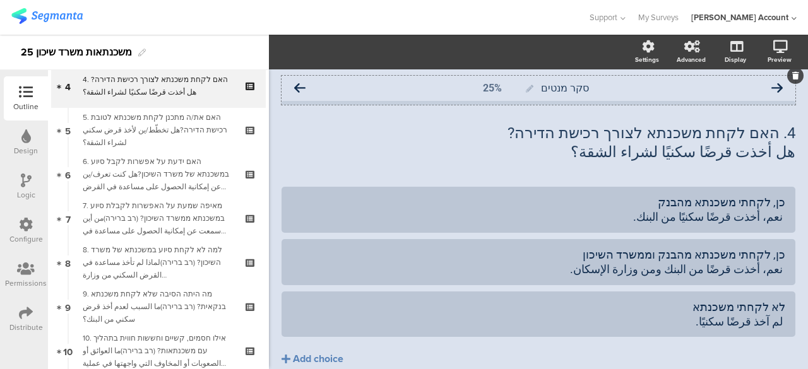
click at [303, 83] on icon at bounding box center [299, 88] width 11 height 11
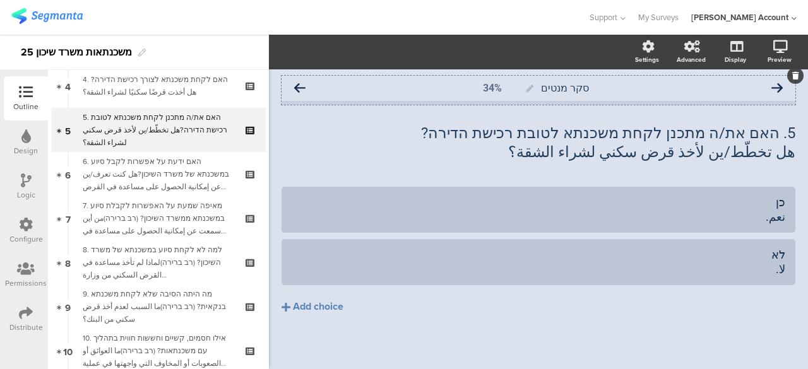
click at [772, 88] on icon at bounding box center [777, 88] width 11 height 11
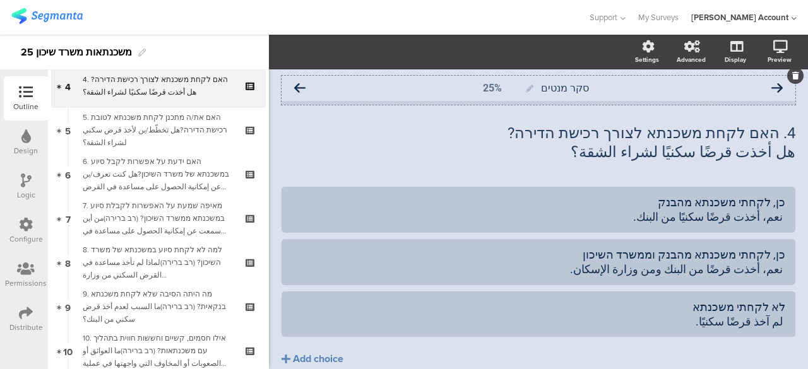
click at [303, 88] on icon at bounding box center [299, 88] width 11 height 11
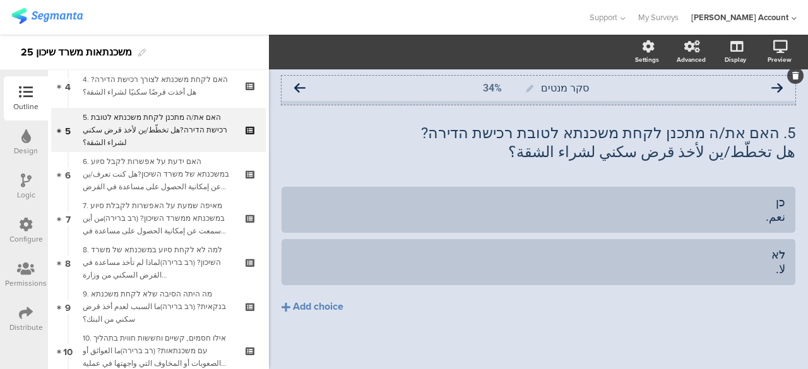
click at [302, 87] on icon at bounding box center [299, 88] width 11 height 11
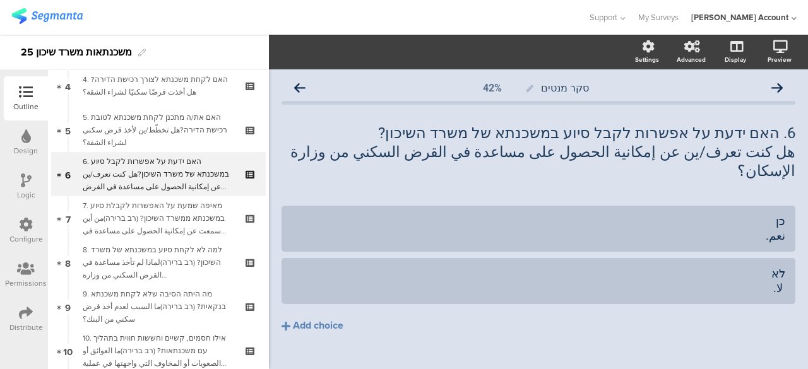
click at [302, 87] on icon at bounding box center [299, 88] width 11 height 11
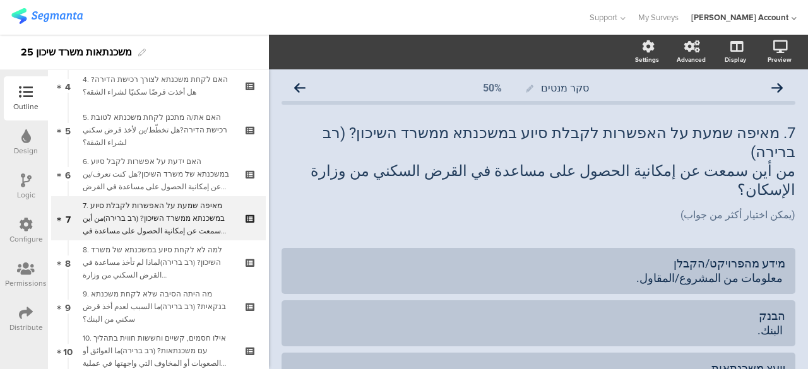
click at [302, 87] on icon at bounding box center [299, 88] width 11 height 11
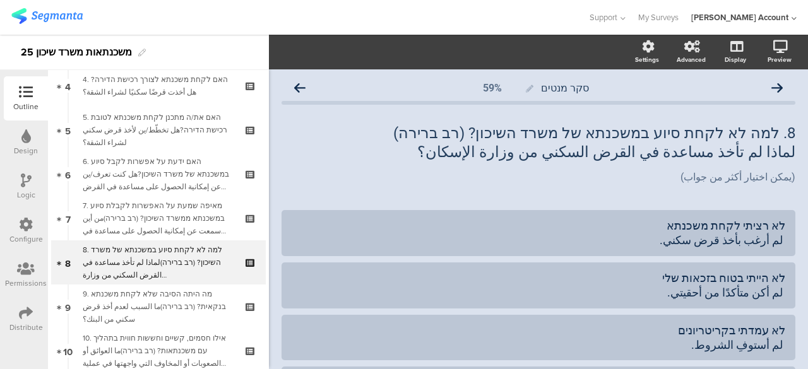
click at [302, 87] on icon at bounding box center [299, 88] width 11 height 11
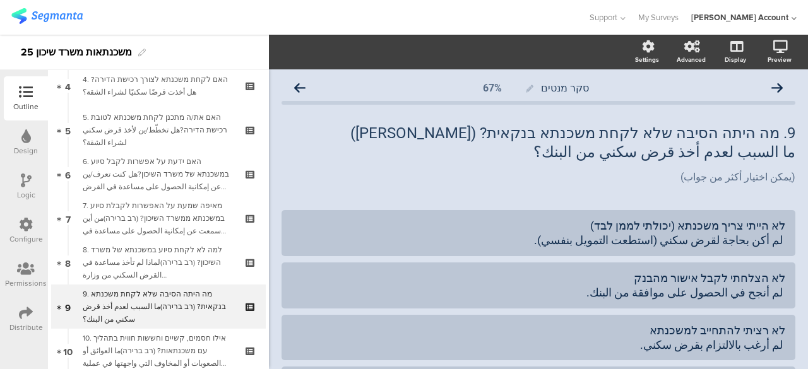
click at [302, 87] on icon at bounding box center [299, 88] width 11 height 11
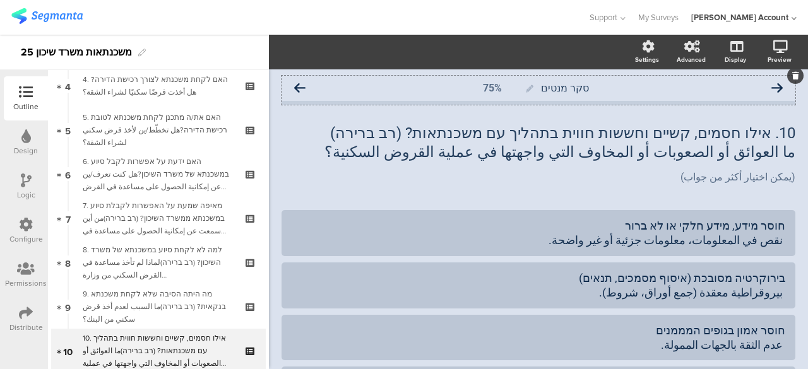
click at [772, 88] on icon at bounding box center [777, 88] width 11 height 11
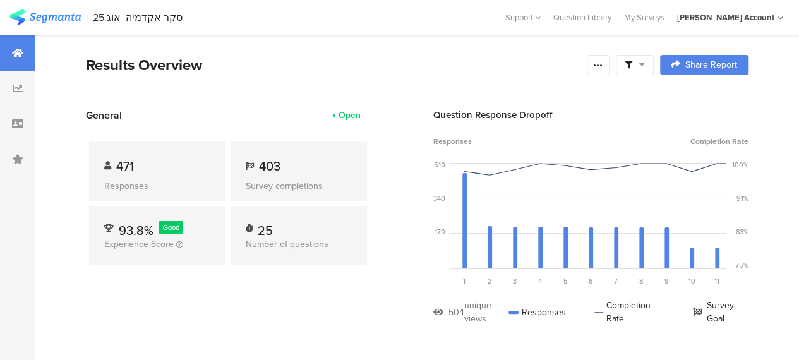
click at [645, 63] on icon at bounding box center [642, 64] width 6 height 9
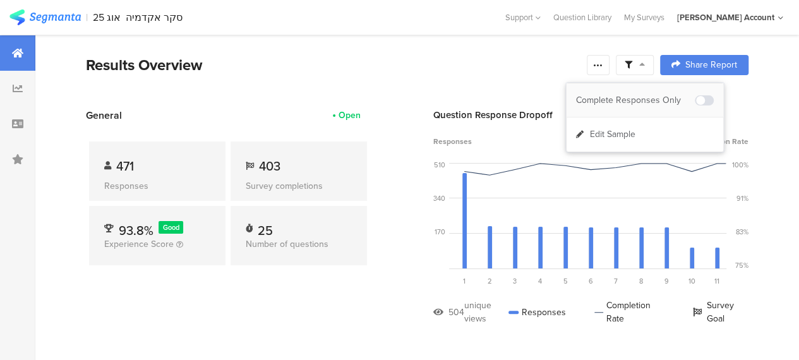
click at [645, 100] on div "Complete Responses Only" at bounding box center [635, 100] width 119 height 13
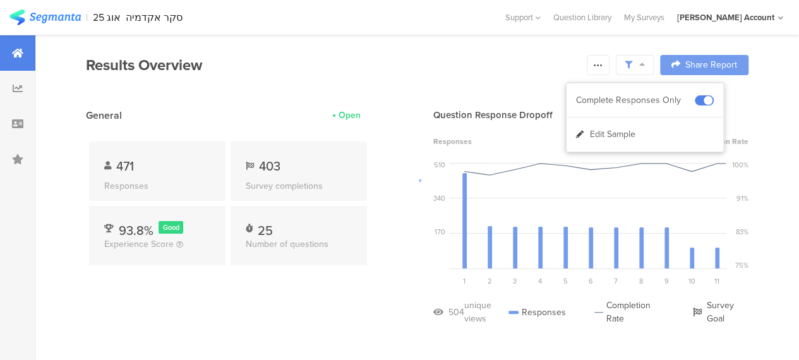
click at [469, 84] on div at bounding box center [399, 180] width 799 height 360
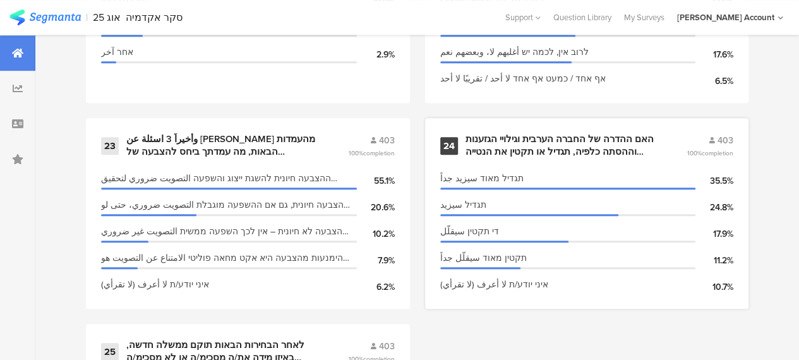
scroll to position [2768, 0]
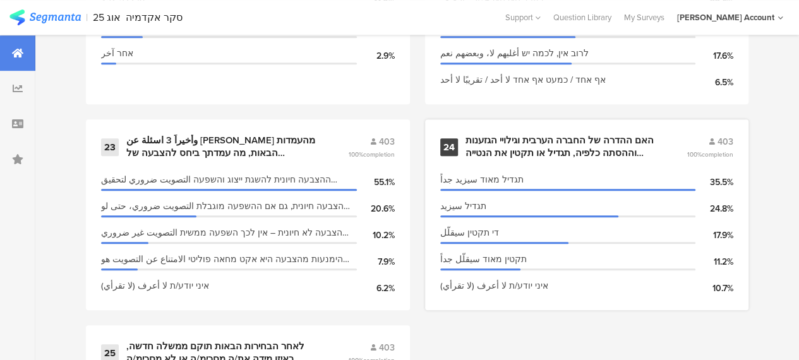
click at [501, 156] on div "האם ההדרה של החברה הערבית וגילויי הגזענות וההסתה כלפיה, תגדיל או תקטין את הנטיי…" at bounding box center [560, 146] width 191 height 25
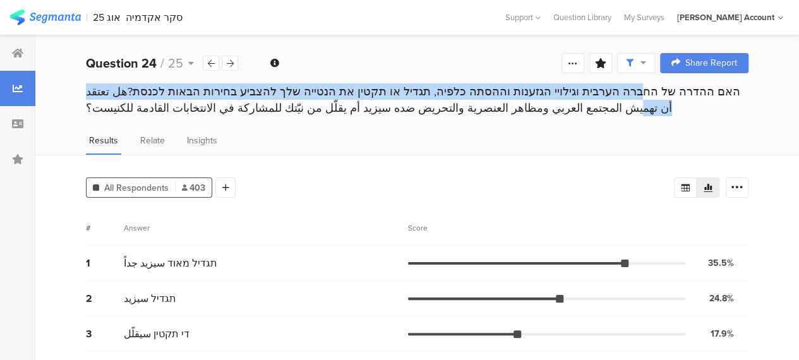
drag, startPoint x: 186, startPoint y: 92, endPoint x: 777, endPoint y: 85, distance: 591.7
click at [777, 85] on div "האם ההדרה של החברה הערבית וגילויי הגזענות וההסתה כלפיה, תגדיל או תקטין את הנטיי…" at bounding box center [416, 101] width 763 height 37
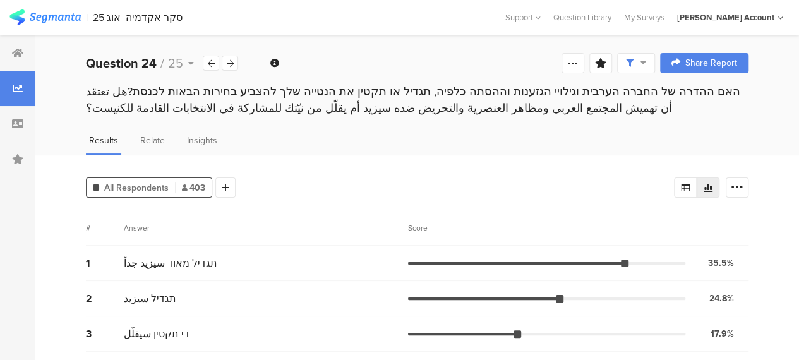
click at [705, 116] on div "האם ההדרה של החברה הערבית וגילויי הגזענות וההסתה כלפיה, תגדיל או תקטין את הנטיי…" at bounding box center [416, 101] width 763 height 37
click at [456, 203] on div "All Respondents 403 Add Segment Segment markers Confidence interval Vote count …" at bounding box center [416, 293] width 763 height 277
click at [232, 64] on icon at bounding box center [230, 63] width 7 height 8
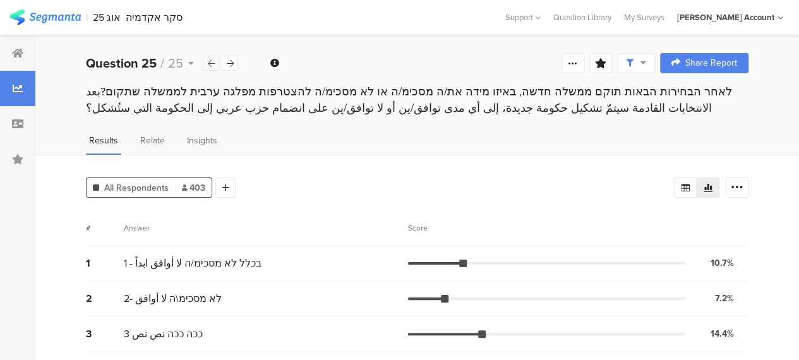
click at [215, 64] on div at bounding box center [211, 63] width 16 height 15
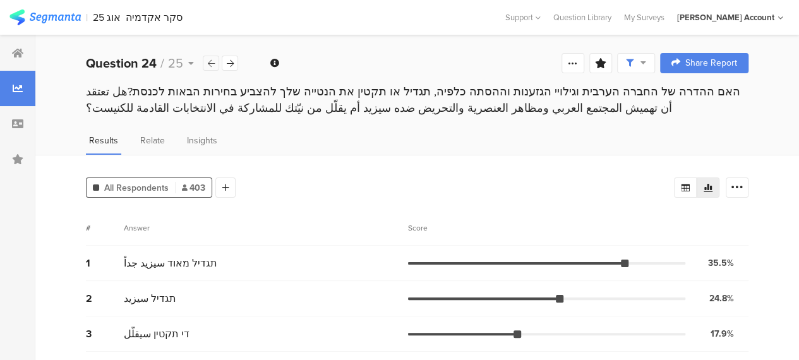
click at [215, 64] on div at bounding box center [211, 63] width 16 height 15
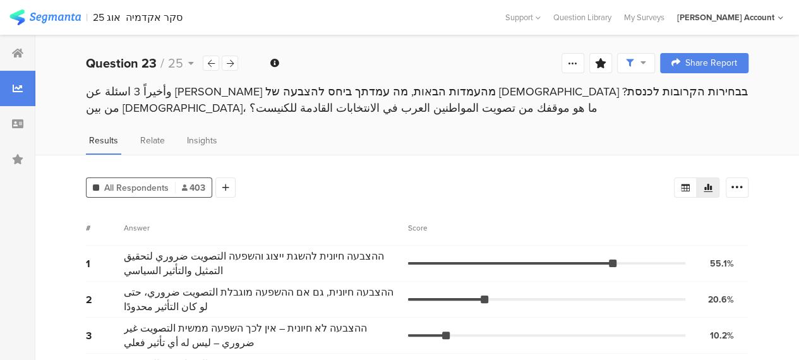
click at [336, 122] on div "وأخيراً 3 اسئلة عن [PERSON_NAME] מהעמדות הבאות, מה עמדתך ביחס להצבעה של [DEMOGR…" at bounding box center [416, 111] width 763 height 57
click at [690, 184] on icon at bounding box center [685, 188] width 9 height 8
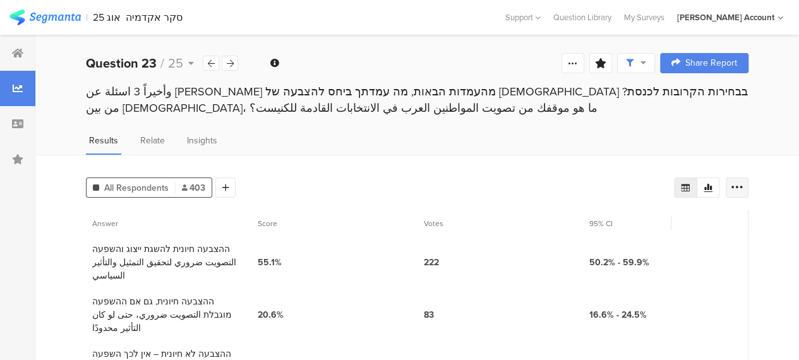
click at [743, 182] on icon at bounding box center [737, 187] width 13 height 13
click at [625, 222] on span "Export as Excel" at bounding box center [625, 223] width 60 height 13
click at [335, 164] on div "All Respondents 403 Add Segment Answer Score Votes 95% CI 1 ההצבעה חיונית להשגת…" at bounding box center [416, 324] width 763 height 339
click at [230, 63] on icon at bounding box center [230, 63] width 7 height 8
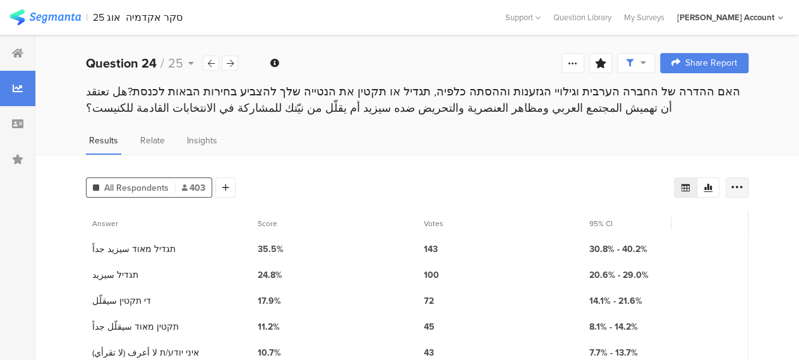
click at [743, 186] on icon at bounding box center [737, 187] width 13 height 13
click at [621, 222] on span "Export as Excel" at bounding box center [625, 223] width 60 height 13
click at [234, 61] on div at bounding box center [230, 63] width 16 height 15
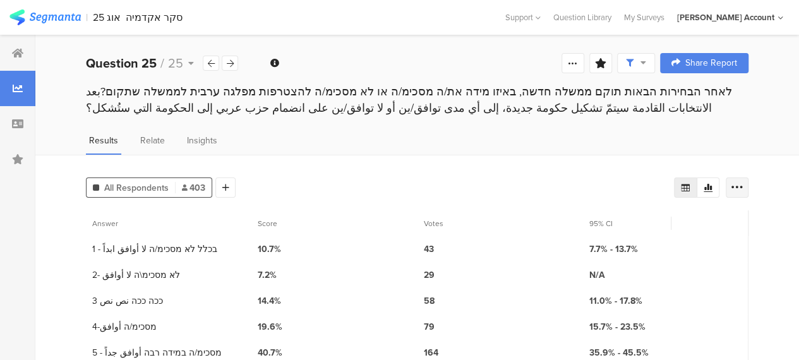
click at [743, 185] on icon at bounding box center [737, 187] width 13 height 13
click at [633, 221] on span "Export as Excel" at bounding box center [625, 223] width 60 height 13
click at [22, 51] on icon at bounding box center [17, 53] width 11 height 10
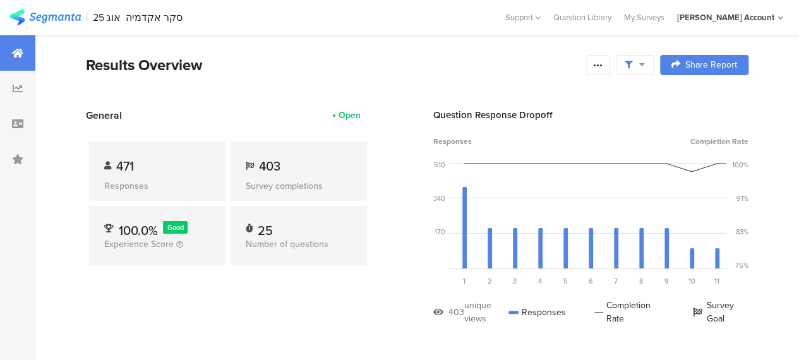
click at [225, 88] on section "Results Overview Confidence Level 95 % Preview survey Edit survey Export Result…" at bounding box center [416, 81] width 763 height 54
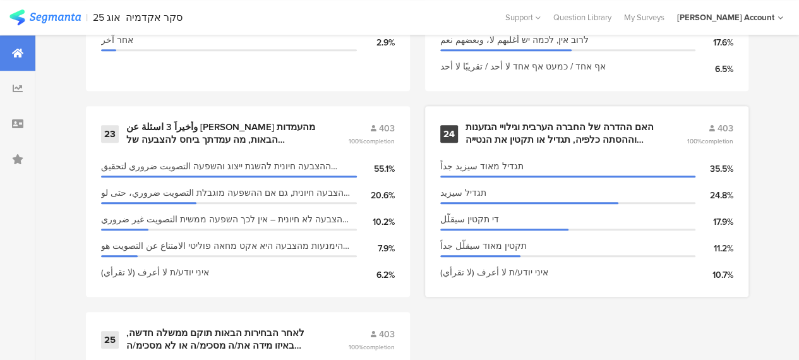
scroll to position [2768, 0]
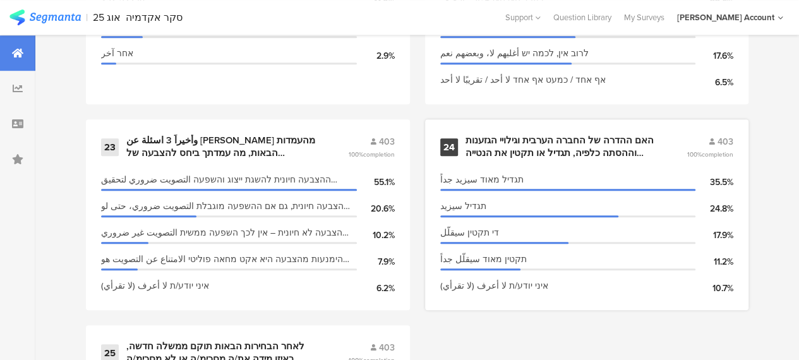
click at [570, 147] on div "האם ההדרה של החברה הערבית וגילויי הגזענות וההסתה כלפיה, תגדיל או תקטין את הנטיי…" at bounding box center [560, 146] width 191 height 25
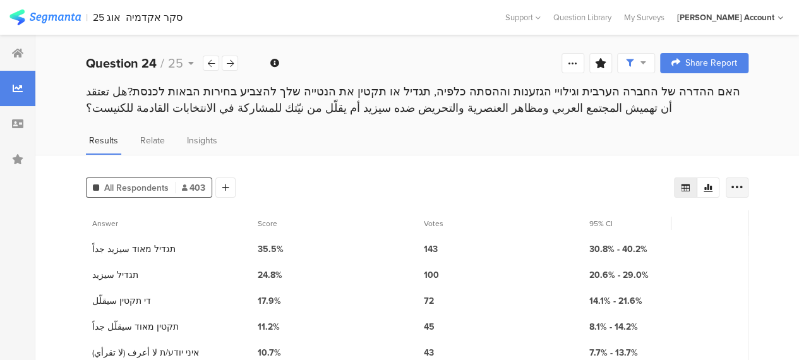
click at [743, 184] on icon at bounding box center [737, 187] width 13 height 13
click at [726, 139] on div "Results Relate Insights" at bounding box center [416, 144] width 763 height 21
click at [350, 134] on div "Results Relate Insights" at bounding box center [416, 144] width 763 height 21
click at [226, 188] on icon at bounding box center [225, 187] width 7 height 9
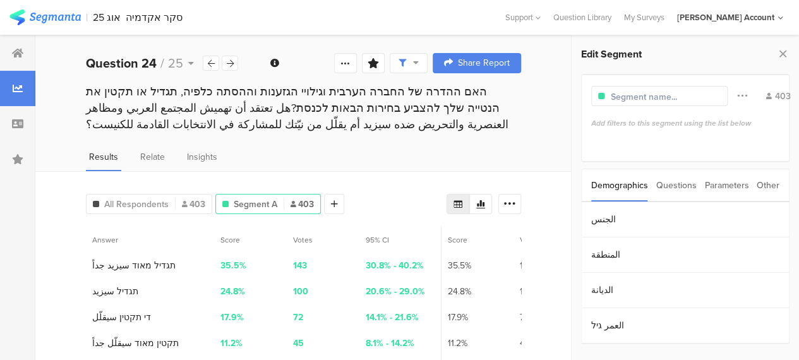
click at [762, 184] on div "Other" at bounding box center [767, 185] width 23 height 32
click at [614, 215] on section "Time Range" at bounding box center [685, 219] width 207 height 35
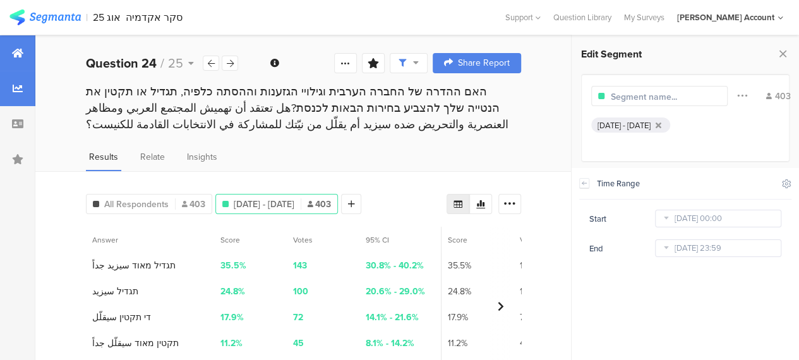
drag, startPoint x: 25, startPoint y: 55, endPoint x: 20, endPoint y: 59, distance: 6.8
click at [25, 55] on div at bounding box center [17, 52] width 35 height 35
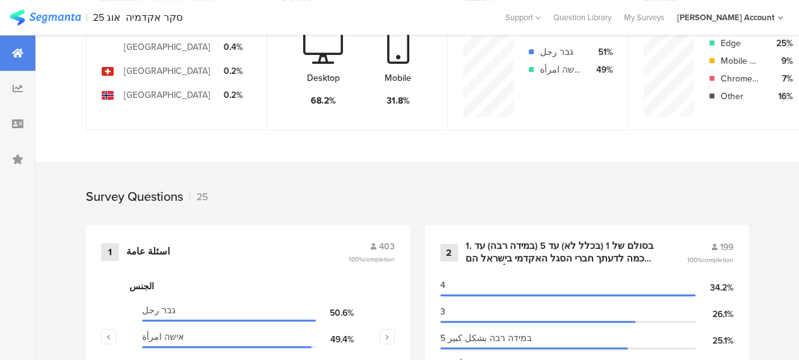
scroll to position [505, 0]
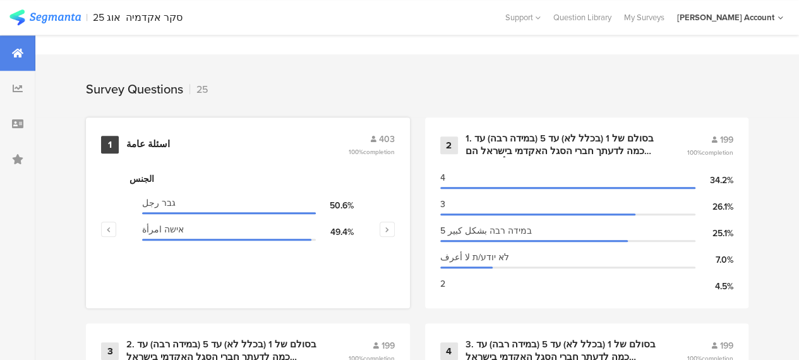
click at [140, 148] on div "اسئلة عامة" at bounding box center [148, 144] width 44 height 13
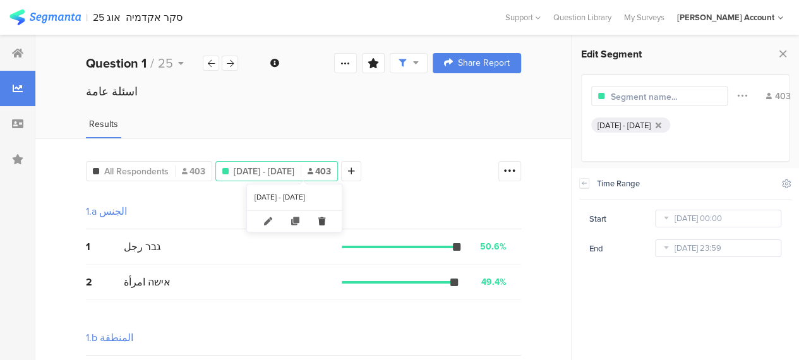
click at [333, 222] on icon at bounding box center [322, 221] width 26 height 21
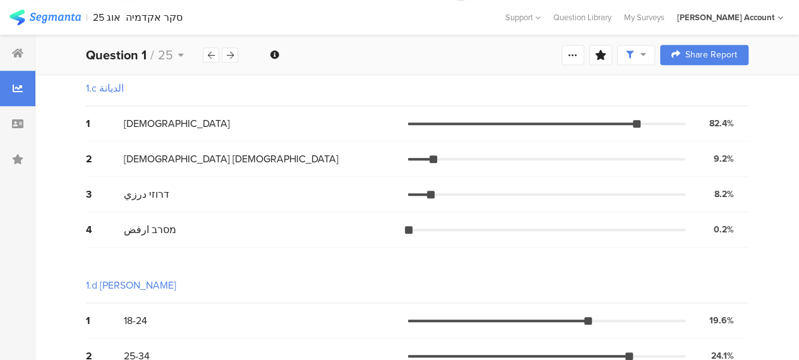
scroll to position [421, 0]
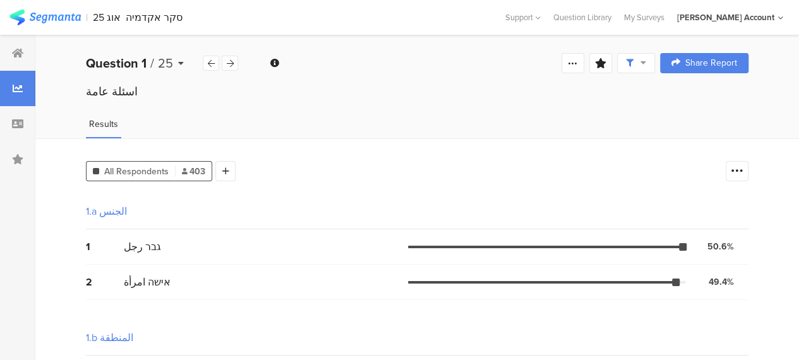
click at [179, 63] on icon at bounding box center [181, 63] width 6 height 9
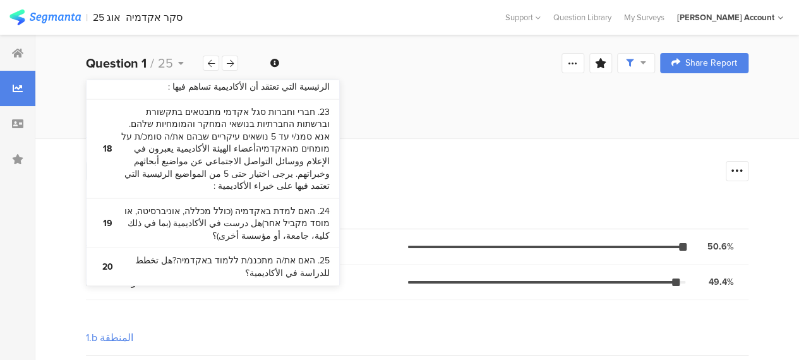
scroll to position [1696, 0]
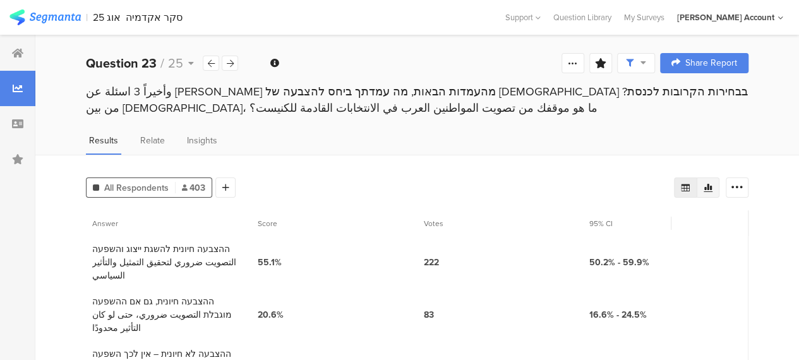
click at [713, 185] on icon at bounding box center [708, 187] width 10 height 10
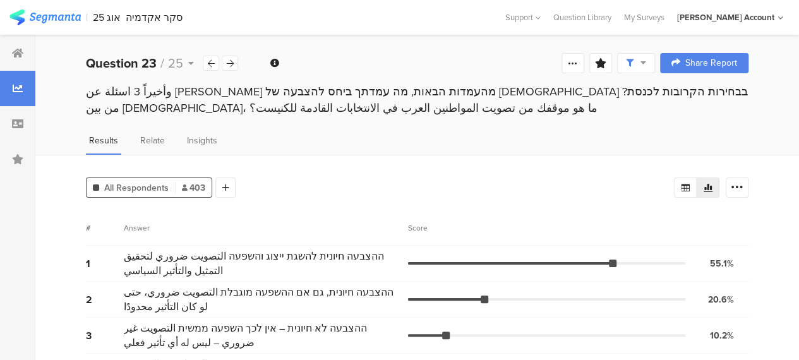
click at [357, 186] on div "All Respondents 403 Add Segment" at bounding box center [380, 184] width 588 height 25
click at [230, 61] on icon at bounding box center [230, 63] width 7 height 8
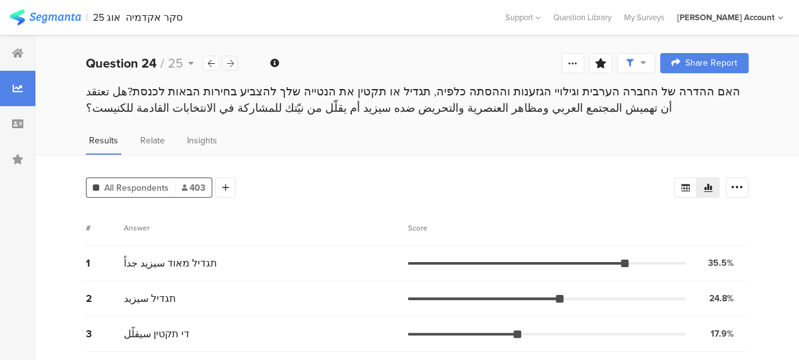
click at [234, 64] on div at bounding box center [230, 63] width 16 height 15
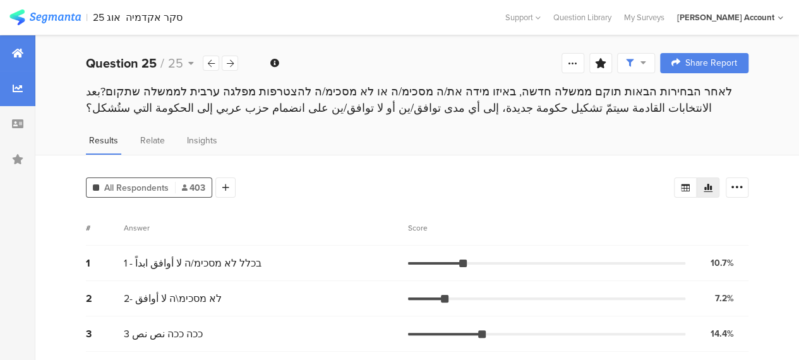
click at [13, 54] on icon at bounding box center [17, 53] width 11 height 10
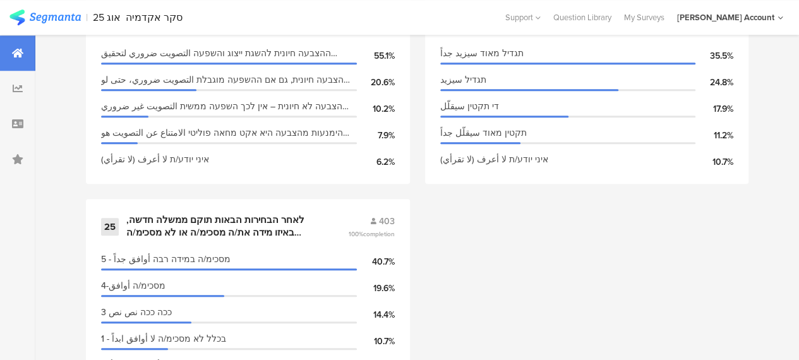
scroll to position [2957, 0]
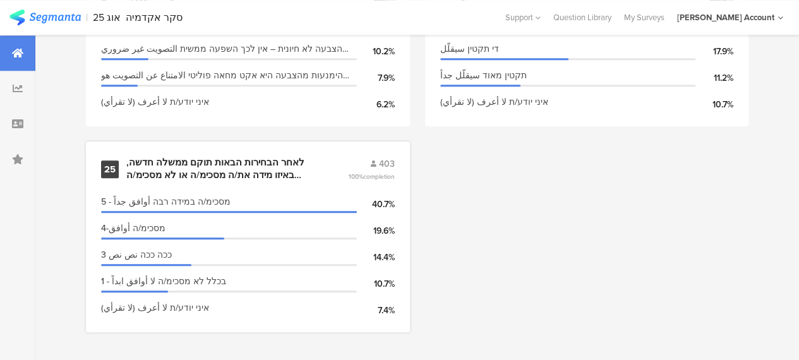
click at [234, 166] on div "לאחר הבחירות הבאות תוקם ממשלה חדשה, באיזו מידה את/ה מסכימ/ה או לא מסכימ/ה להצטר…" at bounding box center [221, 169] width 191 height 25
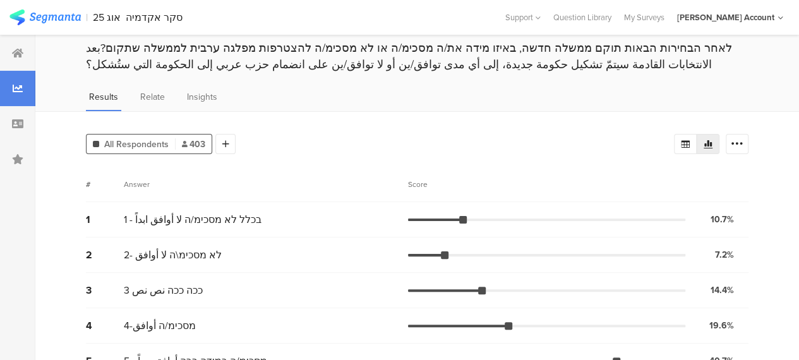
scroll to position [105, 0]
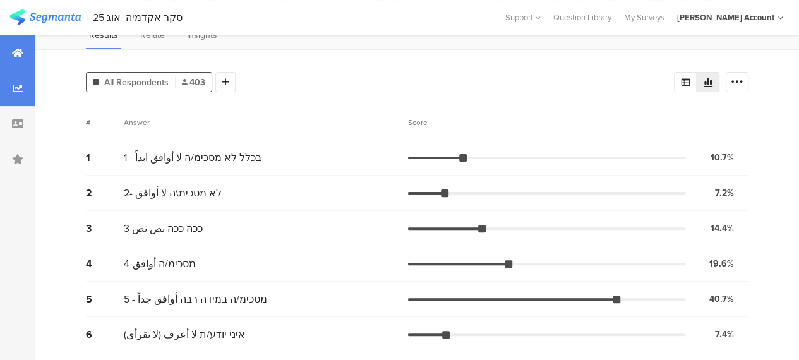
click at [13, 45] on div at bounding box center [17, 52] width 35 height 35
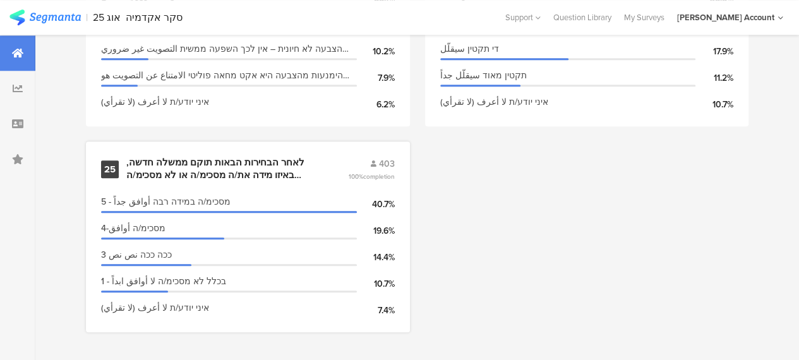
scroll to position [2768, 0]
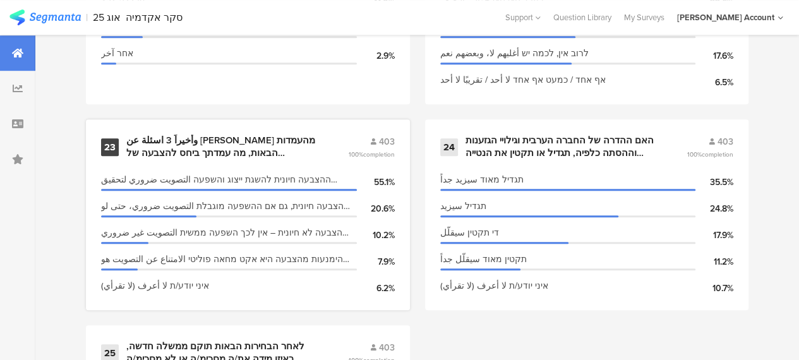
click at [285, 204] on span "ההצבעה חיונית, גם אם ההשפעה מוגבלת التصويت ضروري، حتى لو كان التأثير محدودًا" at bounding box center [225, 206] width 249 height 13
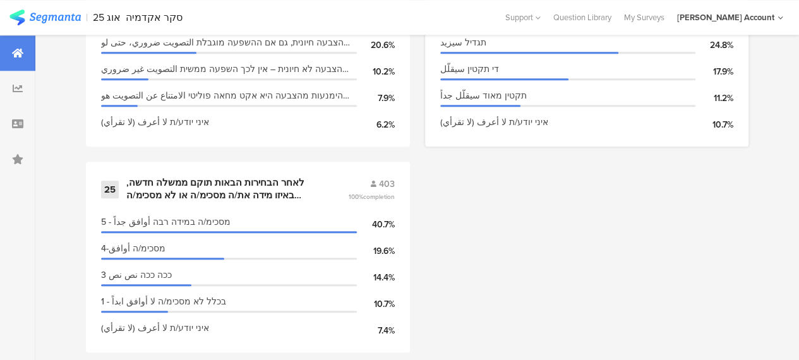
scroll to position [2957, 0]
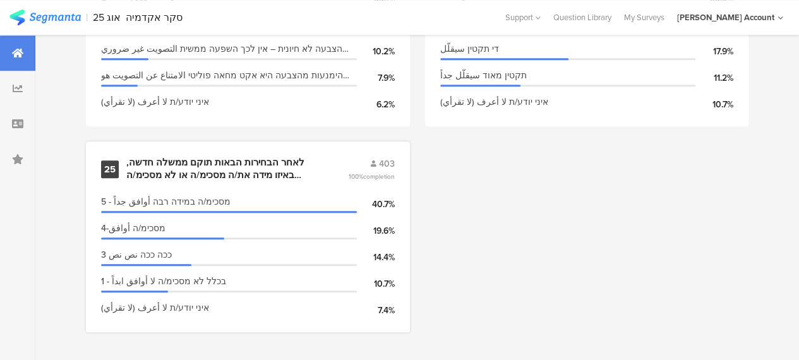
click at [198, 169] on div "לאחר הבחירות הבאות תוקם ממשלה חדשה, באיזו מידה את/ה מסכימ/ה או לא מסכימ/ה להצטר…" at bounding box center [221, 169] width 191 height 25
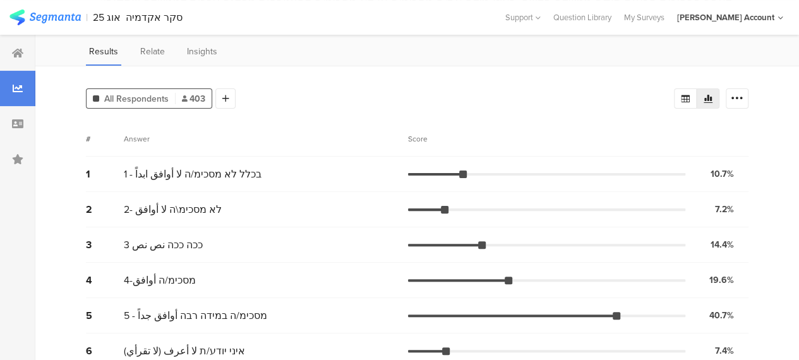
scroll to position [42, 0]
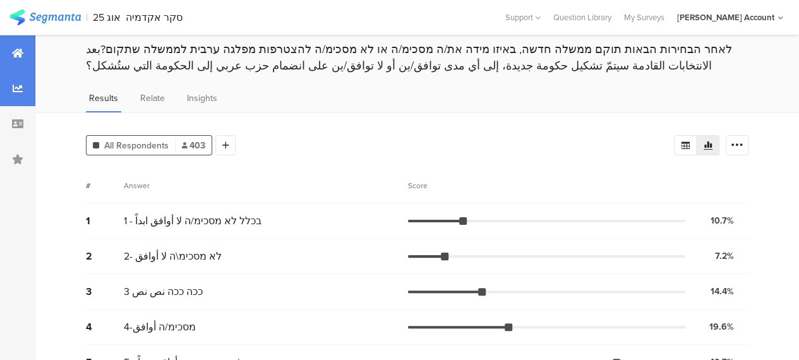
click at [25, 49] on div at bounding box center [17, 52] width 35 height 35
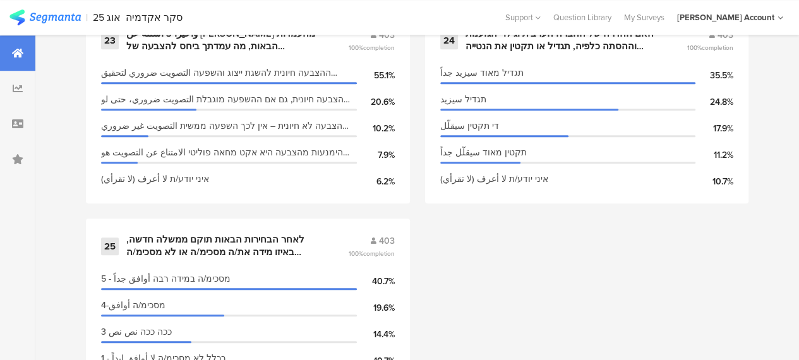
scroll to position [2894, 0]
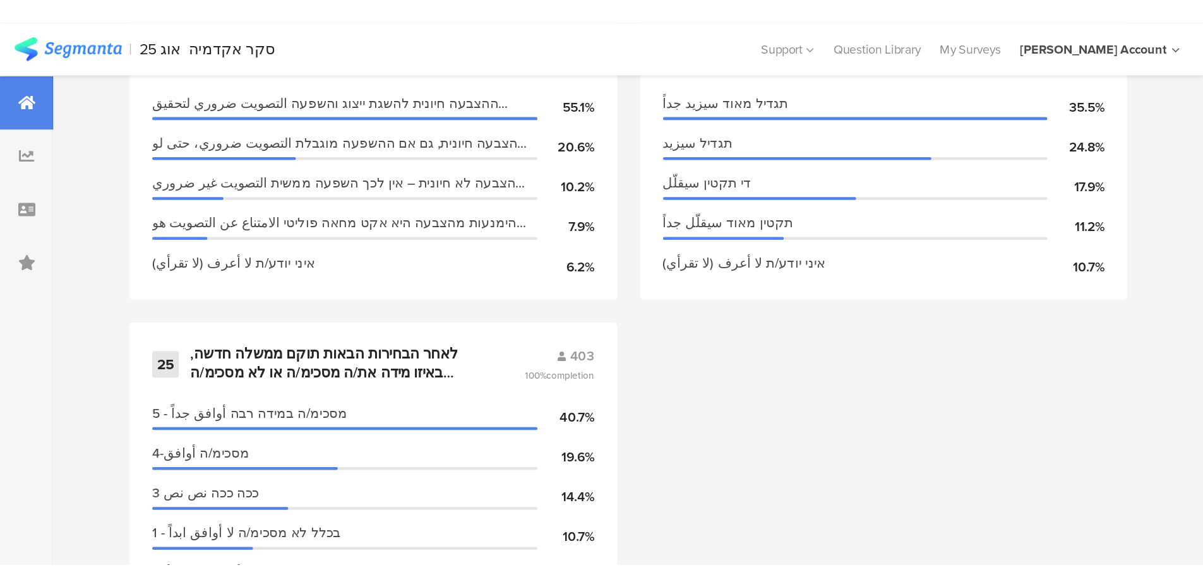
scroll to position [2708, 0]
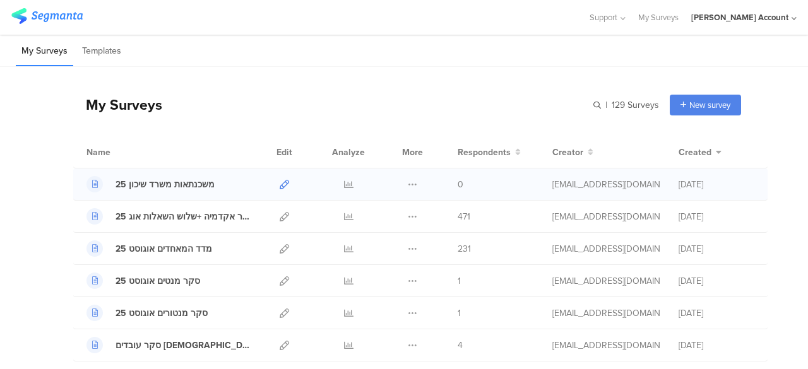
click at [280, 184] on icon at bounding box center [284, 184] width 9 height 9
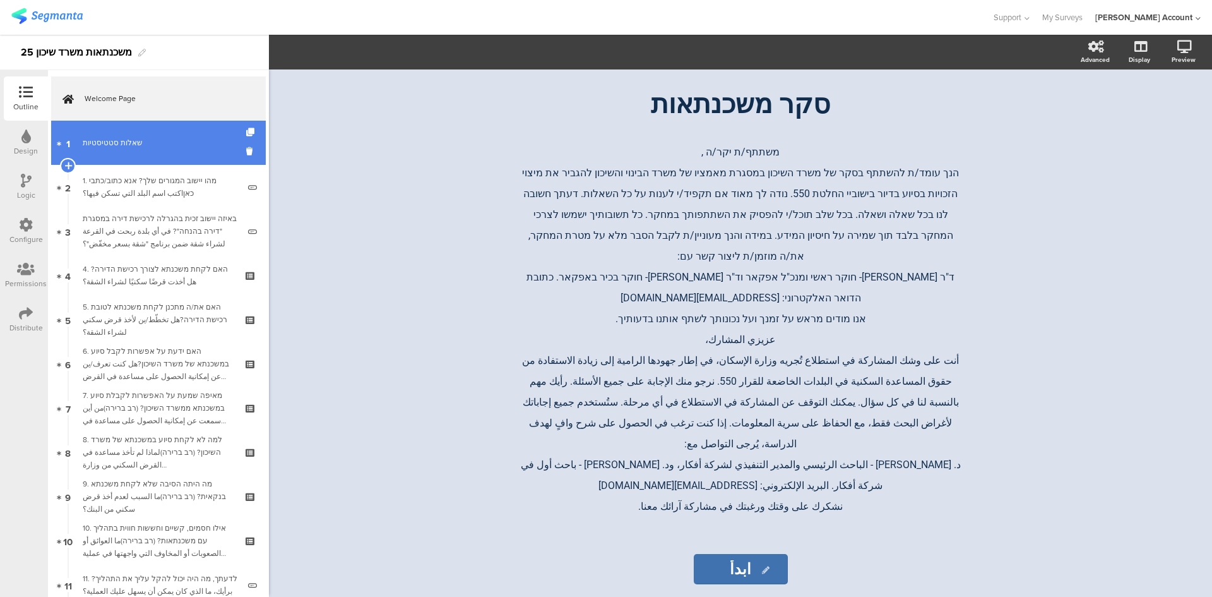
click at [155, 152] on link "1 שאלות סטטיסטיות" at bounding box center [158, 143] width 215 height 44
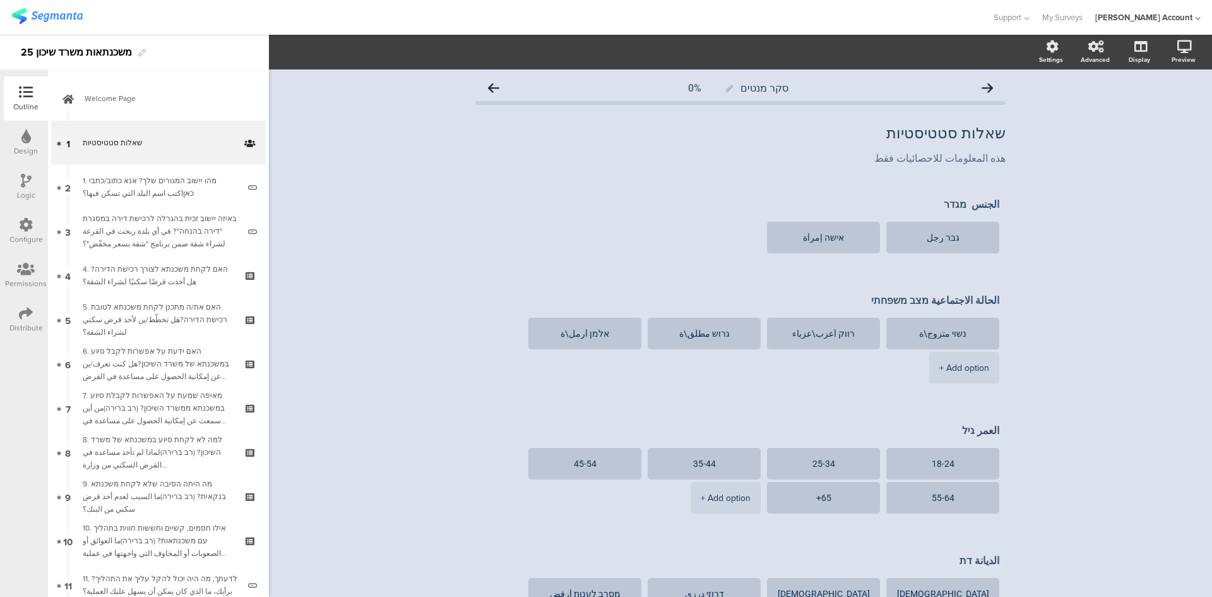
scroll to position [379, 0]
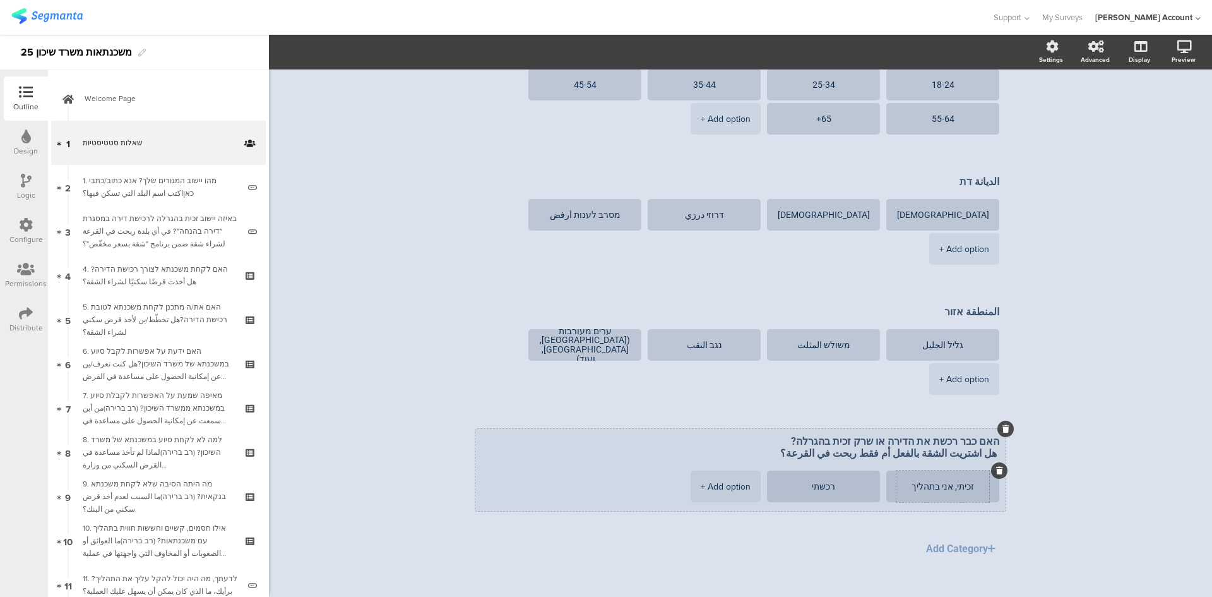
click at [808, 369] on textarea "זכיתי, אני בתהליך" at bounding box center [943, 486] width 93 height 9
drag, startPoint x: 948, startPoint y: 487, endPoint x: 906, endPoint y: 486, distance: 42.3
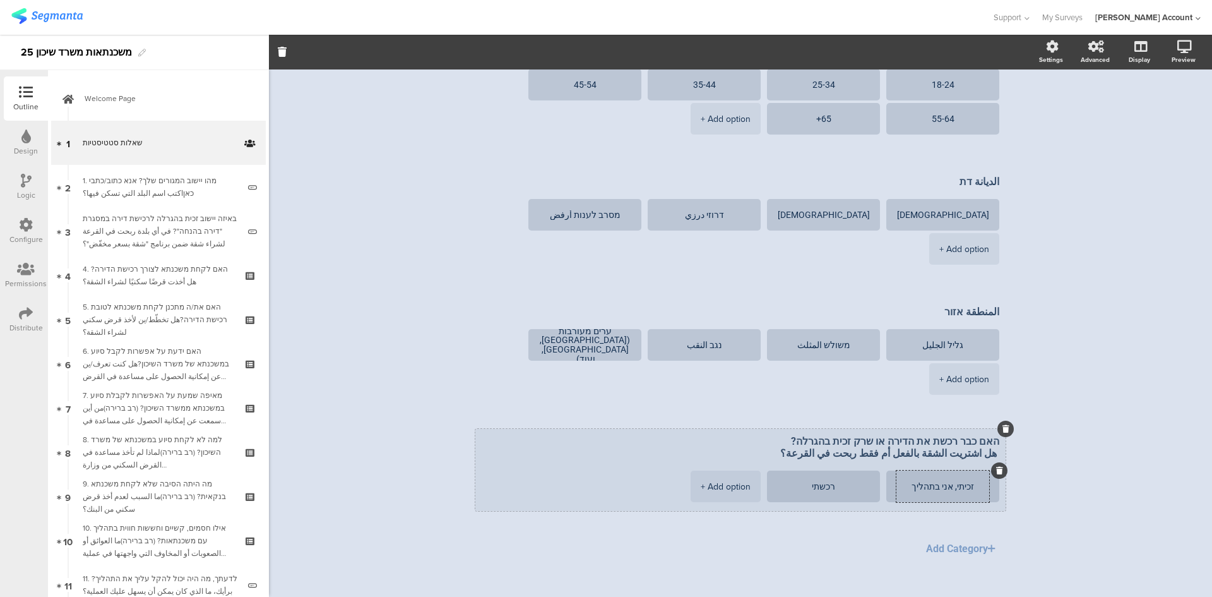
click at [808, 369] on textarea "זכיתי, אני בתהליך" at bounding box center [943, 486] width 93 height 9
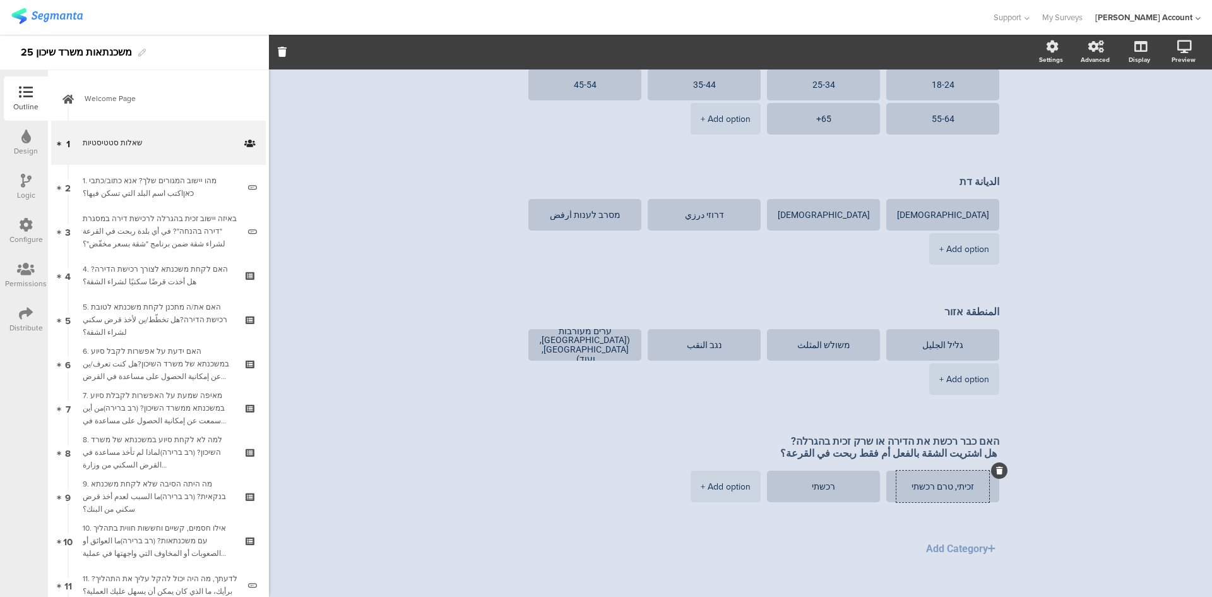
type textarea "זכיתי, טרם רכשתי"
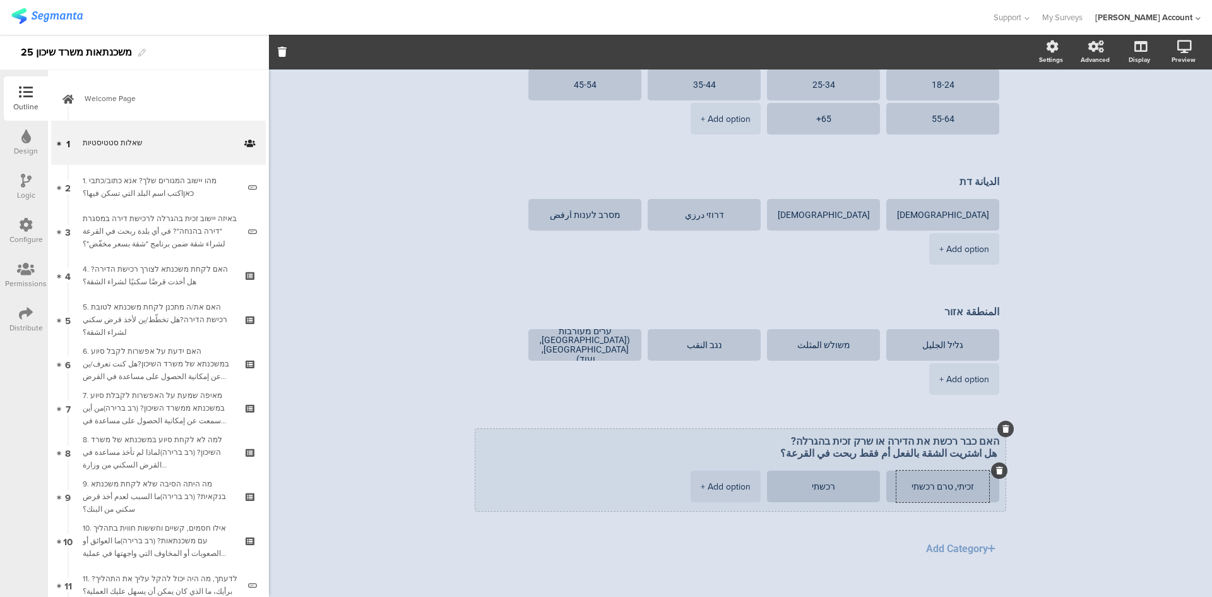
click at [478, 369] on div "האם כבר רכשת את הדירה או שרק זכית בהגרלה? هل اشتريت الشقة بالفعل أم فقط ربحت في…" at bounding box center [740, 470] width 530 height 82
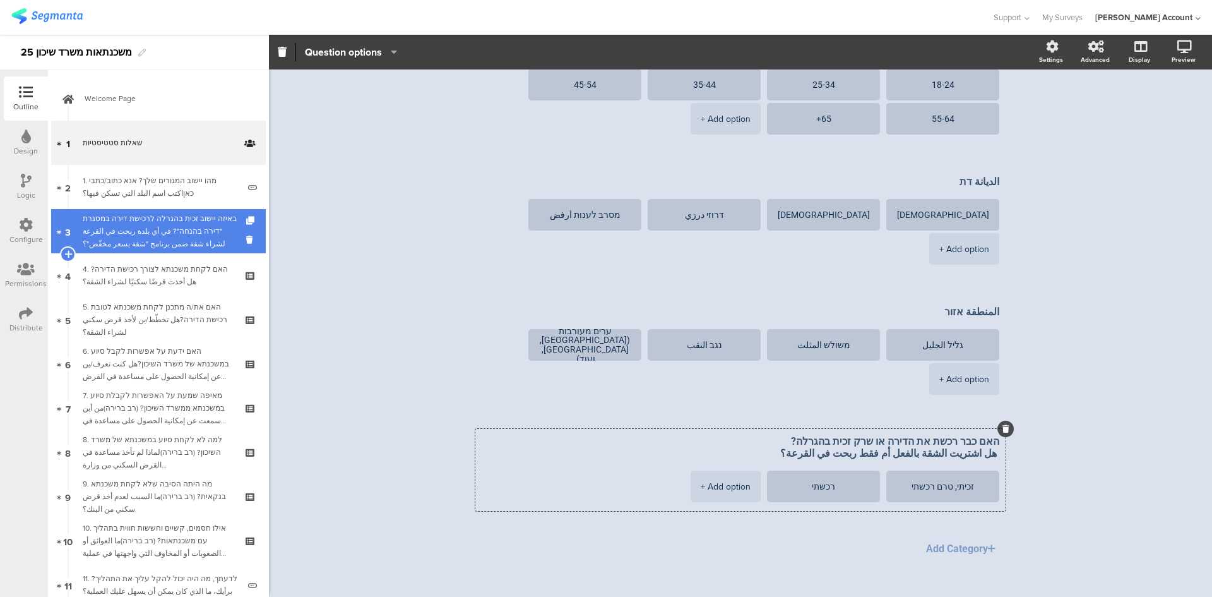
click at [170, 230] on div "באיזה יישוב זכית בהגרלה לרכישת דירה במסגרת "דירה בהנחה"? في أي بلدة ربحت في الق…" at bounding box center [161, 231] width 156 height 38
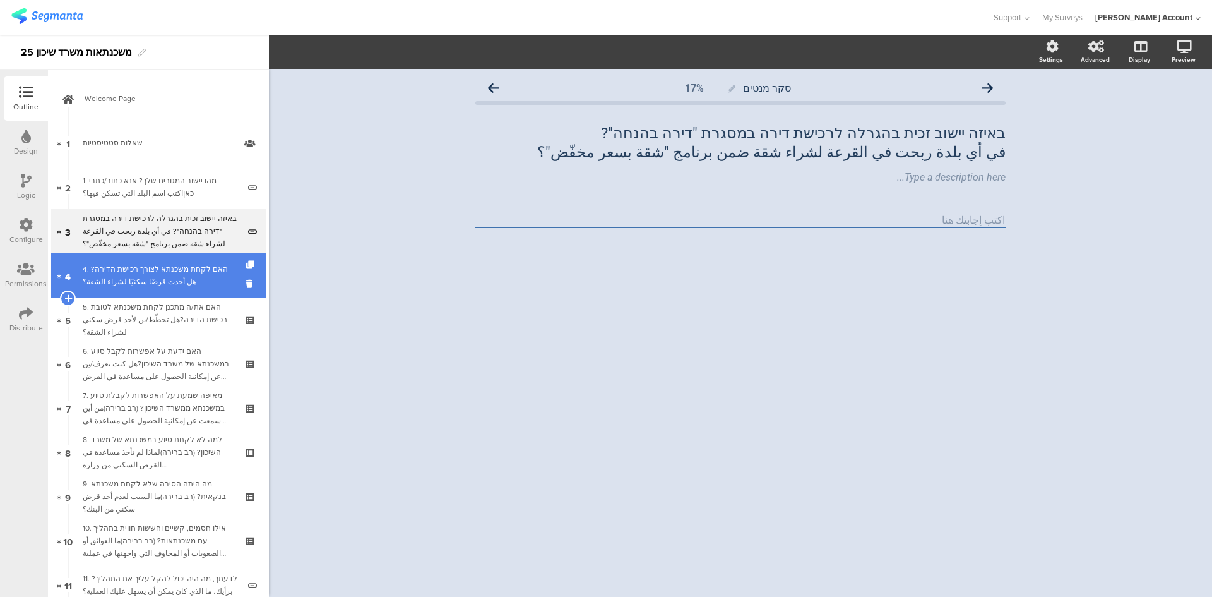
click at [174, 268] on div "4. האם לקחת משכנתא לצורך רכישת הדירה?هل أخذت قرضًا سكنيًا لشراء الشقة؟" at bounding box center [158, 275] width 151 height 25
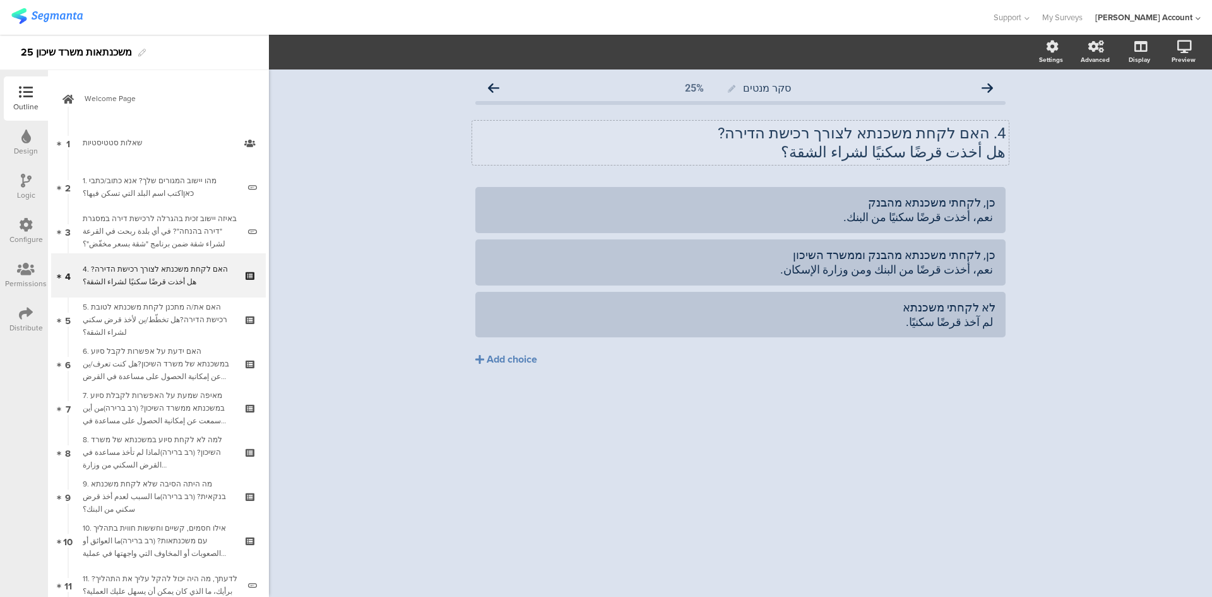
click at [808, 132] on p "4. האם לקחת משכנתא לצורך רכישת הדירה?" at bounding box center [740, 133] width 530 height 19
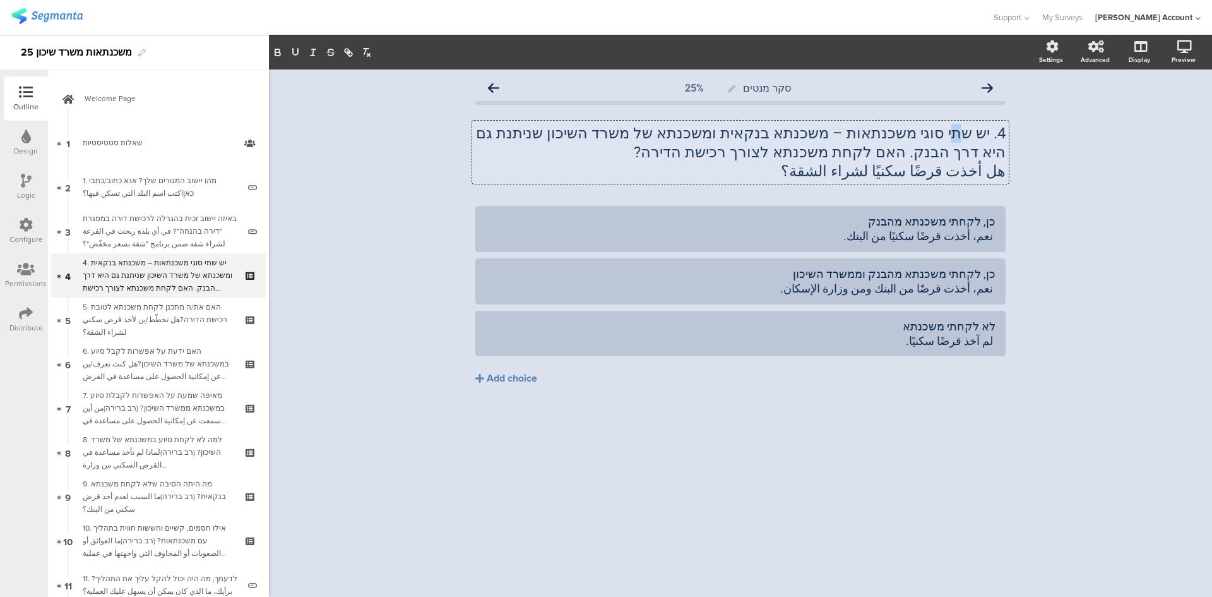
click at [808, 133] on p "4. יש שתי סוגי משכנתאות – משכנתא בנקאית ומשכנתא של משרד השיכון שניתנת גם היא דר…" at bounding box center [740, 143] width 530 height 38
click at [808, 147] on p "4. יש שני סוגי משכנתאות – משכנתא בנקאית ומשכנתא של משרד השיכון שניתנת גם היא דר…" at bounding box center [740, 143] width 530 height 38
click at [808, 136] on p "4. יש שני סוגי משכנתאות – משכנתא בנקאית ומשכנתא של משרד השיכון שניתנת גם היא דר…" at bounding box center [740, 143] width 530 height 38
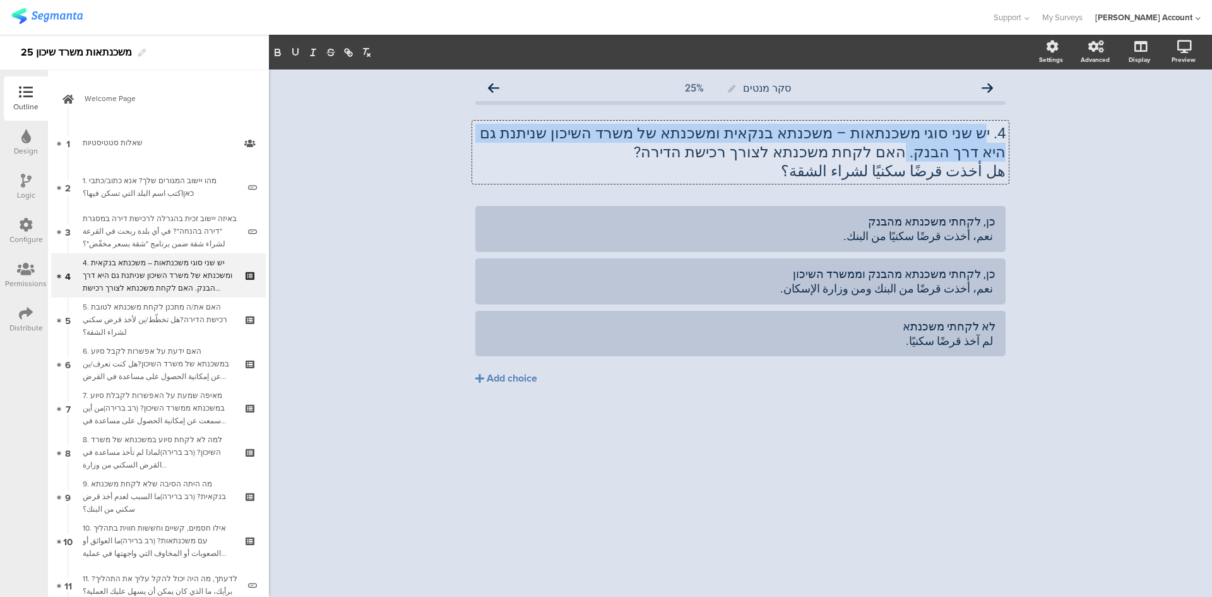
drag, startPoint x: 988, startPoint y: 133, endPoint x: 474, endPoint y: 138, distance: 513.4
click at [474, 138] on div "4. יש שני סוגי משכנתאות – משכנתא בנקאית ומשכנתא של משרד השיכון שניתנת גם היא דר…" at bounding box center [740, 152] width 537 height 63
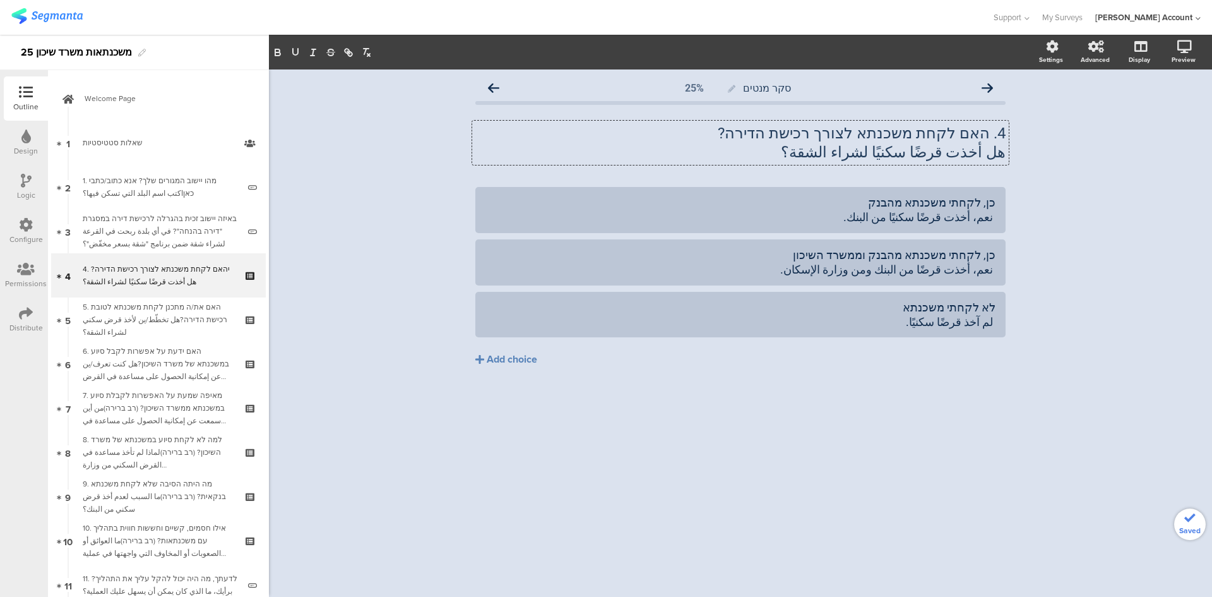
click at [808, 185] on div "סקר מנטים 25% 4. האם לקחת משכנתא לצורך רכישת הדירה? هل أخذت قرضًا سكنيًا لشراء …" at bounding box center [740, 332] width 943 height 527
click at [808, 89] on icon at bounding box center [987, 88] width 11 height 11
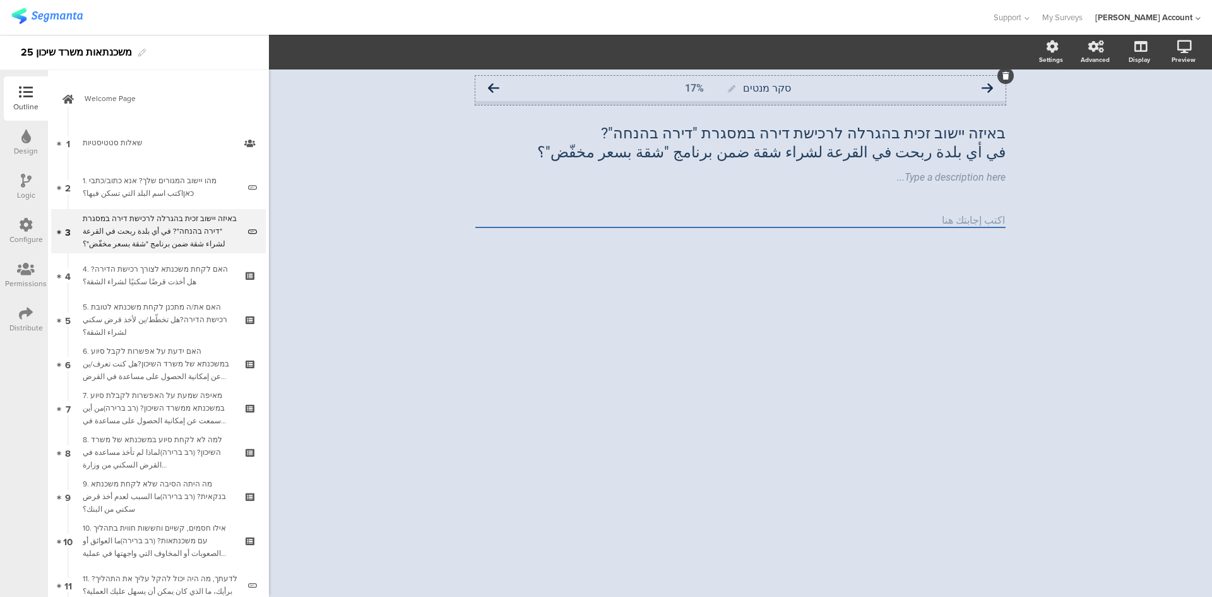
click at [808, 87] on icon at bounding box center [987, 88] width 11 height 11
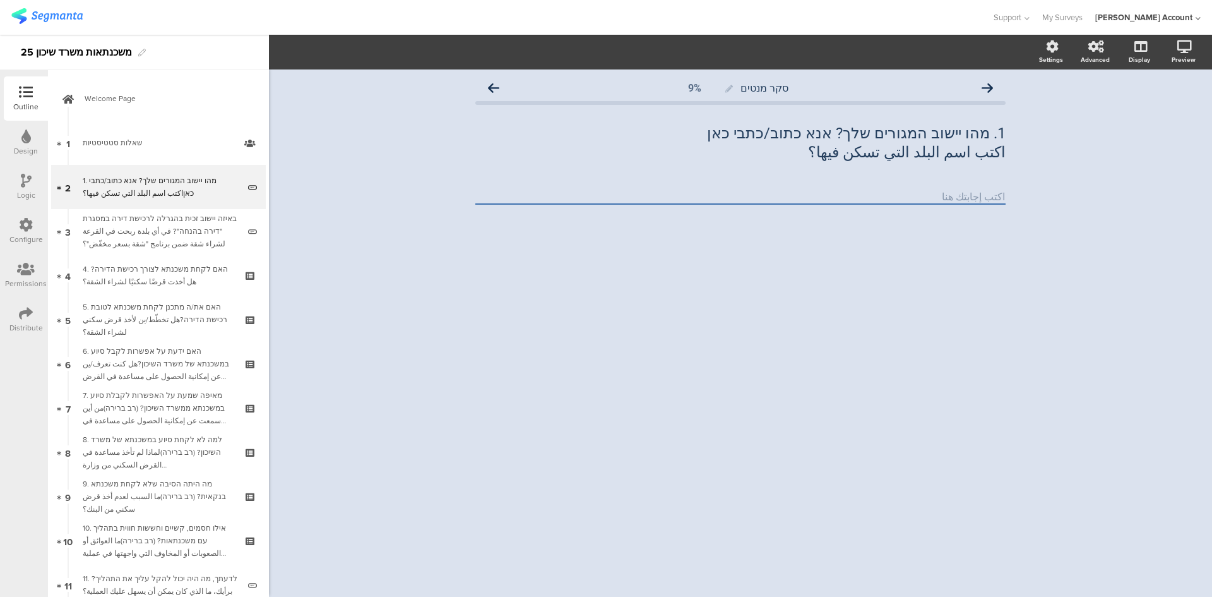
click at [808, 87] on icon at bounding box center [987, 88] width 11 height 11
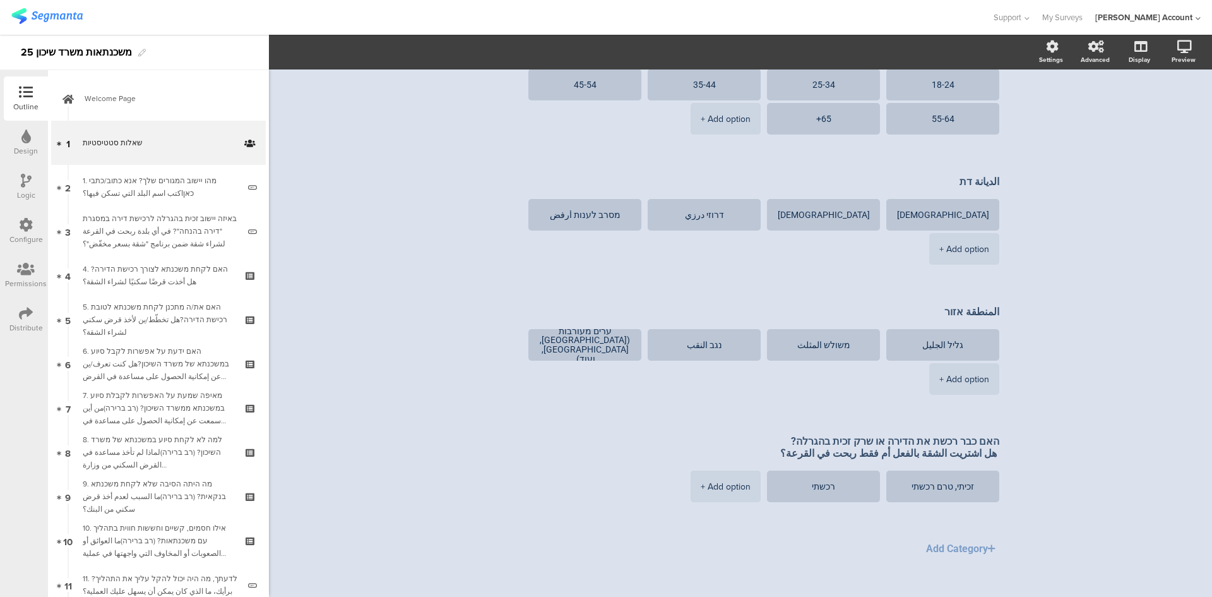
scroll to position [393, 0]
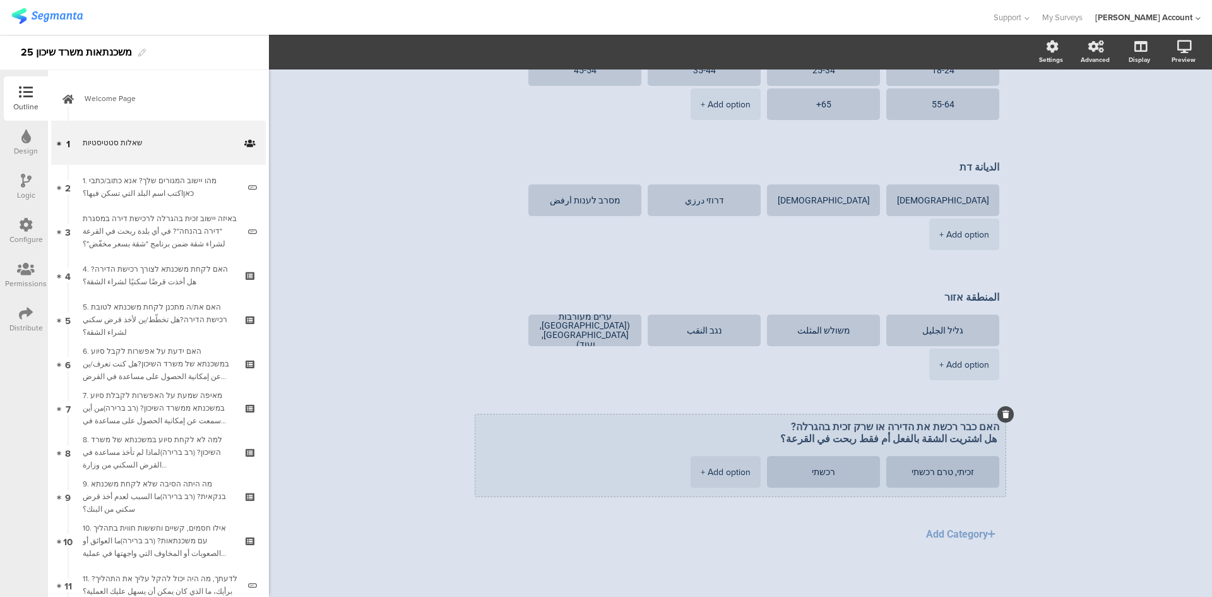
drag, startPoint x: 994, startPoint y: 429, endPoint x: 788, endPoint y: 436, distance: 206.0
click at [788, 369] on textarea "האם כבר רכשת את הדירה או שרק זכית בהגרלה? هل اشتريت الشقة بالفعل أم فقط ربحت في…" at bounding box center [741, 433] width 518 height 24
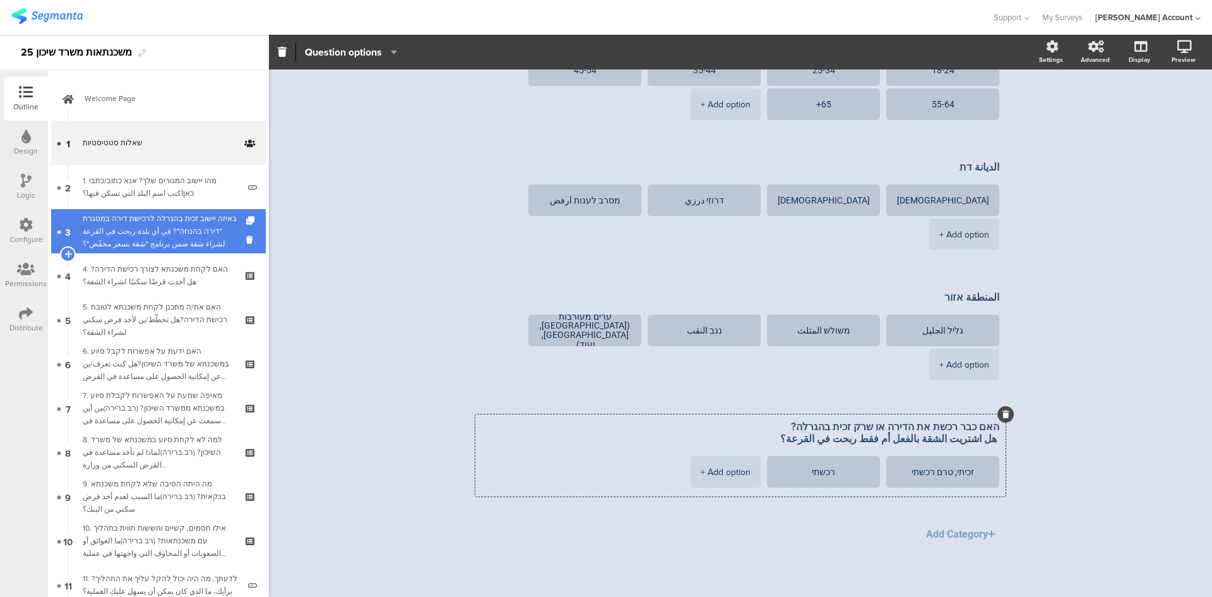
click at [145, 229] on div "באיזה יישוב זכית בהגרלה לרכישת דירה במסגרת "דירה בהנחה"? في أي بلدة ربحت في الق…" at bounding box center [161, 231] width 156 height 38
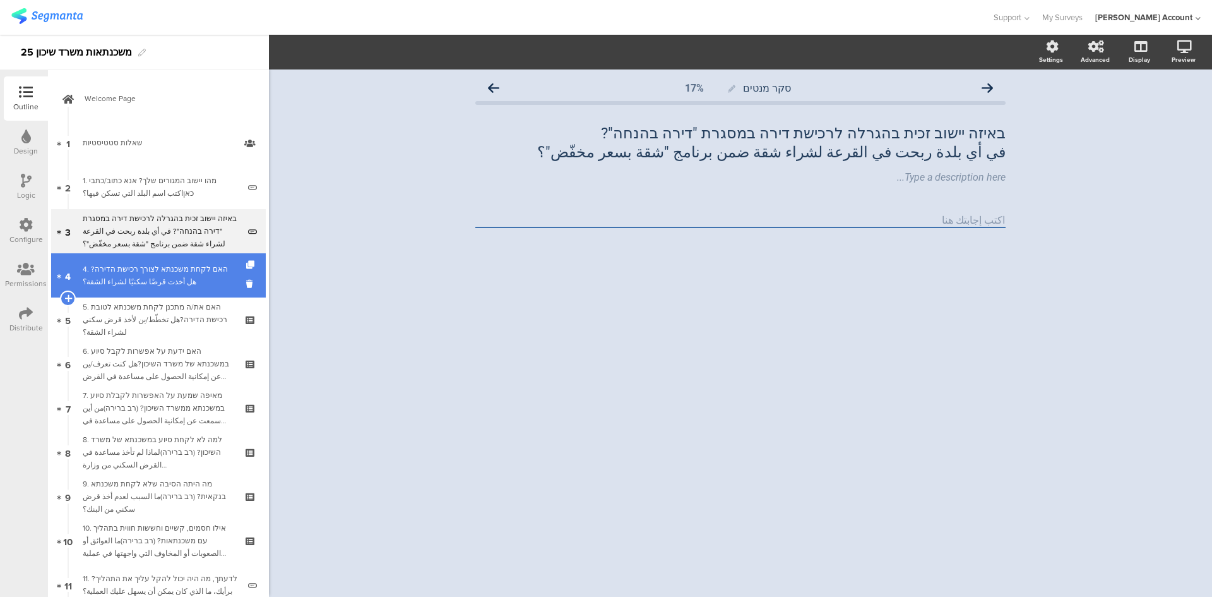
click at [155, 266] on div "4. האם לקחת משכנתא לצורך רכישת הדירה?هل أخذت قرضًا سكنيًا لشراء الشقة؟" at bounding box center [158, 275] width 151 height 25
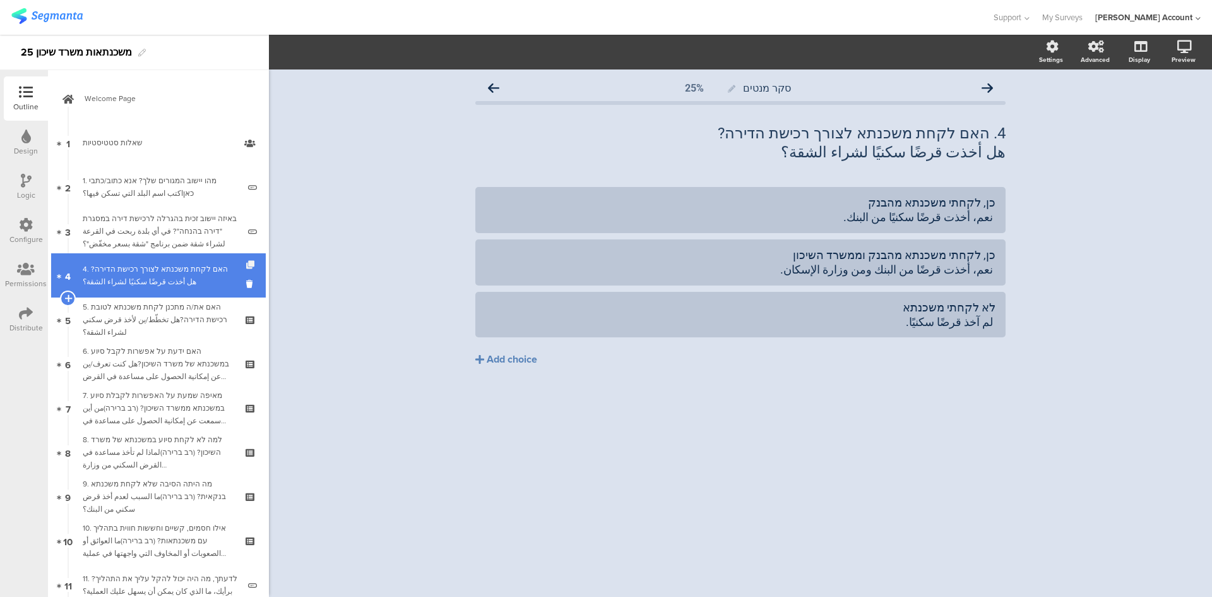
click at [246, 262] on icon at bounding box center [251, 265] width 11 height 8
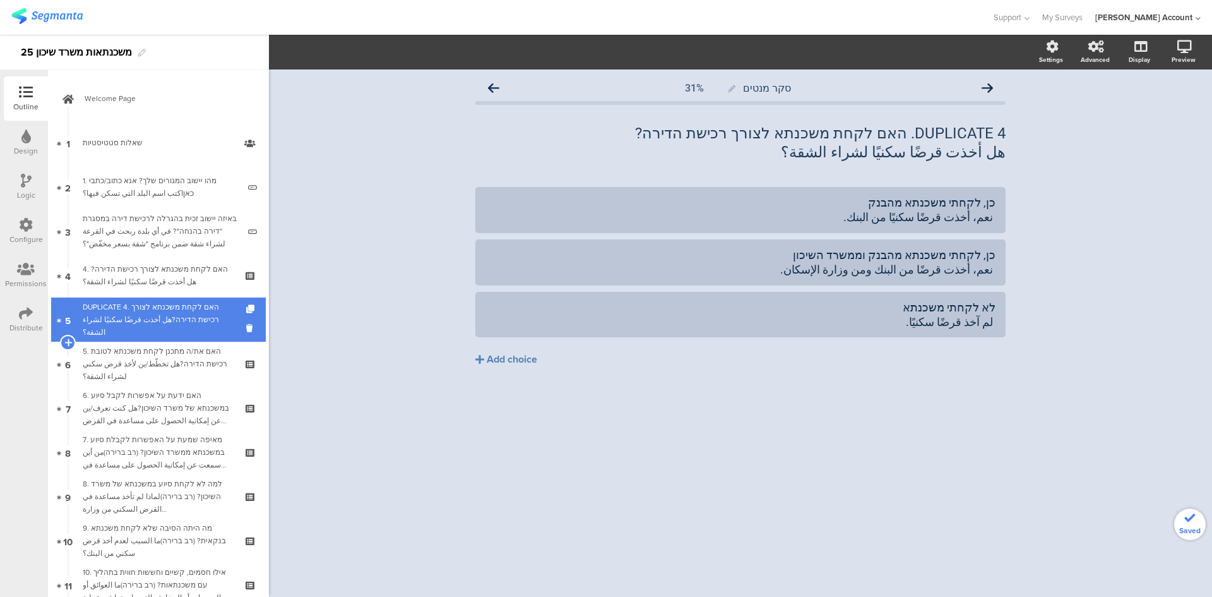
click at [199, 312] on div "DUPLICATE 4. האם לקחת משכנתא לצורך רכישת הדירה?هل أخذت قرضًا سكنيًا لشراء الشقة؟" at bounding box center [158, 320] width 151 height 38
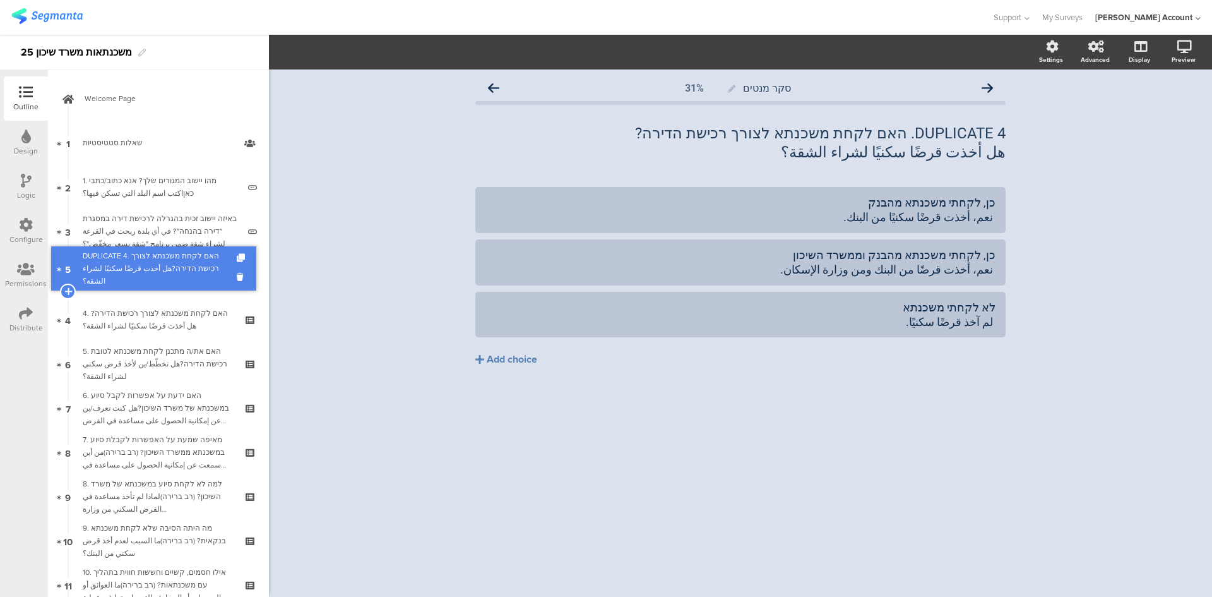
drag, startPoint x: 199, startPoint y: 312, endPoint x: 199, endPoint y: 261, distance: 51.1
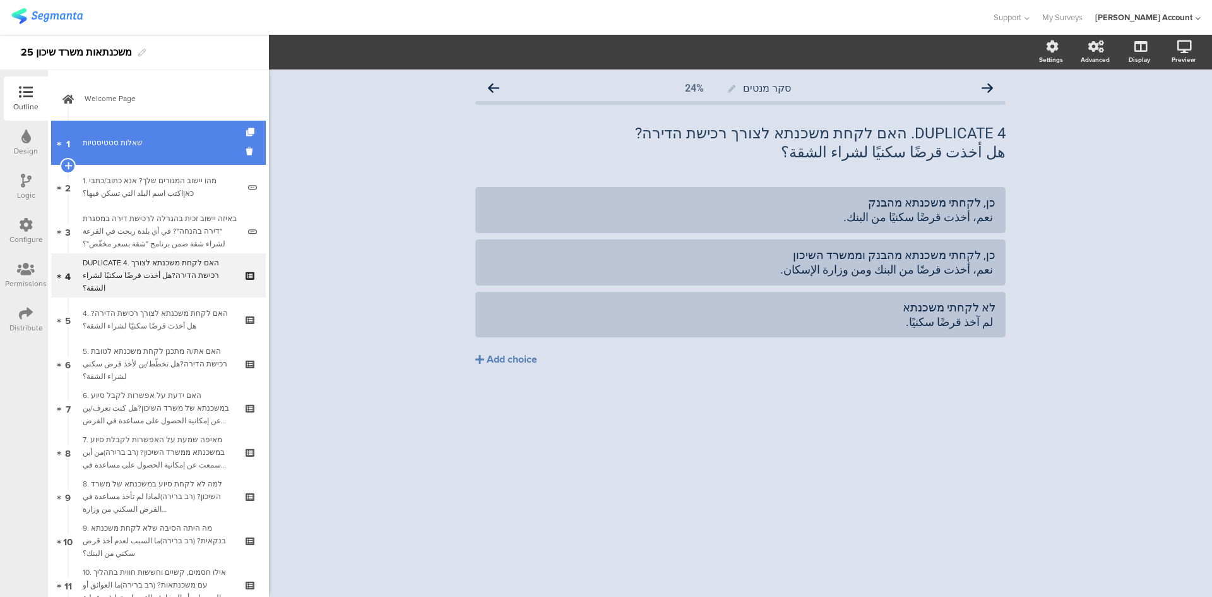
click at [175, 150] on link "1 שאלות סטטיסטיות" at bounding box center [158, 143] width 215 height 44
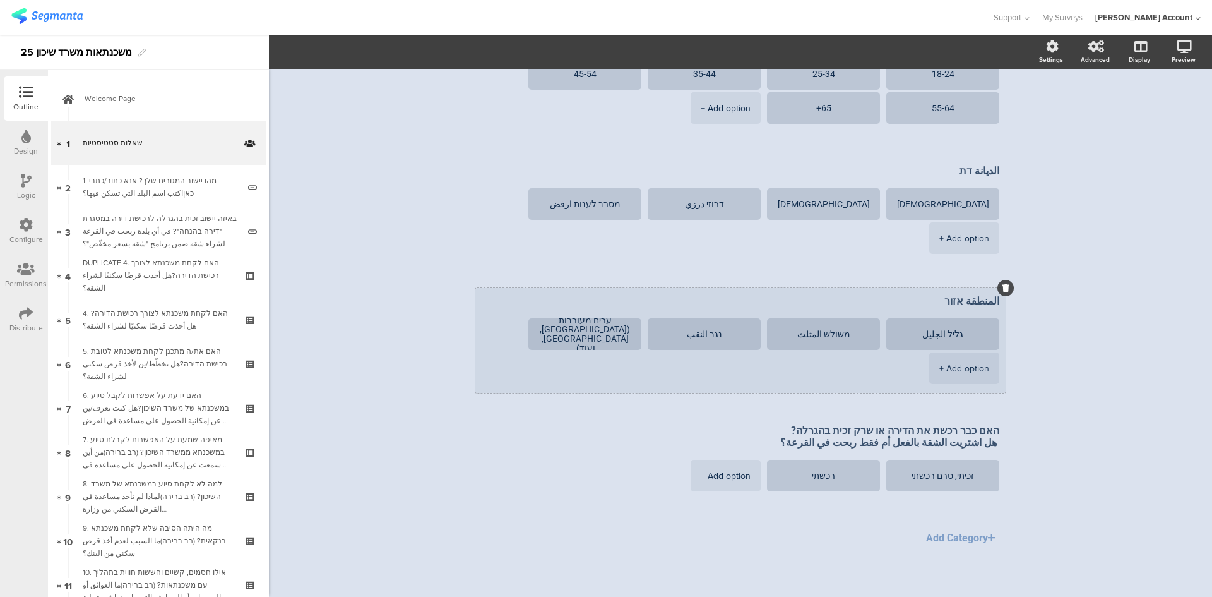
scroll to position [393, 0]
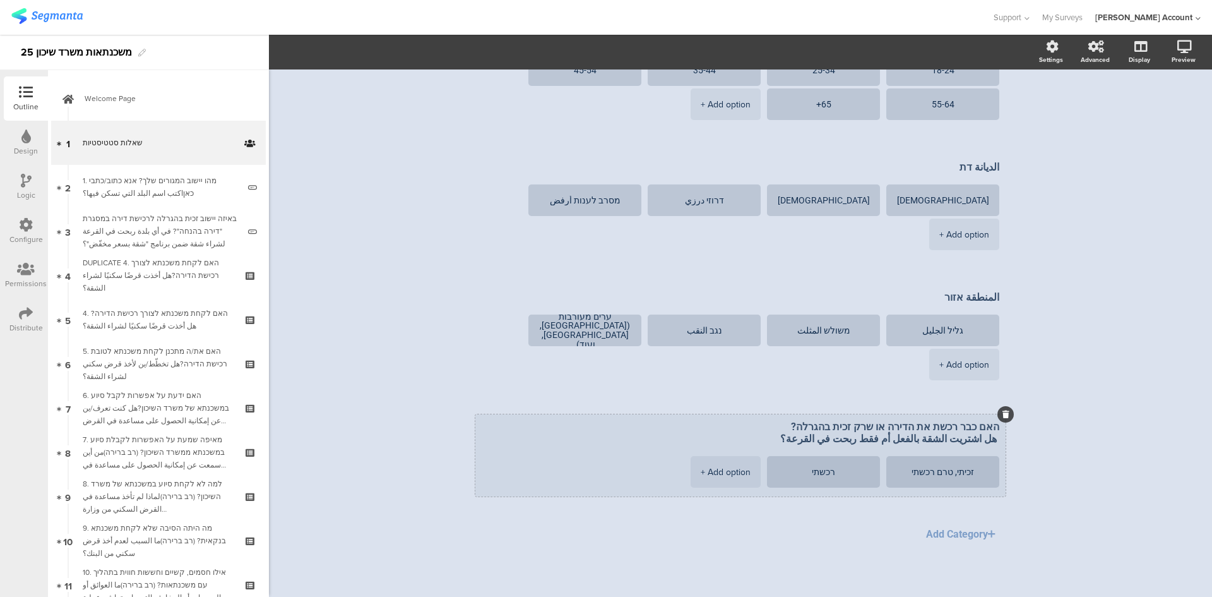
click at [808, 369] on textarea "האם כבר רכשת את הדירה או שרק זכית בהגרלה? هل اشتريت الشقة بالفعل أم فقط ربحت في…" at bounding box center [741, 433] width 518 height 24
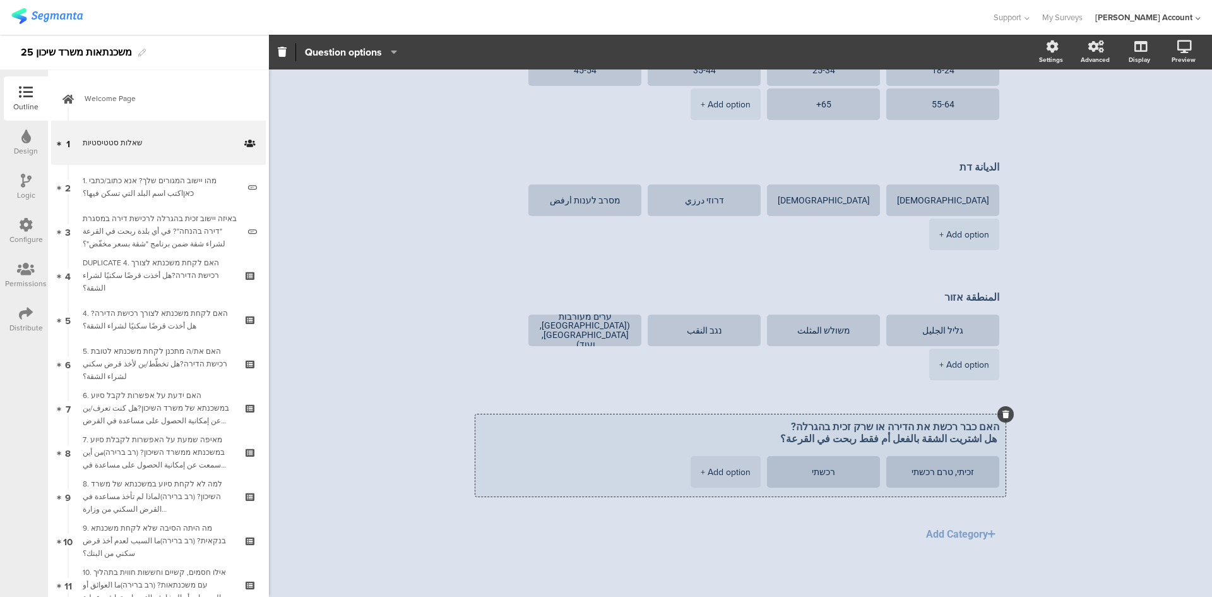
drag, startPoint x: 993, startPoint y: 429, endPoint x: 743, endPoint y: 450, distance: 250.9
click at [743, 369] on div "האם כבר רכשת את הדירה או שרק זכית בהגרלה? هل اشتريت الشقة بالفعل أم فقط ربحت في…" at bounding box center [740, 455] width 530 height 82
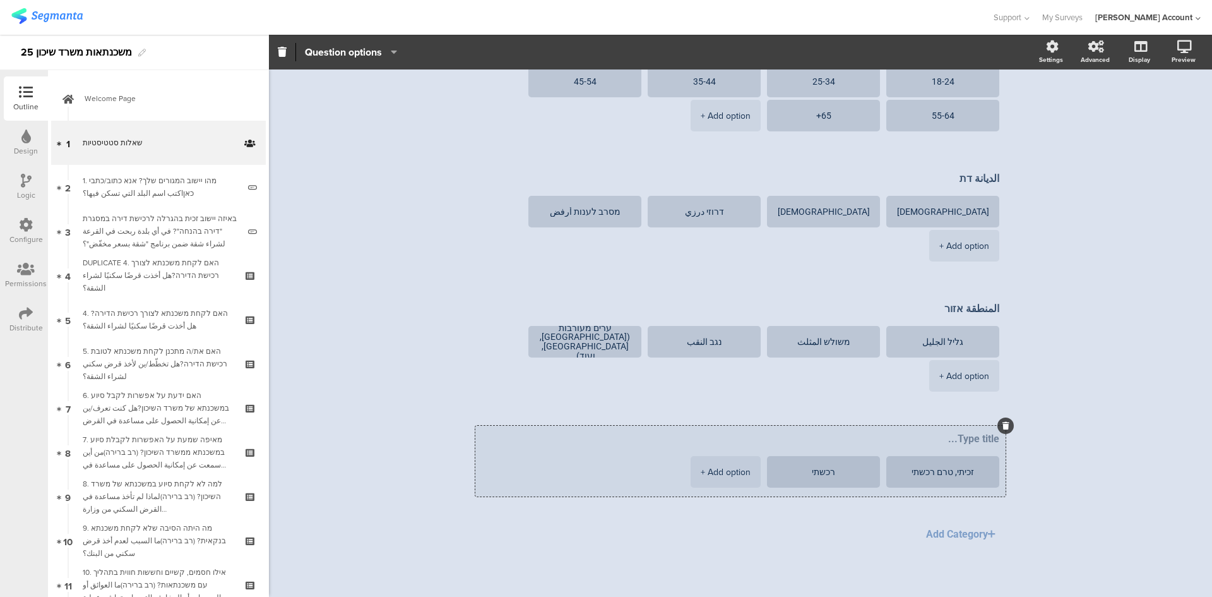
scroll to position [382, 0]
click at [808, 369] on icon at bounding box center [1006, 426] width 7 height 8
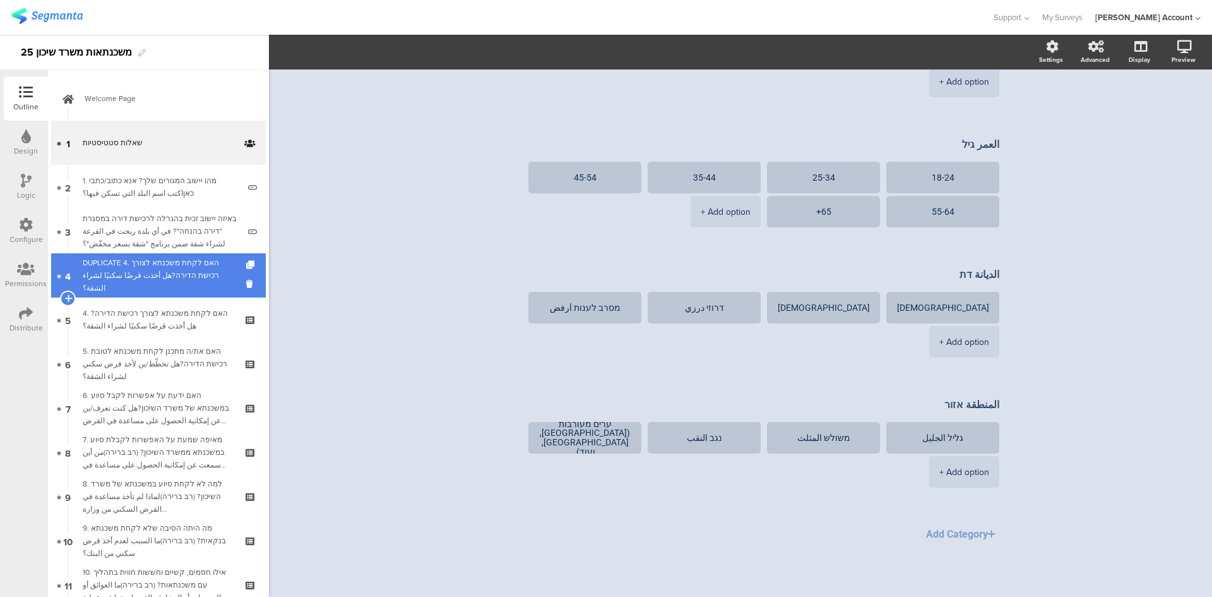
click at [184, 268] on div "DUPLICATE 4. האם לקחת משכנתא לצורך רכישת הדירה?هل أخذت قرضًا سكنيًا لشراء الشقة؟" at bounding box center [158, 275] width 151 height 38
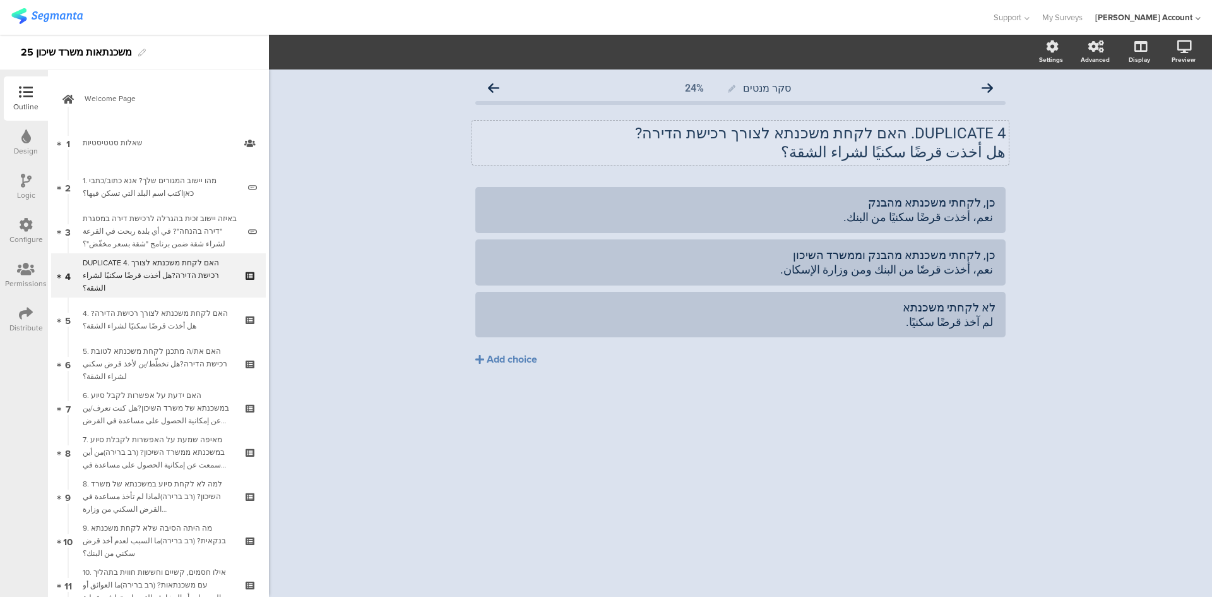
click at [808, 131] on div "DUPLICATE 4. האם לקחת משכנתא לצורך רכישת הדירה? هل أخذت قرضًا سكنيًا لشراء الشق…" at bounding box center [740, 143] width 537 height 44
click at [808, 131] on p "DUPLICATE 4. האם לקחת משכנתא לצורך רכישת הדירה?" at bounding box center [740, 133] width 530 height 19
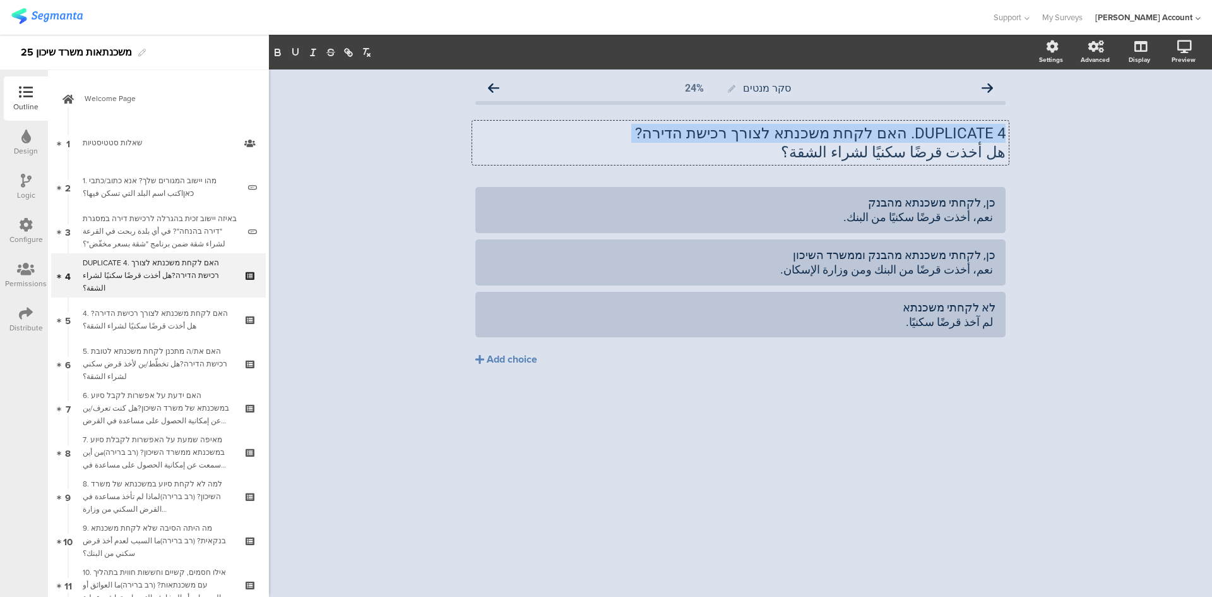
click at [808, 131] on p "DUPLICATE 4. האם לקחת משכנתא לצורך רכישת הדירה?" at bounding box center [740, 133] width 530 height 19
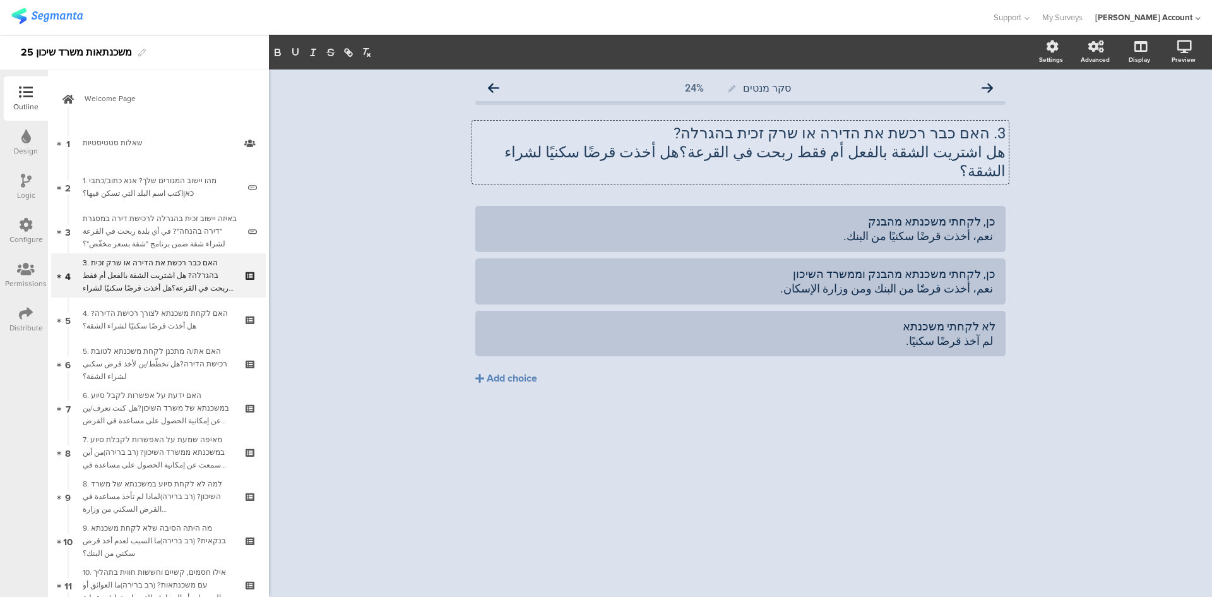
click at [808, 153] on span "هل اشتريت الشقة بالفعل أم فقط ربحت في القرعة؟هل أخذت قرضًا سكنيًا لشراء الشقة؟" at bounding box center [753, 161] width 505 height 37
click at [808, 174] on div "3. האם כבר רכשת את הדירה או שרק זכית בהגרלה? هل اشتريت الشقة بالفعل أم فقط ربحت…" at bounding box center [740, 152] width 530 height 82
click at [808, 214] on div "כן, לקחתי משכנתא מהבנק نعم، أخذت قرضًا سكنيًا من البنك." at bounding box center [741, 229] width 510 height 30
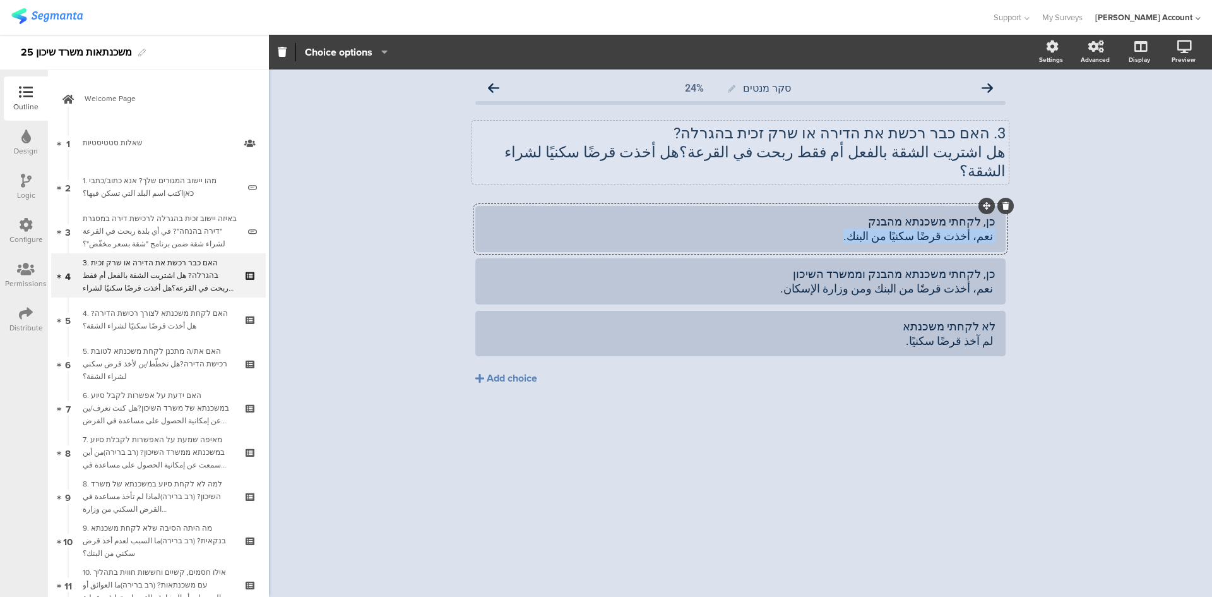
click at [808, 214] on div "כן, לקחתי משכנתא מהבנק نعم، أخذت قرضًا سكنيًا من البنك." at bounding box center [741, 229] width 510 height 30
drag, startPoint x: 592, startPoint y: 149, endPoint x: 763, endPoint y: 152, distance: 170.5
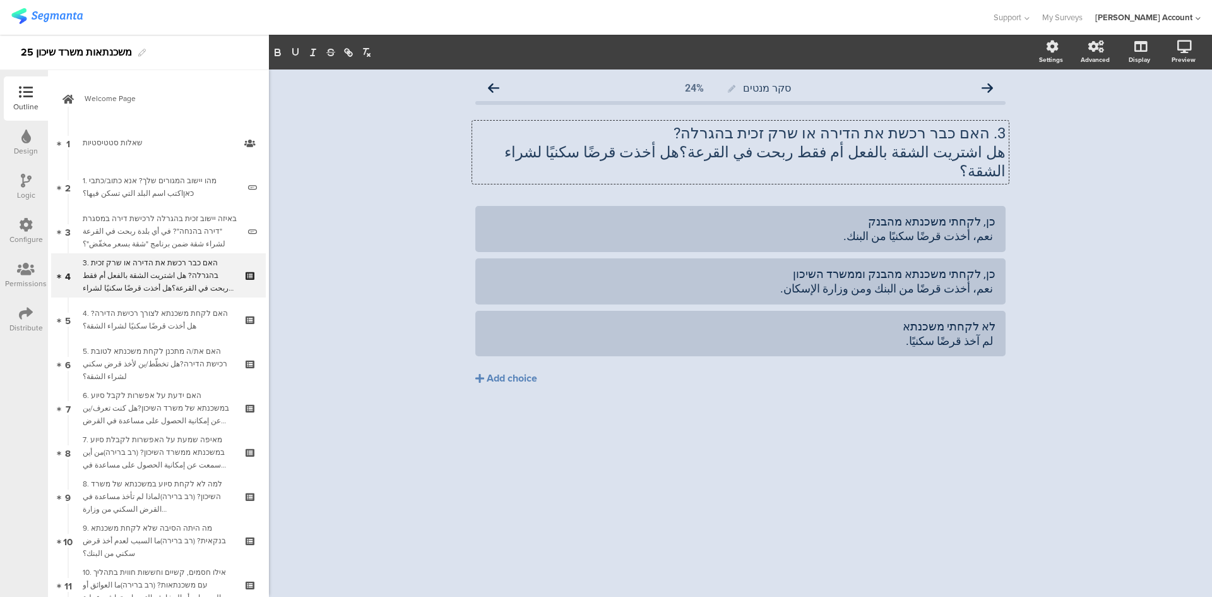
click at [763, 152] on div "3. האם כבר רכשת את הדירה או שרק זכית בהגרלה? هل اشتريت الشقة بالفعل أم فقط ربحت…" at bounding box center [740, 152] width 537 height 63
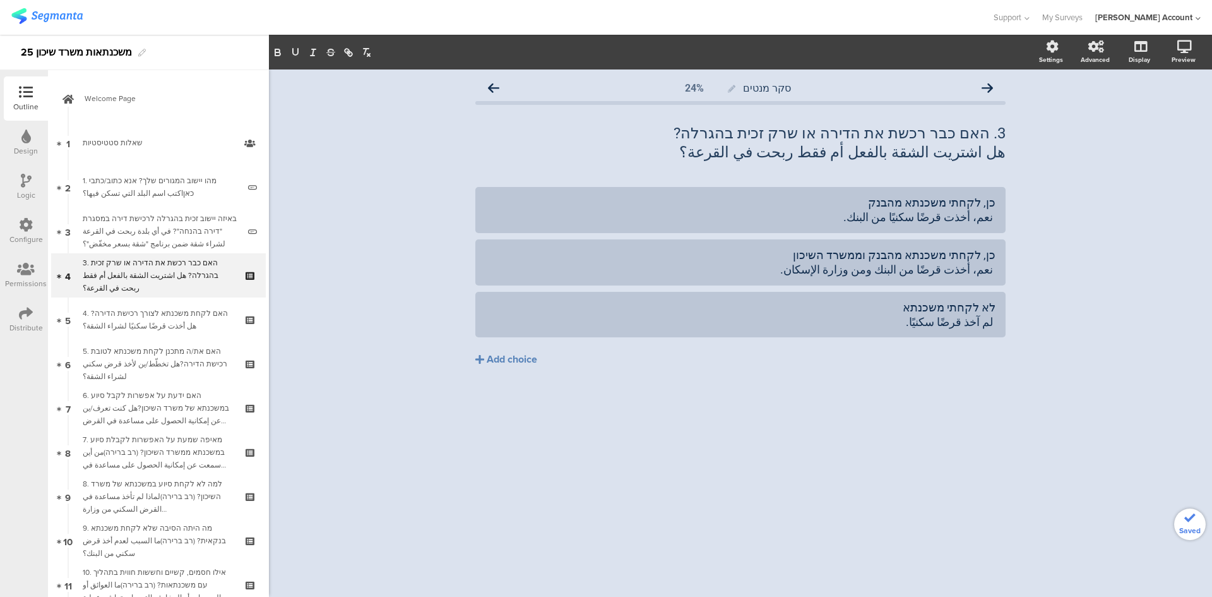
click at [808, 218] on div "סקר מנטים 24% 3. האם כבר רכשת את הדירה או שרק זכית בהגרלה? هل اشتريت الشقة بالف…" at bounding box center [740, 332] width 943 height 527
click at [808, 203] on div "כן, לקחתי משכנתא מהבנק نعم، أخذت قرضًا سكنيًا من البنك." at bounding box center [741, 210] width 510 height 30
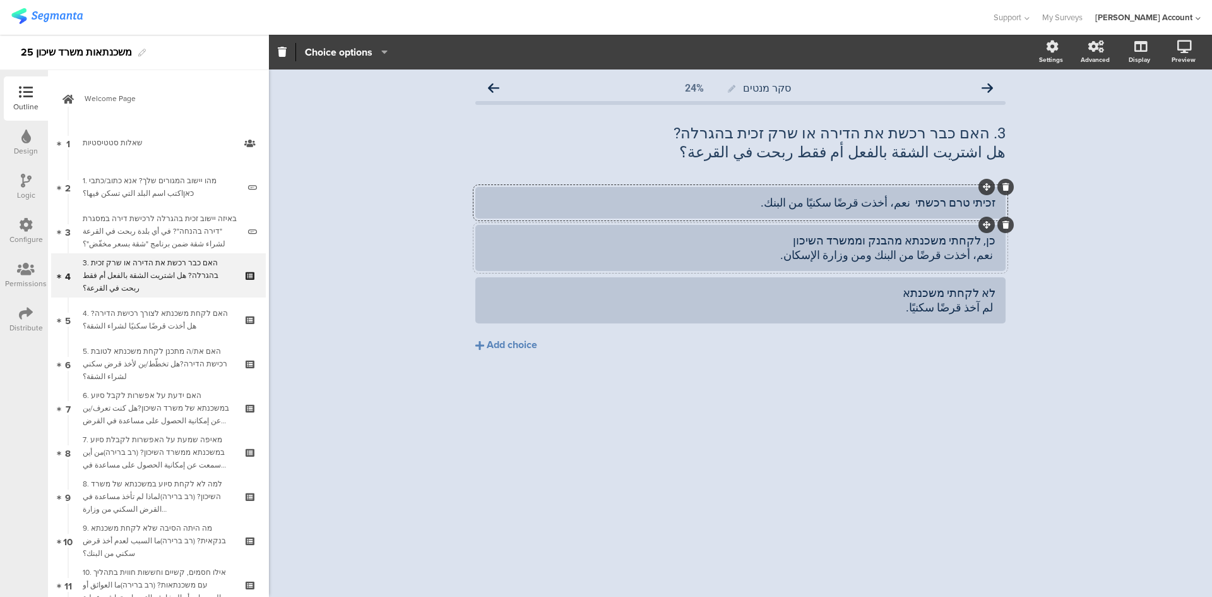
click at [808, 246] on div "כן, לקחתי משכנתא מהבנק וממשרד השיכון نعم، أخذت قرضًا من البنك ومن وزارة الإسكان." at bounding box center [741, 248] width 510 height 30
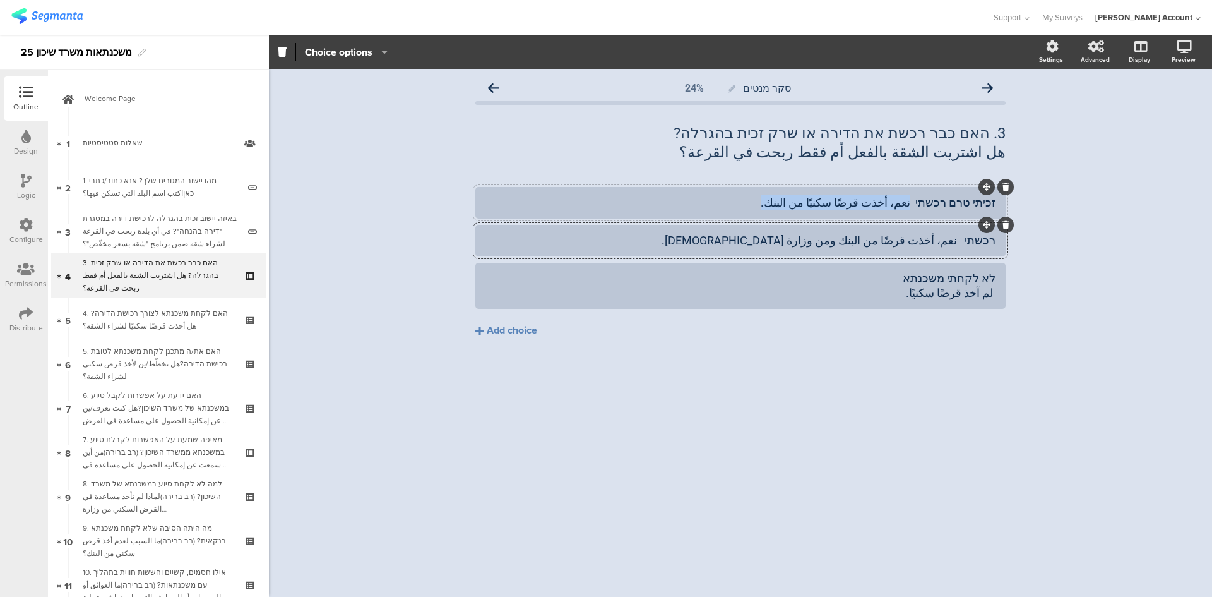
drag, startPoint x: 923, startPoint y: 200, endPoint x: 769, endPoint y: 210, distance: 154.4
click at [769, 210] on div "זכיתי טרם רכשתי نعم، أخذت قرضًا سكنيًا من البنك." at bounding box center [741, 202] width 510 height 21
drag, startPoint x: 785, startPoint y: 241, endPoint x: 966, endPoint y: 244, distance: 181.3
click at [808, 244] on div "רכשתי نعم، أخذت قرضًا من البنك ومن وزارة الإسكان." at bounding box center [741, 240] width 510 height 15
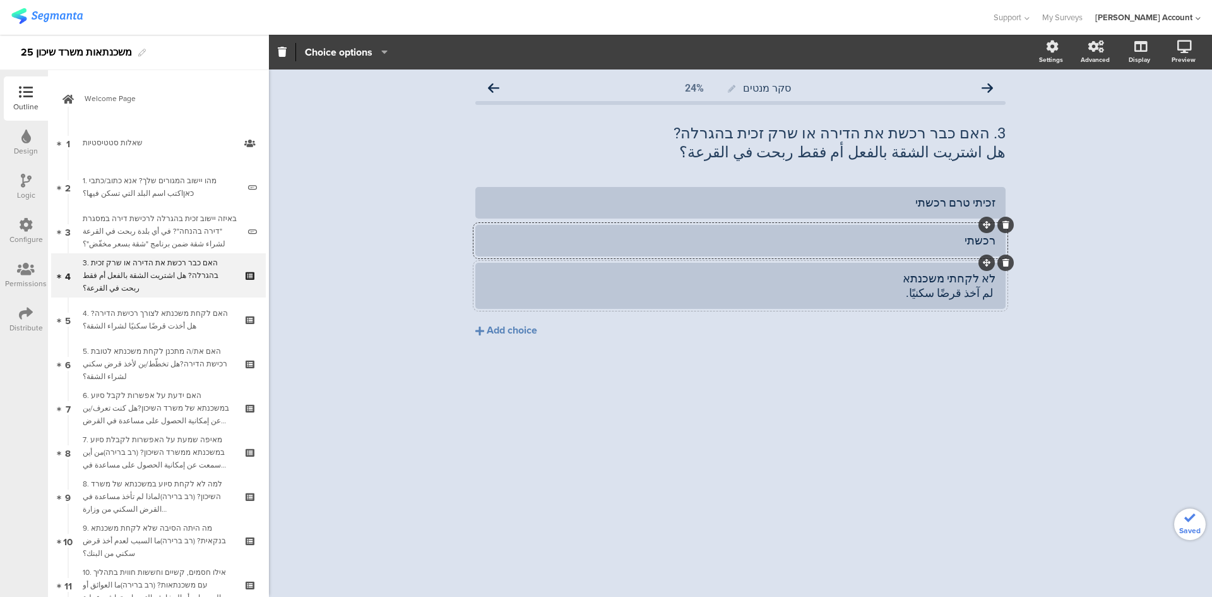
click at [808, 275] on div "לא לקחתי משכנתא لم آخذ قرضًا سكنيًا." at bounding box center [741, 286] width 510 height 30
click at [808, 263] on icon at bounding box center [1006, 263] width 7 height 8
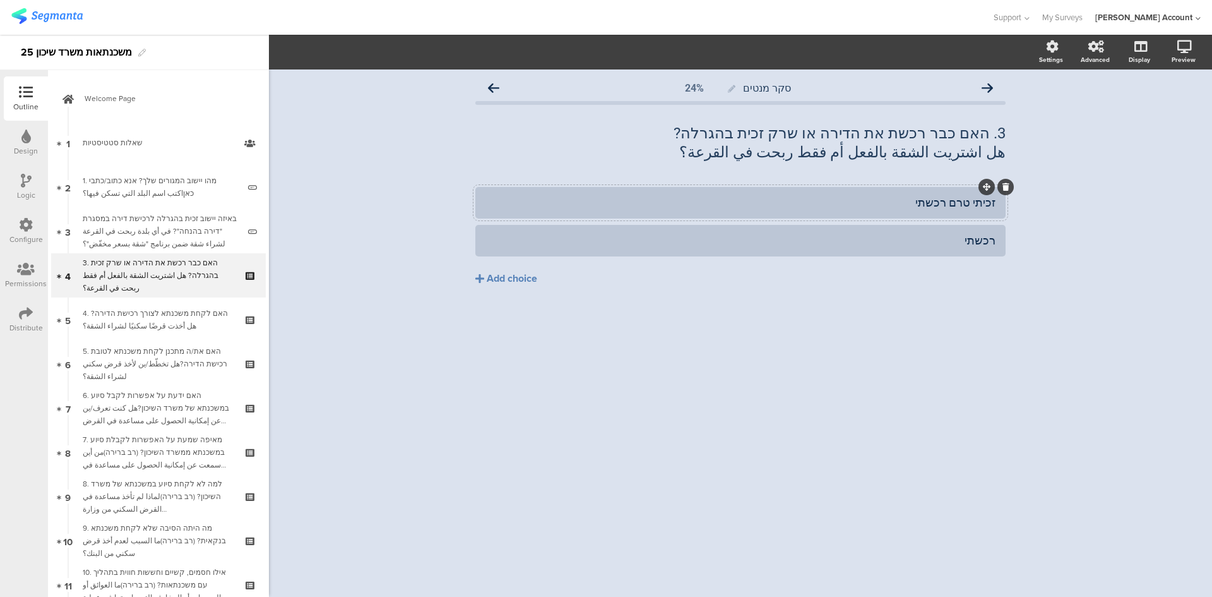
click at [808, 199] on div "זכיתי טרם רכשתי" at bounding box center [741, 202] width 510 height 15
click at [808, 237] on div "רכשתי" at bounding box center [741, 240] width 510 height 15
click at [808, 325] on div "זכיתי טרם רכשתי ربحت لكنني لم اشتري بعد רכשתי اشتريت شقة Add choice" at bounding box center [740, 263] width 530 height 152
click at [493, 90] on icon at bounding box center [493, 88] width 11 height 11
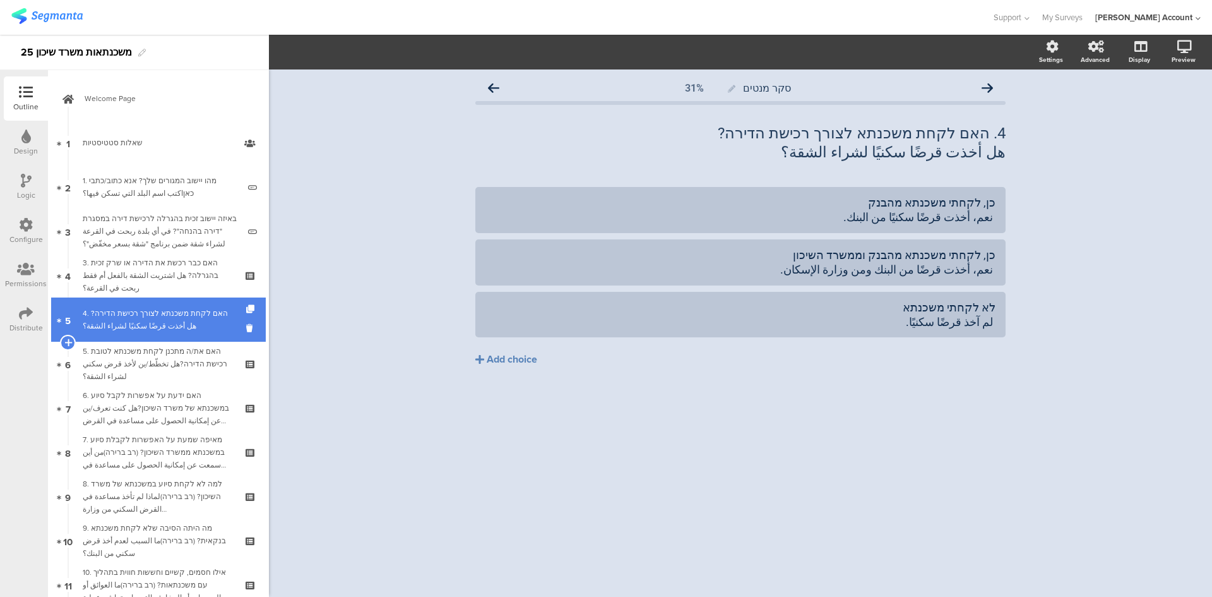
click at [176, 314] on div "4. האם לקחת משכנתא לצורך רכישת הדירה?هل أخذت قرضًا سكنيًا لشراء الشقة؟" at bounding box center [158, 319] width 151 height 25
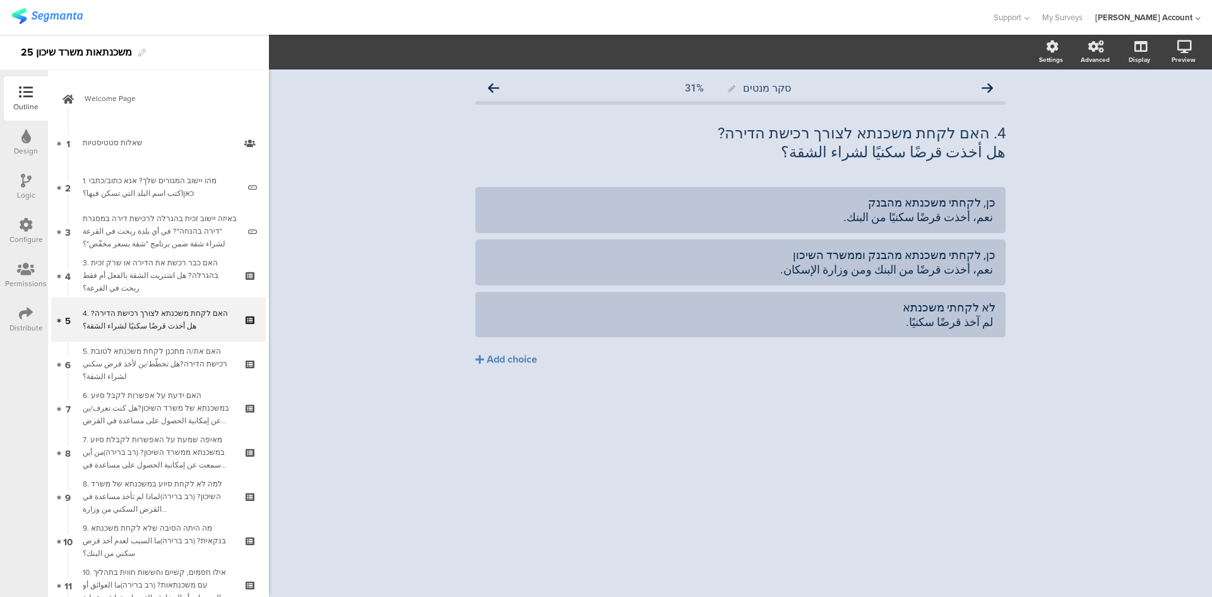
click at [27, 179] on icon at bounding box center [26, 181] width 11 height 14
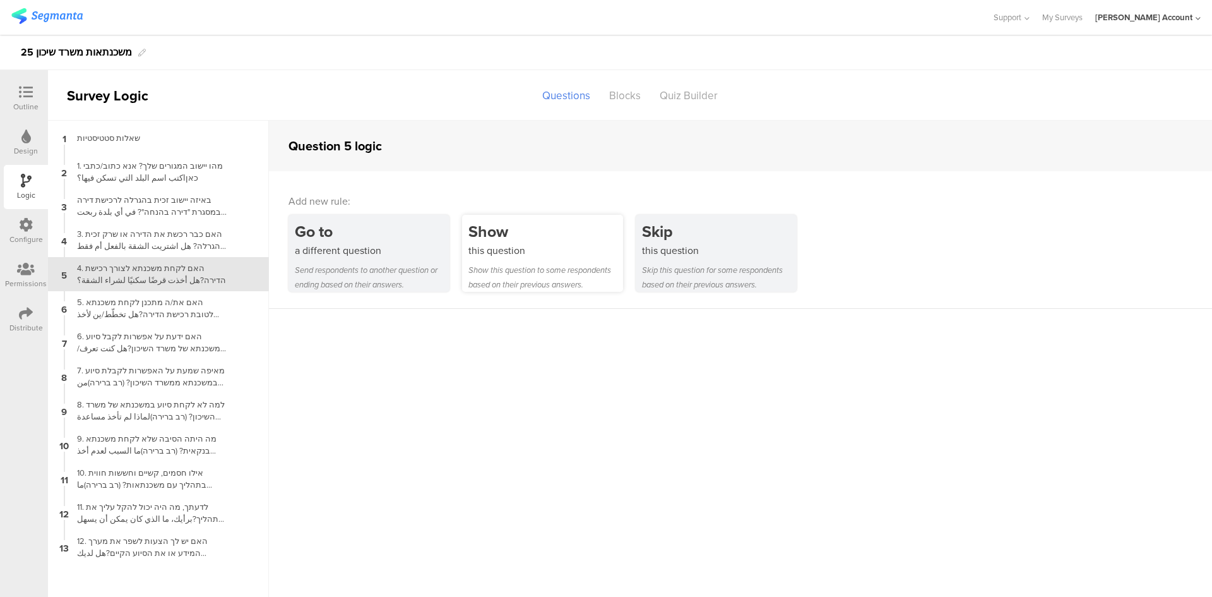
click at [518, 247] on div "this question" at bounding box center [546, 250] width 155 height 15
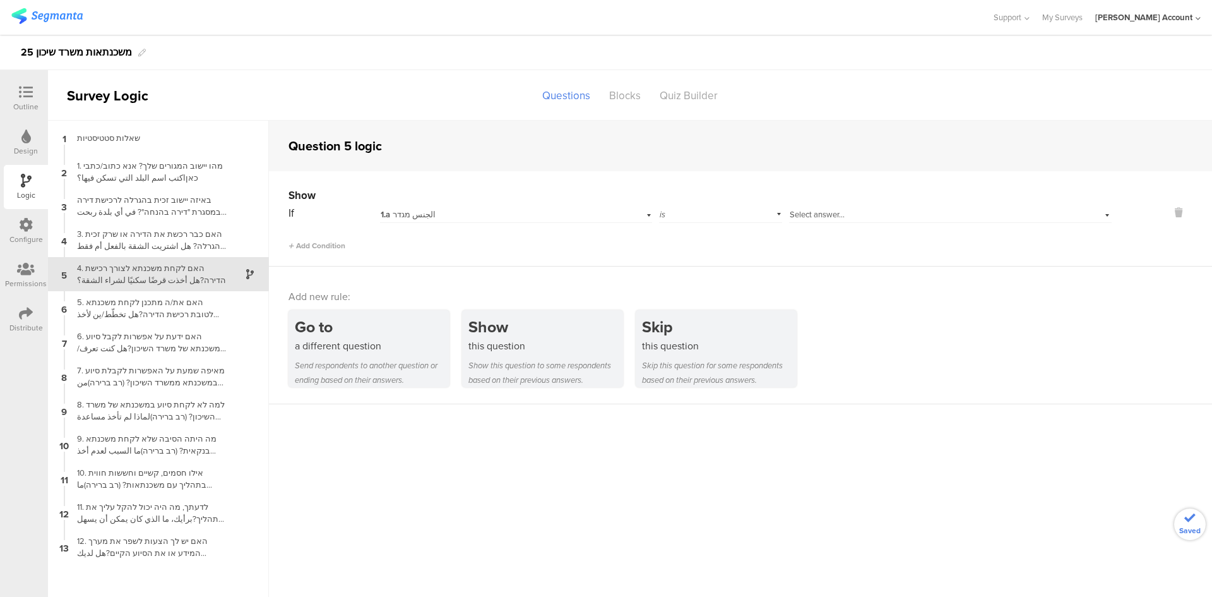
click at [427, 216] on span "1.a الجنس מגדר" at bounding box center [408, 214] width 55 height 12
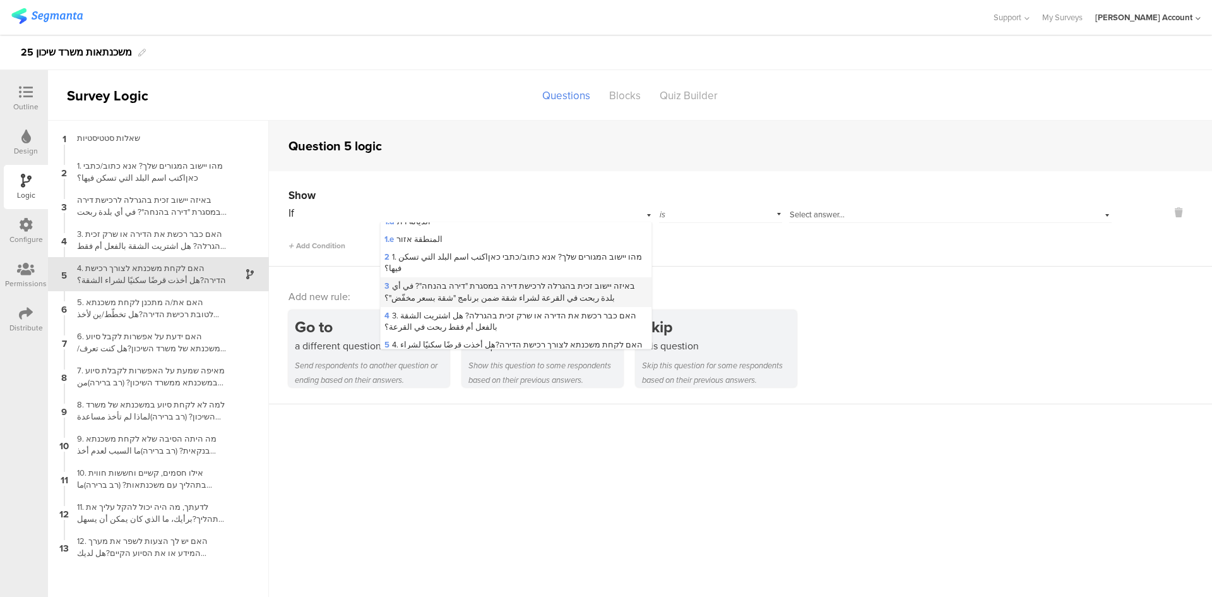
scroll to position [126, 0]
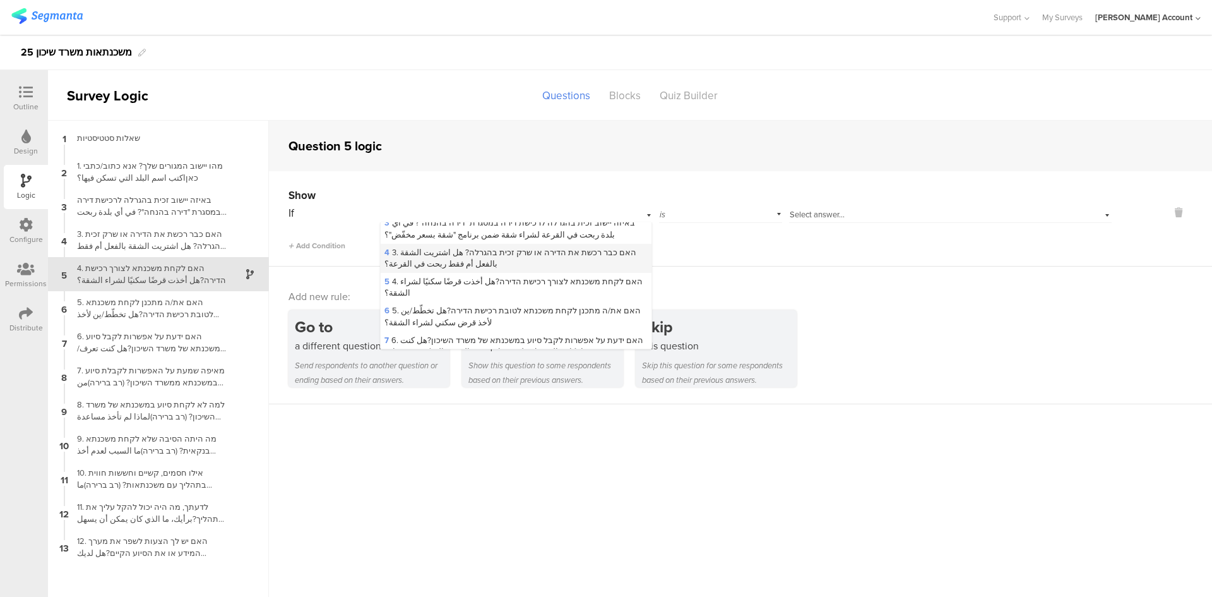
click at [458, 246] on span "4 3. האם כבר רכשת את הדירה או שרק זכית בהגרלה? هل اشتريت الشقة بالفعل أم فقط رب…" at bounding box center [511, 257] width 252 height 23
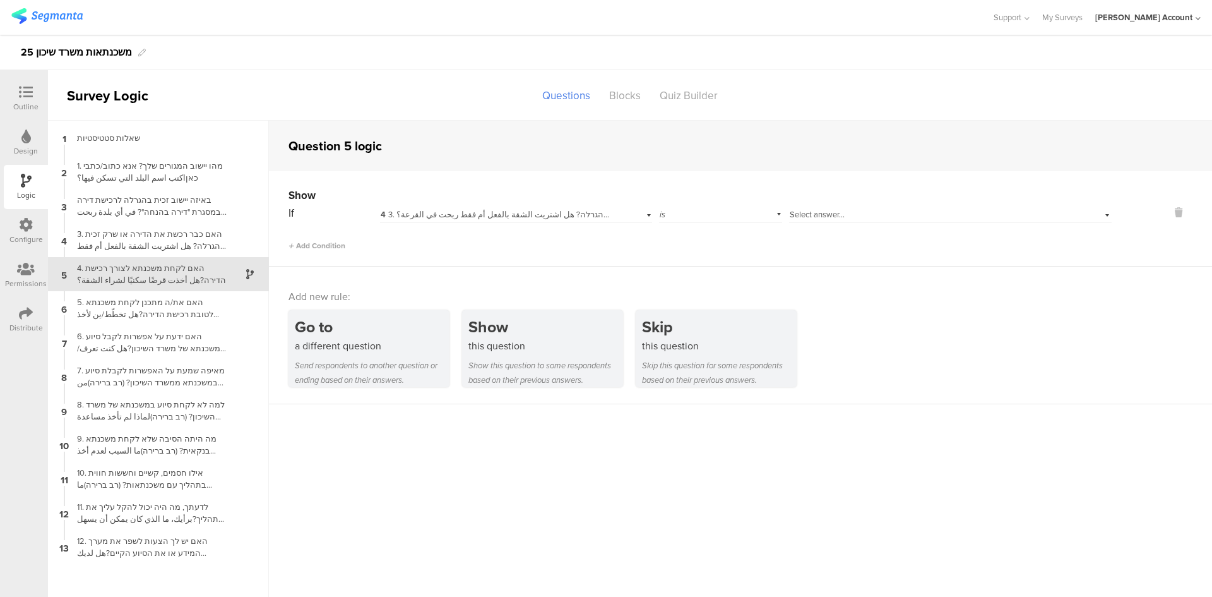
click at [746, 212] on div "is" at bounding box center [721, 213] width 124 height 20
click at [808, 209] on span "Select answer..." at bounding box center [817, 214] width 55 height 12
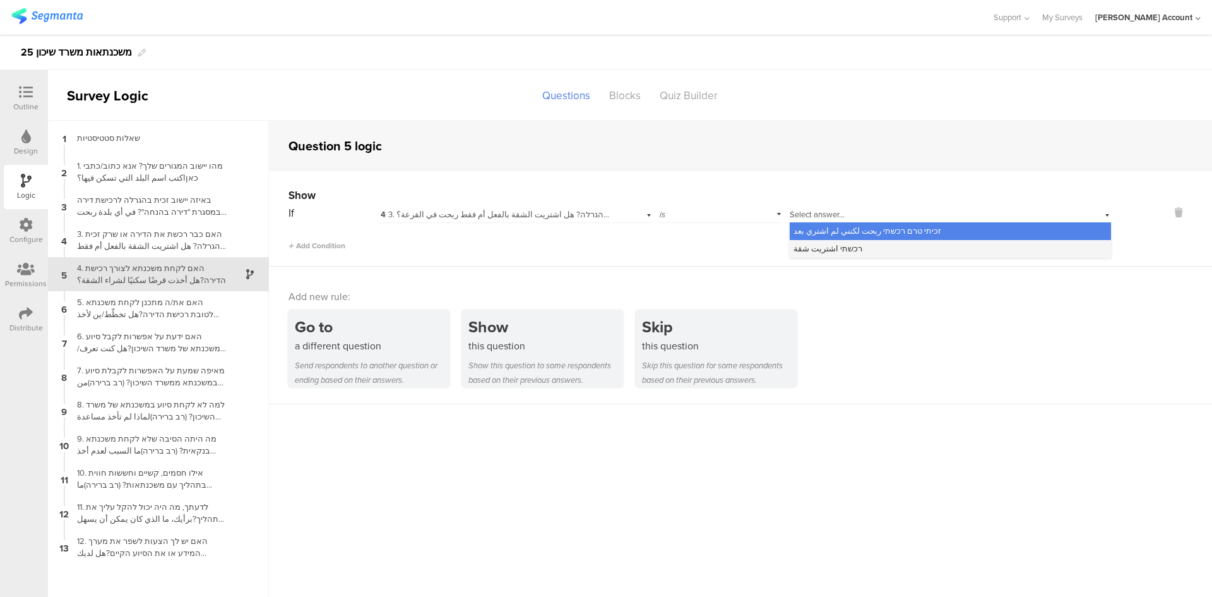
click at [808, 245] on span "רכשתי اشتريت شقة" at bounding box center [828, 248] width 69 height 12
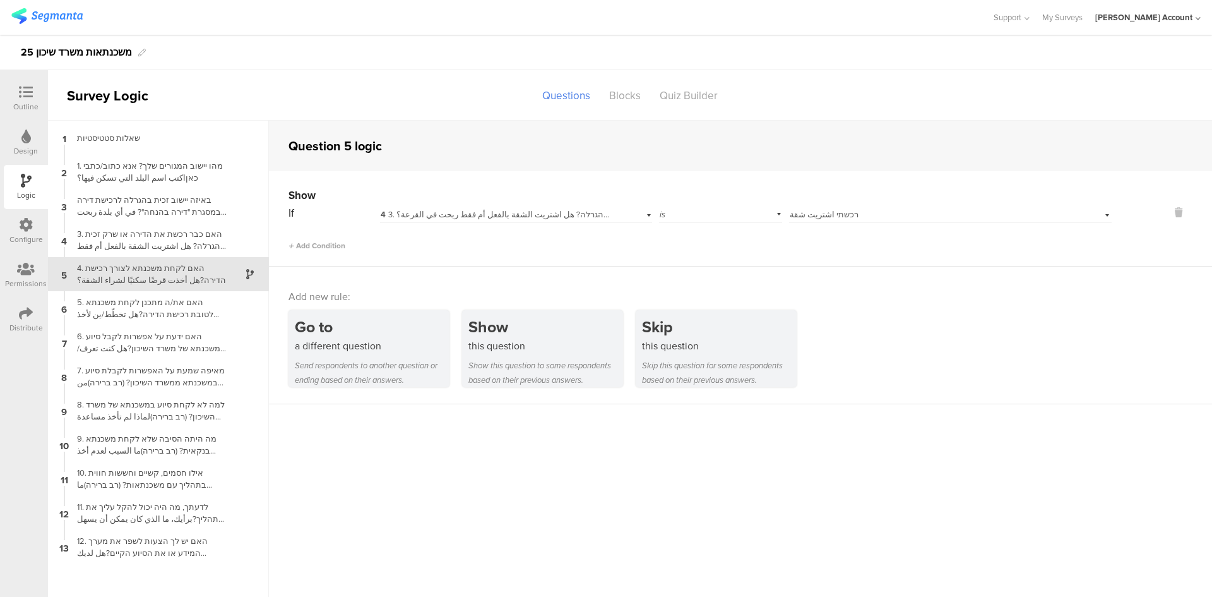
click at [799, 253] on div "Show If 4 3. האם כבר רכשת את הדירה או שרק זכית בהגרלה? هل اشتريت الشقة بالفعل أ…" at bounding box center [740, 218] width 943 height 95
click at [198, 282] on div "4. האם לקחת משכנתא לצורך רכישת הדירה?هل أخذت قرضًا سكنيًا لشراء الشقة؟" at bounding box center [148, 274] width 158 height 24
click at [27, 90] on icon at bounding box center [26, 92] width 14 height 14
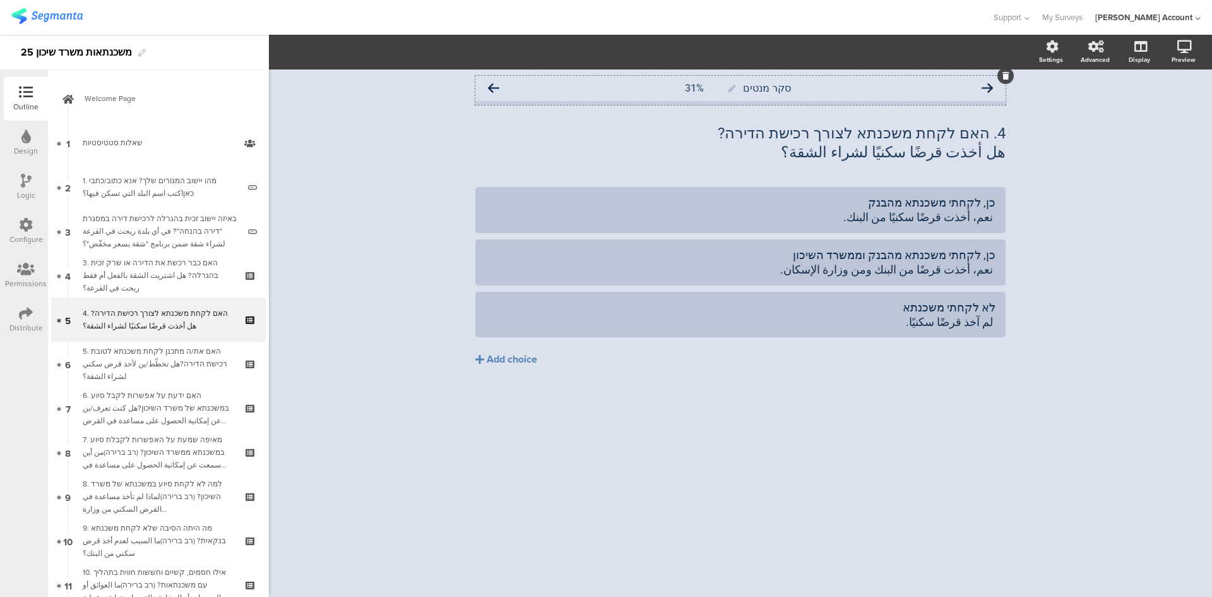
click at [494, 89] on icon at bounding box center [493, 88] width 11 height 11
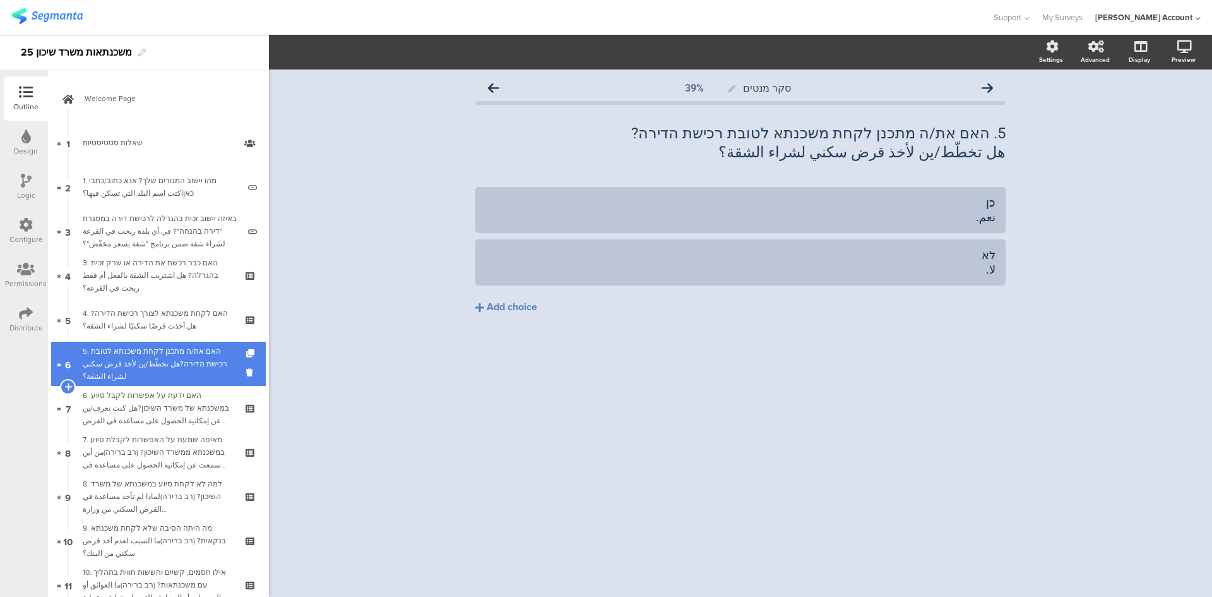
click at [196, 360] on div "5. האם את/ה מתכנן לקחת משכנתא לטובת רכישת הדירה?هل تخطّط/ين لأخذ قرض سكني لشراء…" at bounding box center [158, 364] width 151 height 38
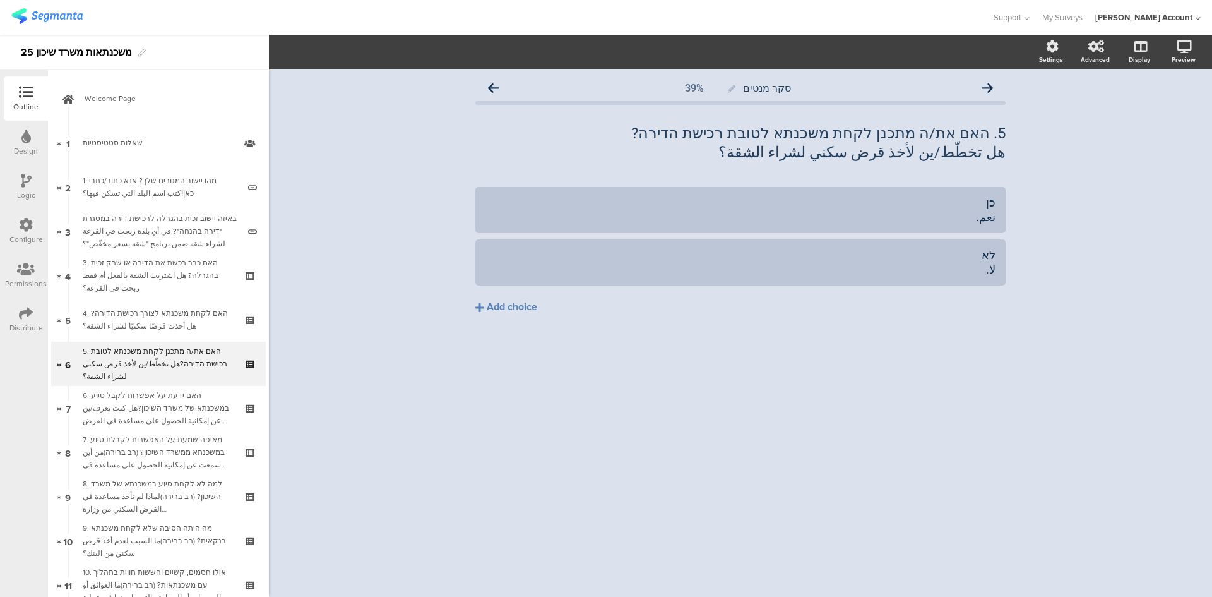
click at [25, 179] on icon at bounding box center [26, 181] width 11 height 14
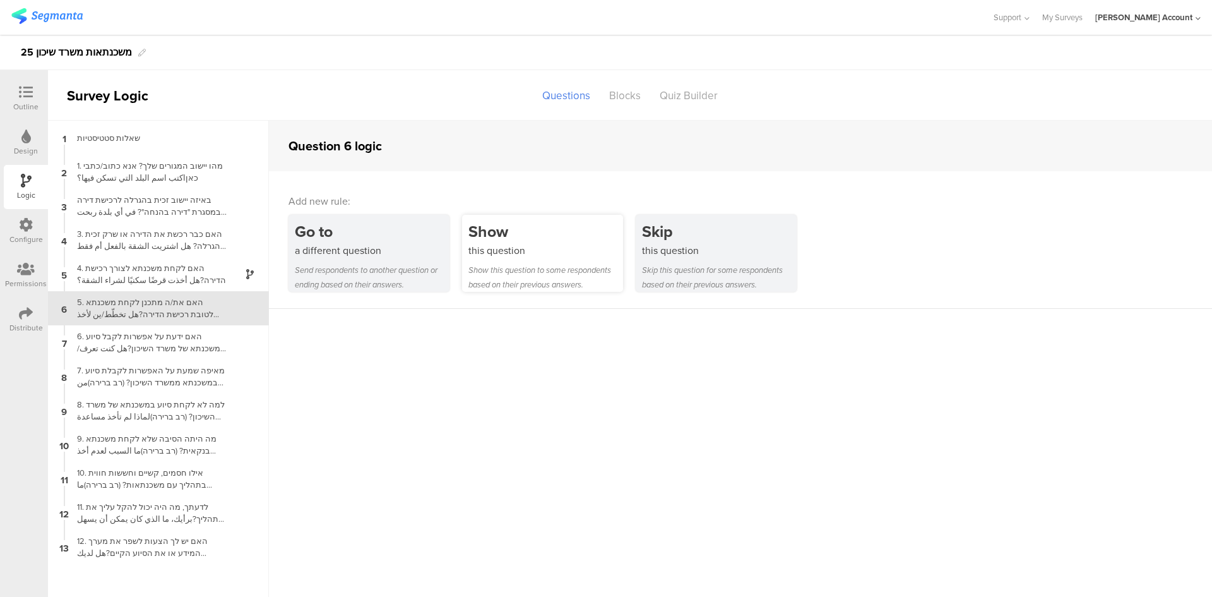
click at [507, 239] on div "Show" at bounding box center [546, 231] width 155 height 23
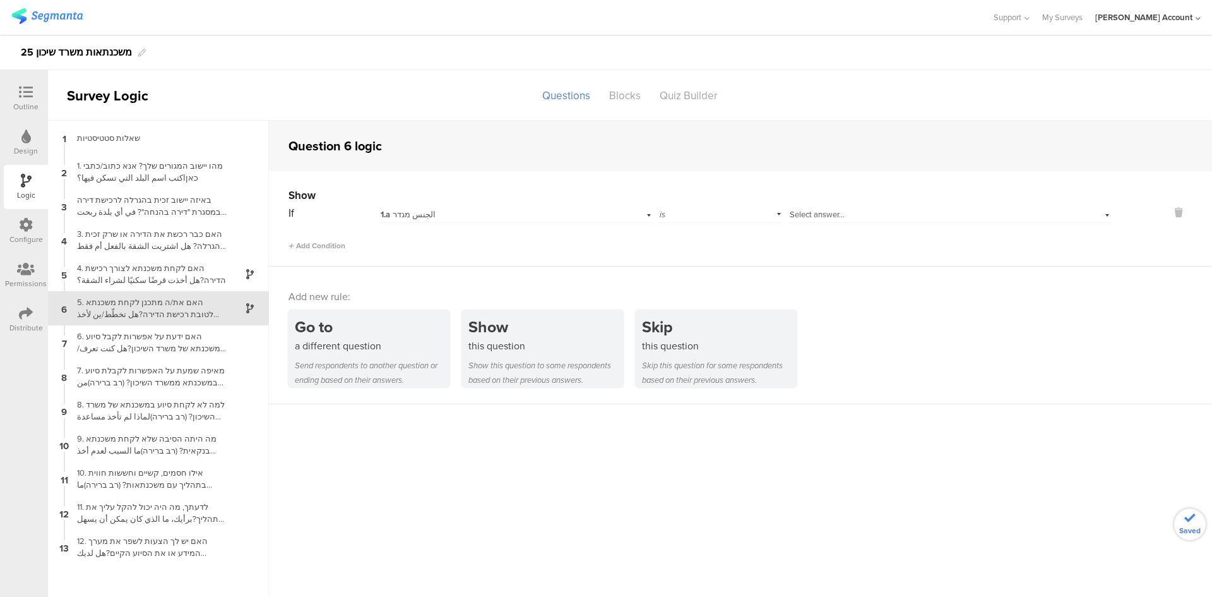
click at [469, 217] on div "1.a الجنس מגדר" at bounding box center [495, 214] width 229 height 11
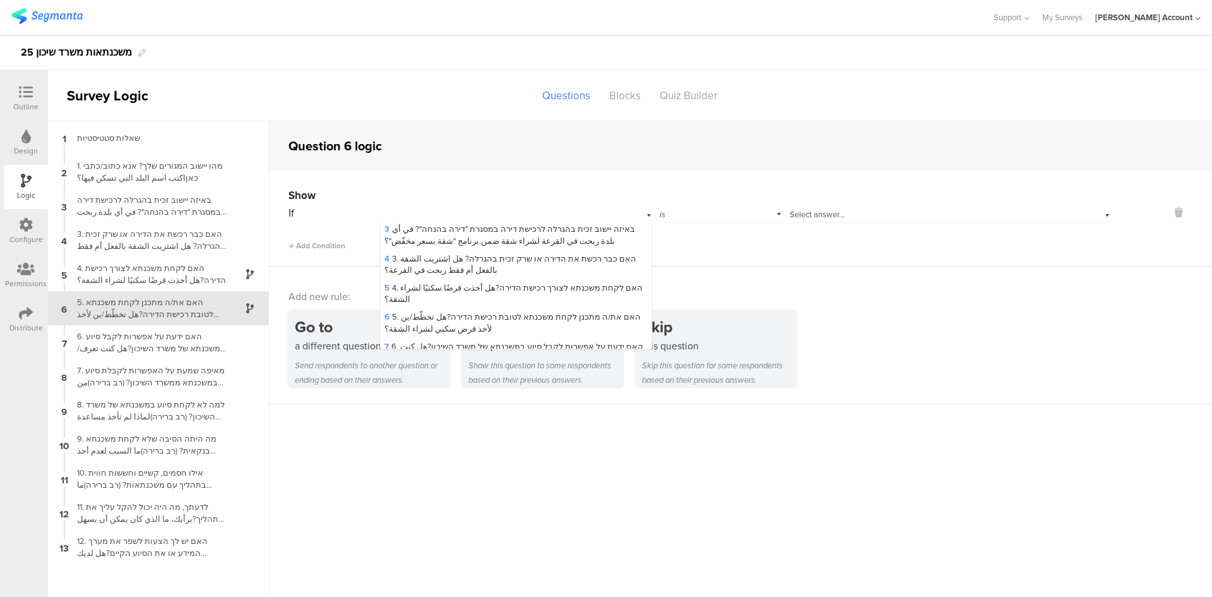
scroll to position [126, 0]
click at [455, 246] on span "4 3. האם כבר רכשת את הדירה או שרק זכית בהגרלה? هل اشتريت الشقة بالفعل أم فقط رب…" at bounding box center [511, 257] width 252 height 23
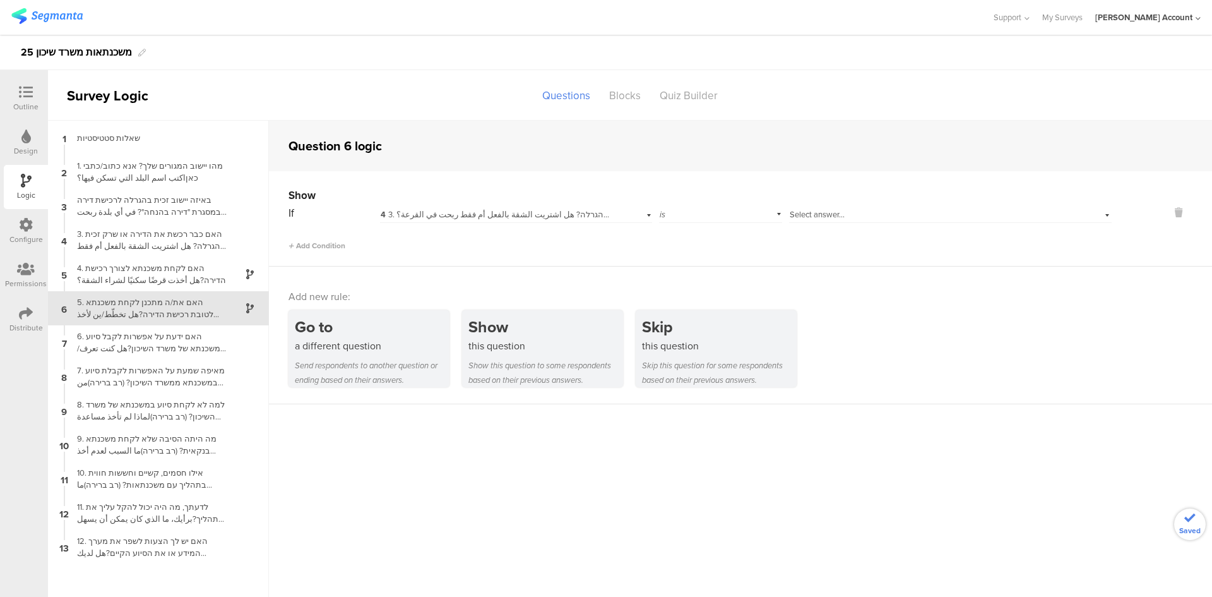
click at [808, 211] on span "Select answer..." at bounding box center [817, 214] width 55 height 12
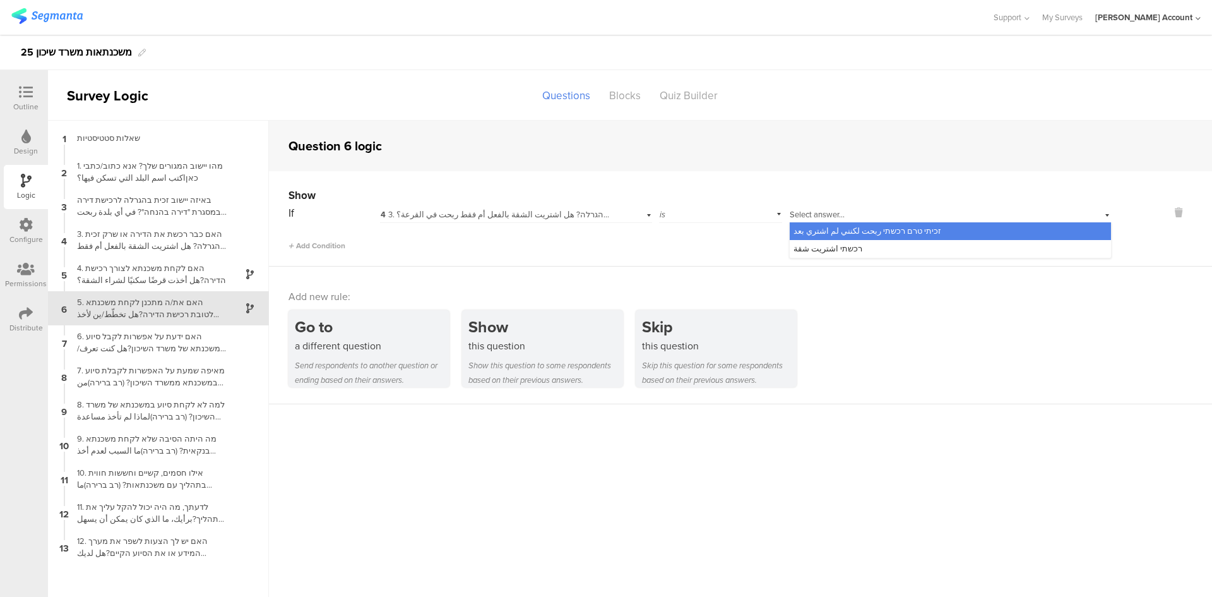
click at [808, 232] on span "זכיתי טרם רכשתי ربحت لكنني لم اشتري بعد" at bounding box center [868, 231] width 148 height 12
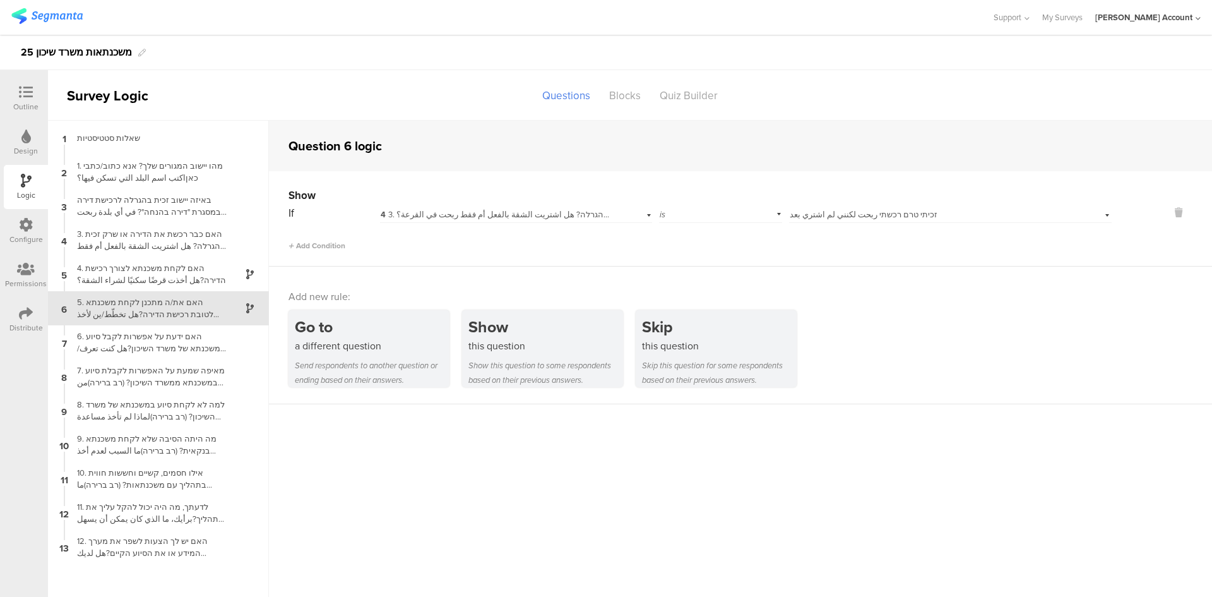
click at [808, 234] on div "Add Condition" at bounding box center [700, 240] width 823 height 22
click at [26, 89] on icon at bounding box center [26, 92] width 14 height 14
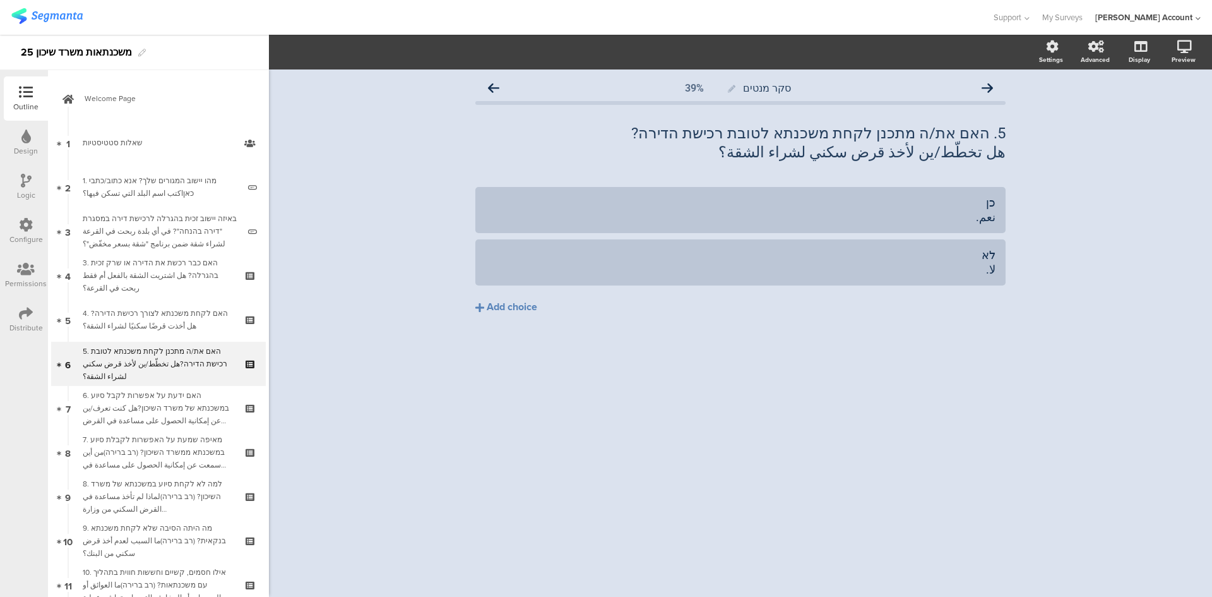
scroll to position [30, 0]
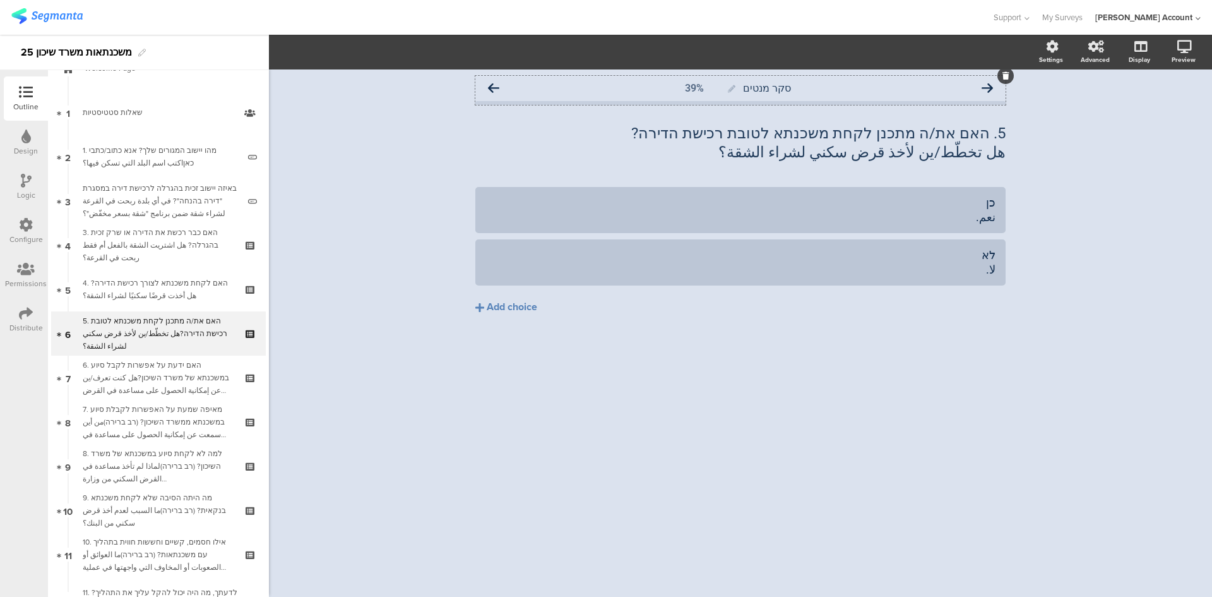
click at [495, 88] on icon at bounding box center [493, 88] width 11 height 11
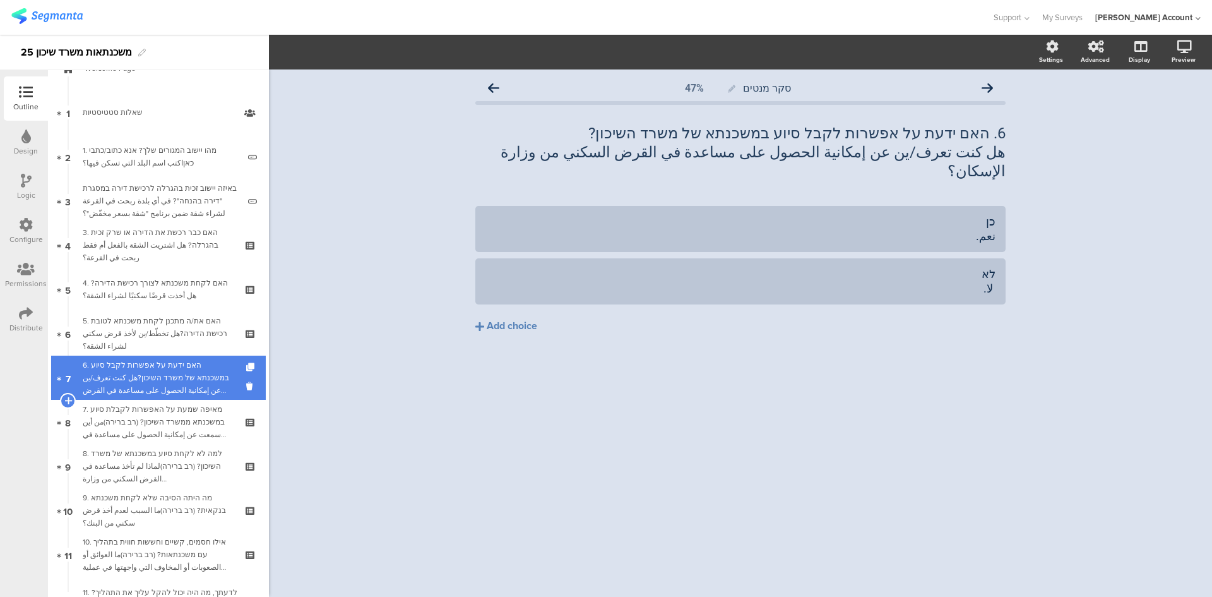
click at [161, 375] on div "6. האם ידעת על אפשרות לקבל סיוע במשכנתא של משרד השיכון?هل كنت تعرف/ين عن إمكاني…" at bounding box center [158, 378] width 151 height 38
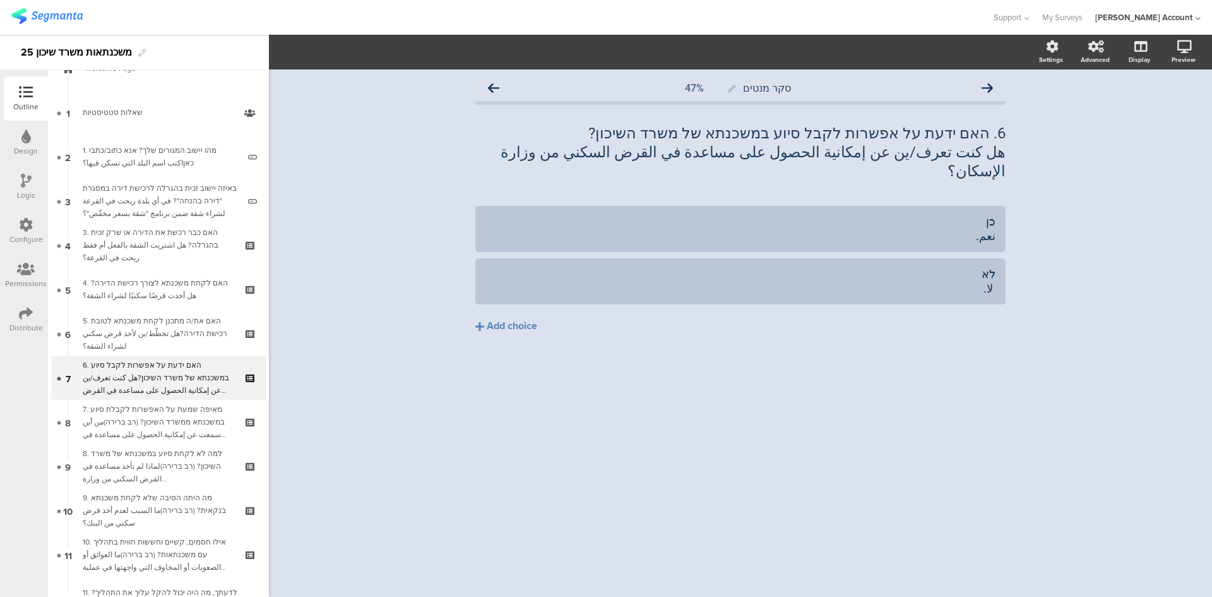
click at [28, 182] on icon at bounding box center [26, 181] width 11 height 14
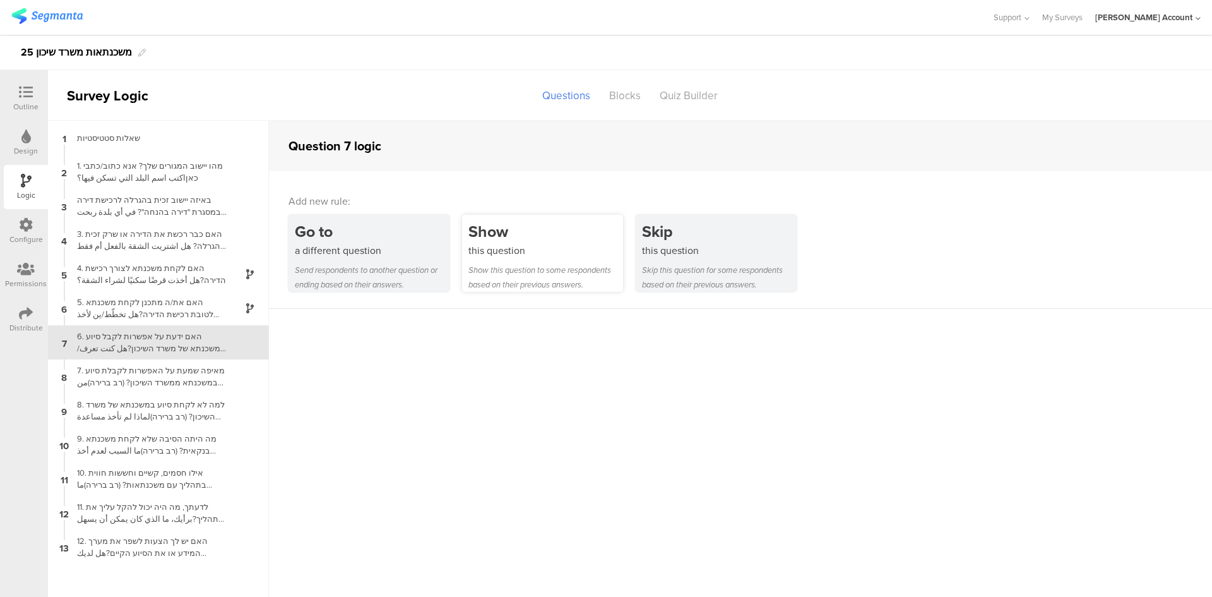
click at [570, 263] on div "Show this question to some respondents based on their previous answers." at bounding box center [546, 277] width 155 height 29
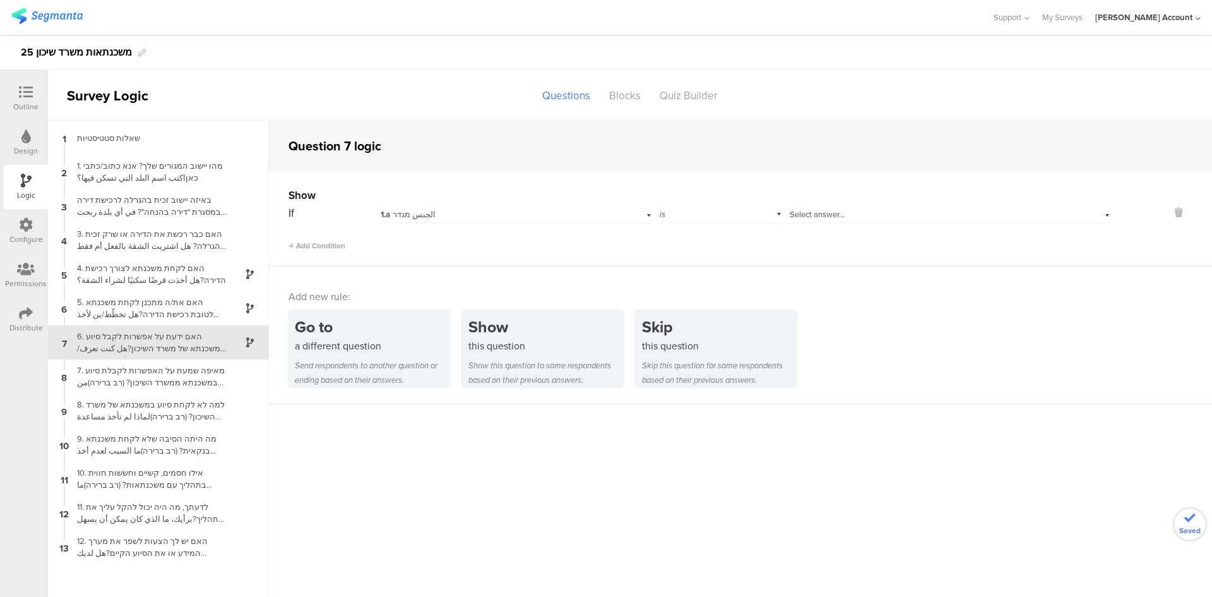
click at [443, 218] on div "1.a الجنس מגדר" at bounding box center [495, 214] width 229 height 11
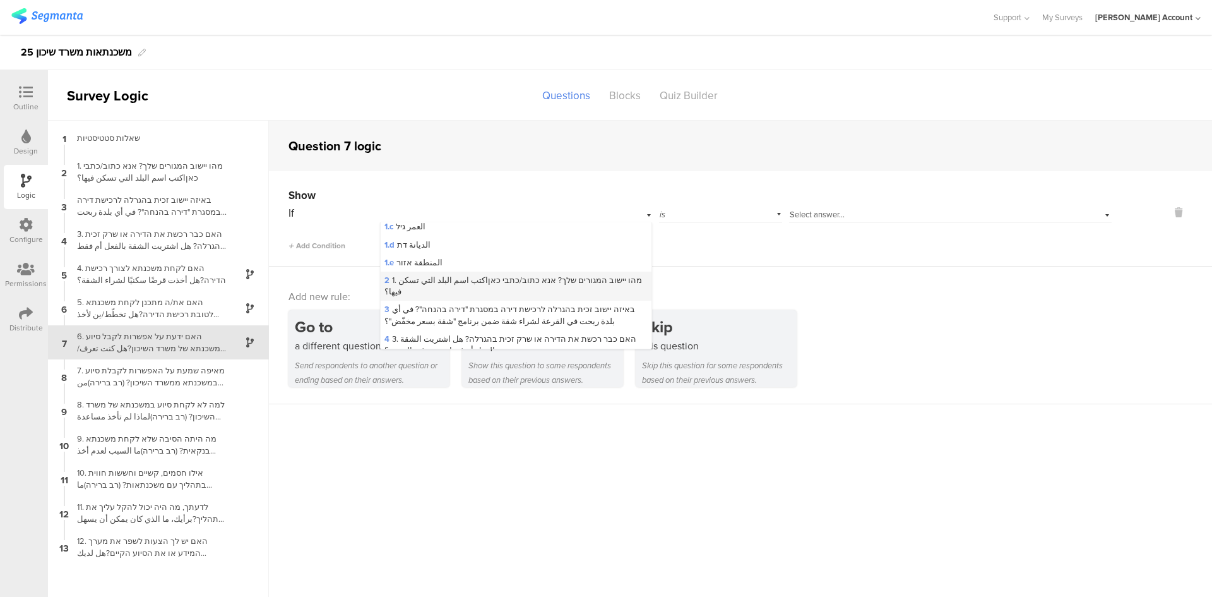
scroll to position [63, 0]
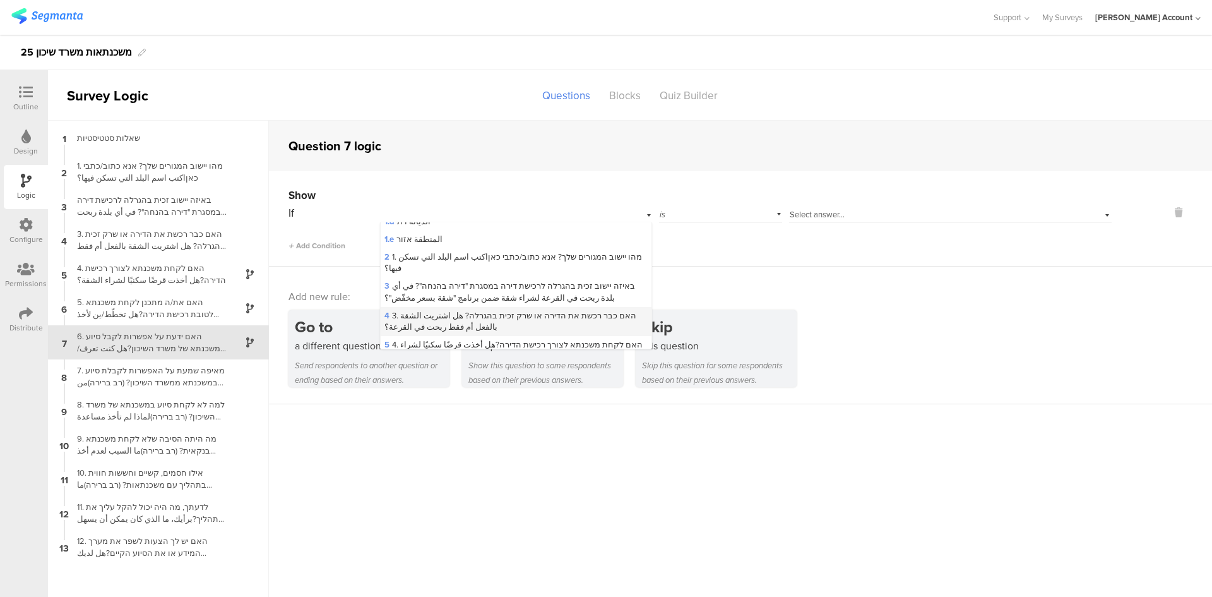
click at [463, 309] on span "4 3. האם כבר רכשת את הדירה או שרק זכית בהגרלה? هل اشتريت الشقة بالفعل أم فقط رب…" at bounding box center [511, 320] width 252 height 23
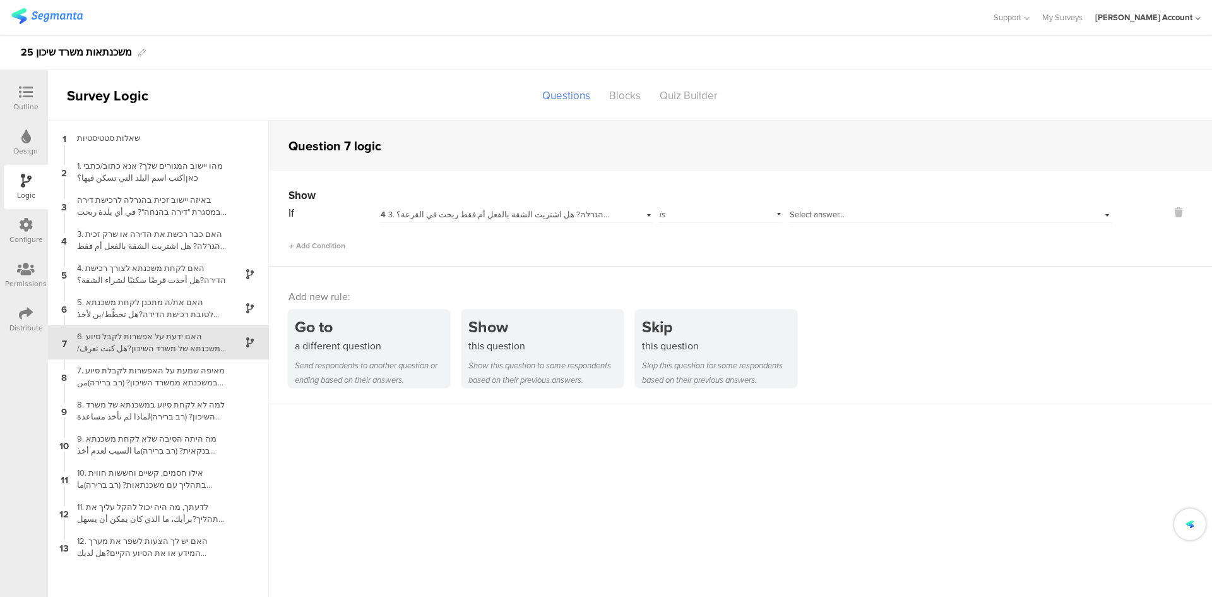
click at [810, 214] on span "Select answer..." at bounding box center [817, 214] width 55 height 12
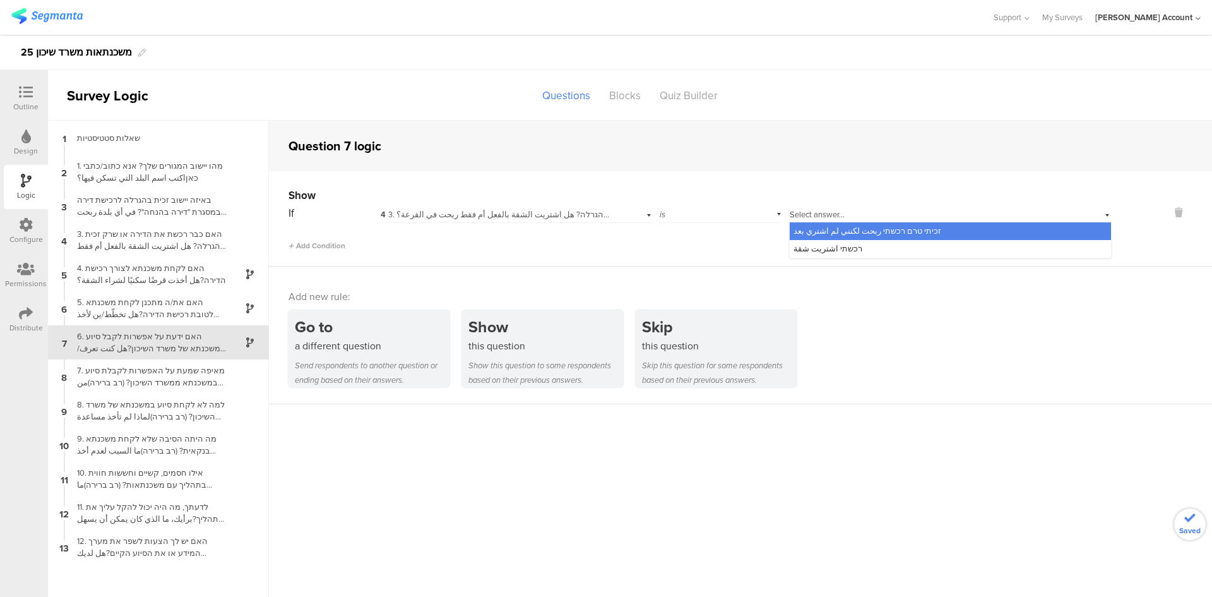
click at [851, 234] on span "זכיתי טרם רכשתי ربحت لكنني لم اشتري بعد" at bounding box center [868, 231] width 148 height 12
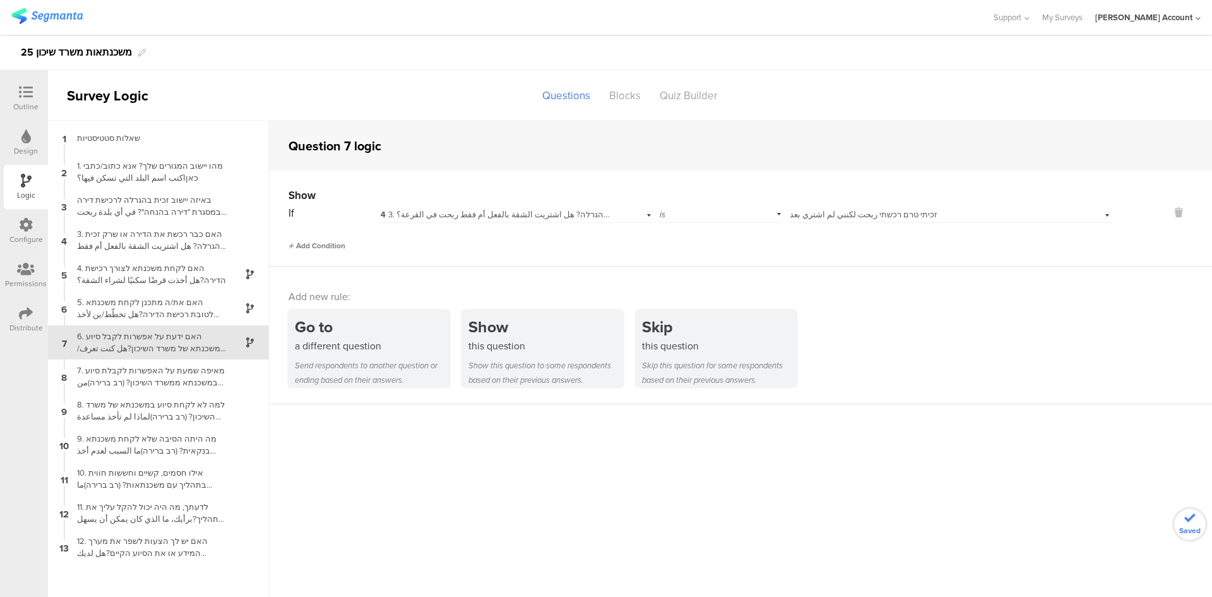
click at [325, 241] on span "Add Condition" at bounding box center [317, 245] width 57 height 11
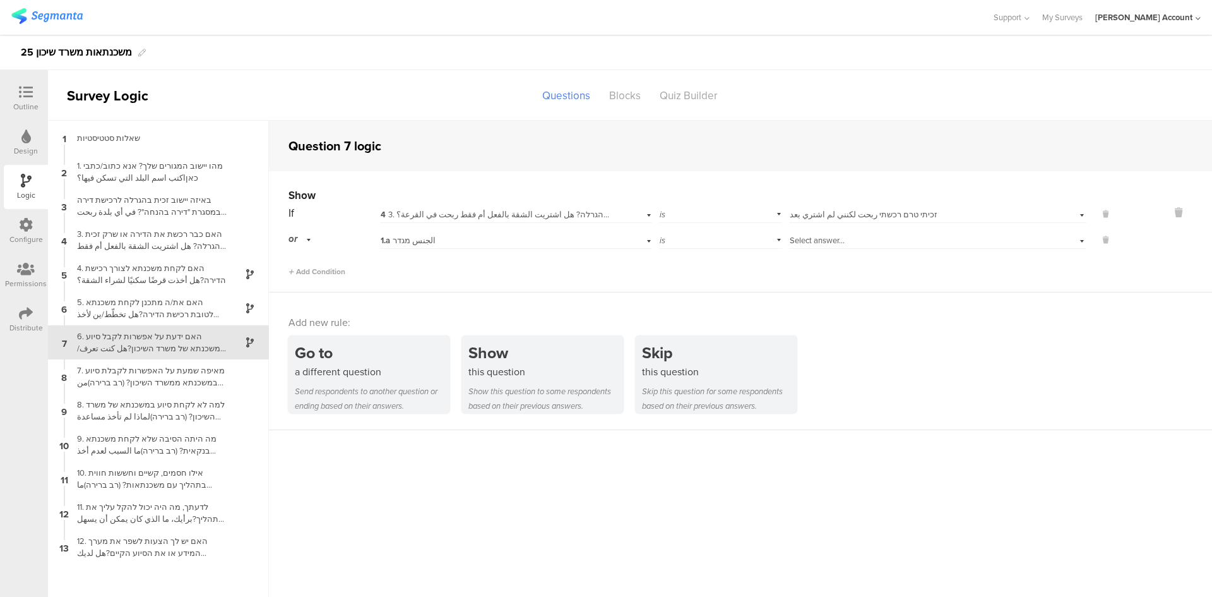
click at [573, 240] on div "1.a الجنس מגדר" at bounding box center [495, 240] width 229 height 11
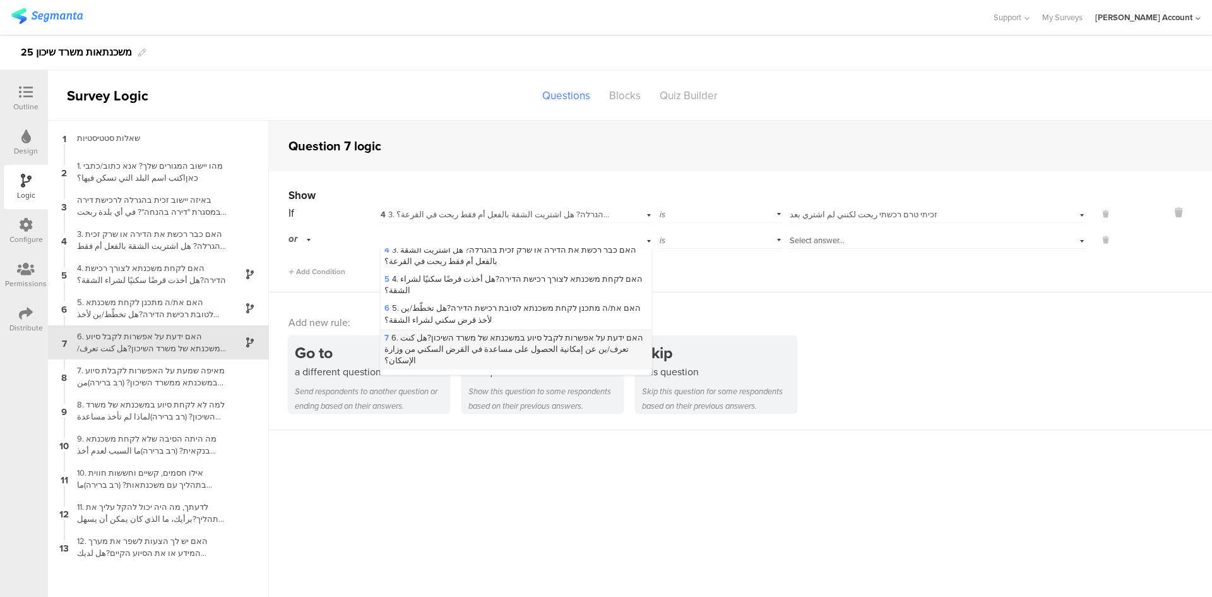
scroll to position [126, 0]
click at [475, 302] on span "5 4. האם לקחת משכנתא לצורך רכישת הדירה?هل أخذت قرضًا سكنيًا لشراء الشقة؟" at bounding box center [514, 312] width 258 height 23
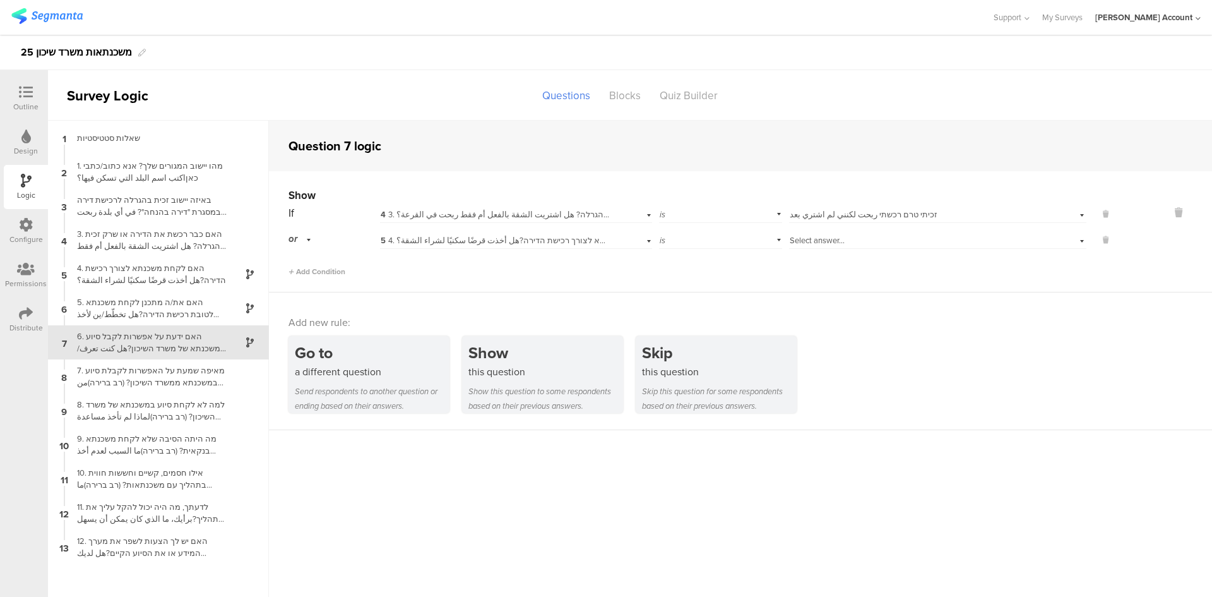
scroll to position [0, 0]
click at [691, 237] on div "is" at bounding box center [721, 239] width 124 height 20
click at [680, 272] on span "is not" at bounding box center [674, 274] width 20 height 12
click at [811, 241] on span "Select answer..." at bounding box center [817, 240] width 55 height 12
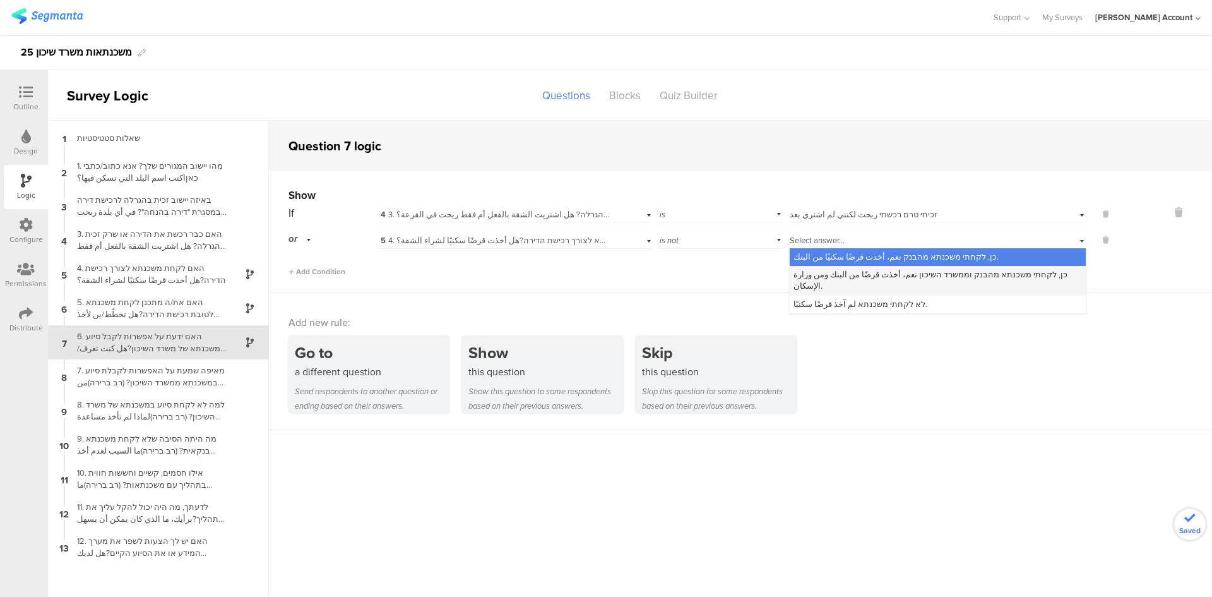
click at [825, 275] on span "כן, לקחתי משכנתא מהבנק וממשרד השיכון نعم، أخذت قرضًا من البنك ومن وزارة الإسكان." at bounding box center [931, 279] width 274 height 23
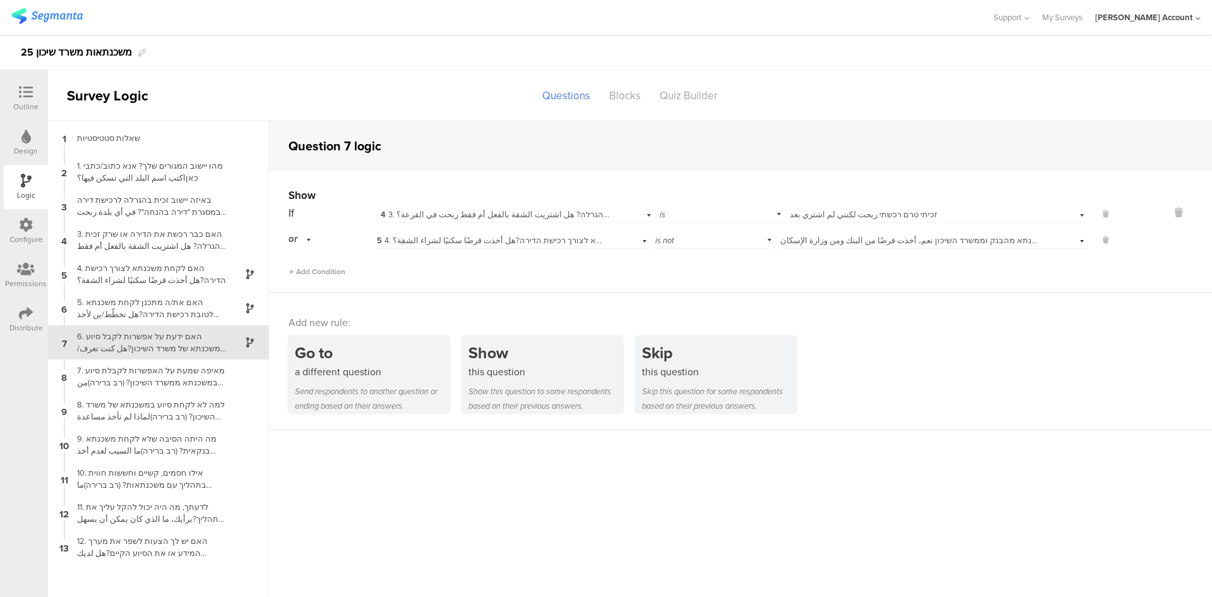
click at [805, 275] on div "Add Condition" at bounding box center [700, 266] width 823 height 22
click at [30, 91] on icon at bounding box center [26, 92] width 14 height 14
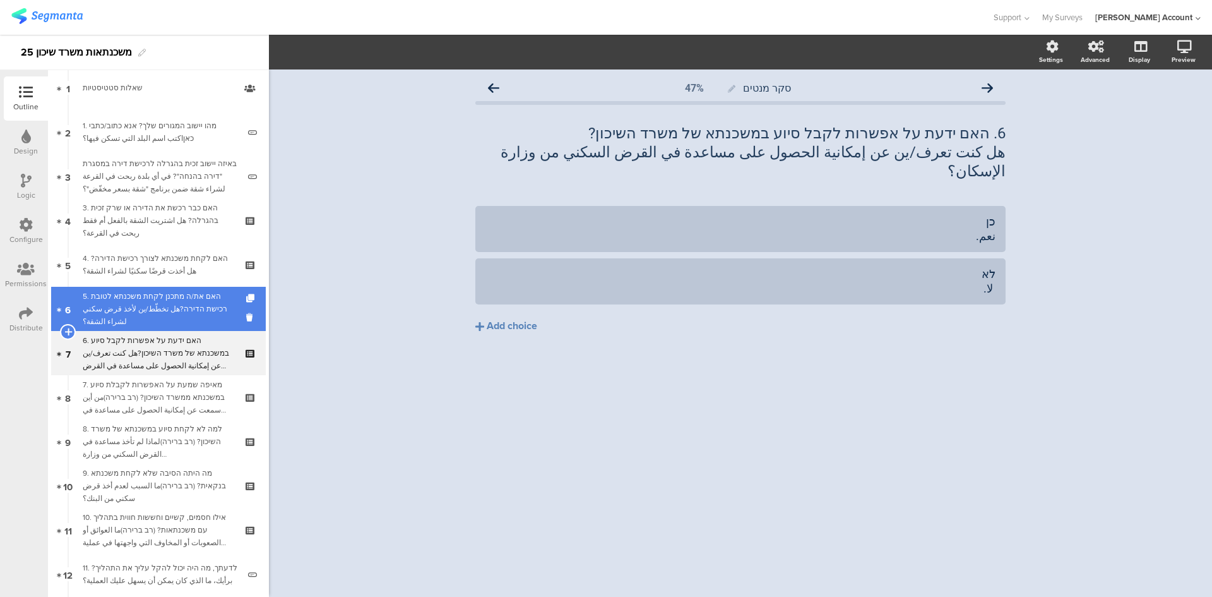
scroll to position [75, 0]
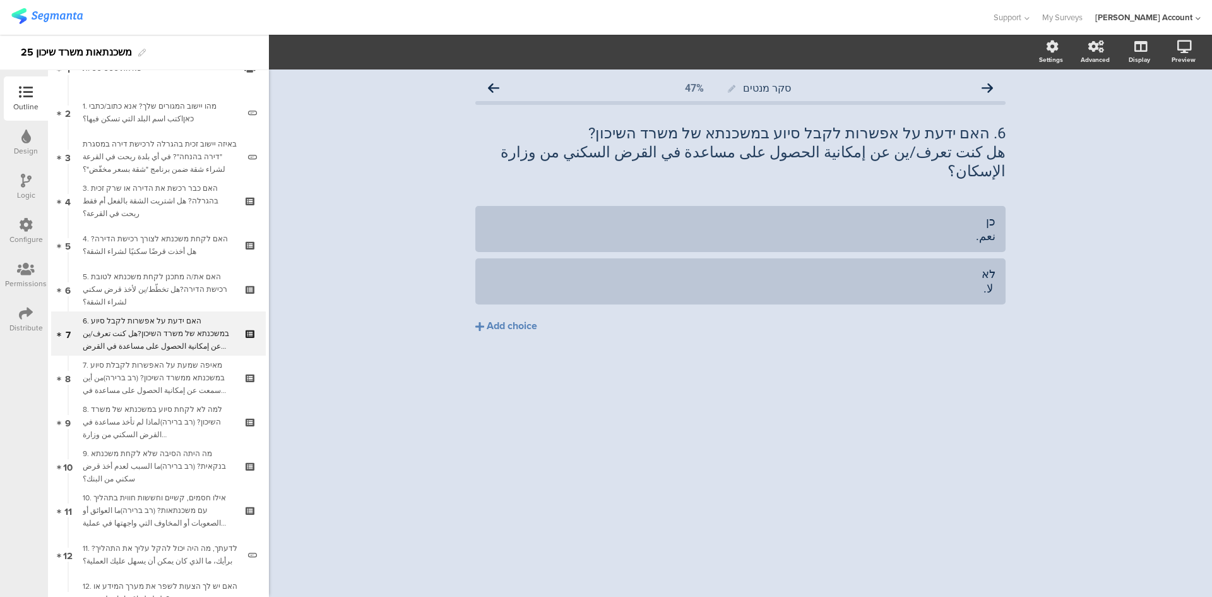
click at [397, 183] on div "סקר מנטים 47% 6. האם ידעת על אפשרות לקבל סיוע במשכנתא של משרד השיכון? هل كنت تع…" at bounding box center [740, 332] width 943 height 527
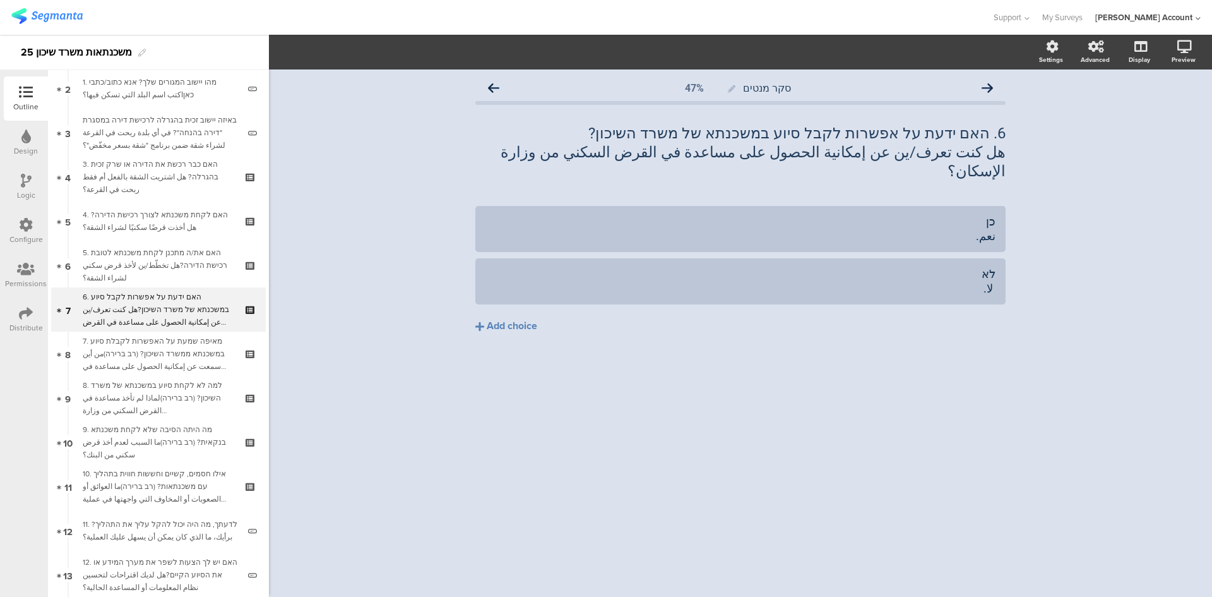
scroll to position [0, 0]
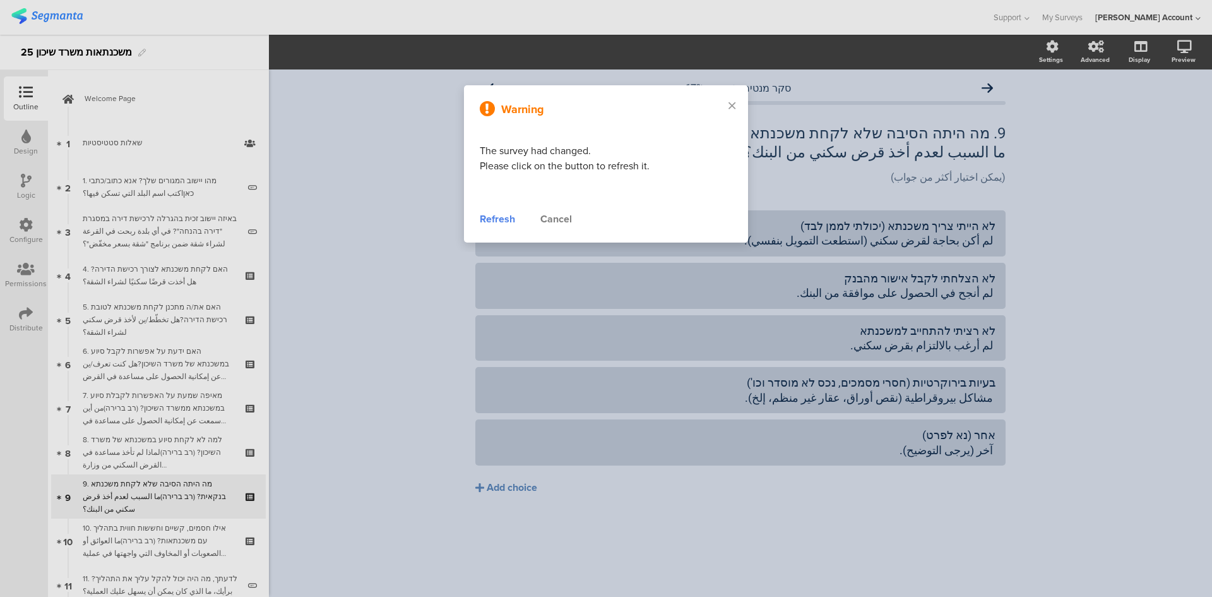
click at [495, 218] on div "Refresh" at bounding box center [497, 219] width 35 height 15
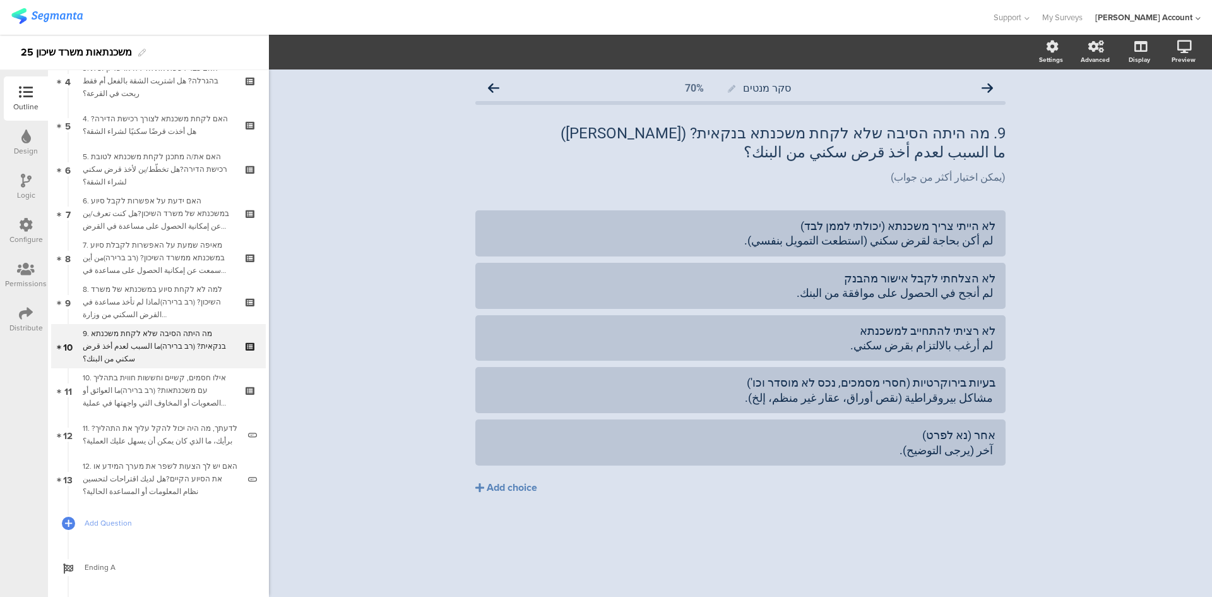
scroll to position [207, 0]
